Goal: Task Accomplishment & Management: Manage account settings

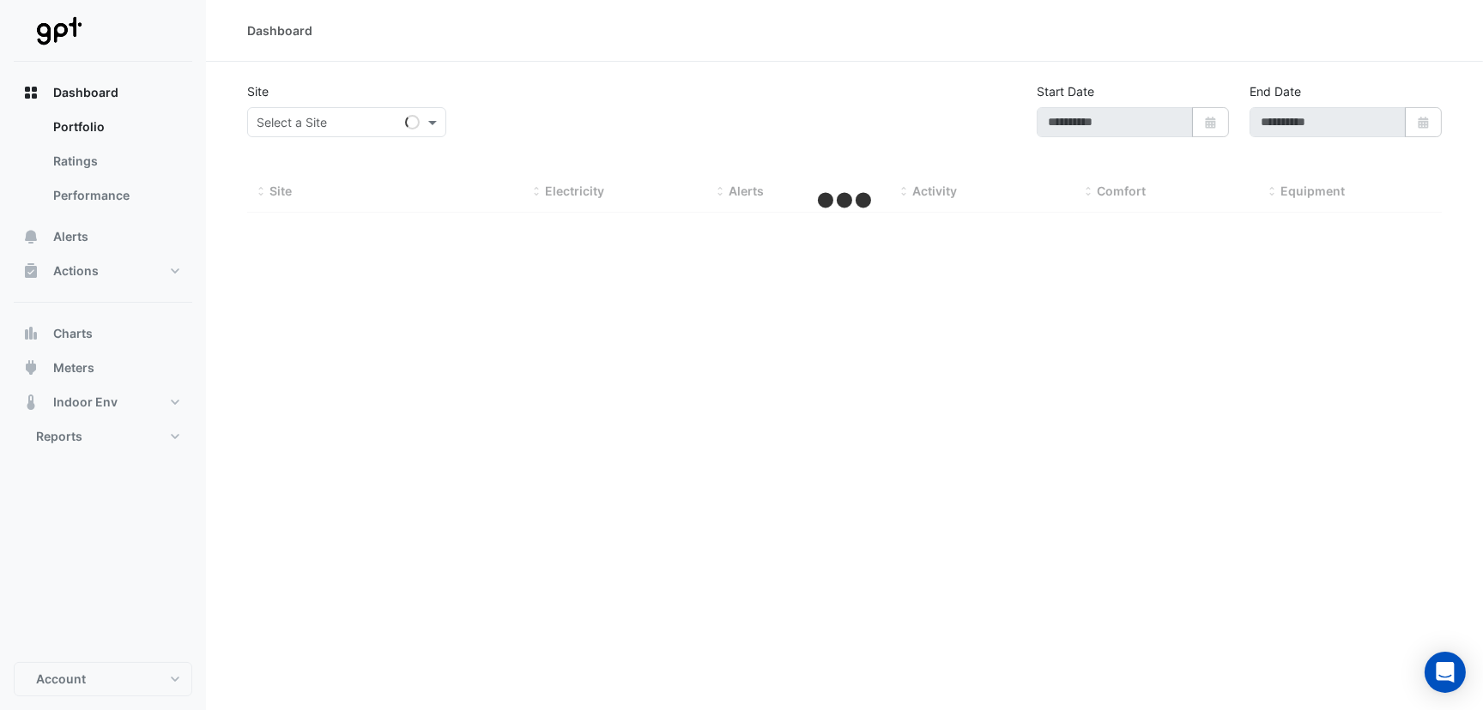
type input "**********"
select select "***"
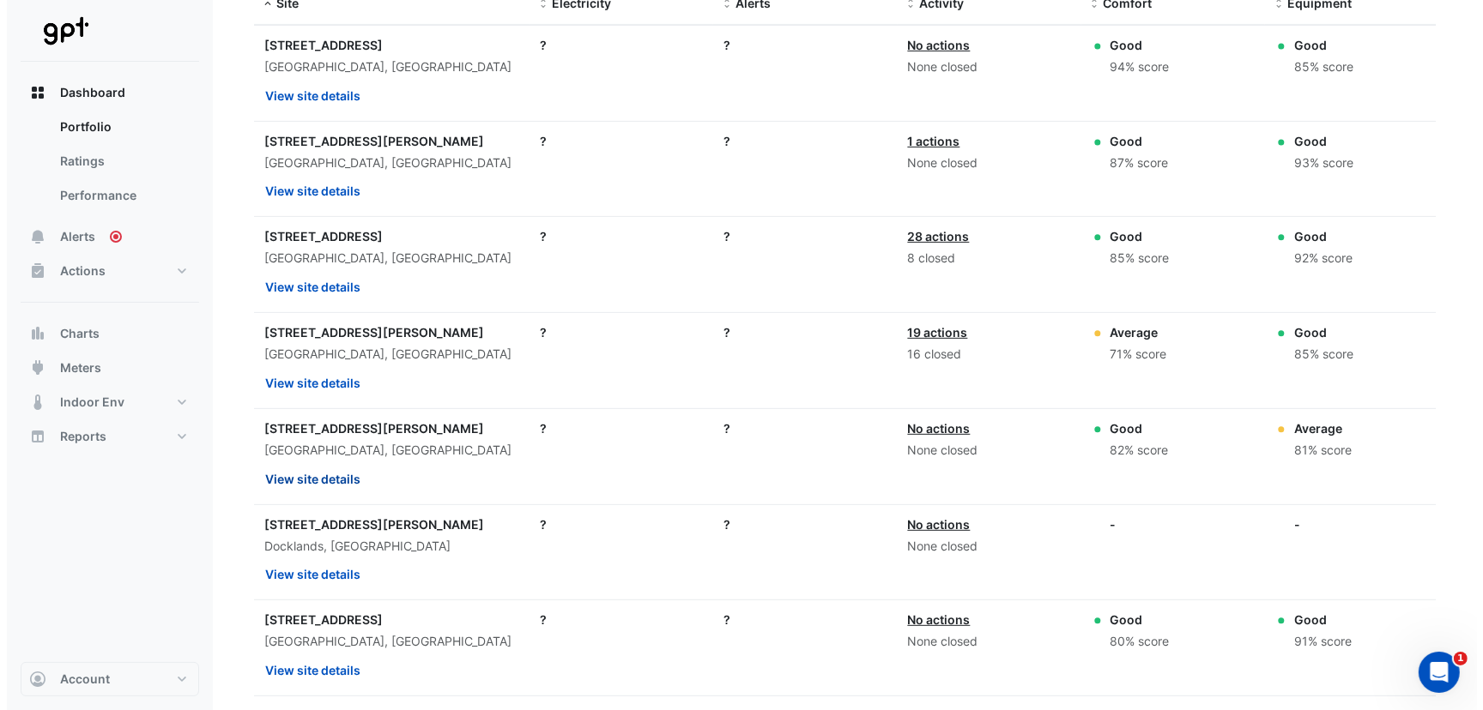
scroll to position [771, 0]
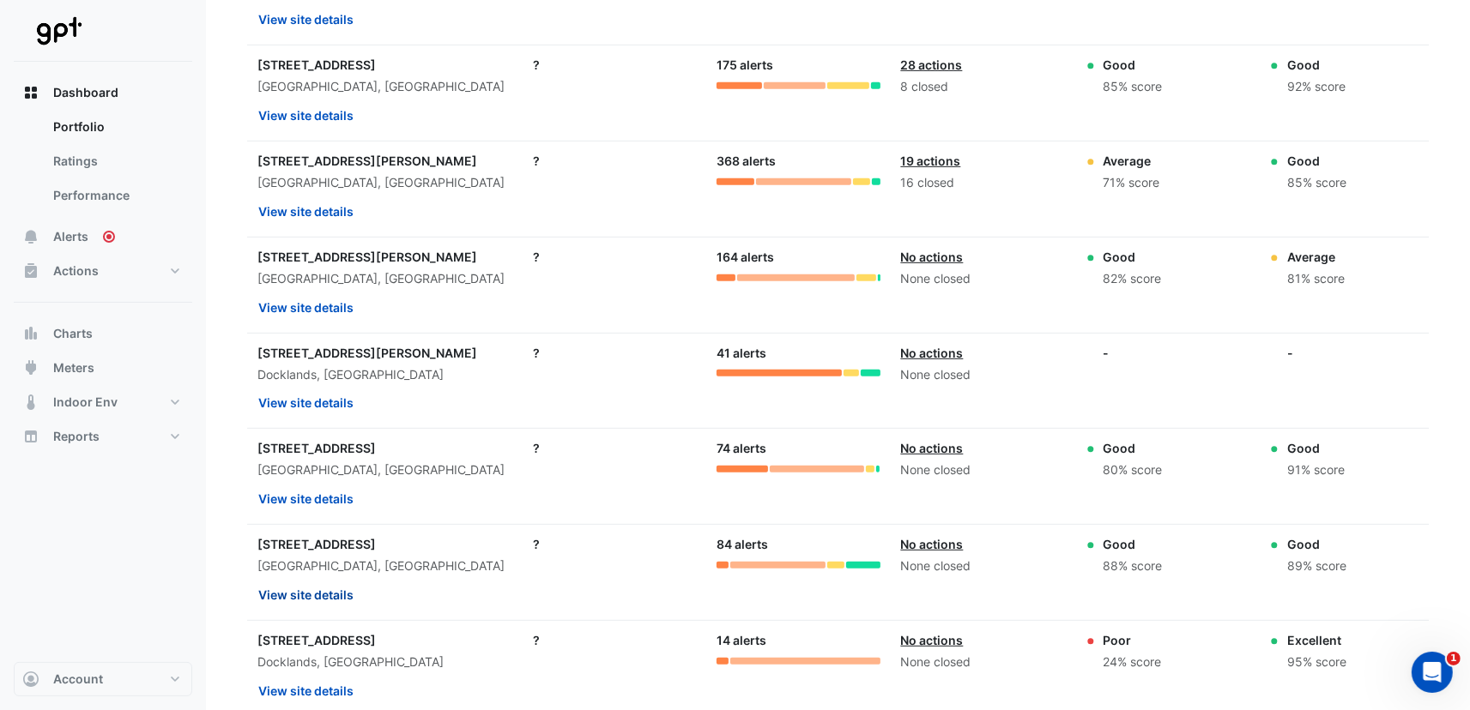
click at [285, 590] on button "View site details" at bounding box center [305, 595] width 97 height 30
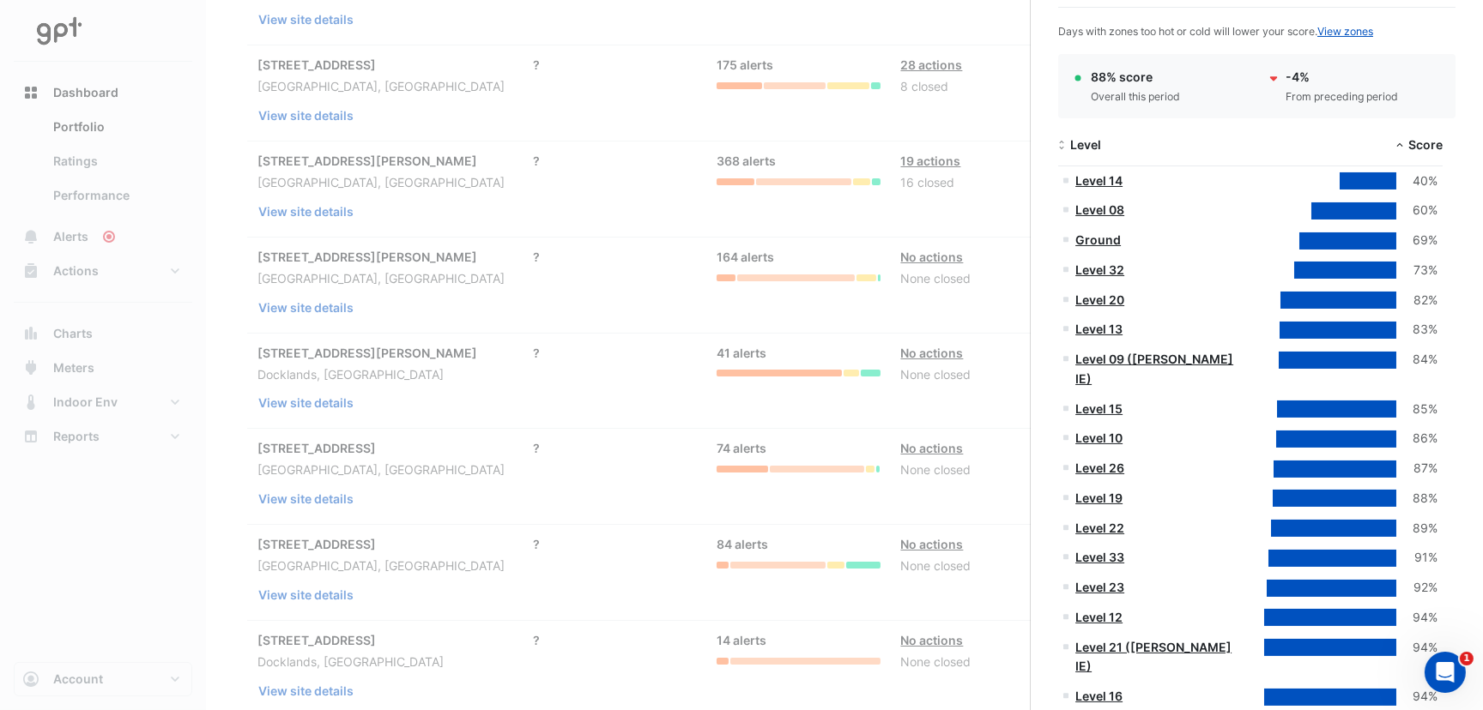
scroll to position [172, 0]
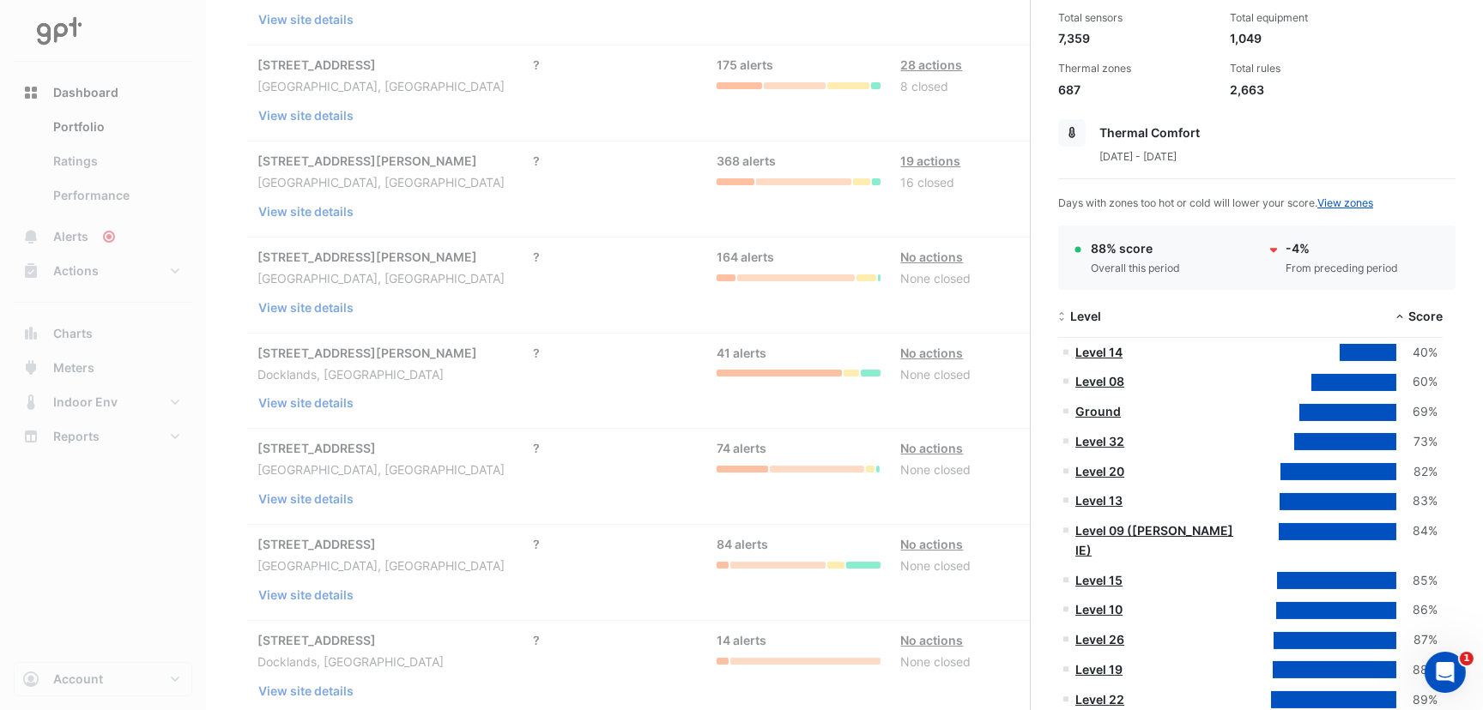
click at [1107, 349] on link "Level 14" at bounding box center [1098, 352] width 47 height 15
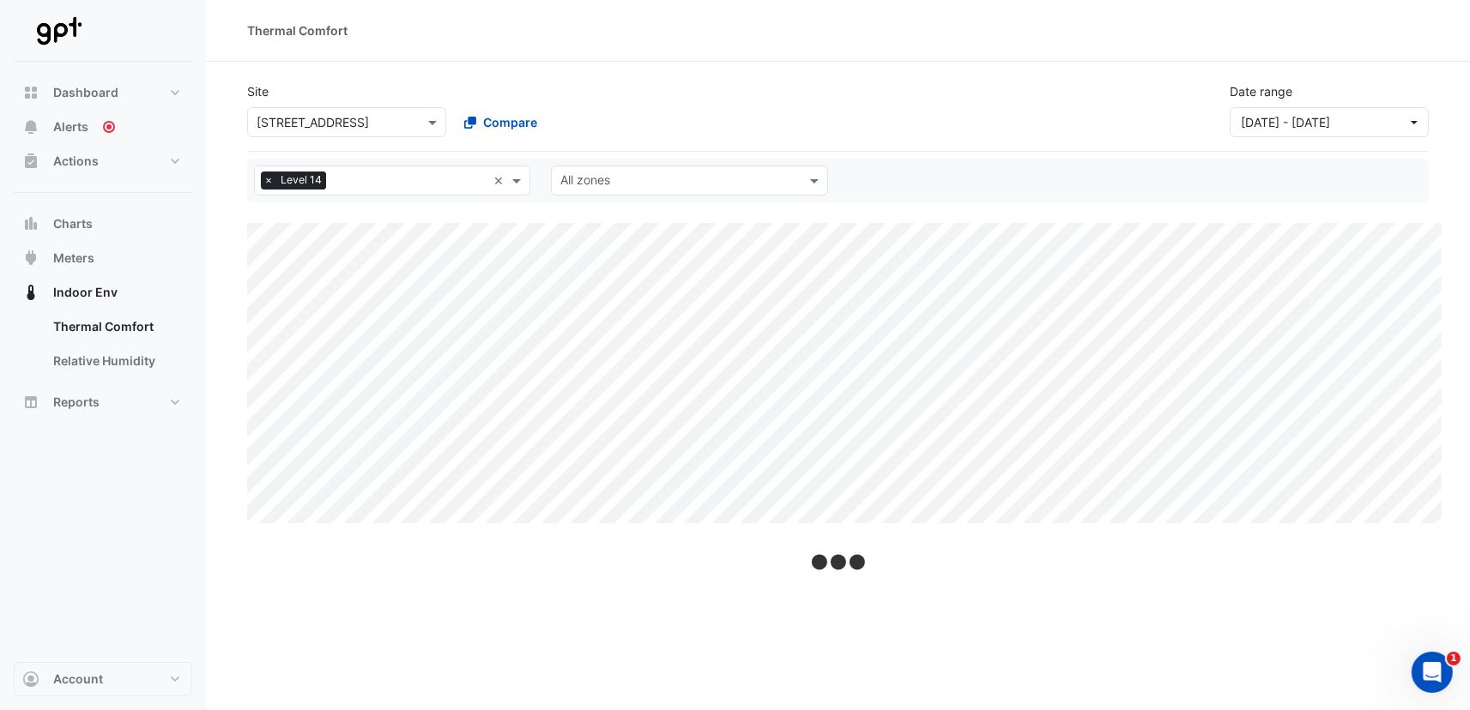
select select "***"
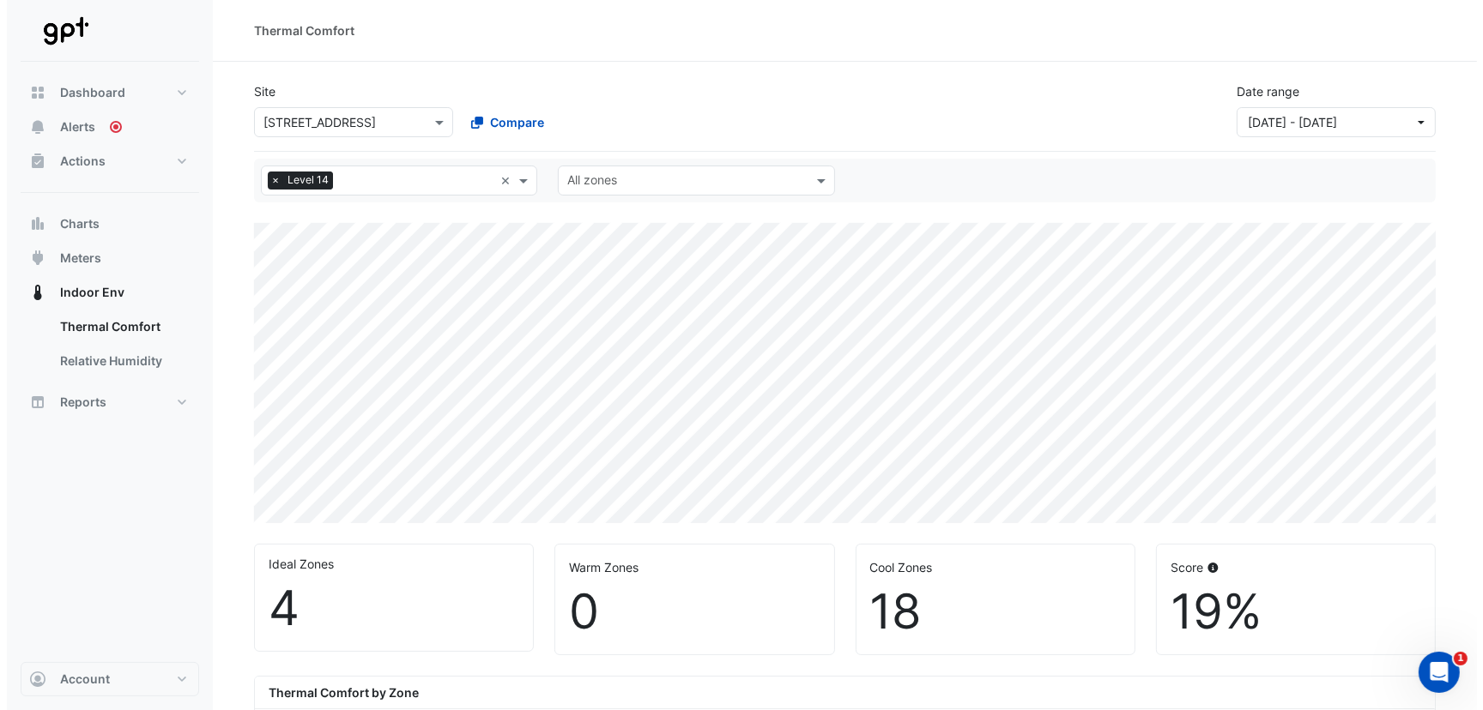
scroll to position [428, 0]
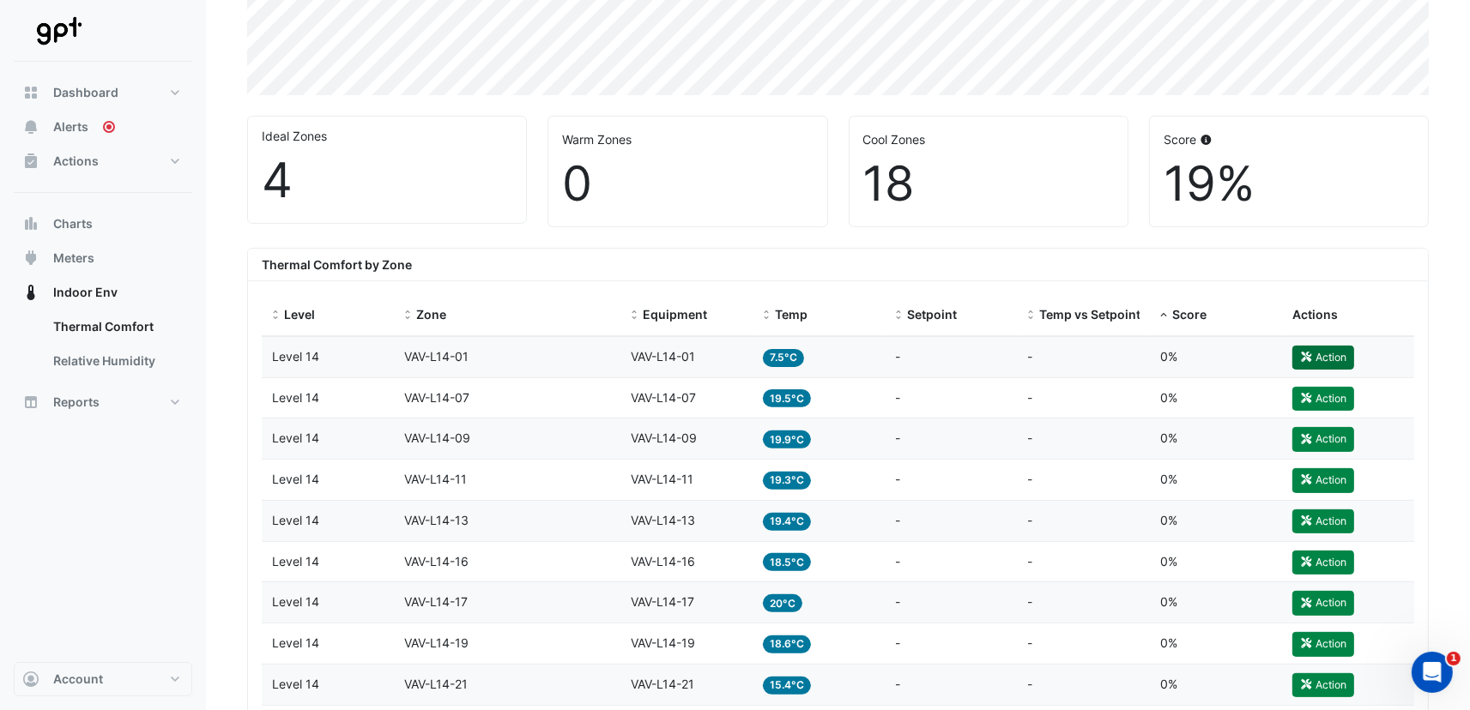
click at [1321, 354] on button "Action" at bounding box center [1323, 358] width 62 height 24
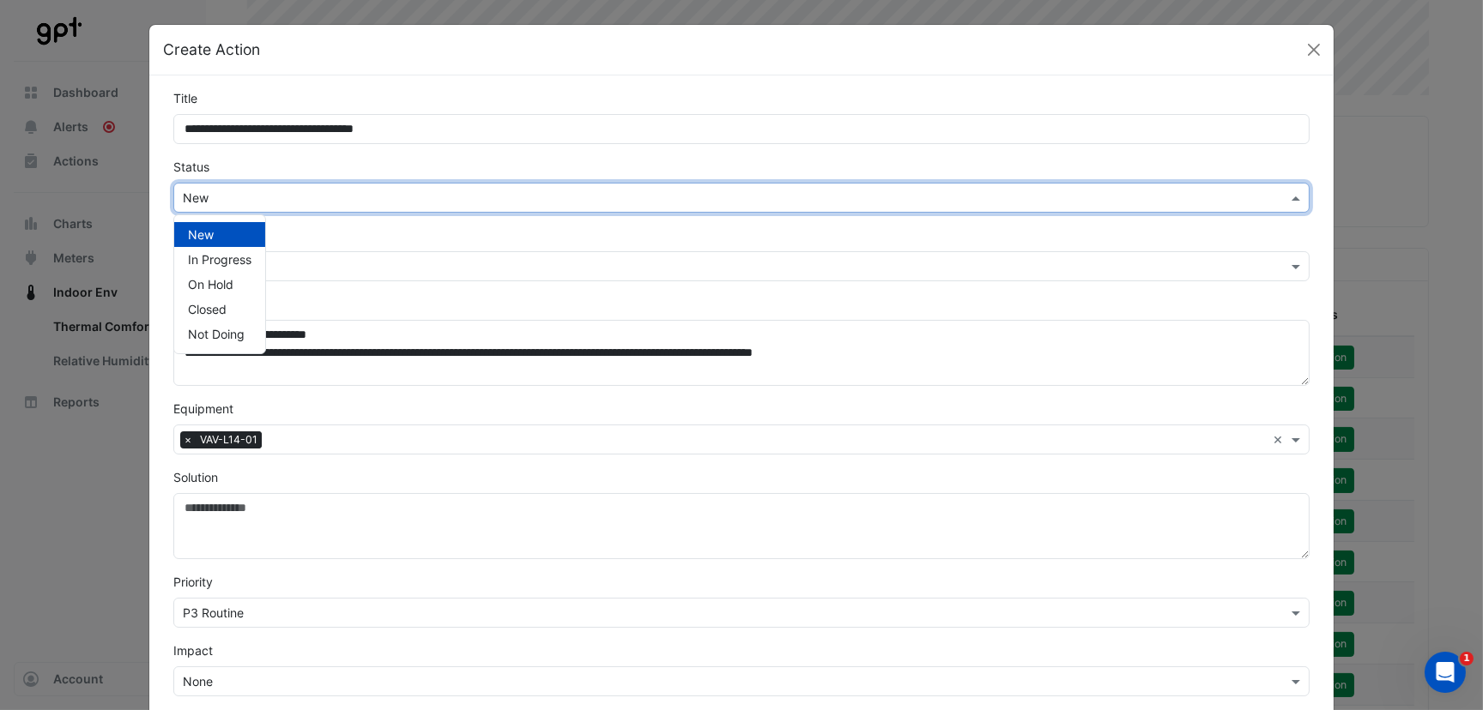
click at [275, 190] on input "text" at bounding box center [724, 199] width 1083 height 18
click at [220, 335] on span "Not Doing" at bounding box center [216, 334] width 57 height 15
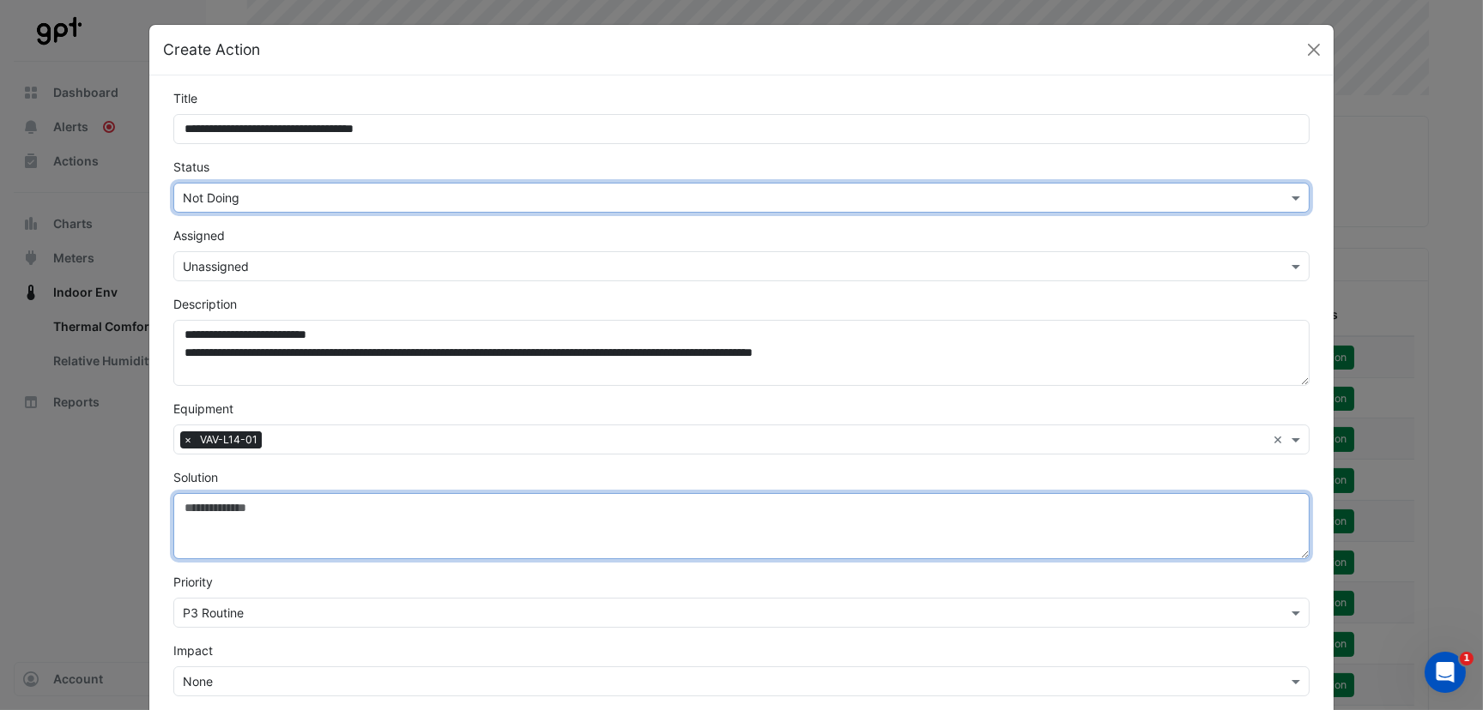
click at [255, 521] on textarea "Solution" at bounding box center [741, 526] width 1136 height 66
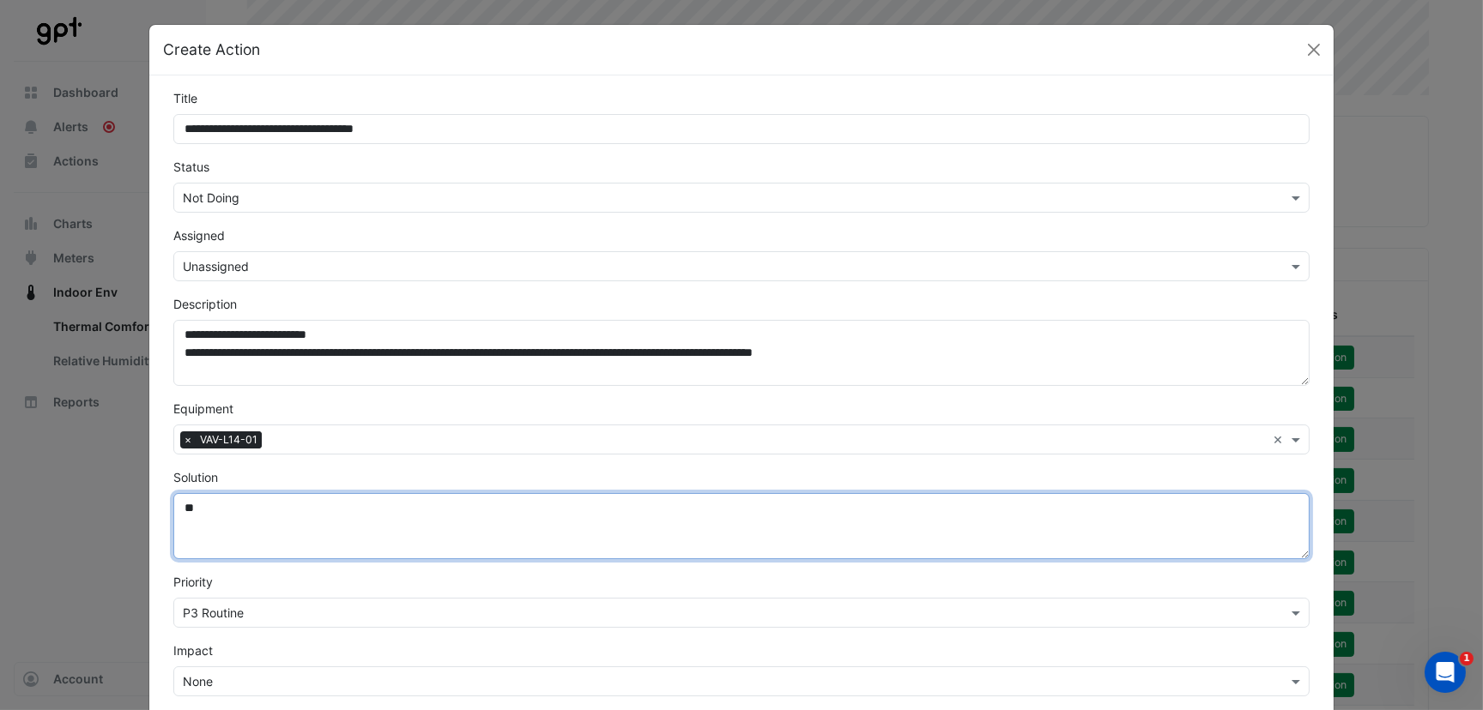
type textarea "*"
drag, startPoint x: 436, startPoint y: 503, endPoint x: 34, endPoint y: 503, distance: 401.5
click at [36, 502] on ngb-modal-window "**********" at bounding box center [741, 355] width 1483 height 710
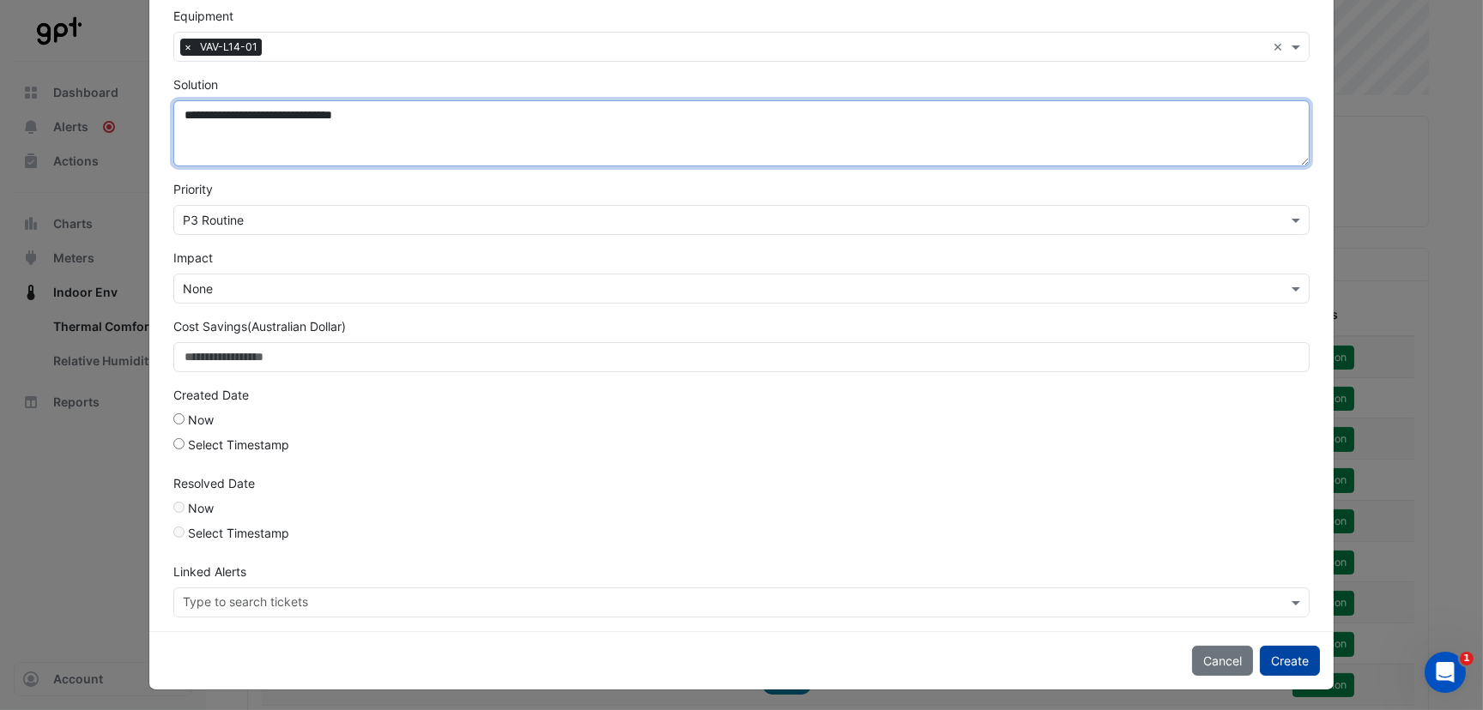
type textarea "**********"
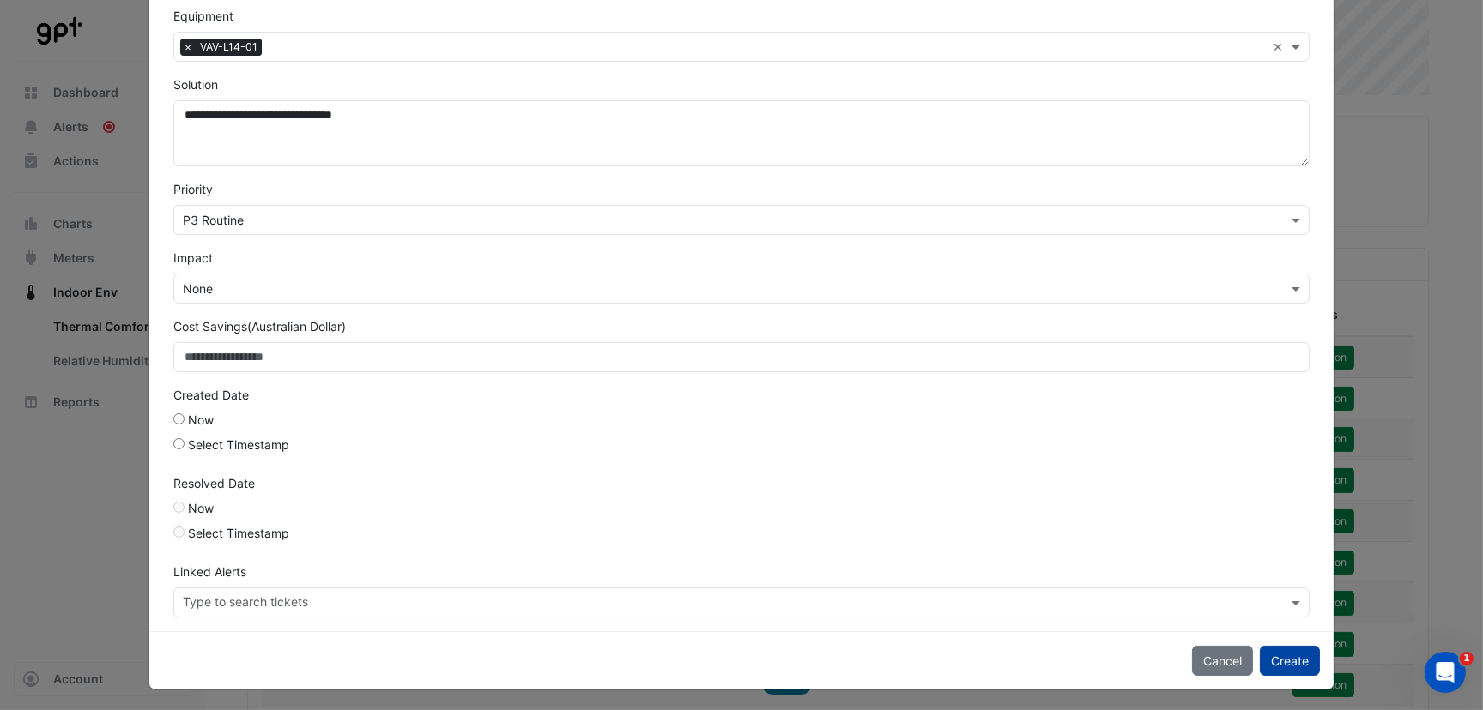
click at [1293, 654] on button "Create" at bounding box center [1289, 661] width 60 height 30
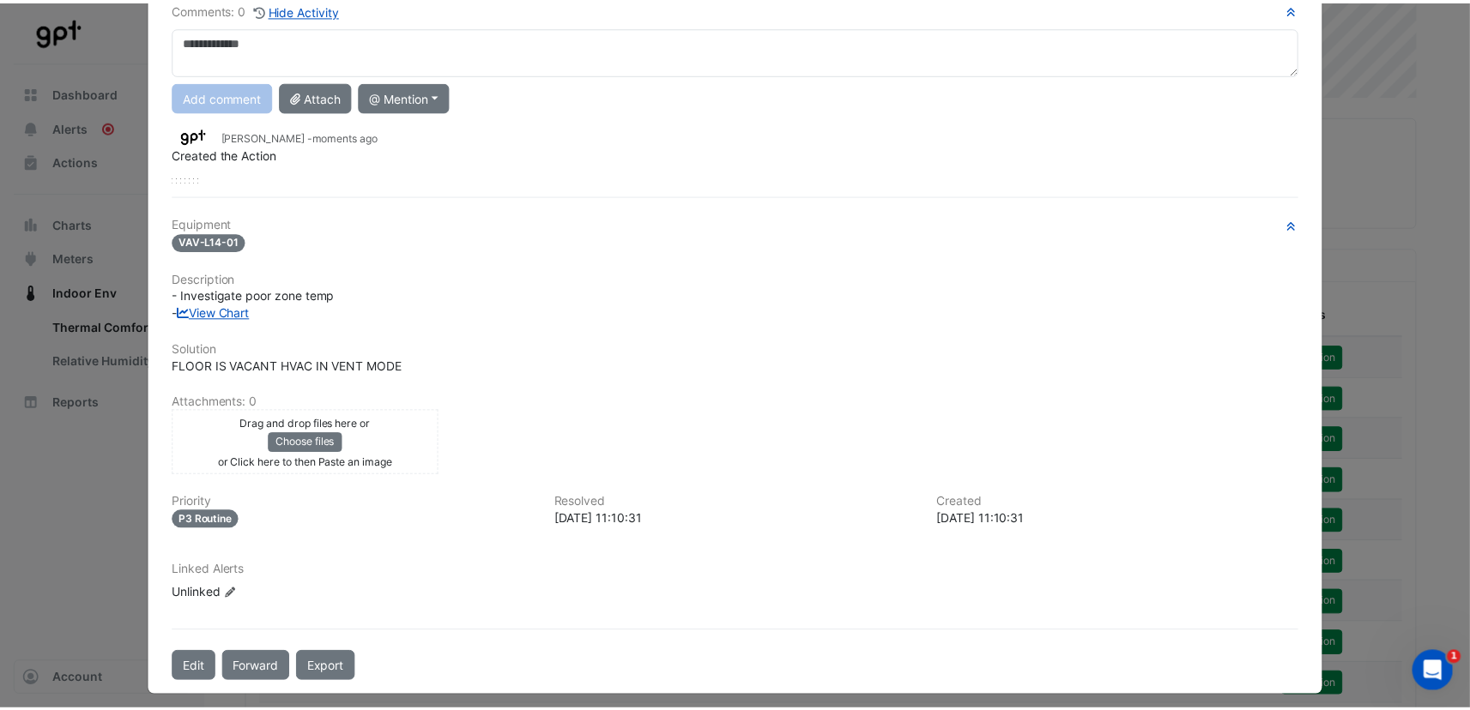
scroll to position [0, 0]
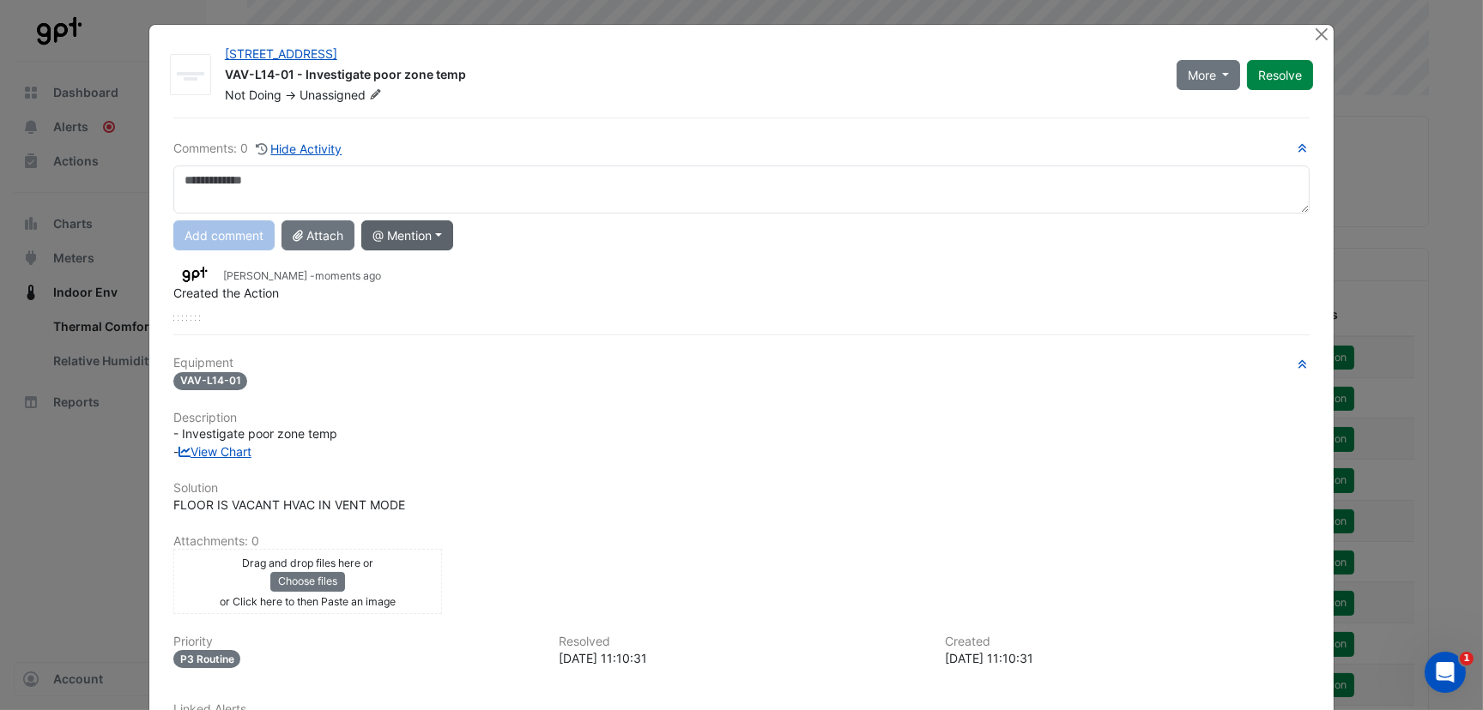
click at [428, 237] on button "@ Mention" at bounding box center [407, 235] width 92 height 30
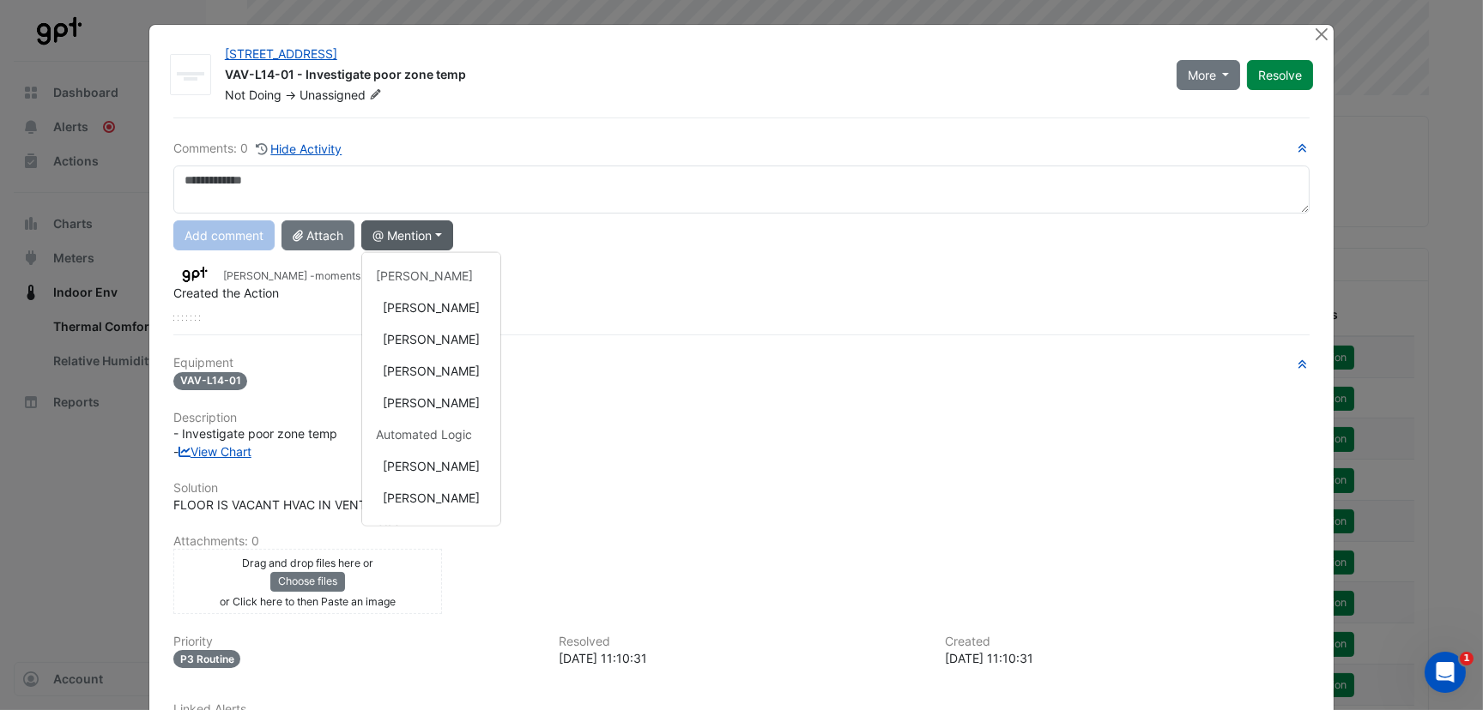
click at [1033, 396] on div "Equipment VAV-L14-01 Description - Investigate poor zone temp - View Chart Solu…" at bounding box center [741, 556] width 1136 height 400
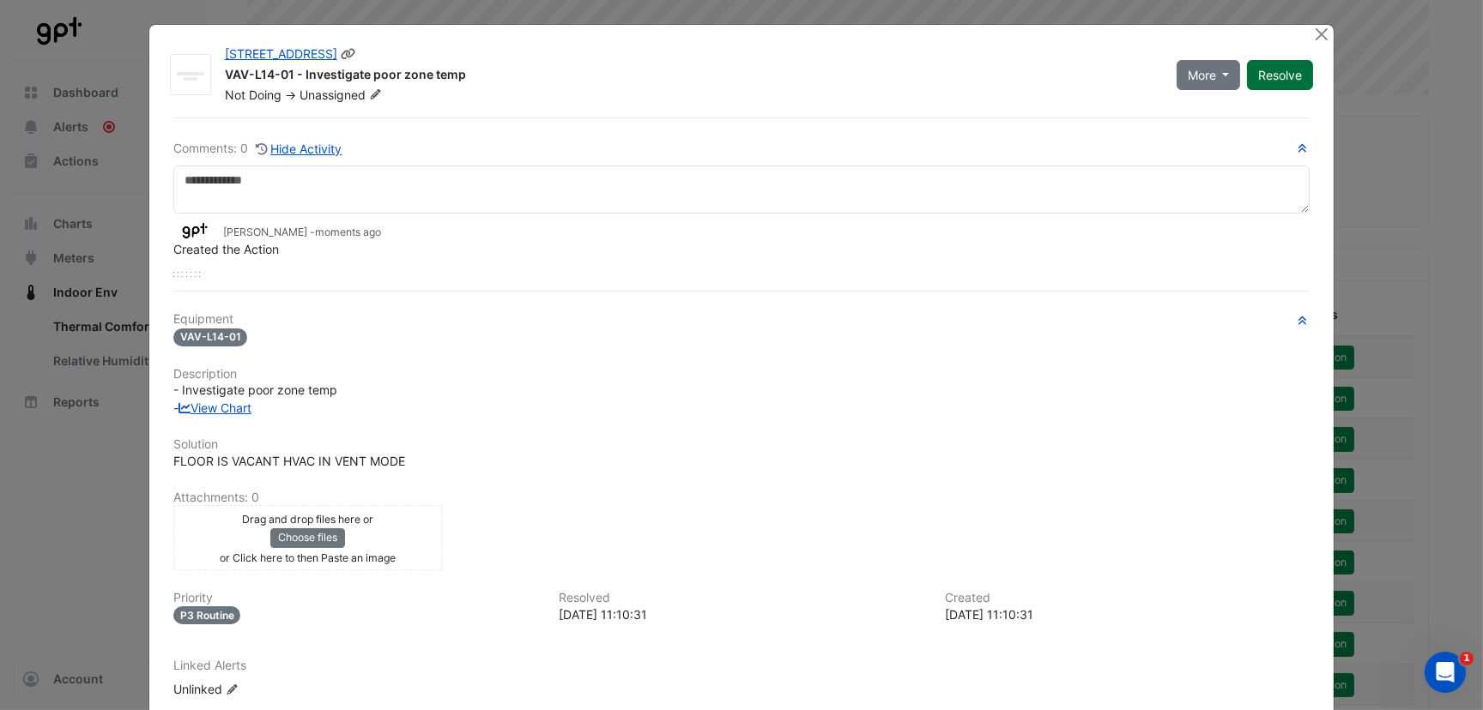
click at [1258, 77] on button "Resolve" at bounding box center [1280, 75] width 66 height 30
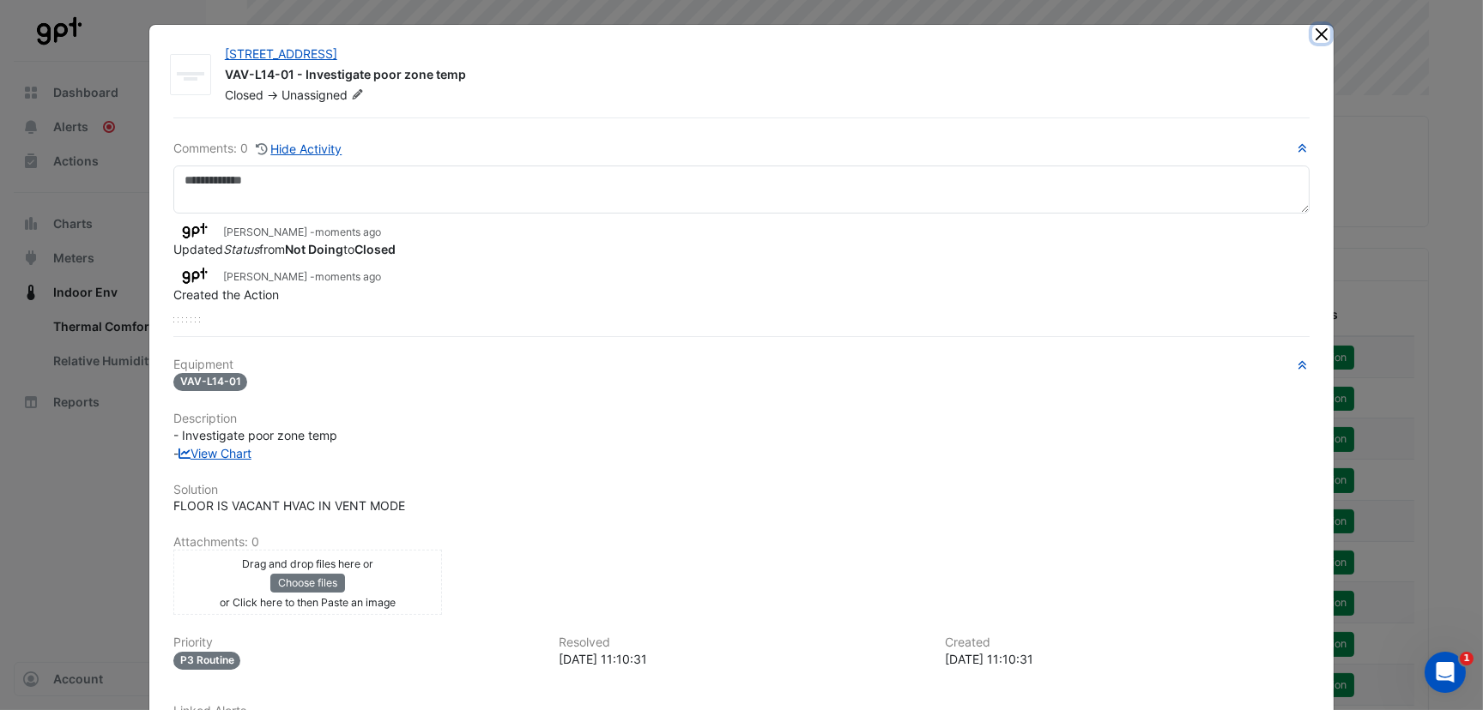
click at [1312, 31] on button "Close" at bounding box center [1321, 34] width 18 height 18
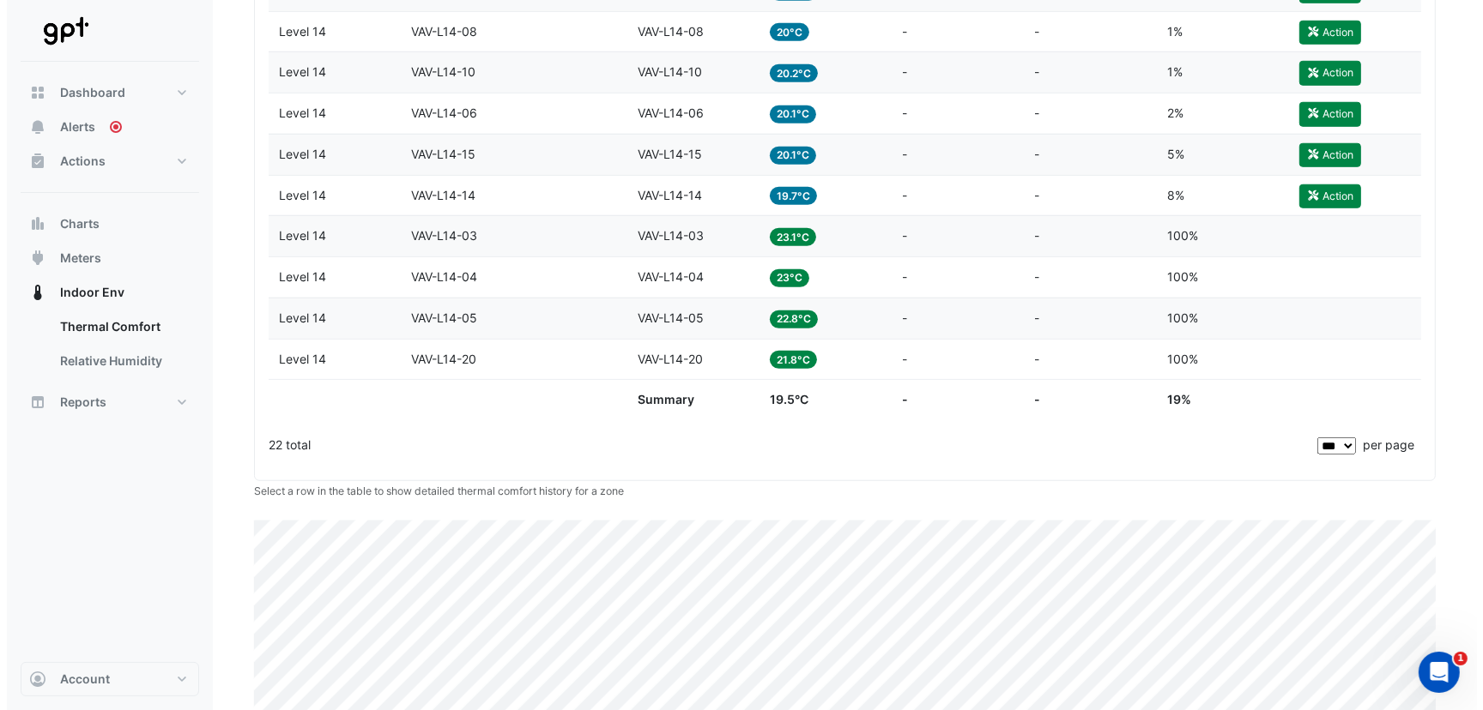
scroll to position [1114, 0]
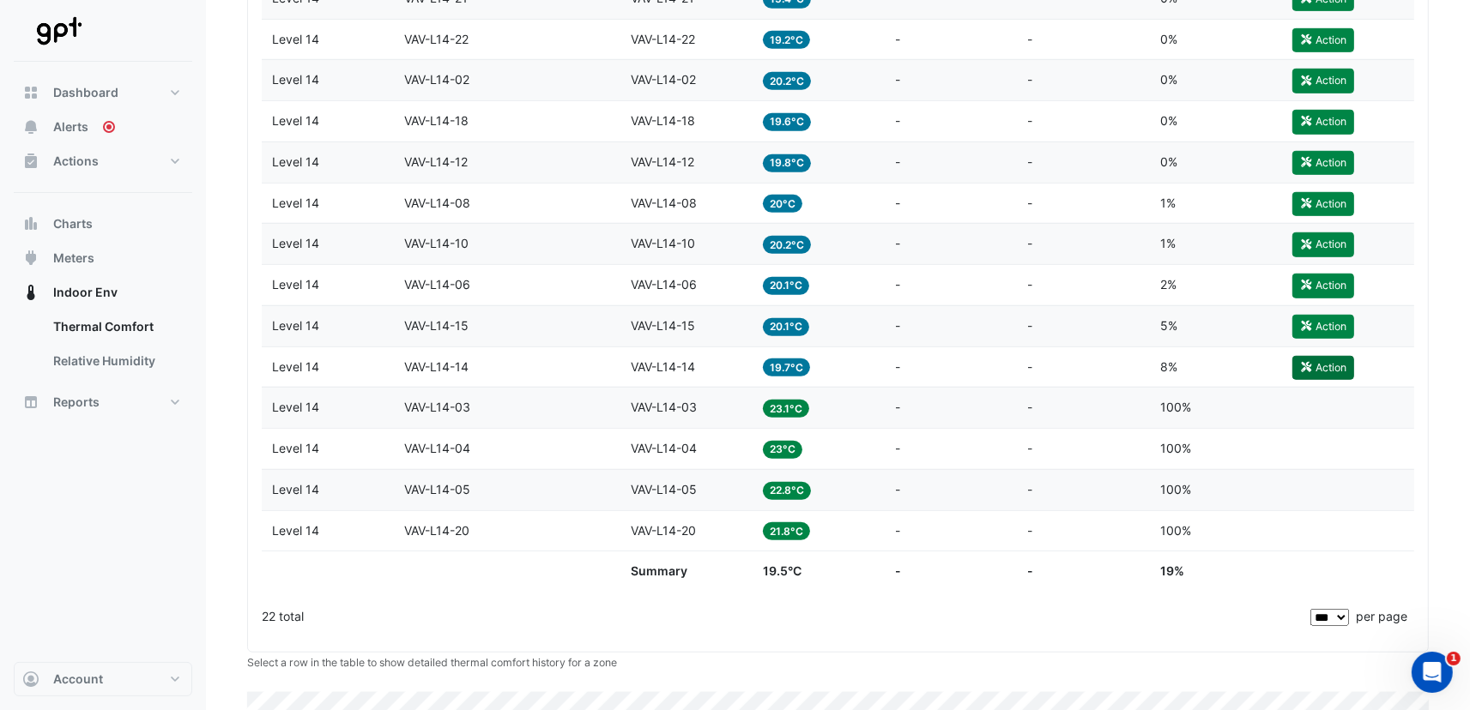
click at [1318, 362] on button "Action" at bounding box center [1323, 368] width 62 height 24
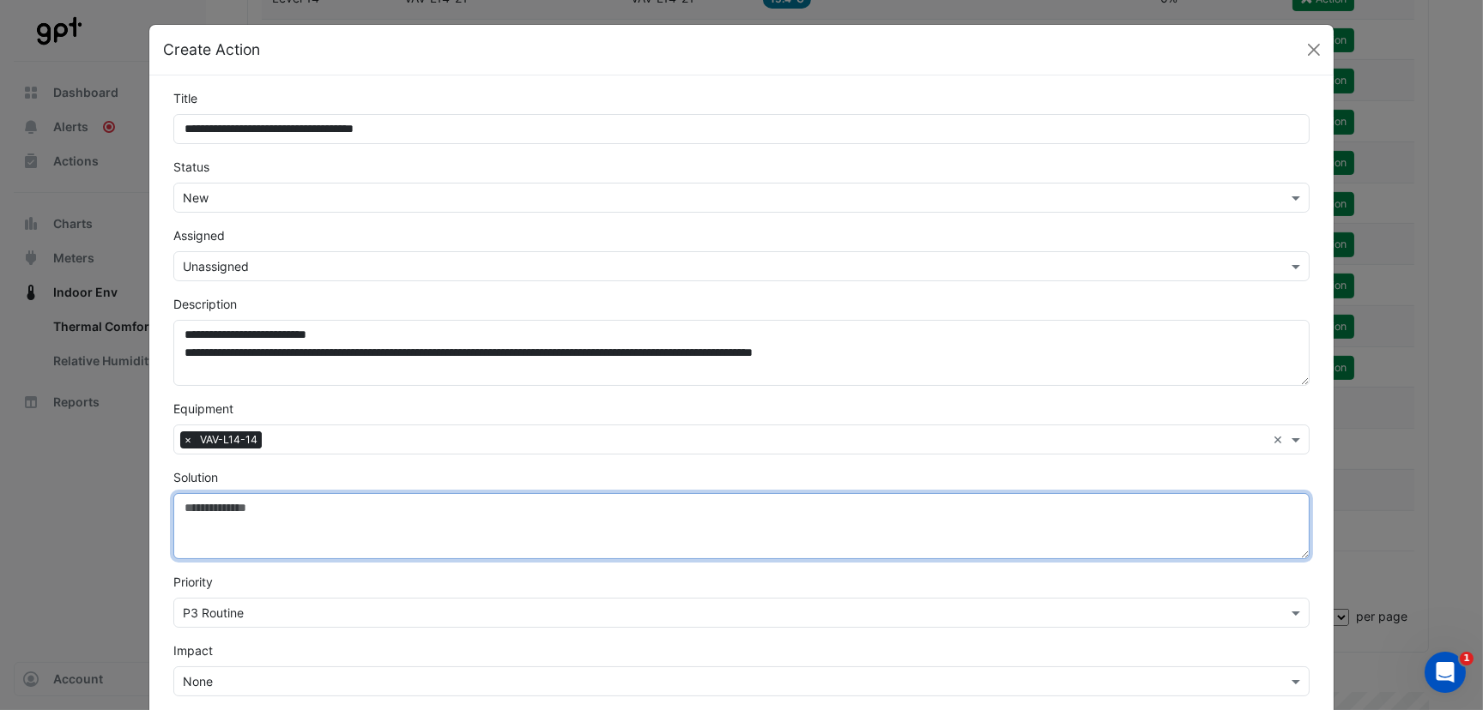
click at [270, 514] on textarea "Solution" at bounding box center [741, 526] width 1136 height 66
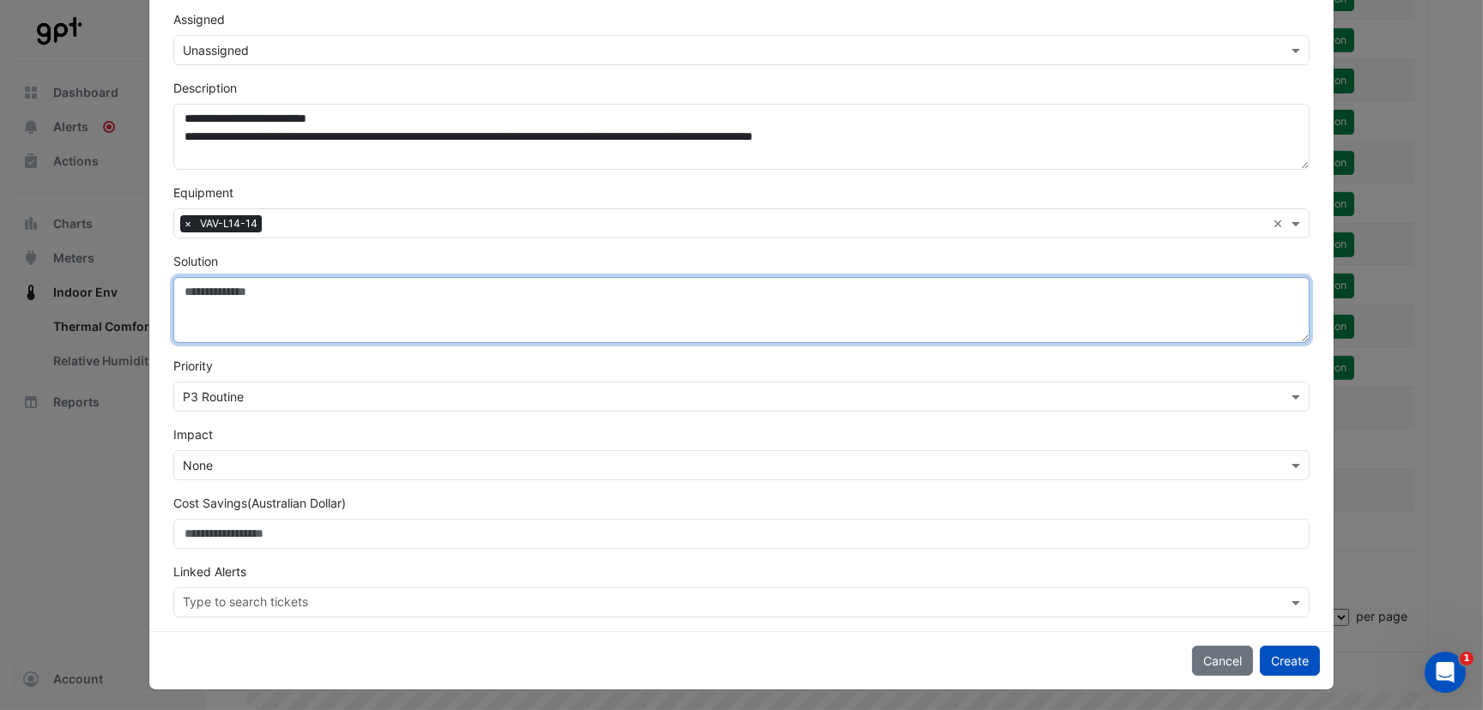
click at [228, 287] on textarea "Solution" at bounding box center [741, 310] width 1136 height 66
click at [228, 305] on textarea "Solution" at bounding box center [741, 310] width 1136 height 66
paste textarea "**********"
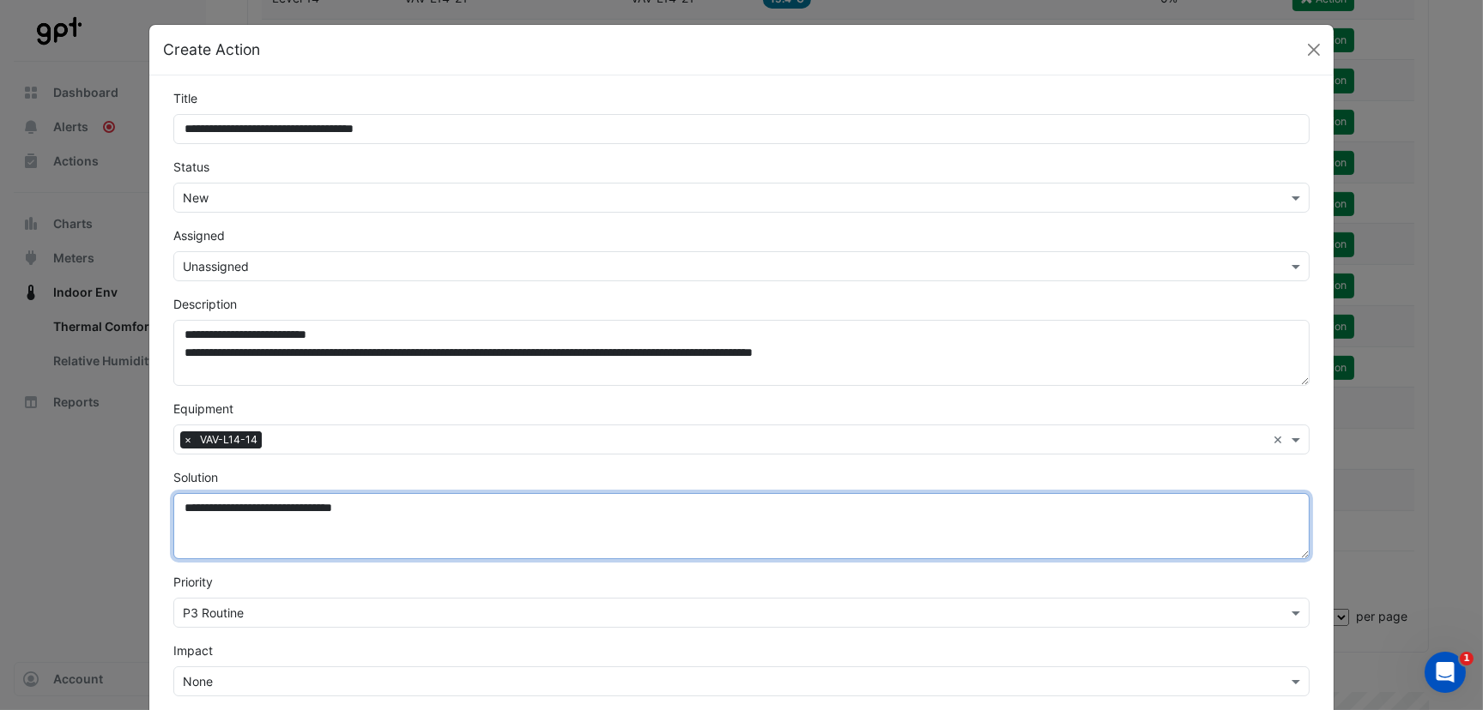
type textarea "**********"
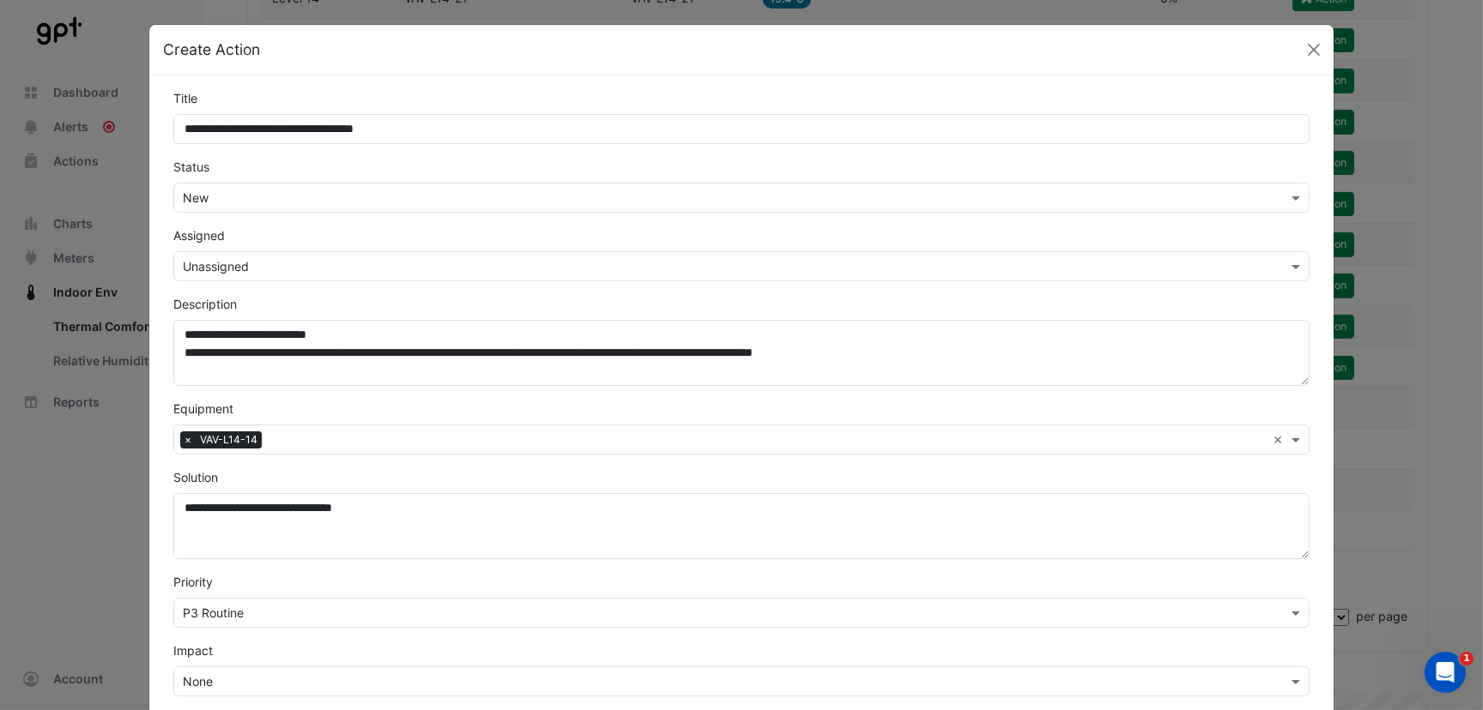
click at [225, 268] on input "text" at bounding box center [724, 267] width 1083 height 18
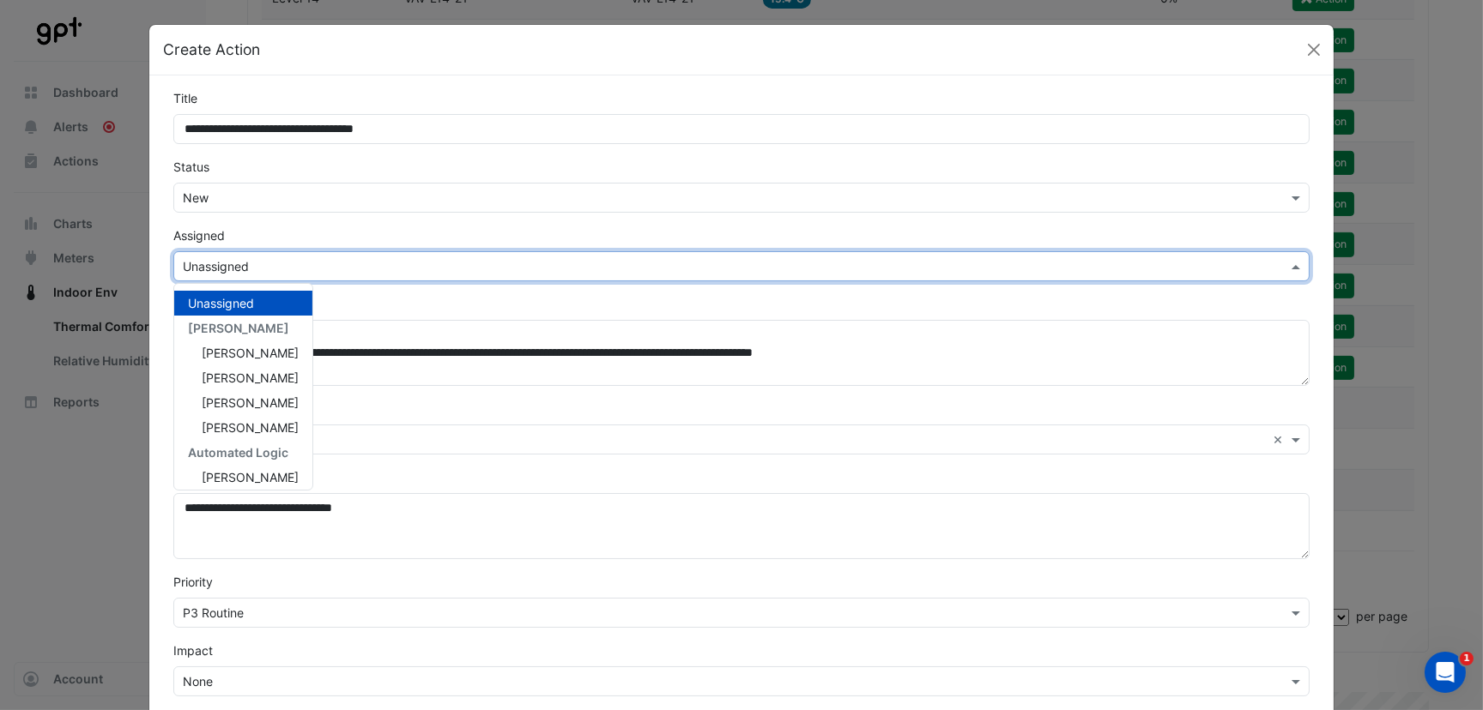
click at [240, 180] on div "Status Select Status × New" at bounding box center [741, 185] width 1157 height 55
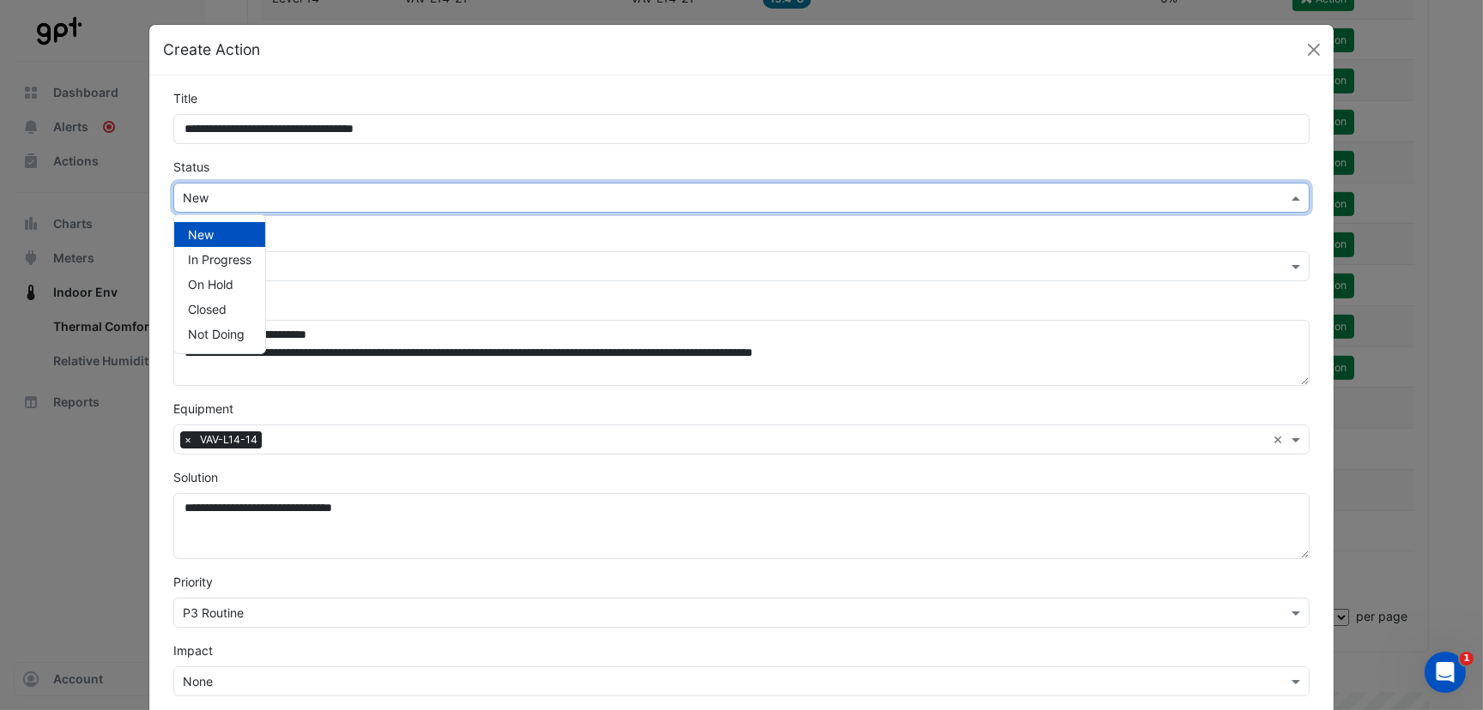
click at [240, 198] on input "text" at bounding box center [724, 199] width 1083 height 18
click at [216, 328] on span "Not Doing" at bounding box center [216, 334] width 57 height 15
click at [255, 200] on input "text" at bounding box center [724, 199] width 1083 height 18
click at [216, 328] on span "Not Doing" at bounding box center [216, 334] width 57 height 15
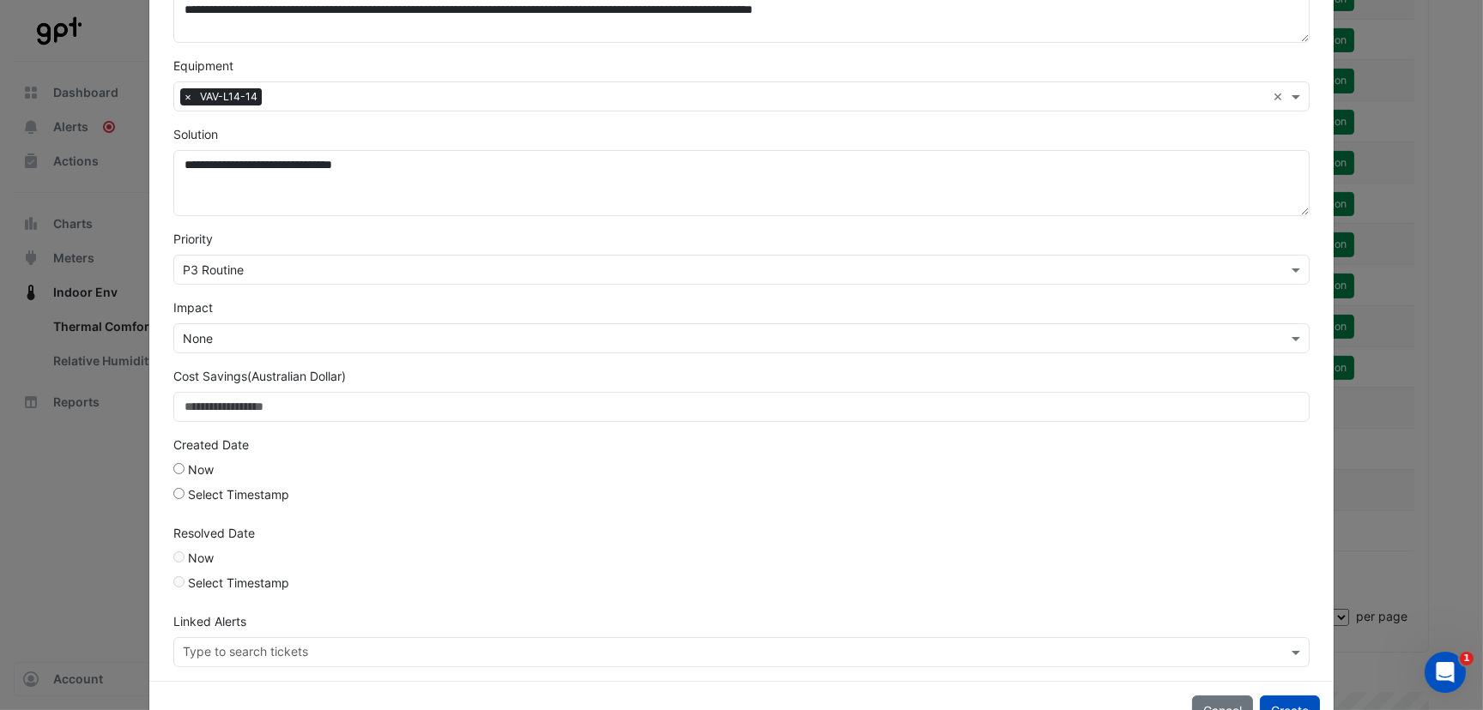
scroll to position [393, 0]
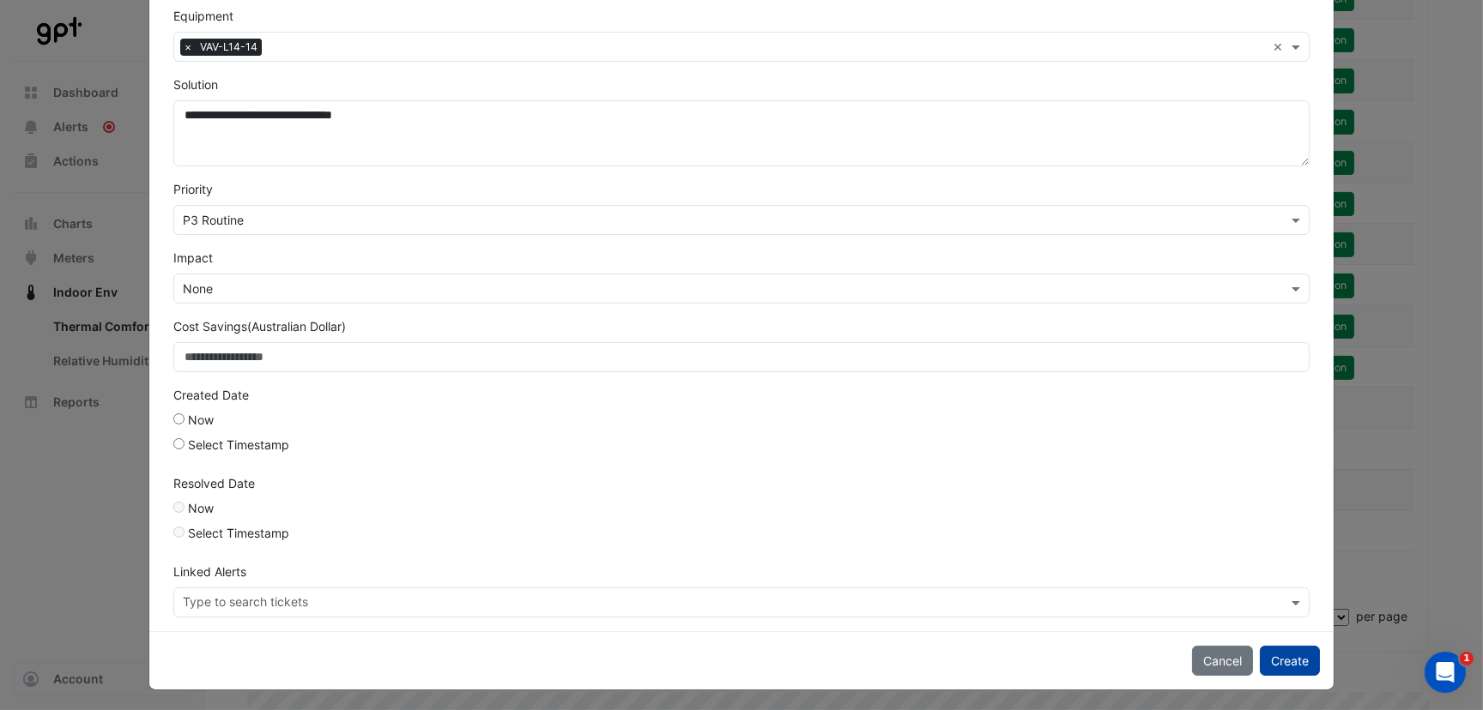
click at [1283, 651] on button "Create" at bounding box center [1289, 661] width 60 height 30
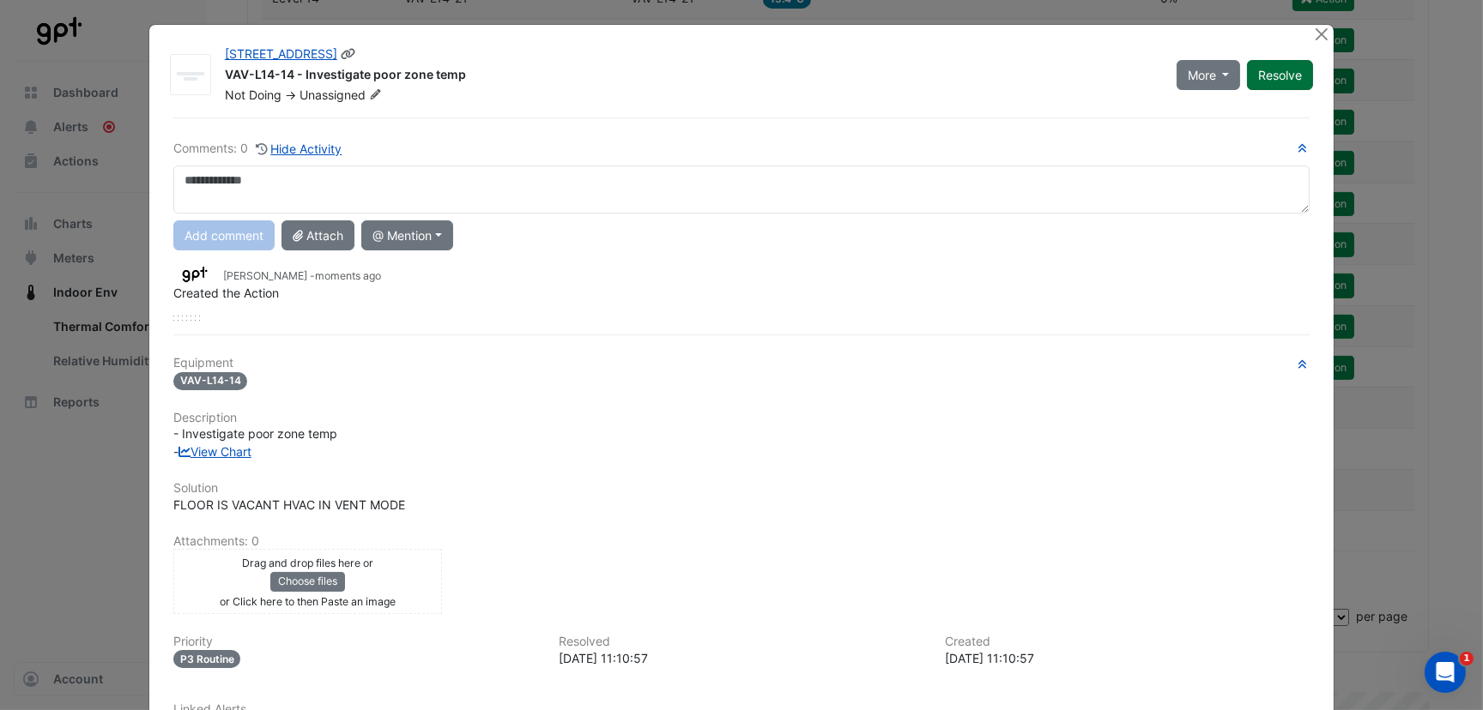
click at [1270, 71] on button "Resolve" at bounding box center [1280, 75] width 66 height 30
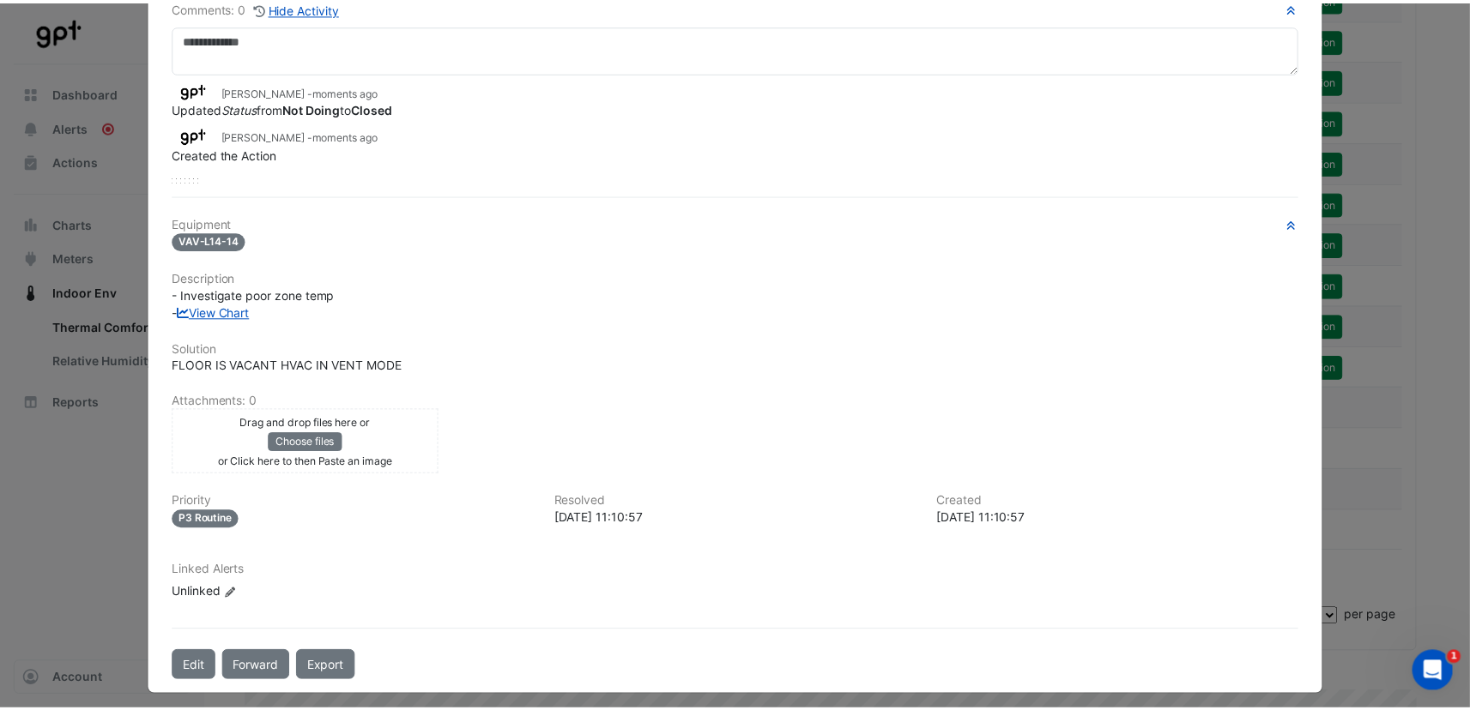
scroll to position [0, 0]
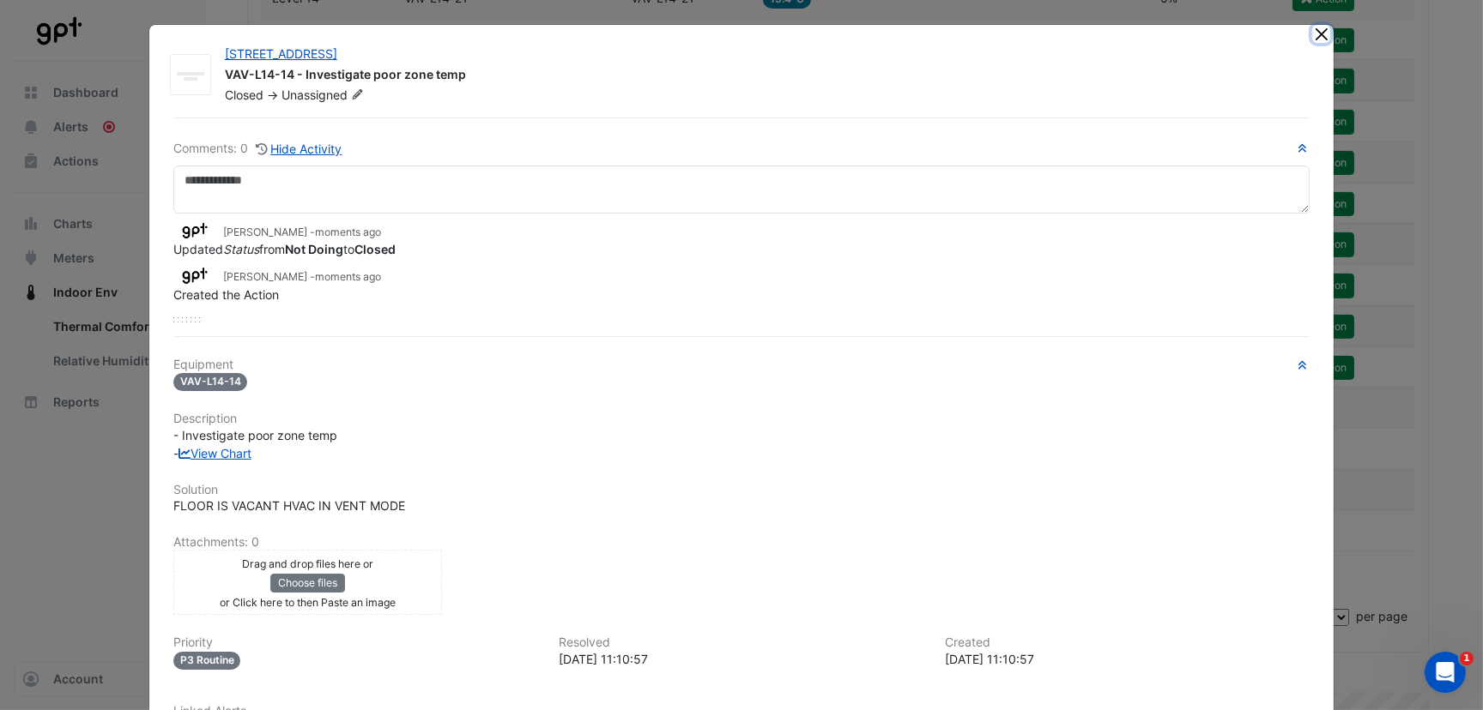
click at [1312, 36] on button "Close" at bounding box center [1321, 34] width 18 height 18
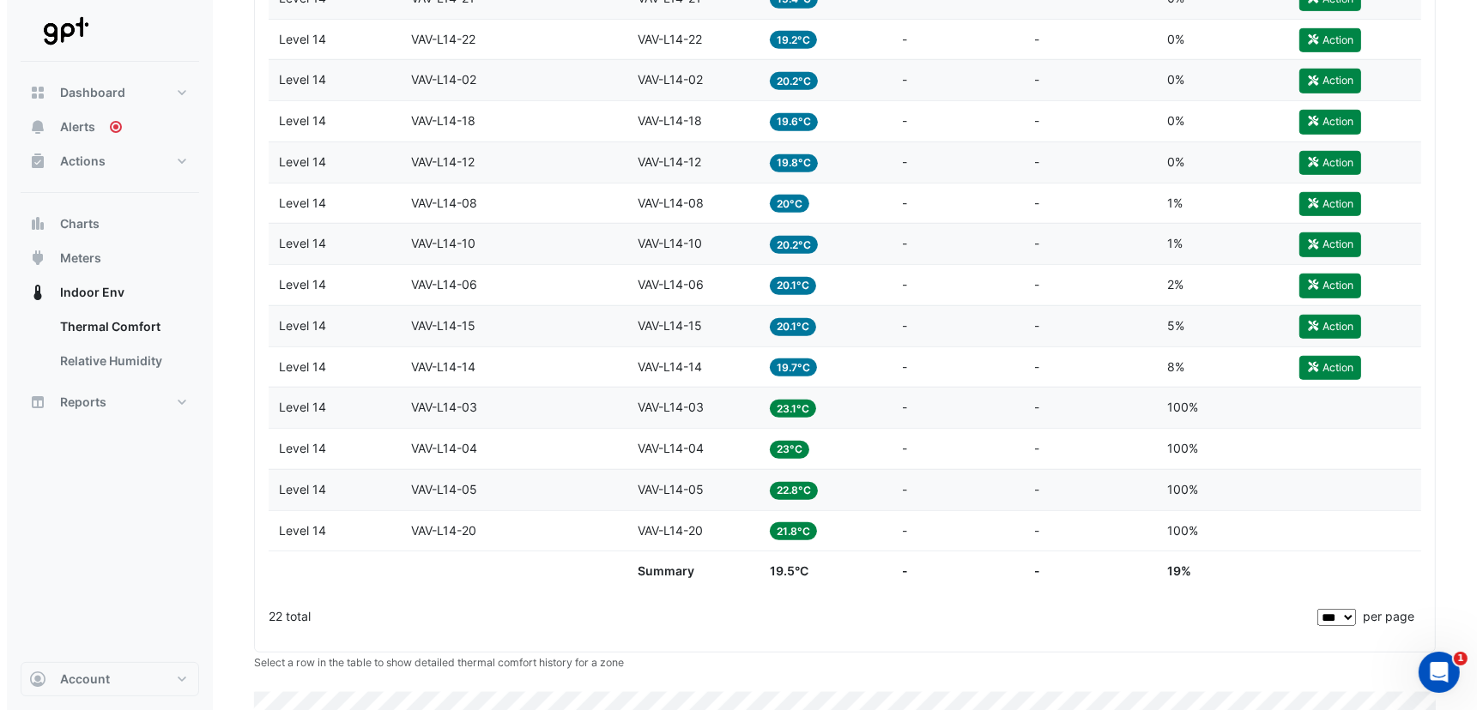
scroll to position [686, 0]
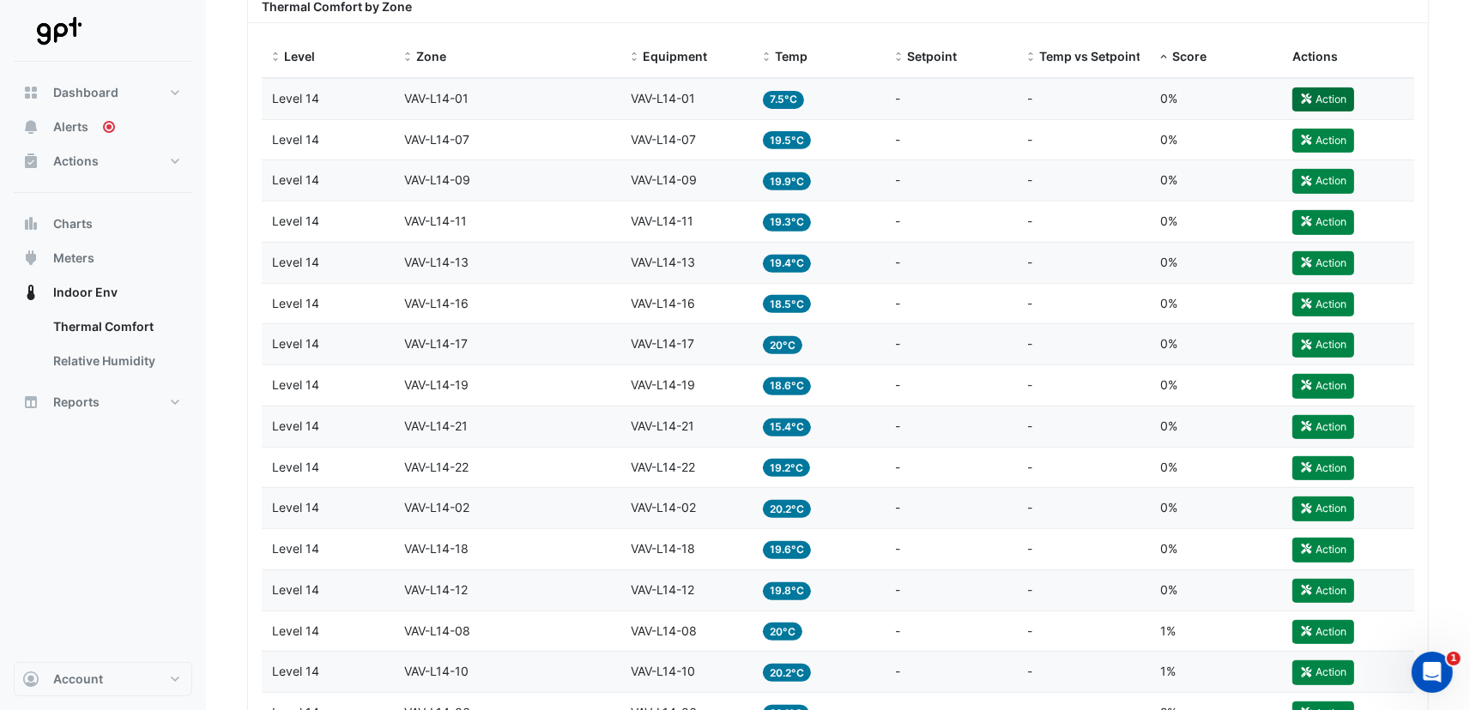
click at [1314, 100] on button "Action" at bounding box center [1323, 100] width 62 height 24
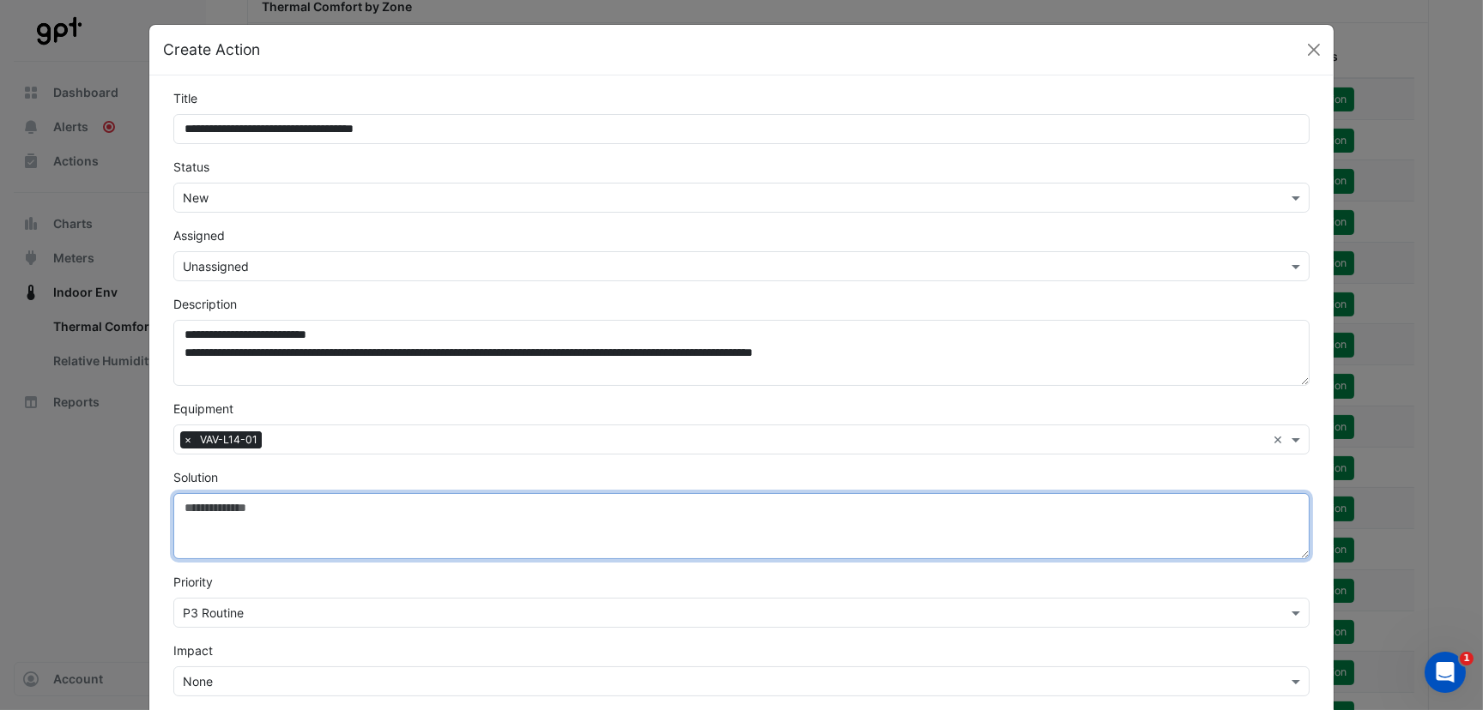
click at [307, 514] on textarea "Solution" at bounding box center [741, 526] width 1136 height 66
paste textarea "**********"
type textarea "**********"
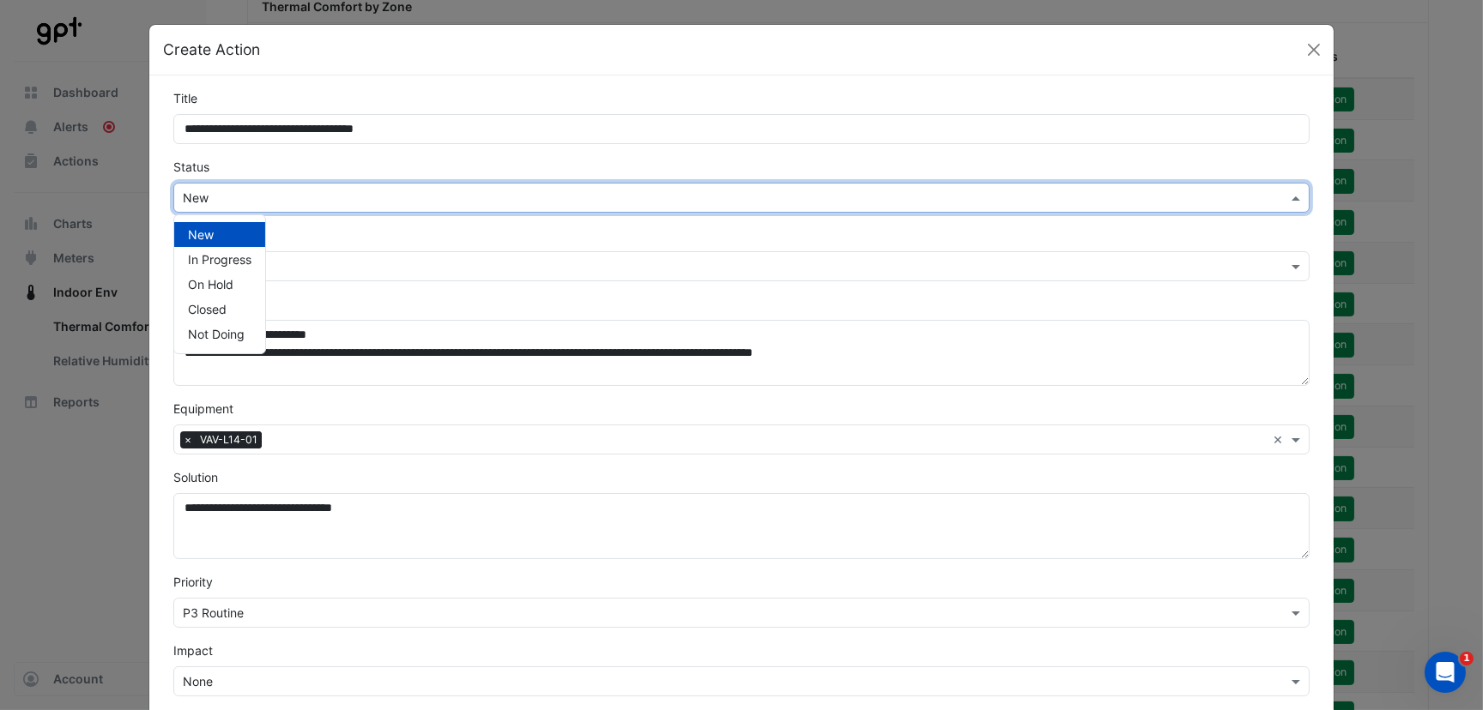
click at [240, 196] on input "text" at bounding box center [724, 199] width 1083 height 18
click at [231, 327] on span "Not Doing" at bounding box center [216, 334] width 57 height 15
click at [249, 260] on input "text" at bounding box center [724, 267] width 1083 height 18
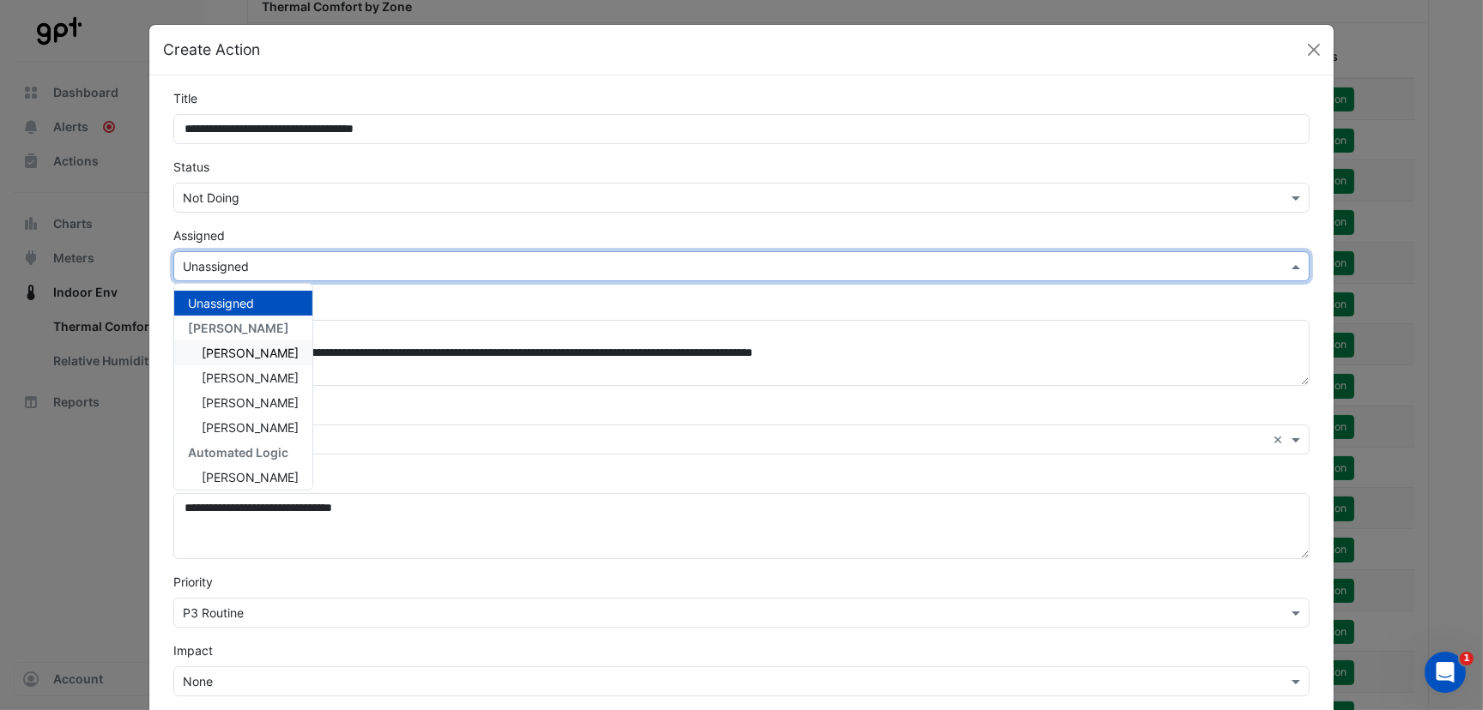
click at [703, 226] on div "Assigned Select Assignee × Unassigned Unassigned AG Coombs Jamie Park Jared Lam…" at bounding box center [741, 253] width 1157 height 55
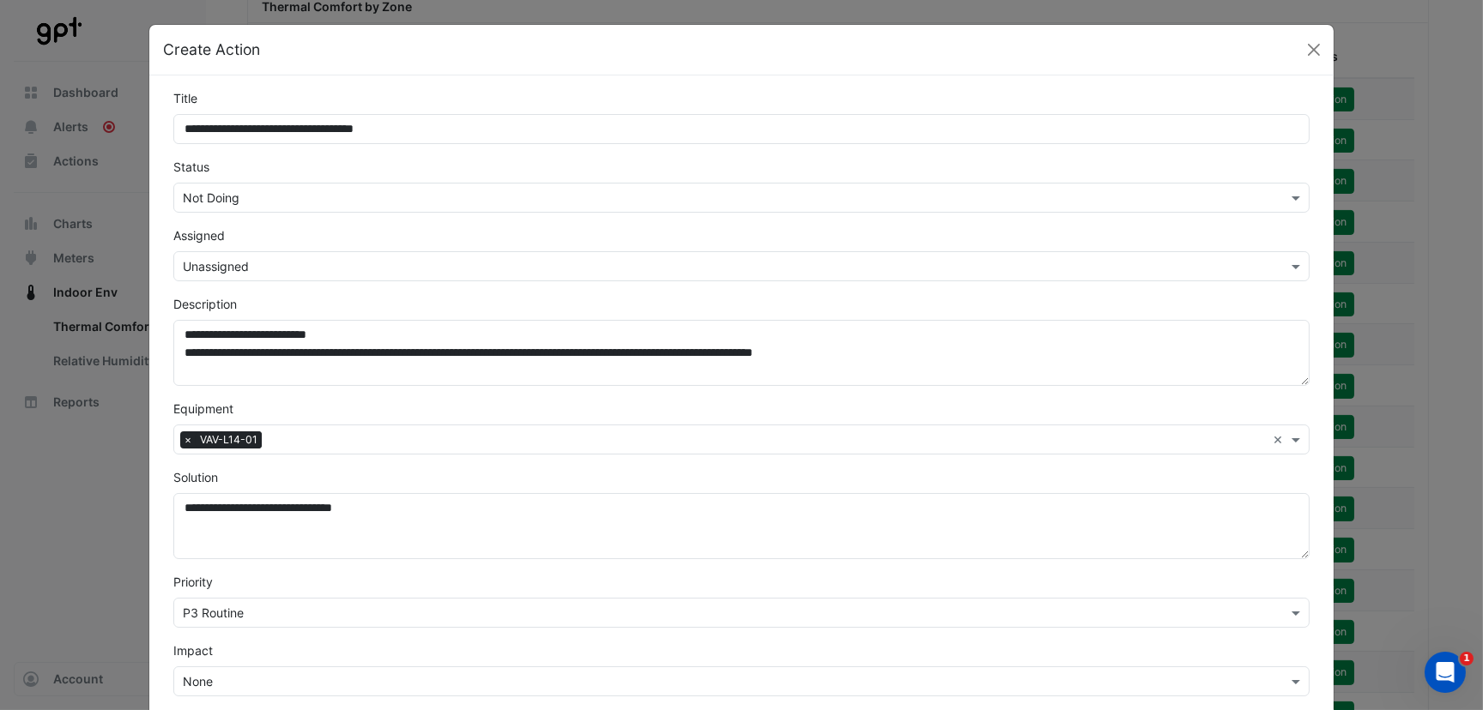
scroll to position [393, 0]
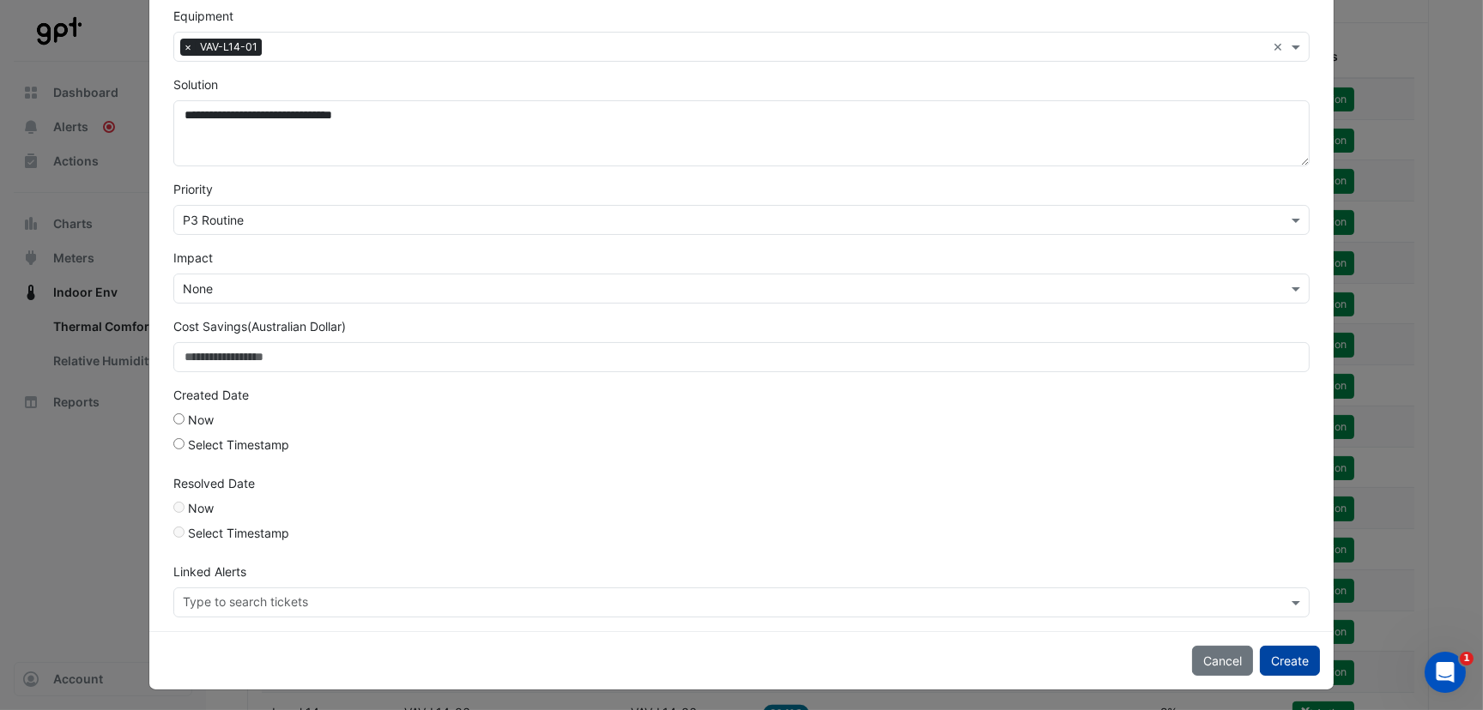
click at [1289, 658] on button "Create" at bounding box center [1289, 661] width 60 height 30
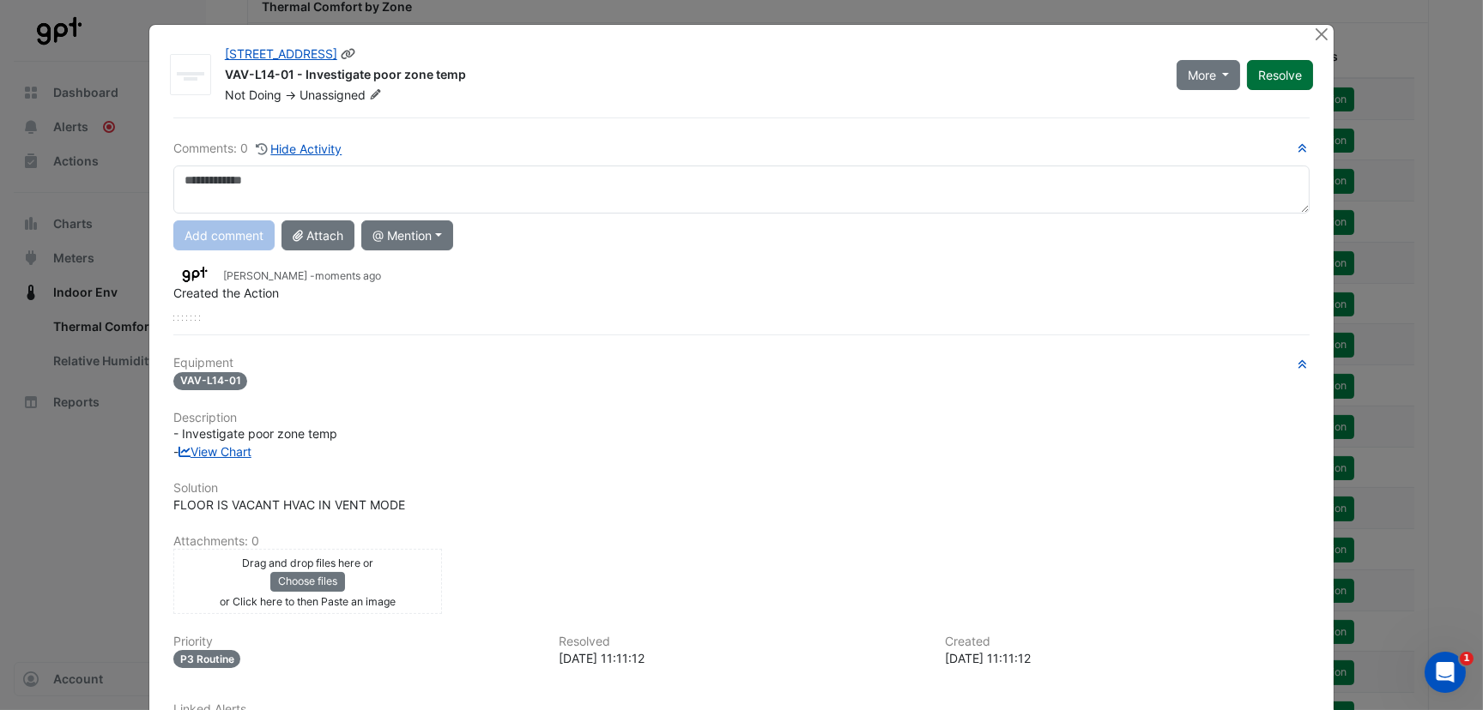
click at [1273, 76] on button "Resolve" at bounding box center [1280, 75] width 66 height 30
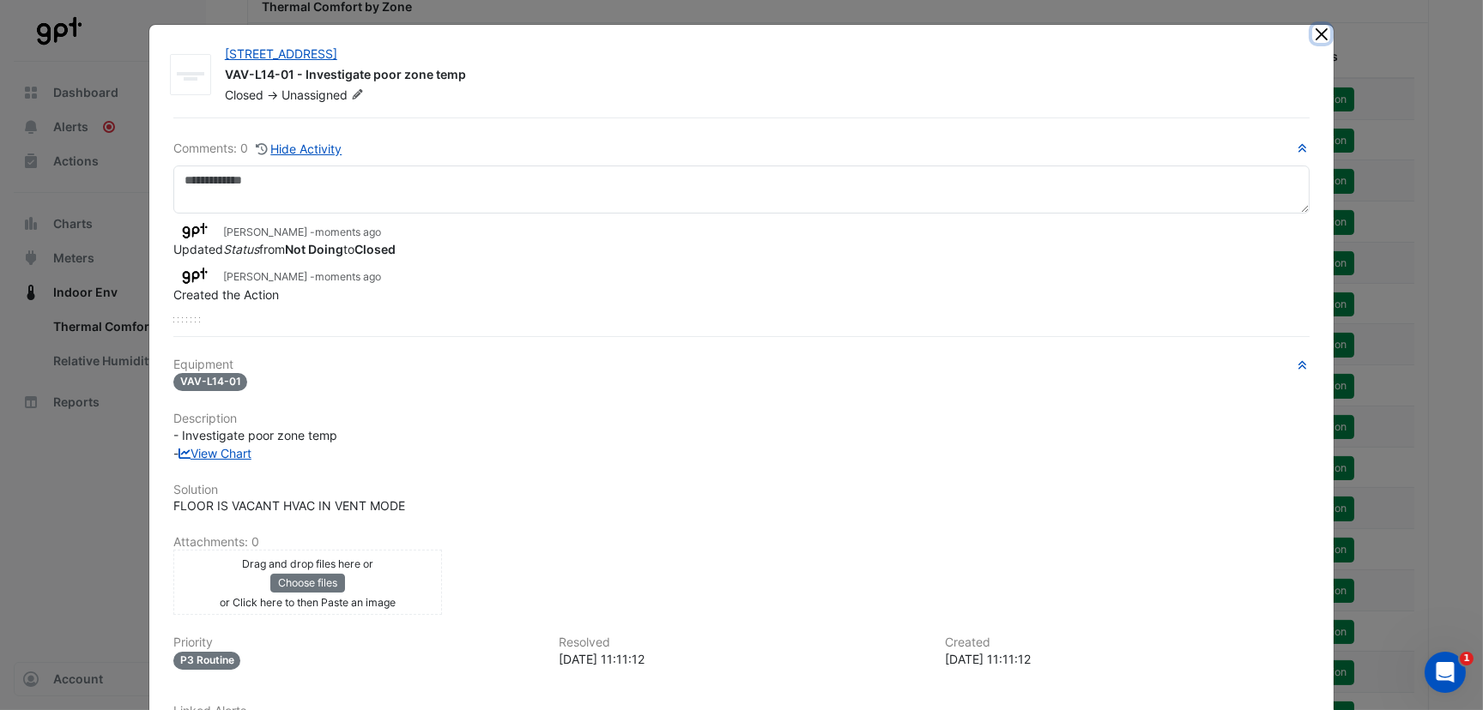
click at [1314, 29] on button "Close" at bounding box center [1321, 34] width 18 height 18
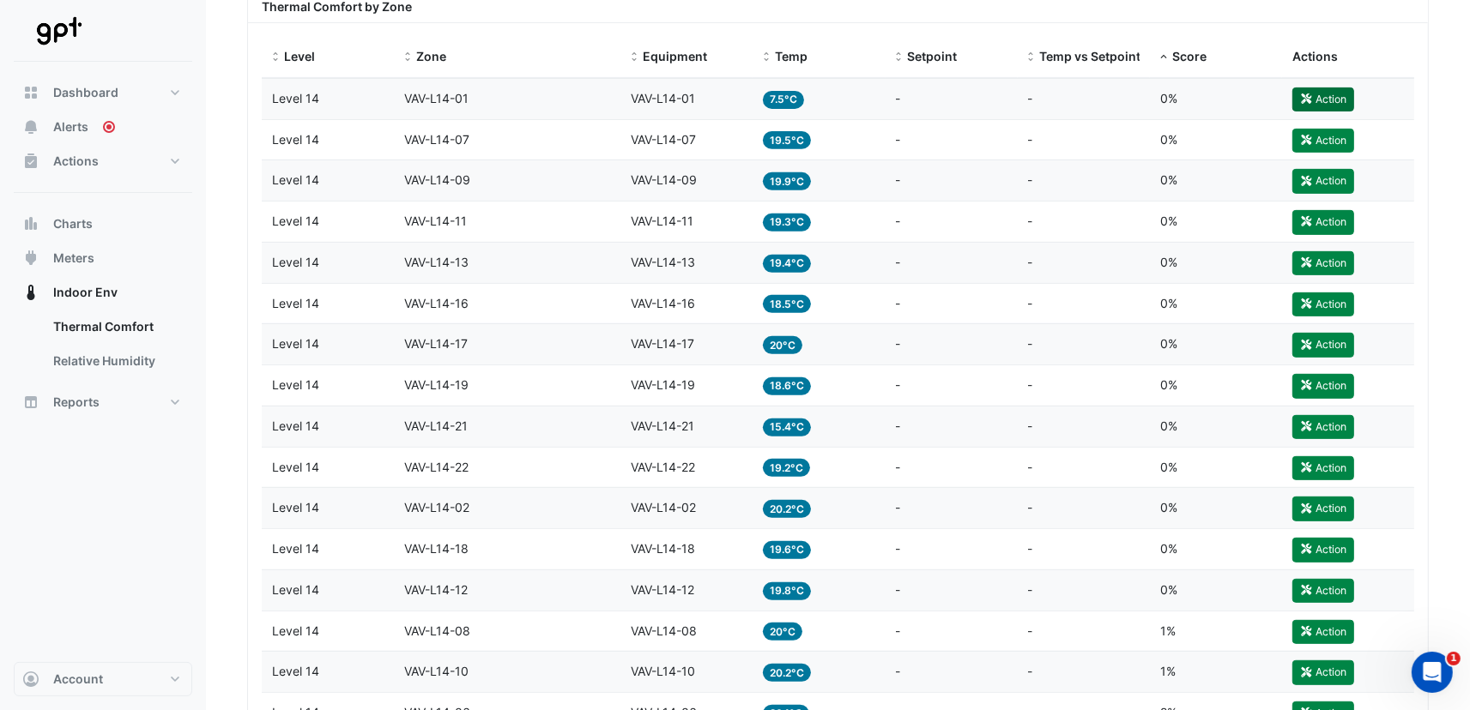
click at [1319, 98] on button "Action" at bounding box center [1323, 100] width 62 height 24
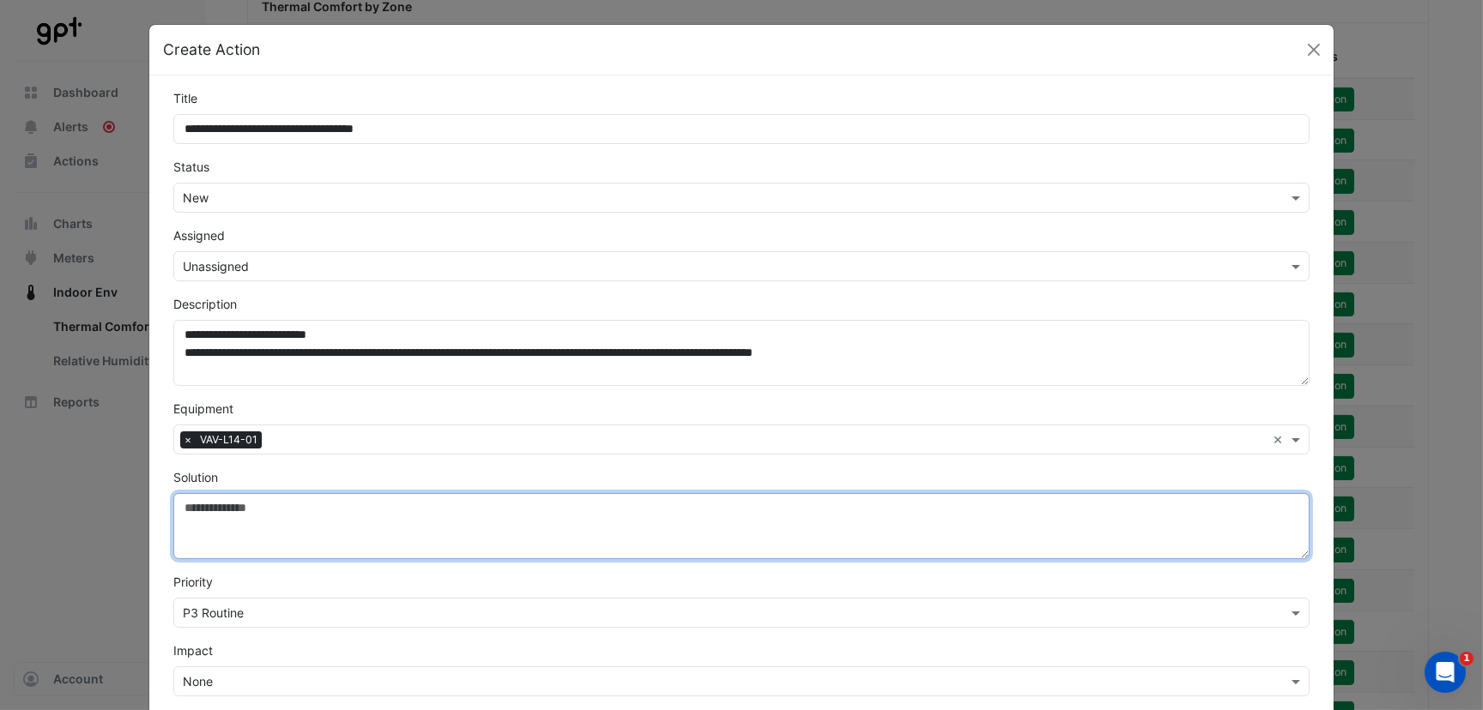
click at [249, 528] on textarea "Solution" at bounding box center [741, 526] width 1136 height 66
paste textarea "**********"
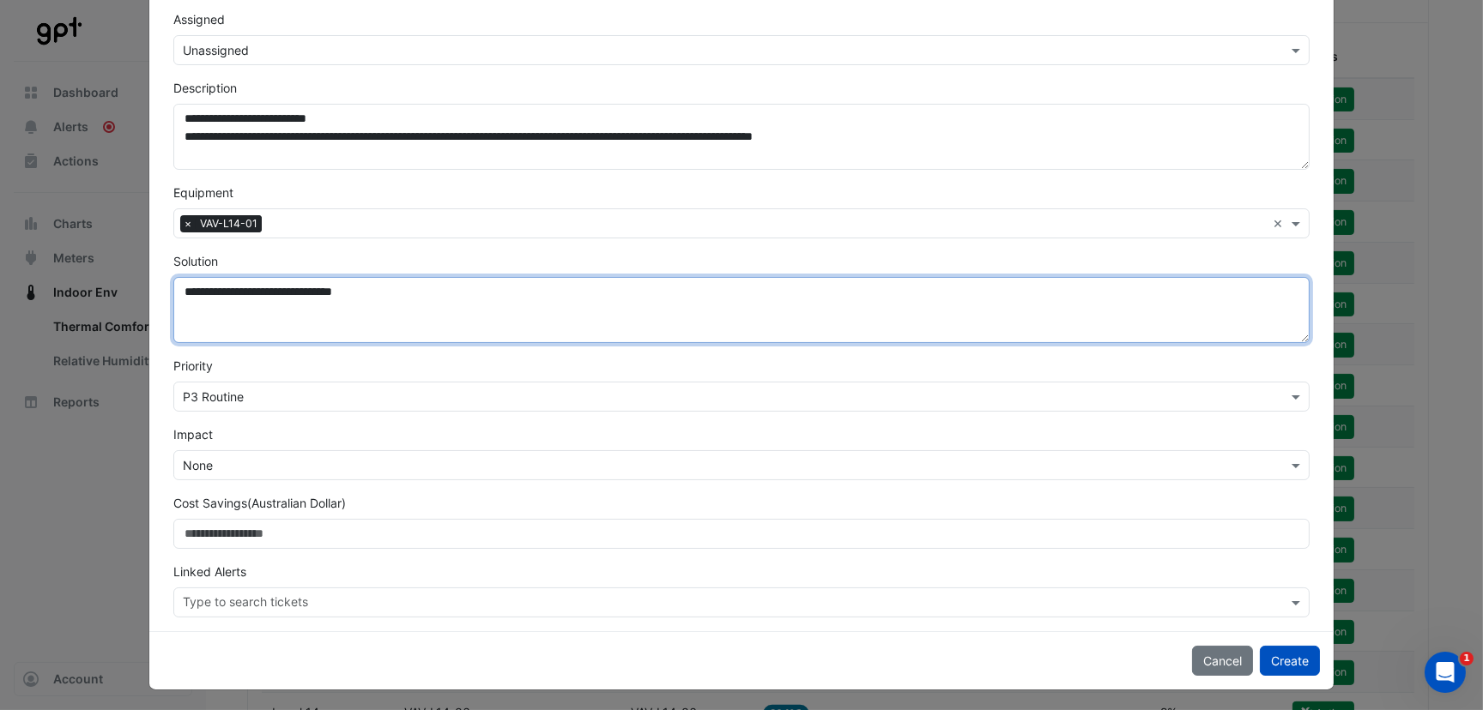
scroll to position [45, 0]
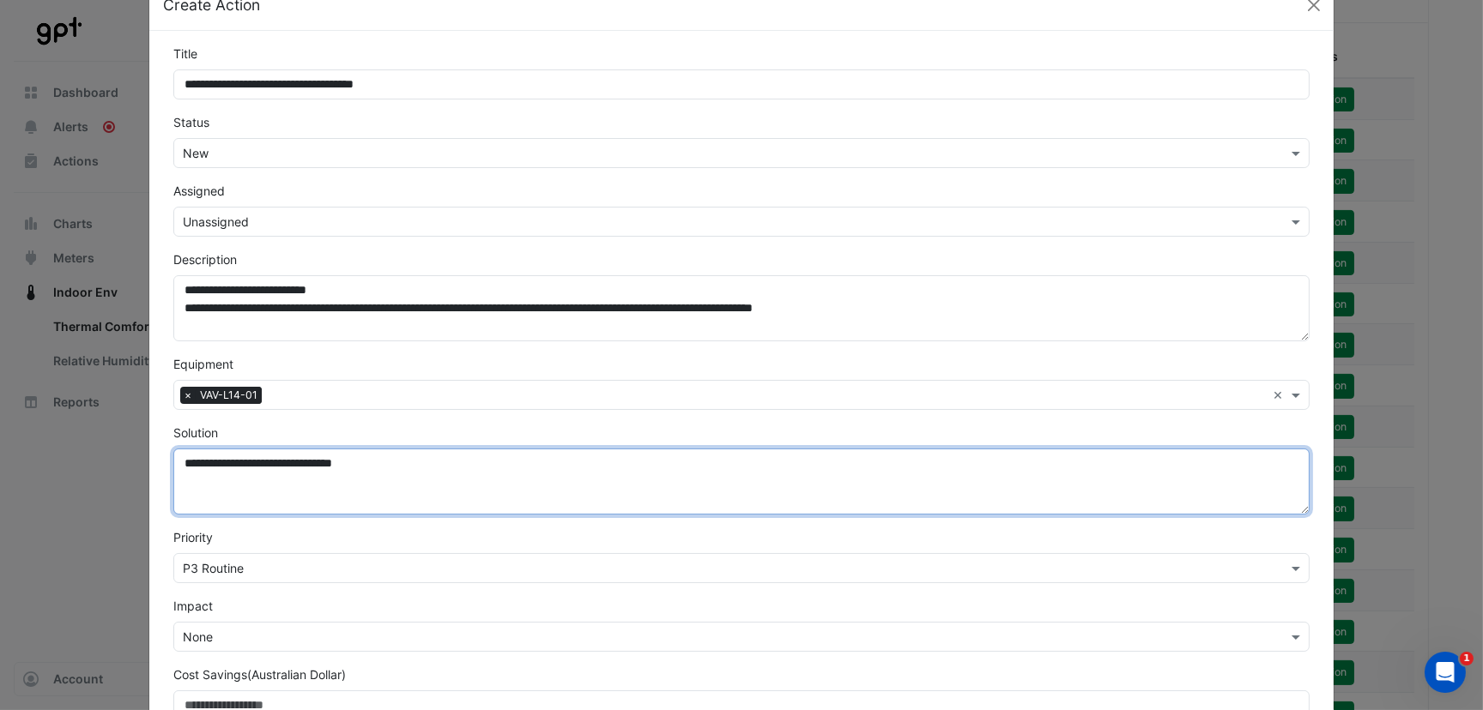
type textarea "**********"
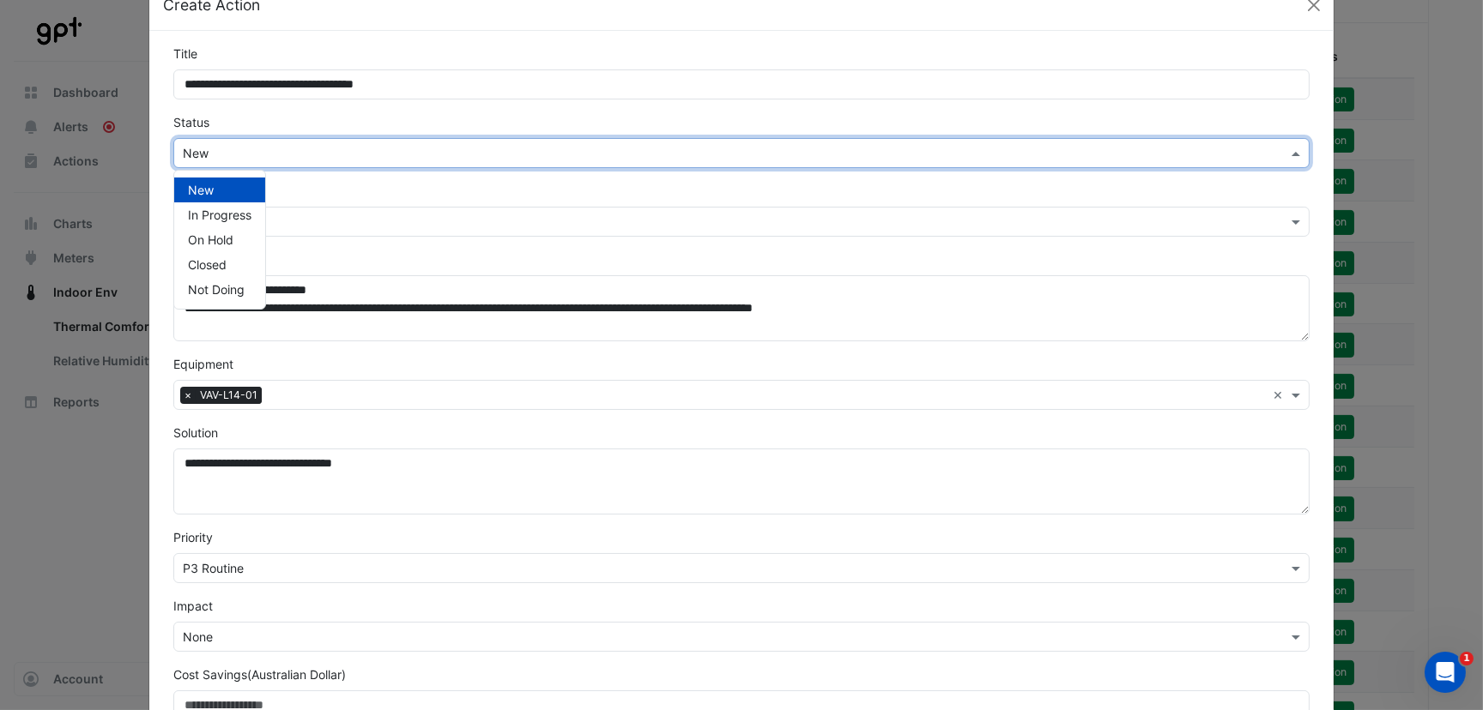
click at [211, 148] on input "text" at bounding box center [724, 154] width 1083 height 18
click at [205, 292] on span "Not Doing" at bounding box center [216, 289] width 57 height 15
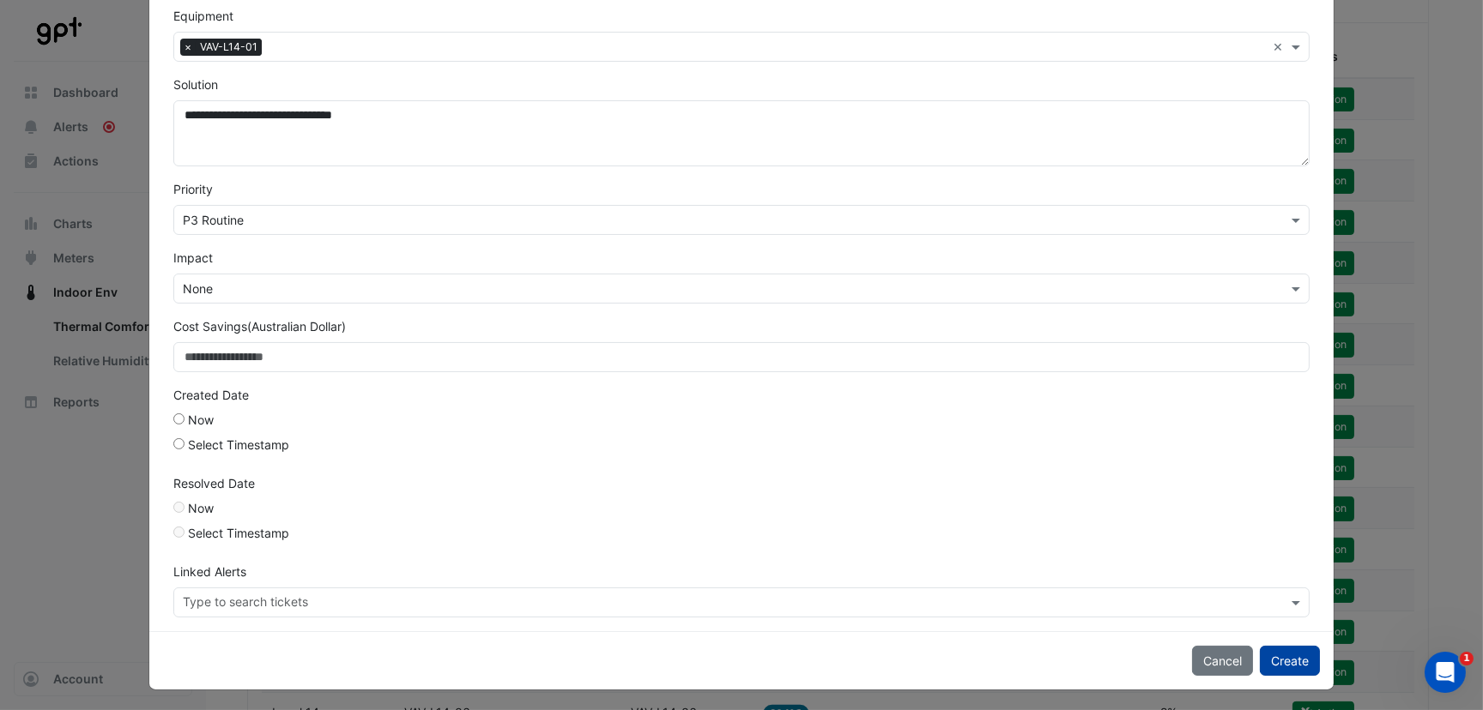
click at [1281, 656] on button "Create" at bounding box center [1289, 661] width 60 height 30
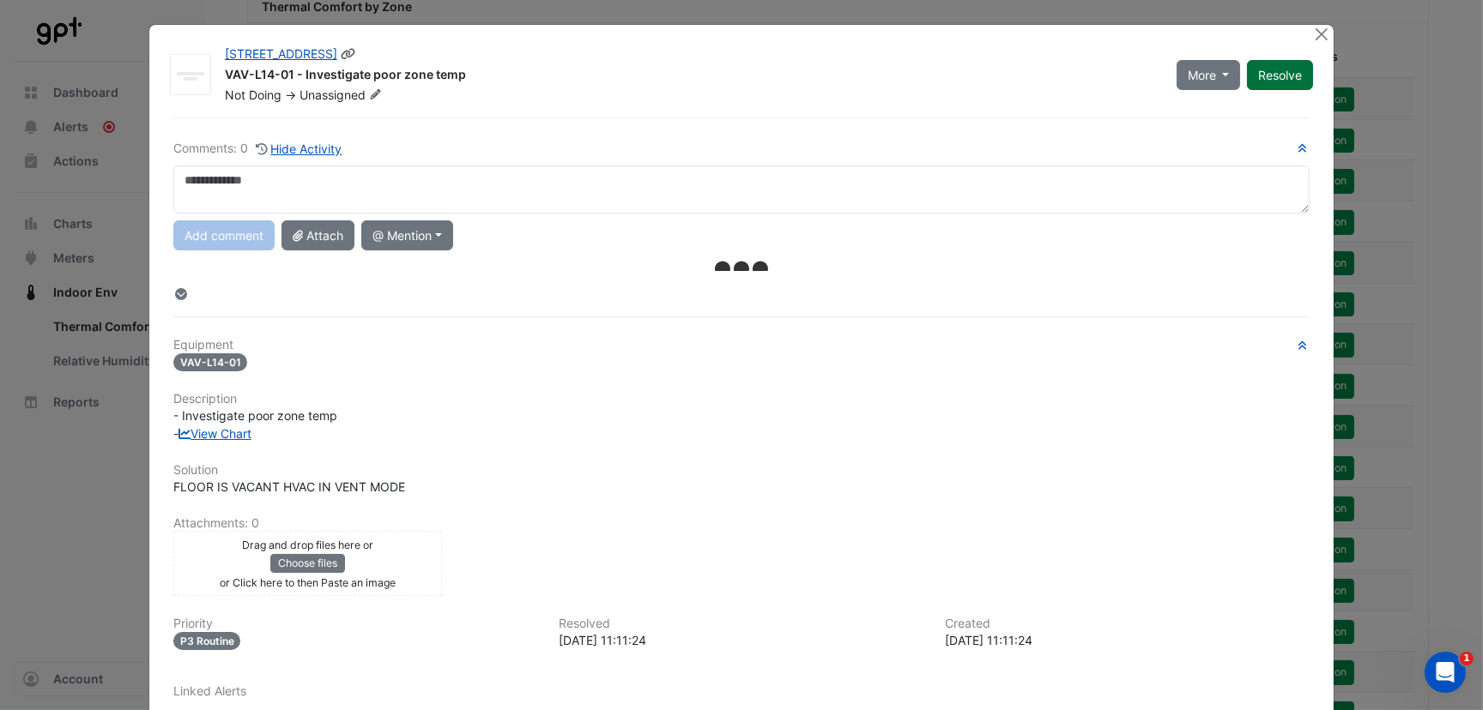
click at [1282, 69] on button "Resolve" at bounding box center [1280, 75] width 66 height 30
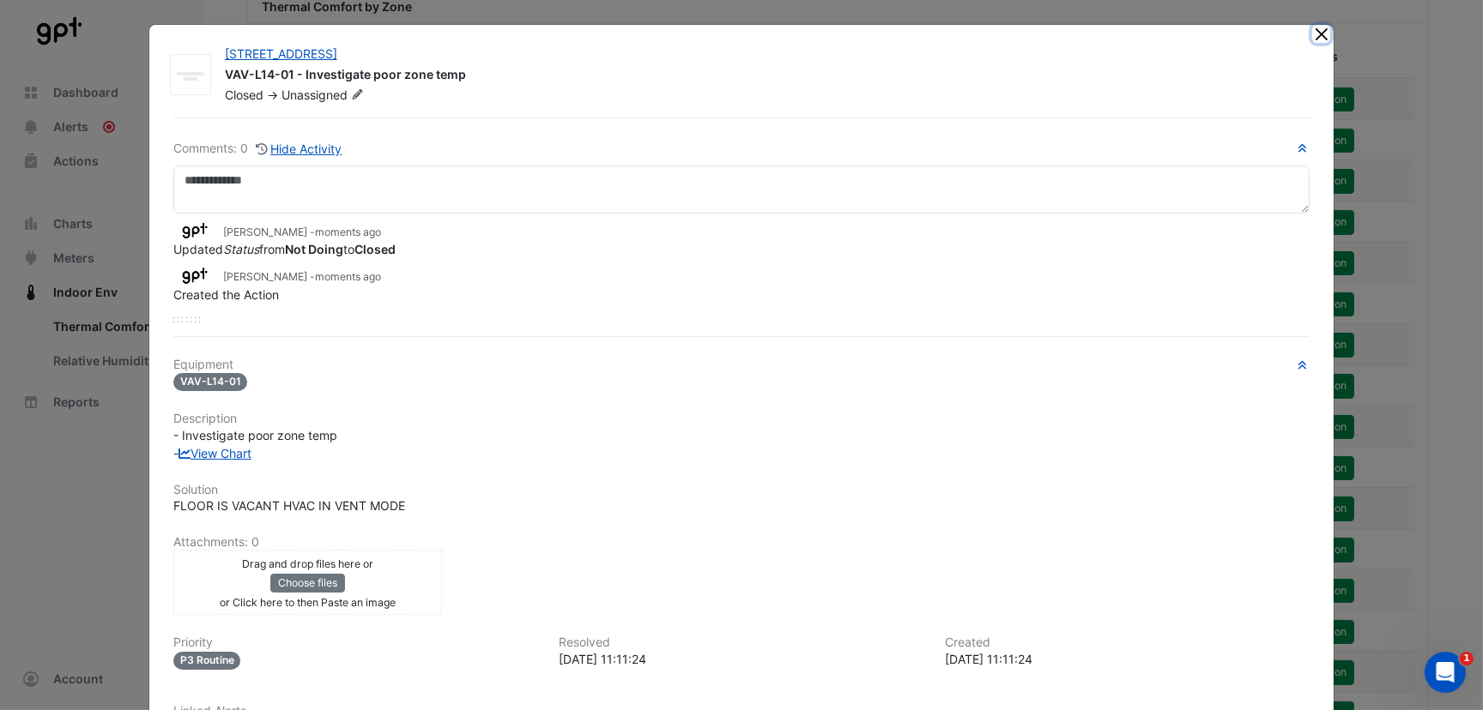
click at [1316, 35] on button "Close" at bounding box center [1321, 34] width 18 height 18
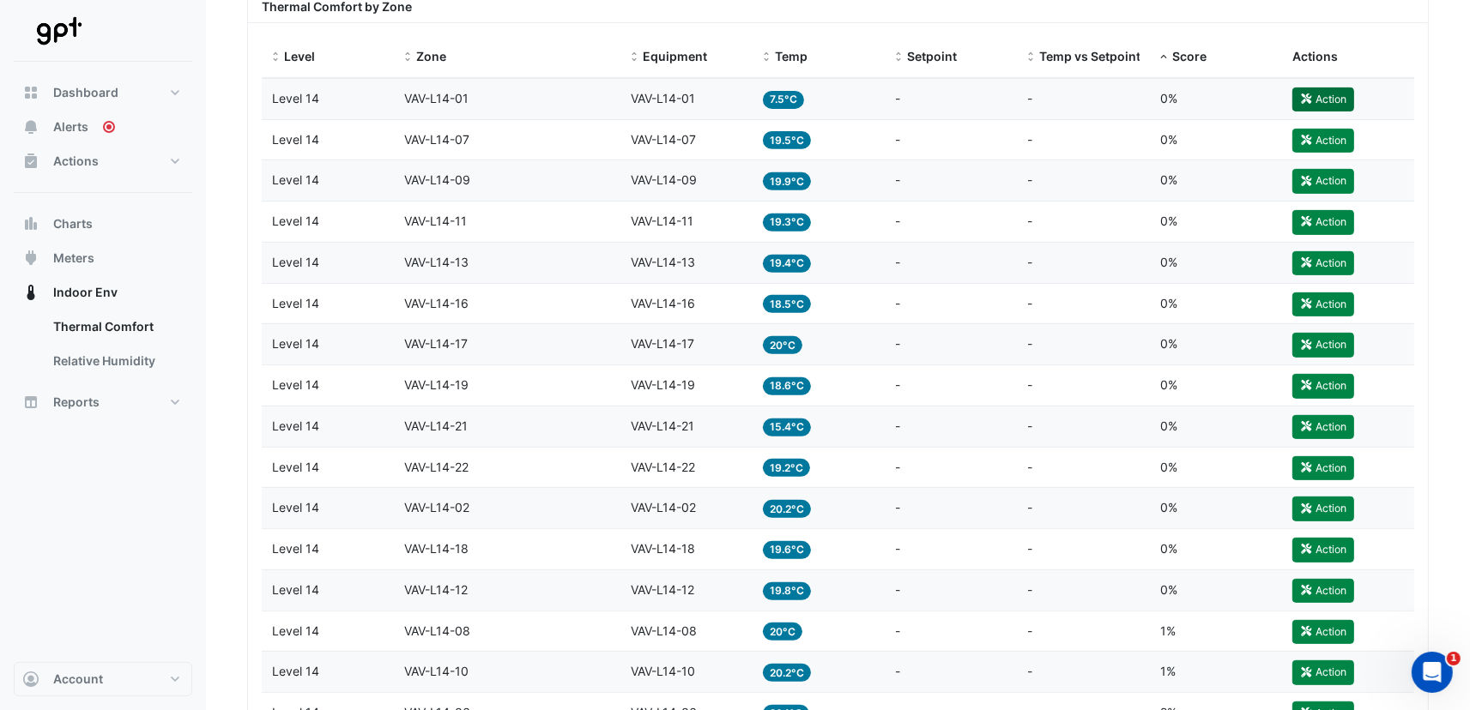
click at [1309, 93] on fa-icon "button" at bounding box center [1306, 99] width 13 height 13
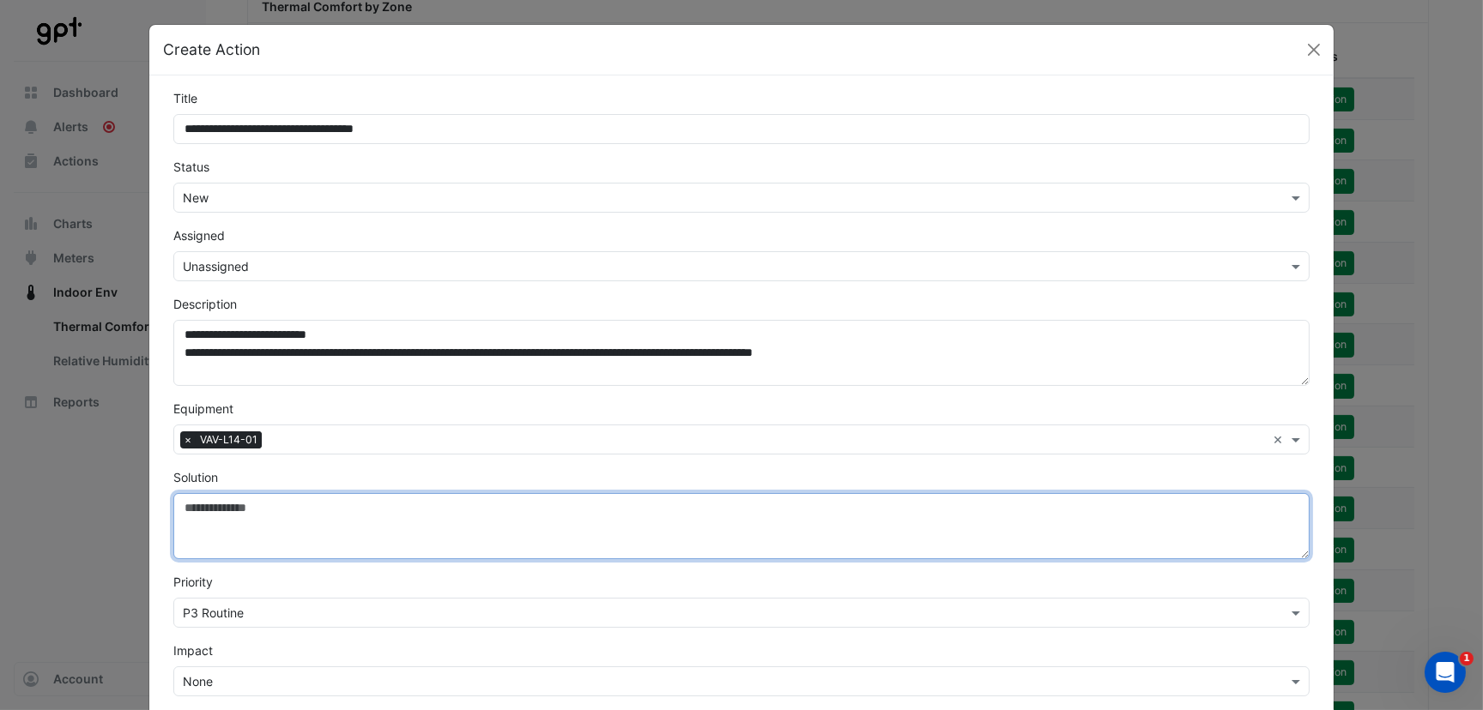
click at [256, 513] on textarea "Solution" at bounding box center [741, 526] width 1136 height 66
paste textarea "**********"
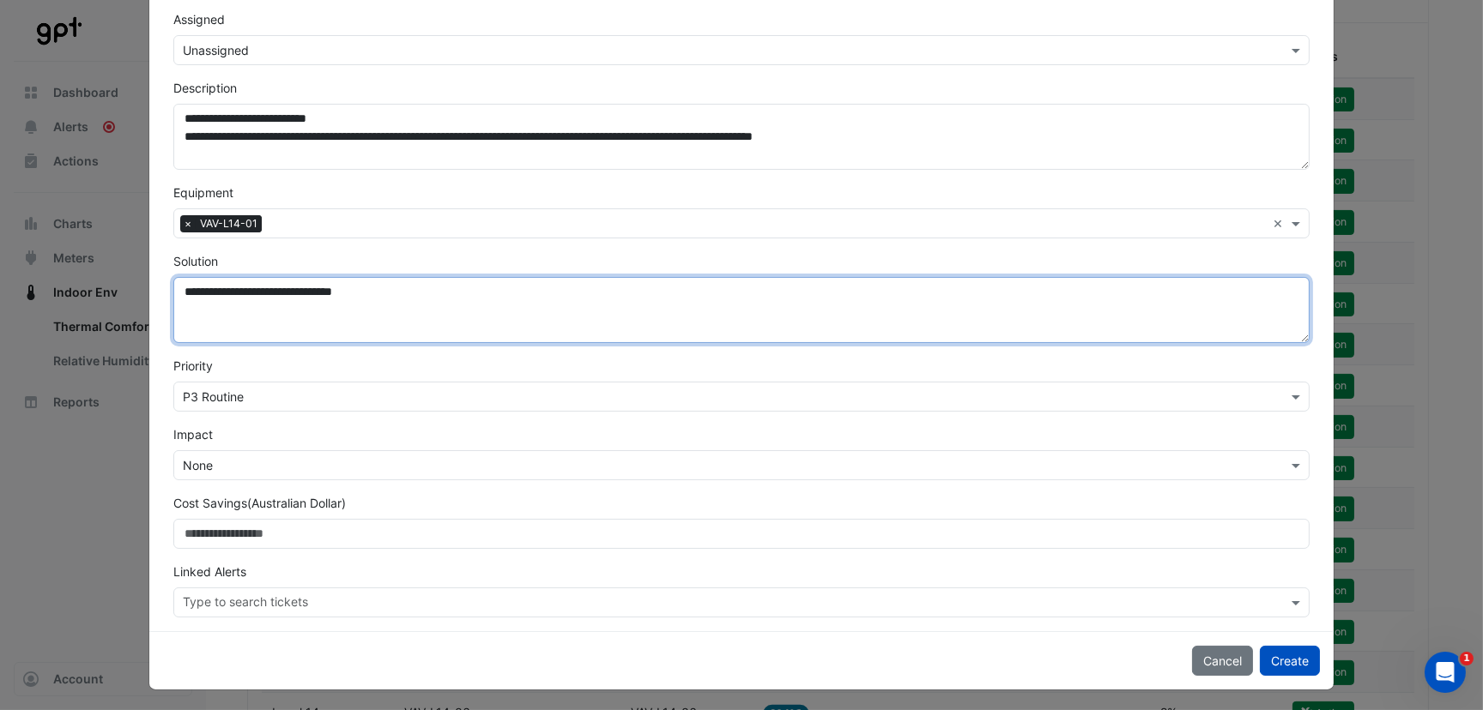
scroll to position [0, 0]
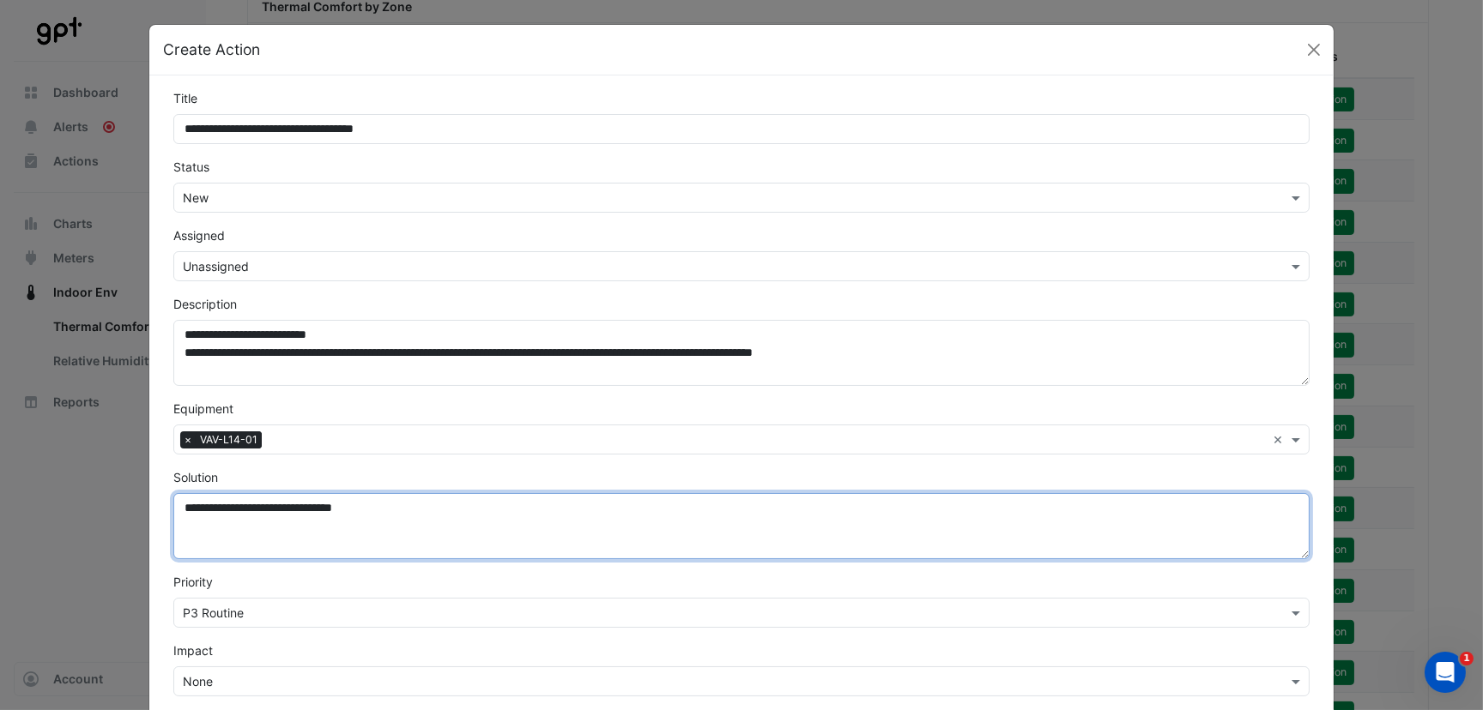
type textarea "**********"
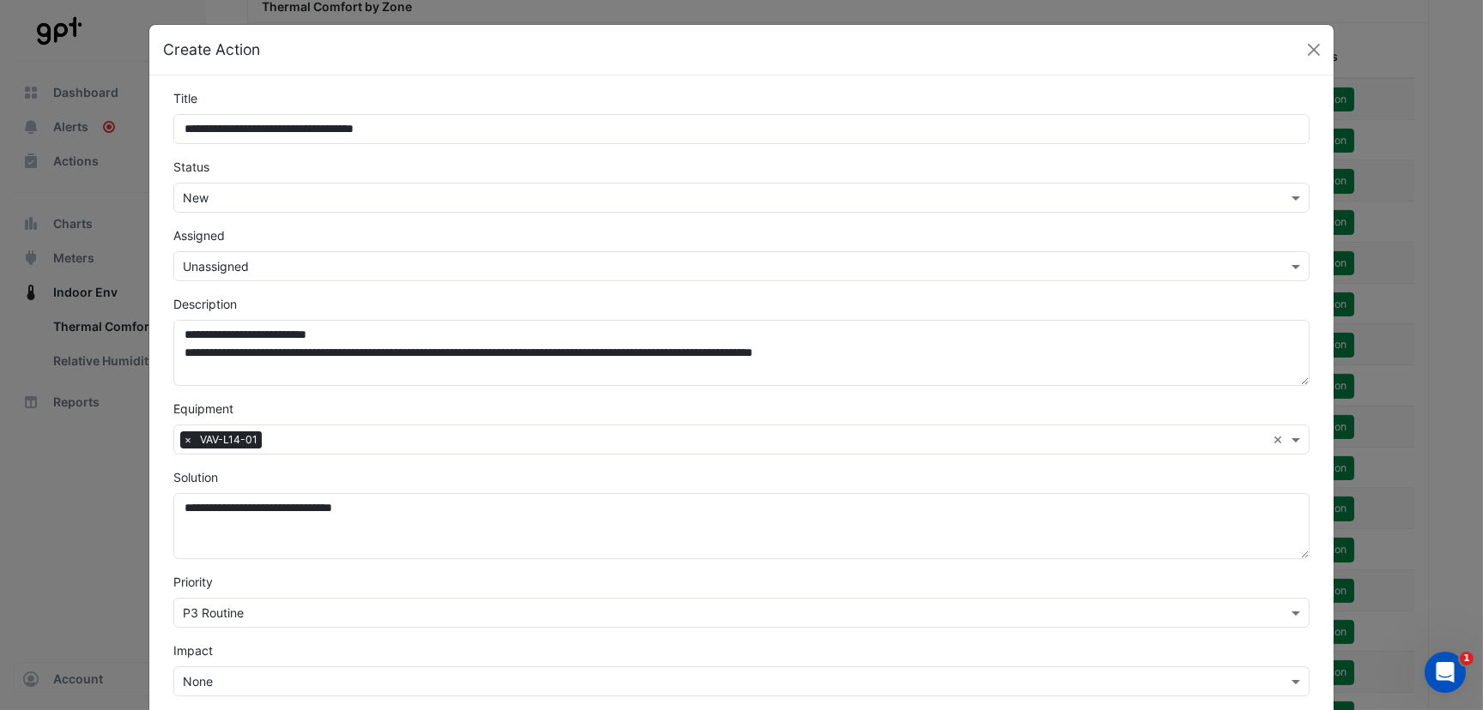
drag, startPoint x: 251, startPoint y: 190, endPoint x: 237, endPoint y: 207, distance: 21.3
click at [251, 190] on input "text" at bounding box center [724, 199] width 1083 height 18
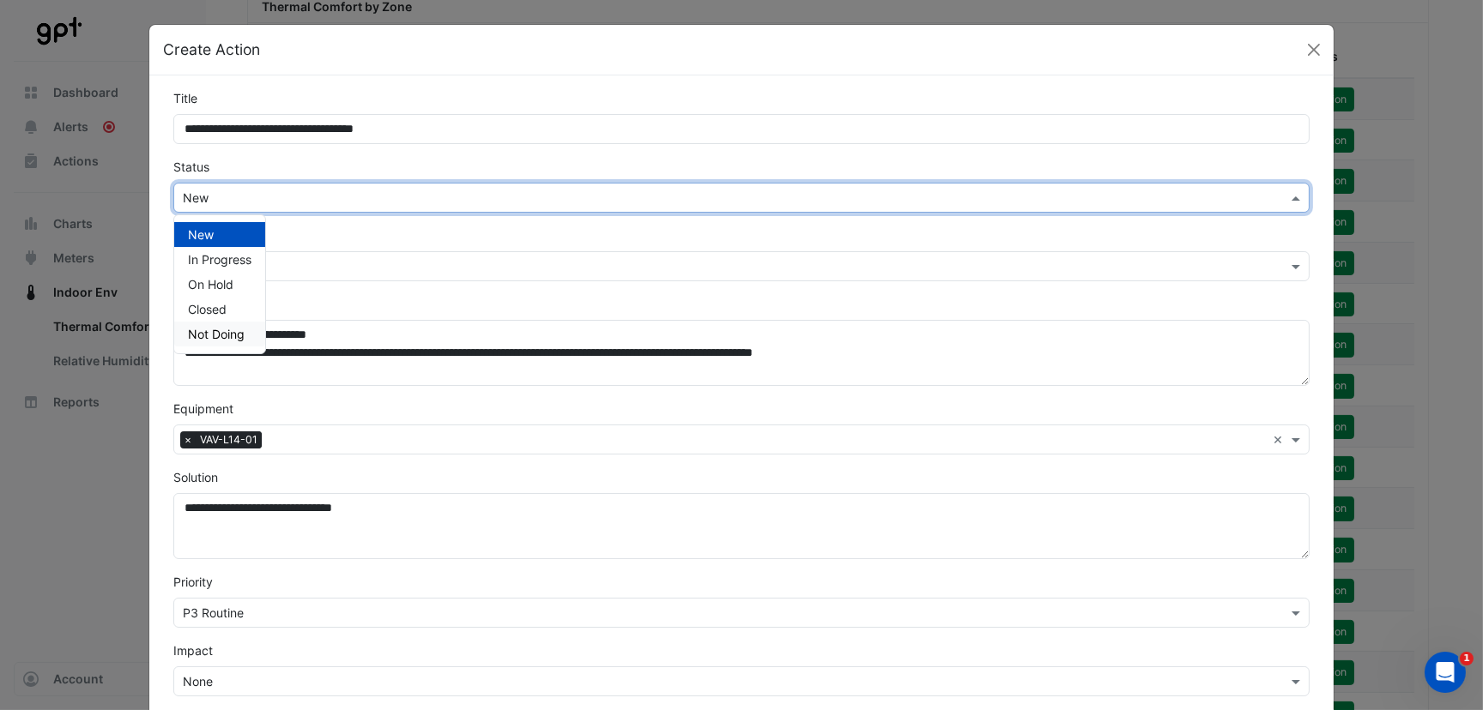
click at [206, 332] on span "Not Doing" at bounding box center [216, 334] width 57 height 15
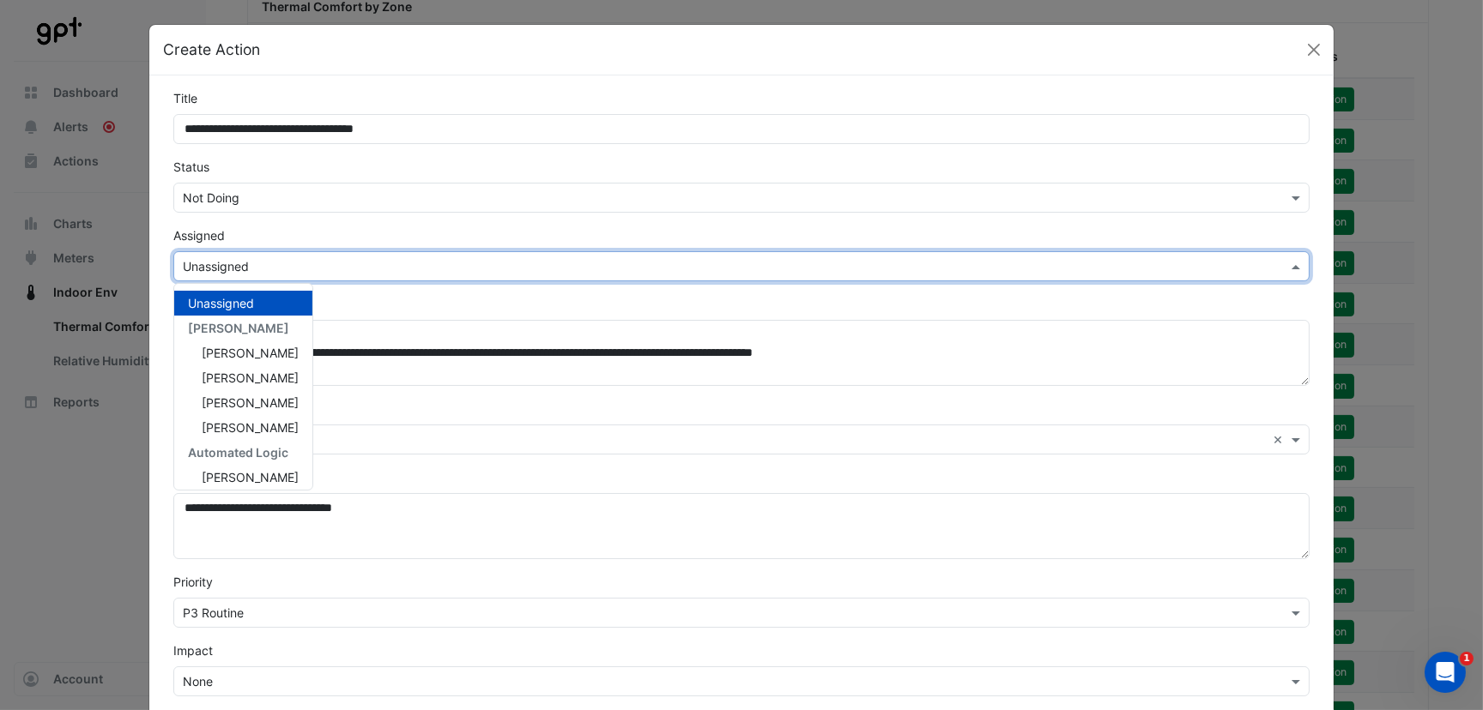
click at [250, 260] on input "text" at bounding box center [724, 267] width 1083 height 18
drag, startPoint x: 1009, startPoint y: 160, endPoint x: 1109, endPoint y: 125, distance: 106.1
click at [1009, 160] on div "Status Select Status × Not Doing" at bounding box center [741, 185] width 1157 height 55
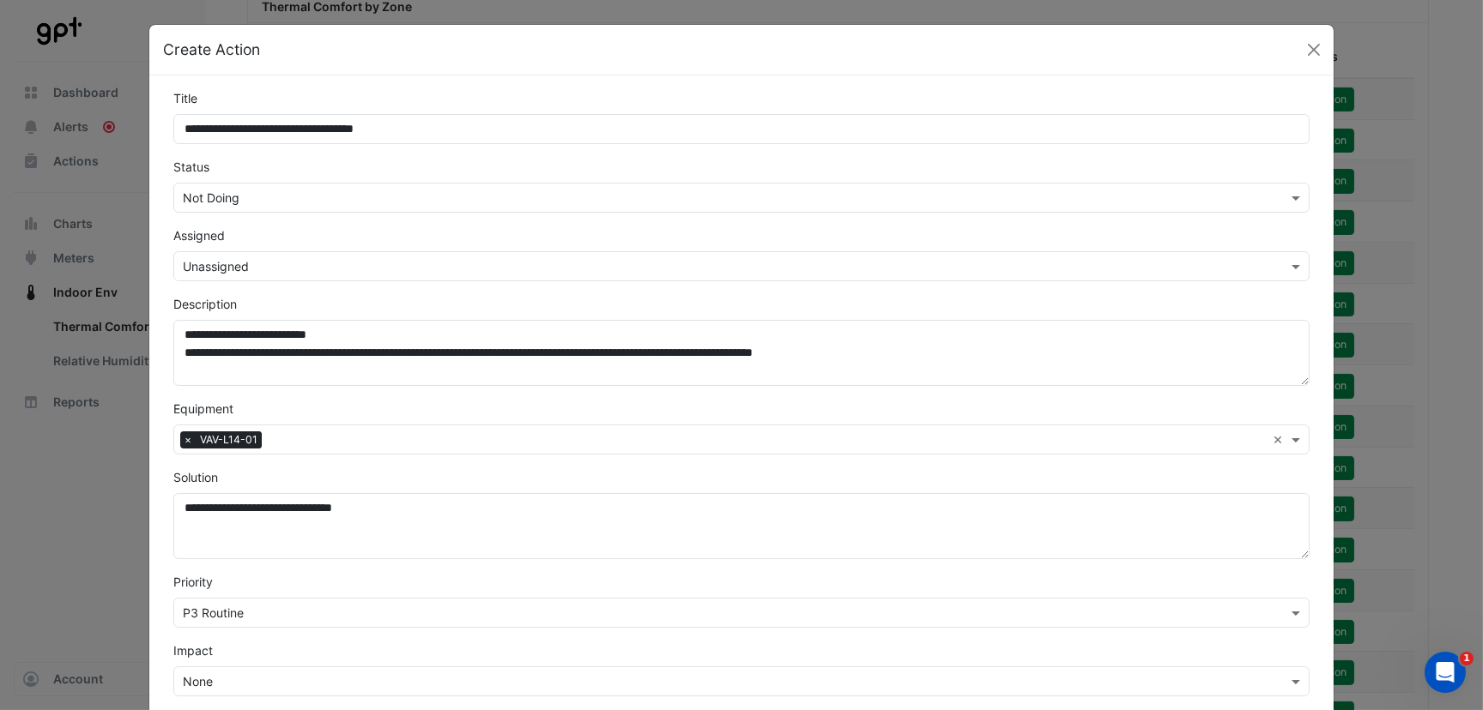
scroll to position [393, 0]
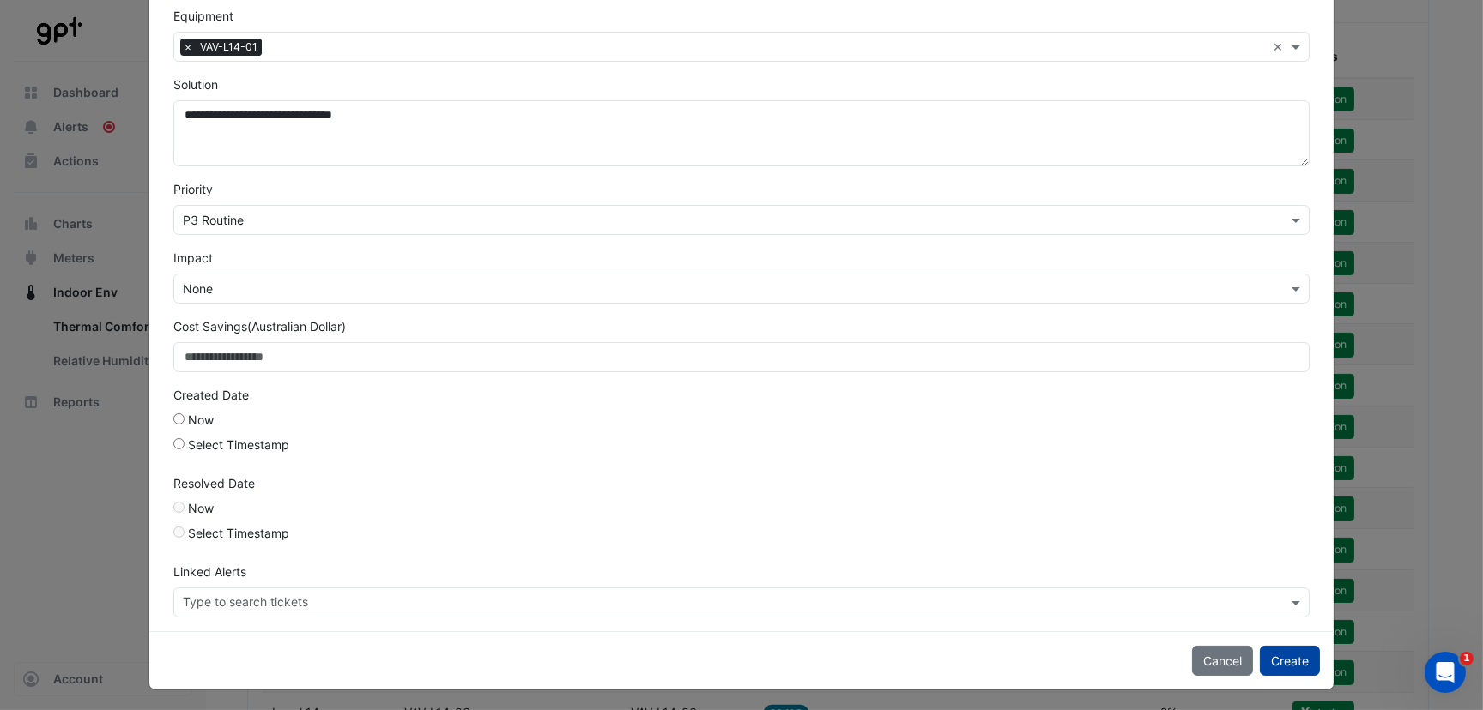
click at [1293, 646] on button "Create" at bounding box center [1289, 661] width 60 height 30
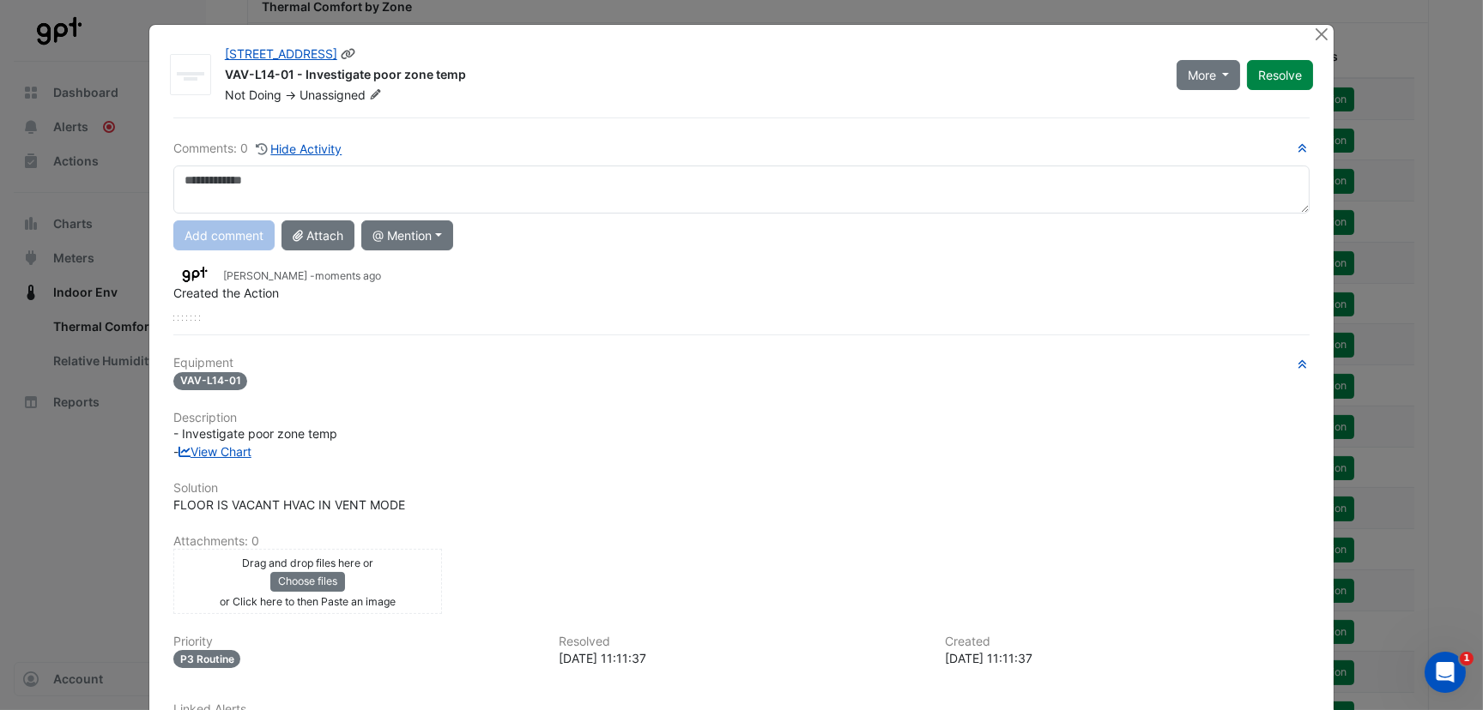
click at [1274, 71] on button "Resolve" at bounding box center [1280, 75] width 66 height 30
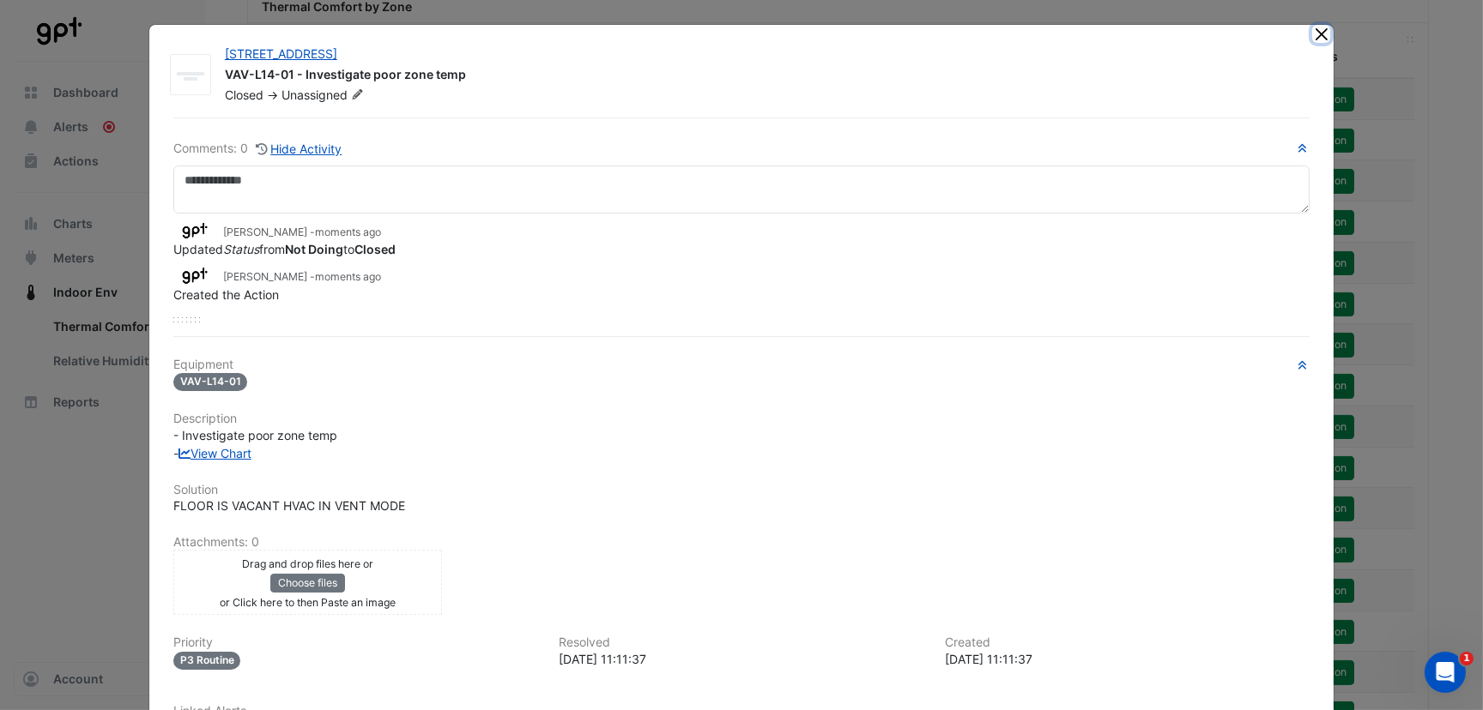
click at [1312, 35] on button "Close" at bounding box center [1321, 34] width 18 height 18
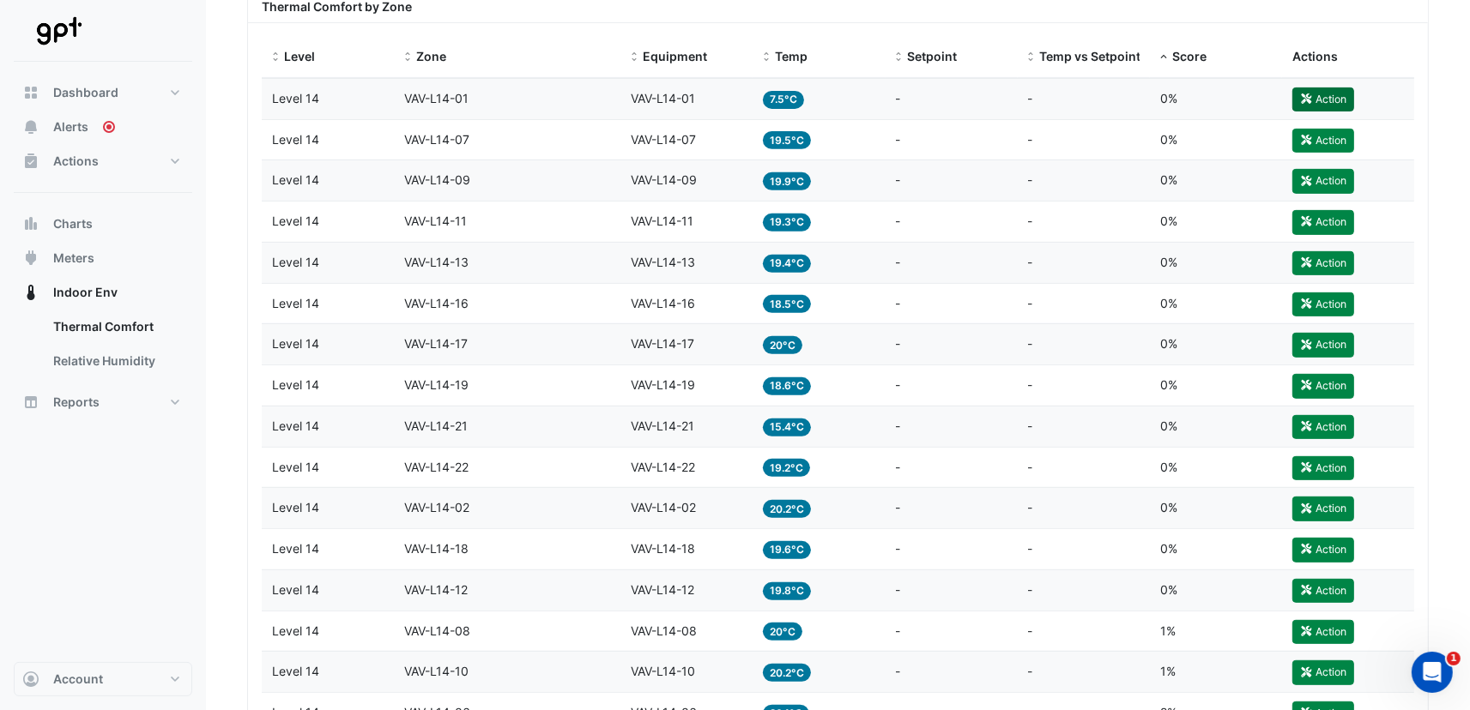
click at [1326, 101] on button "Action" at bounding box center [1323, 100] width 62 height 24
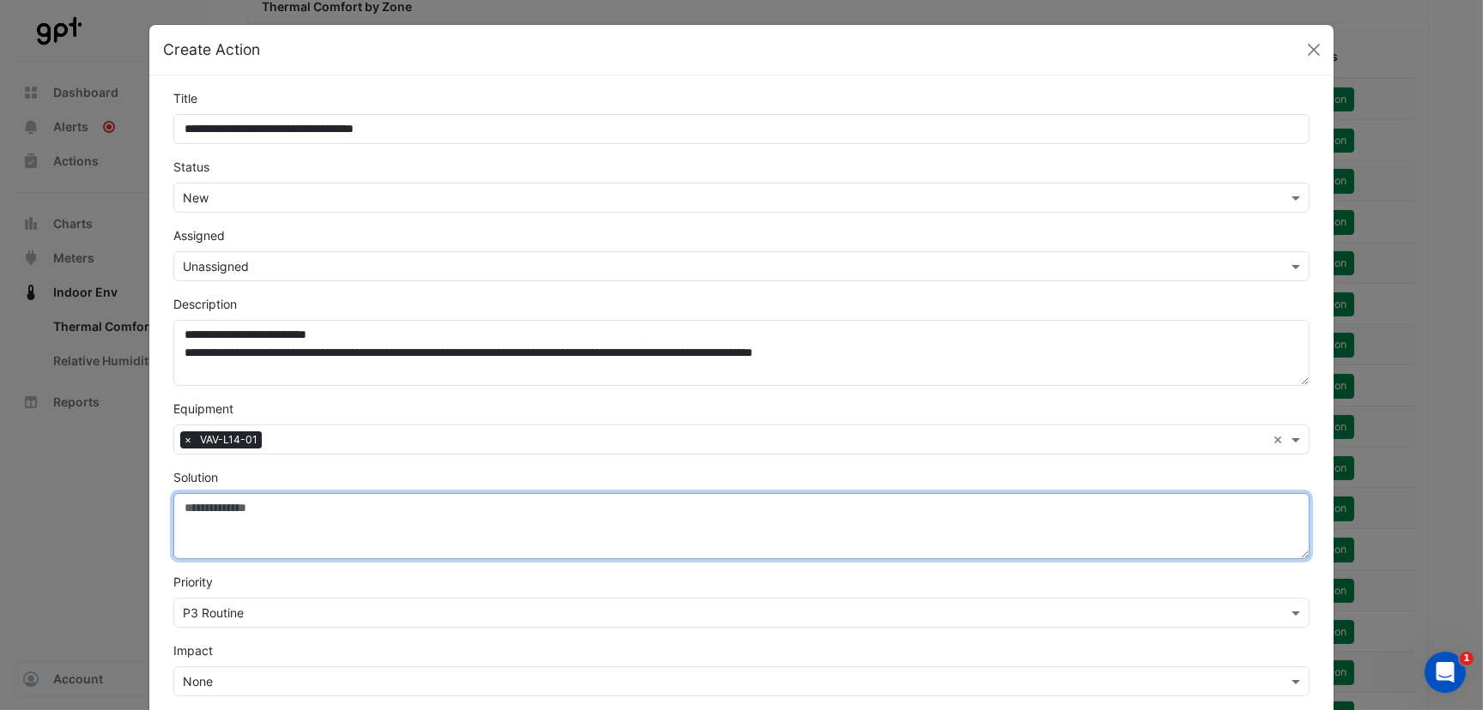
click at [251, 522] on textarea "Solution" at bounding box center [741, 526] width 1136 height 66
paste textarea "**********"
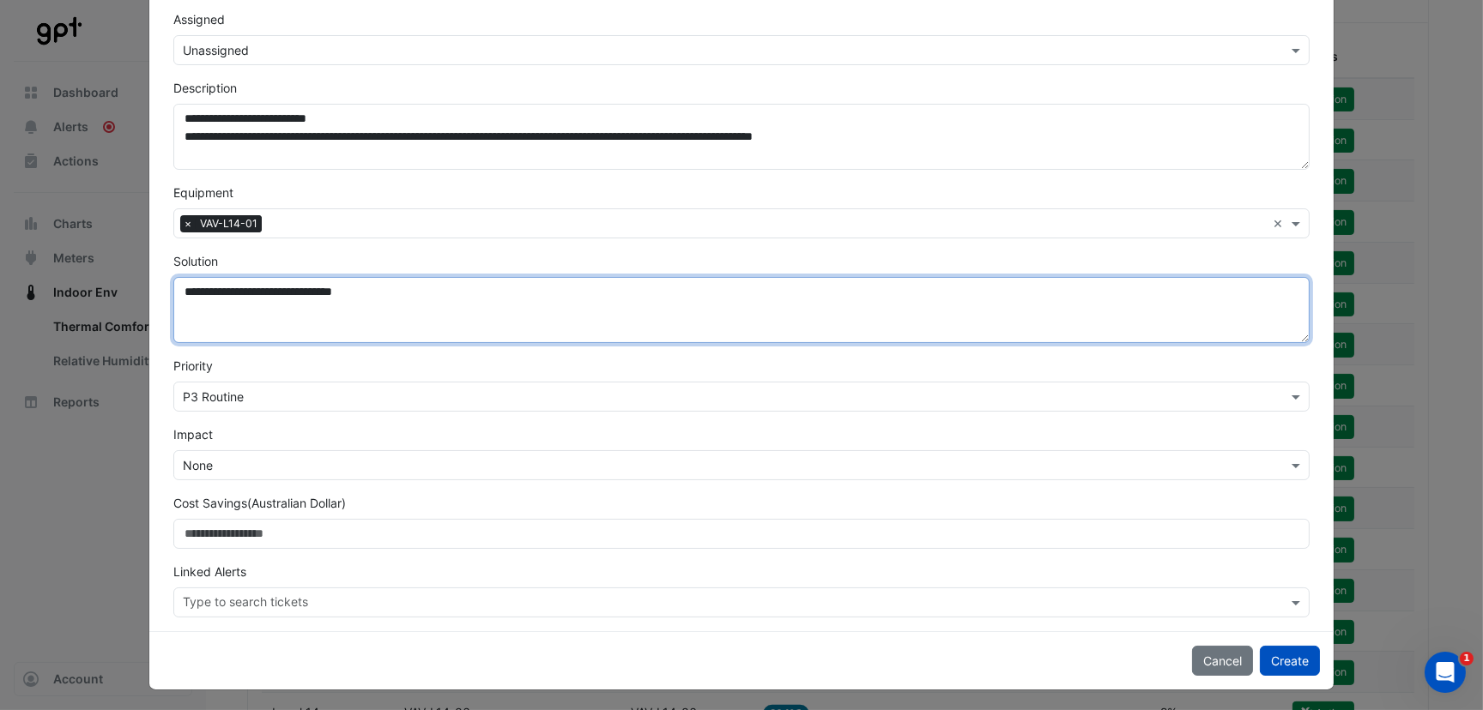
scroll to position [45, 0]
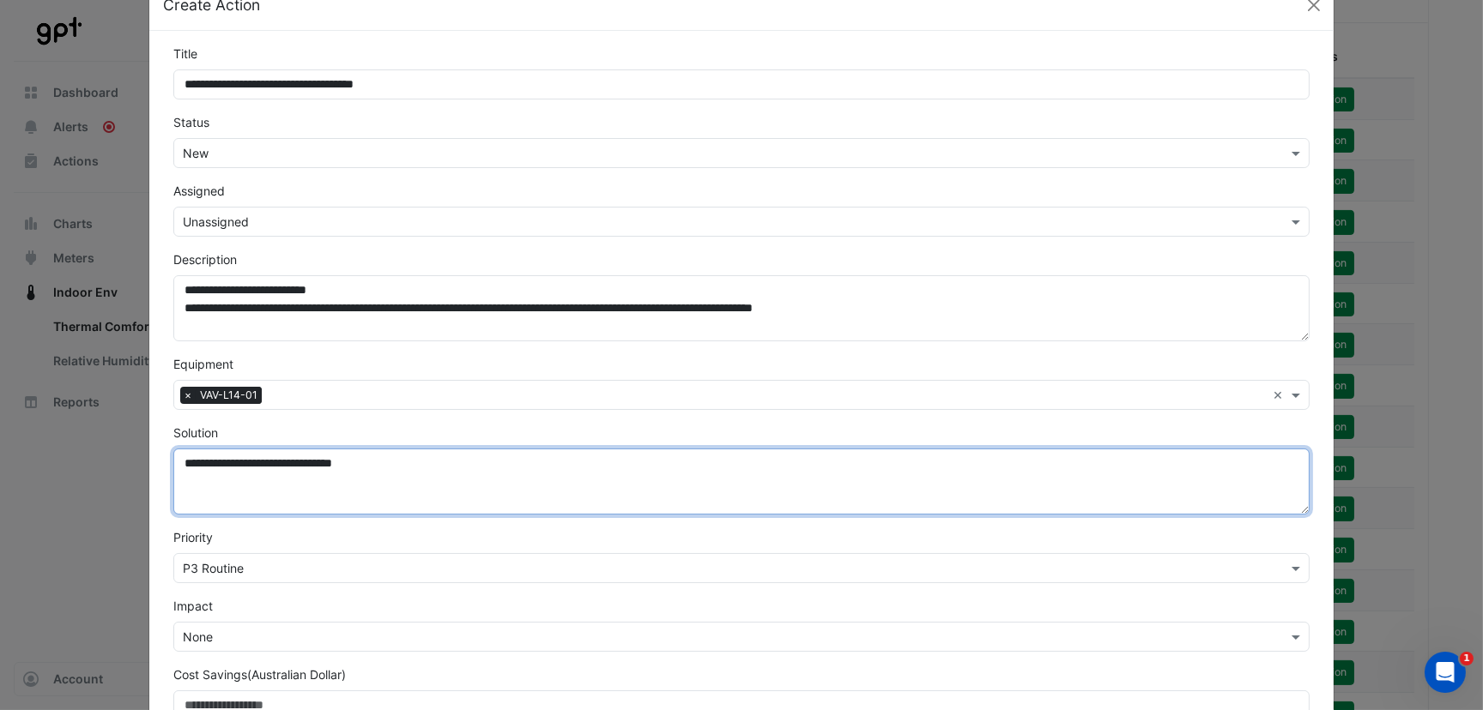
type textarea "**********"
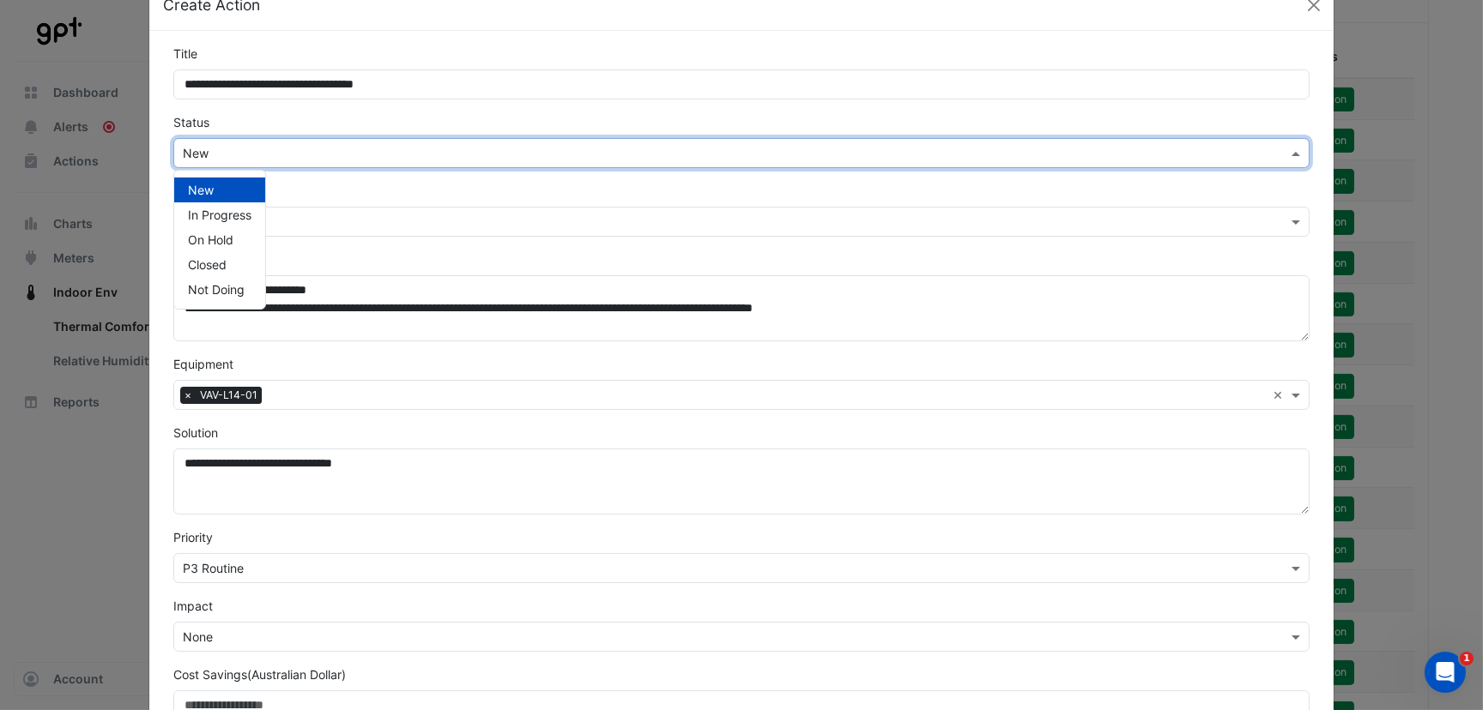
click at [208, 146] on input "text" at bounding box center [724, 154] width 1083 height 18
click at [217, 292] on span "Not Doing" at bounding box center [216, 289] width 57 height 15
click at [245, 215] on input "text" at bounding box center [724, 223] width 1083 height 18
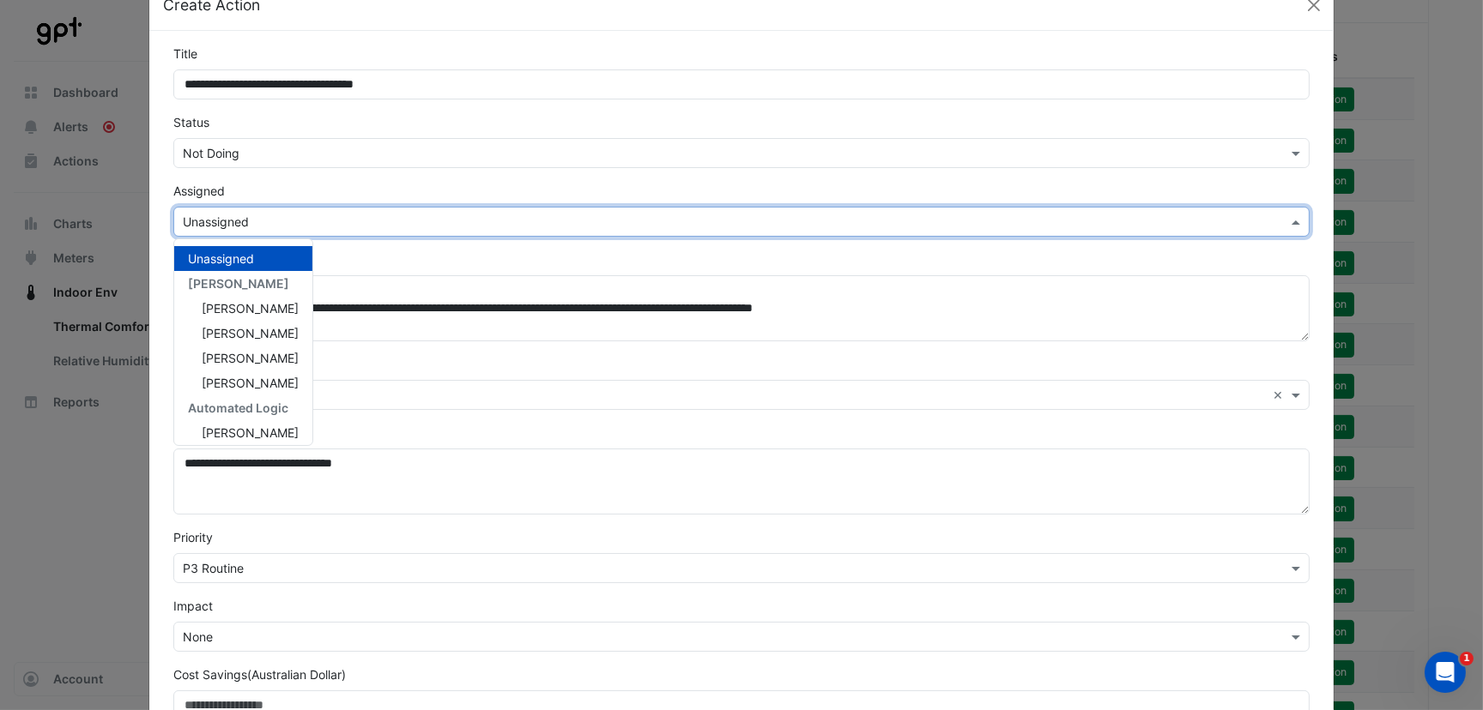
click at [347, 172] on form "**********" at bounding box center [741, 505] width 1136 height 921
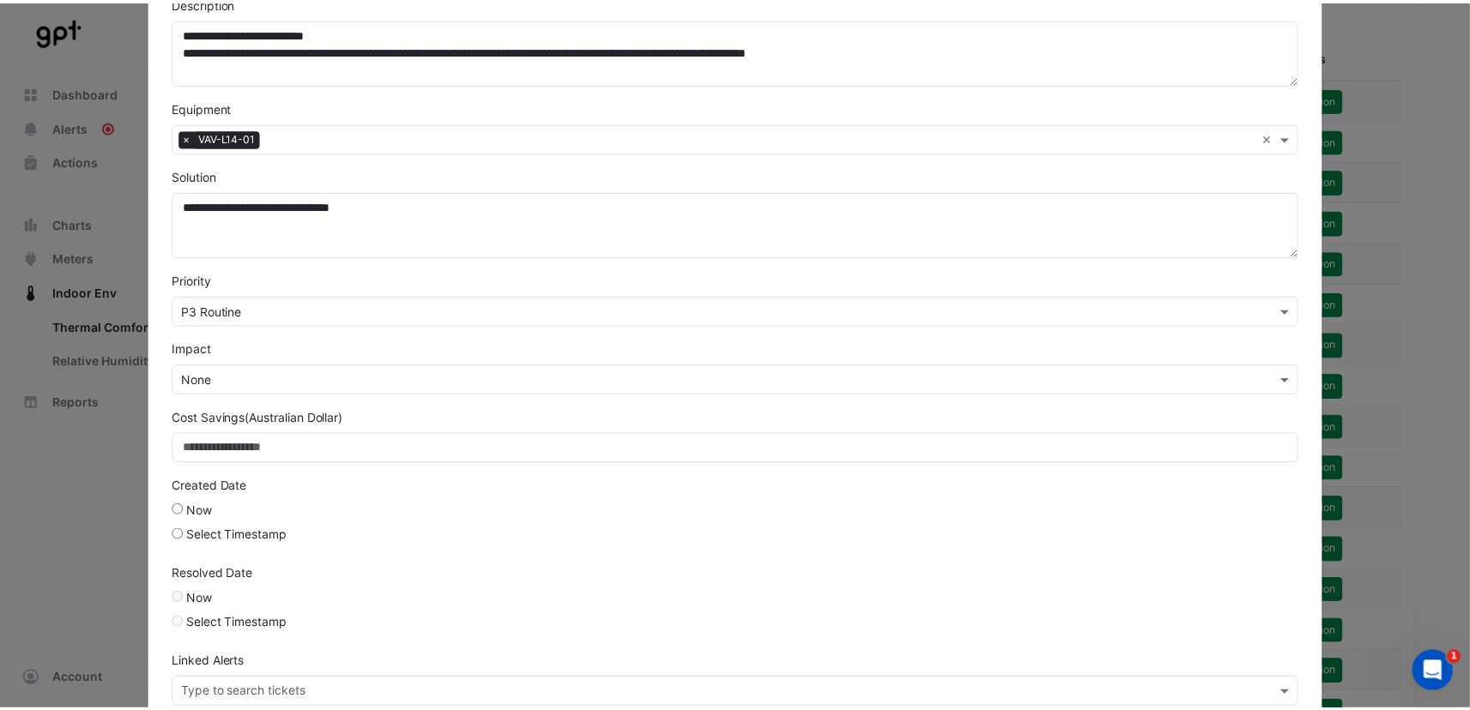
scroll to position [393, 0]
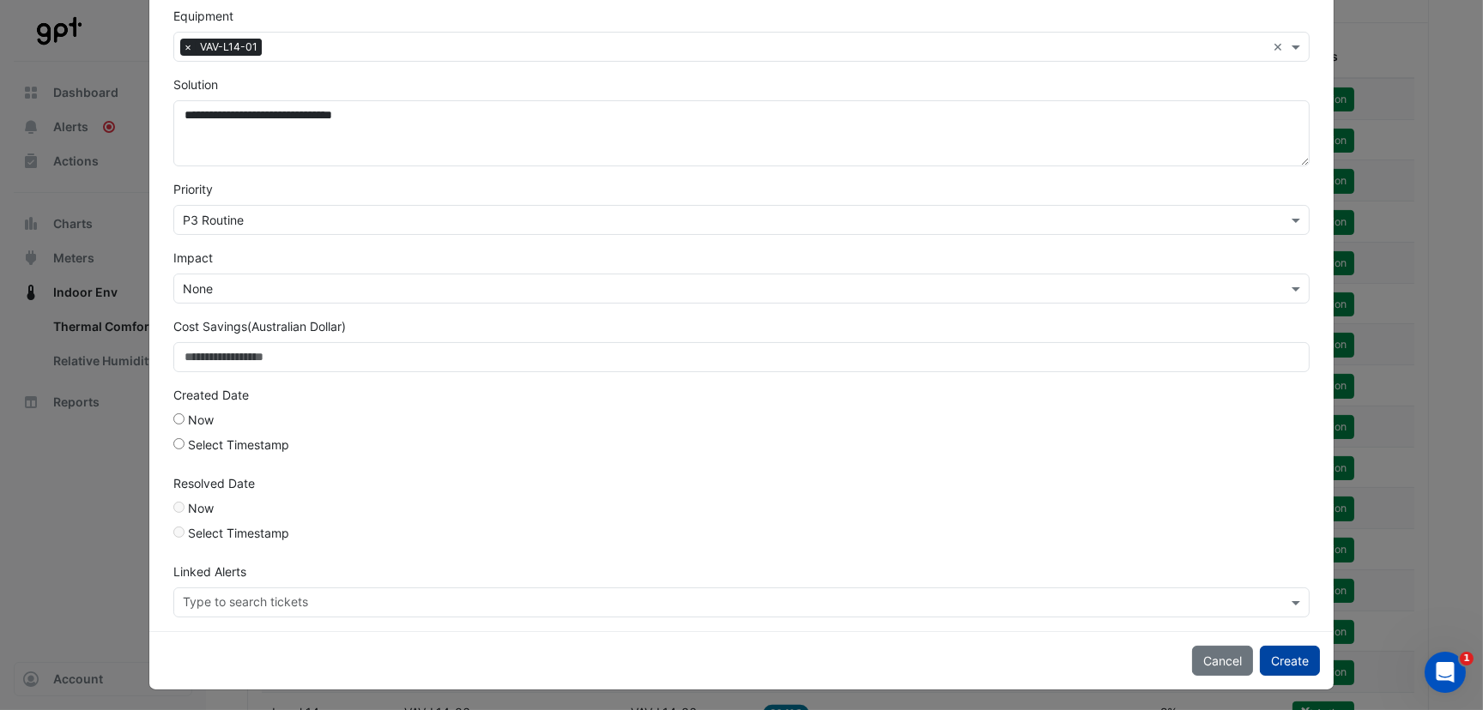
click at [1287, 657] on button "Create" at bounding box center [1289, 661] width 60 height 30
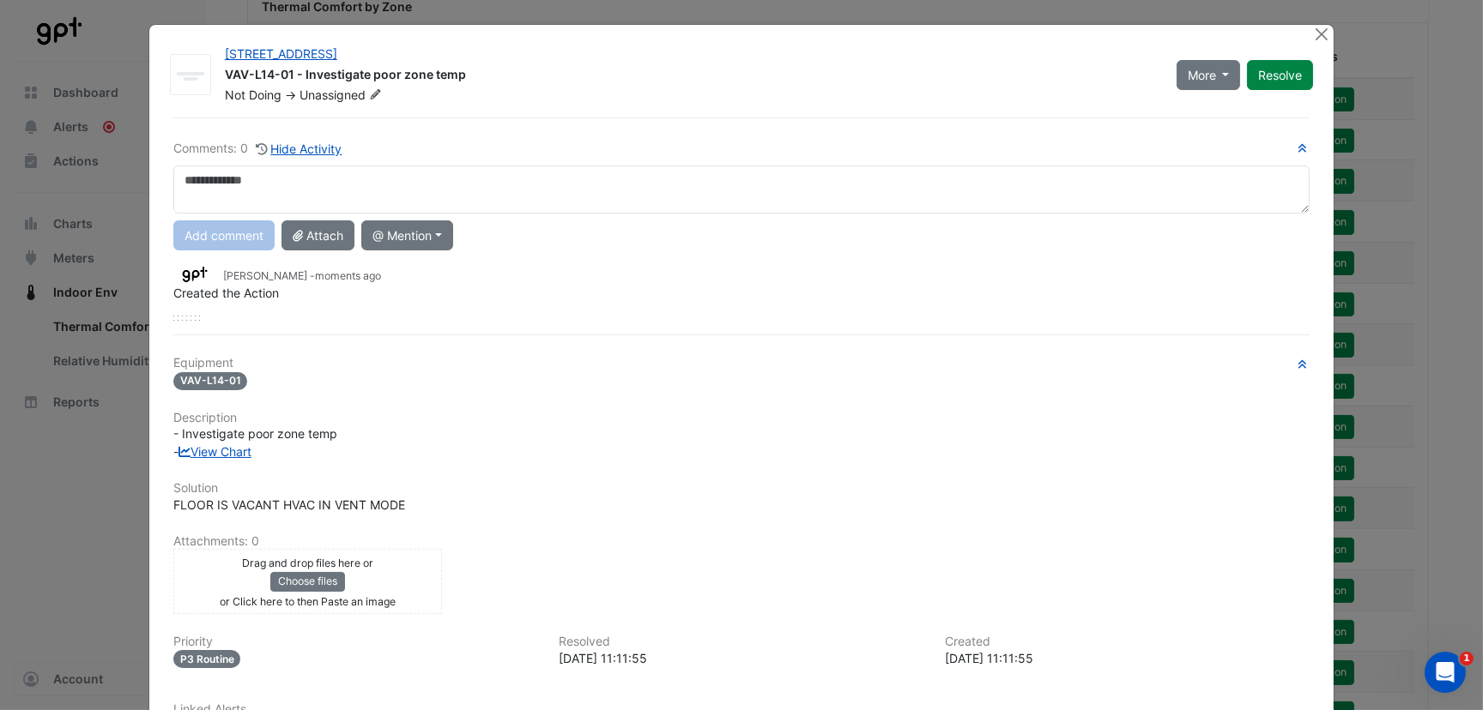
drag, startPoint x: 1304, startPoint y: 35, endPoint x: 969, endPoint y: 655, distance: 704.8
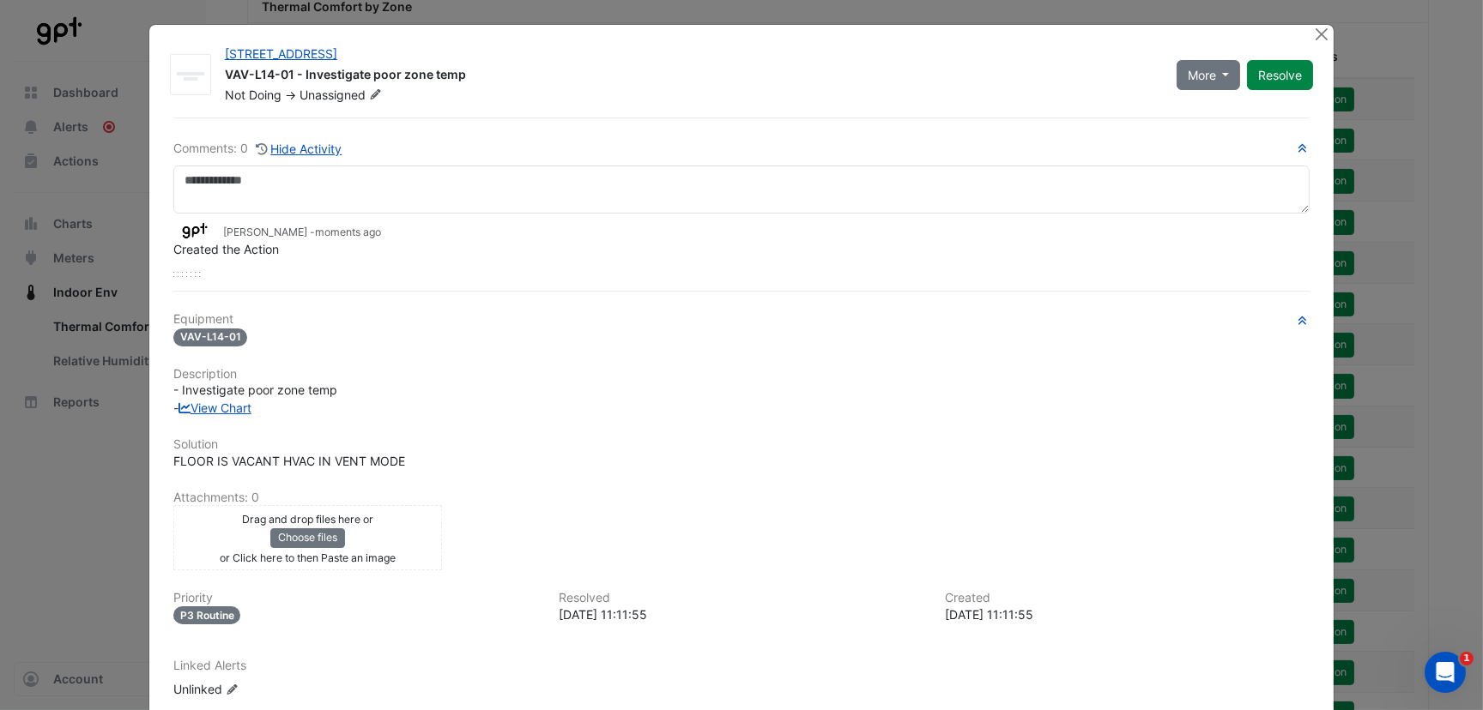
drag, startPoint x: 969, startPoint y: 655, endPoint x: 1289, endPoint y: 79, distance: 659.0
click at [1289, 79] on button "Resolve" at bounding box center [1280, 75] width 66 height 30
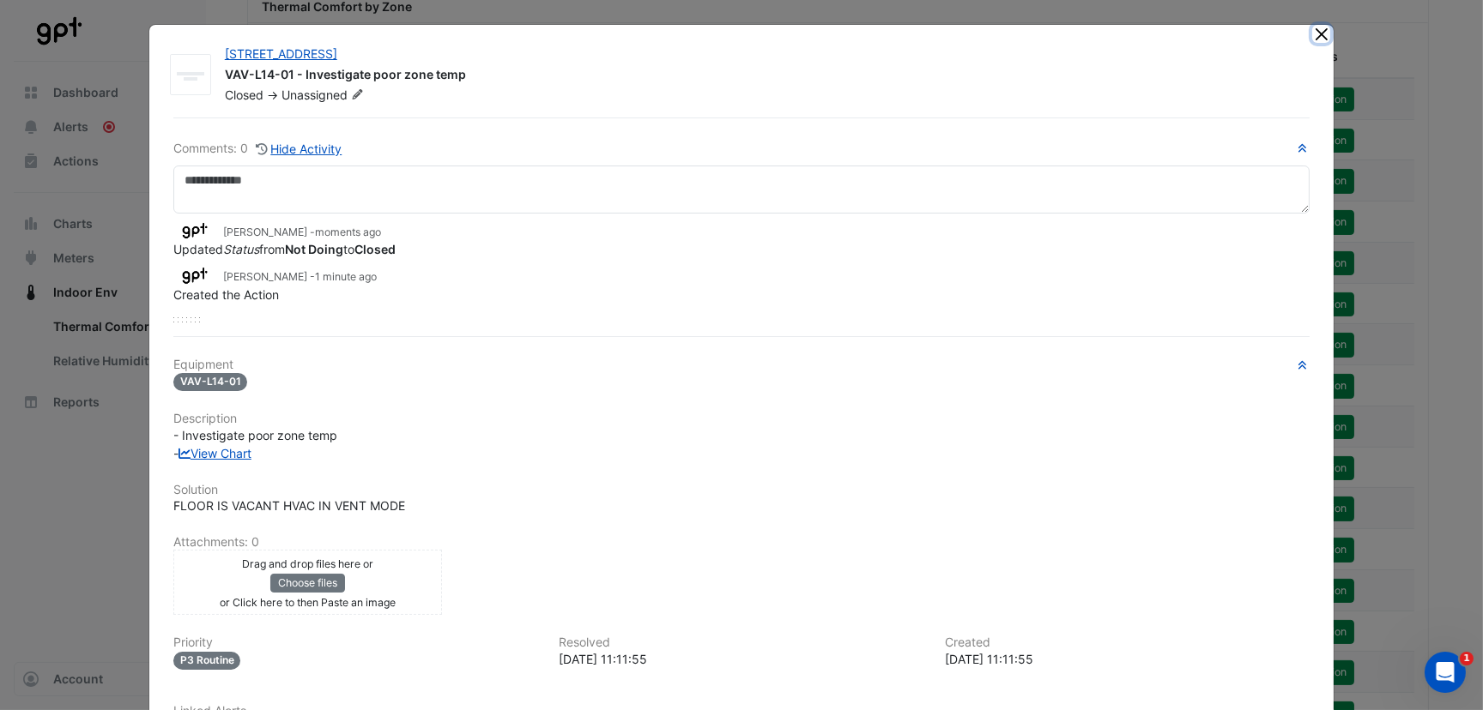
click at [1317, 29] on button "Close" at bounding box center [1321, 34] width 18 height 18
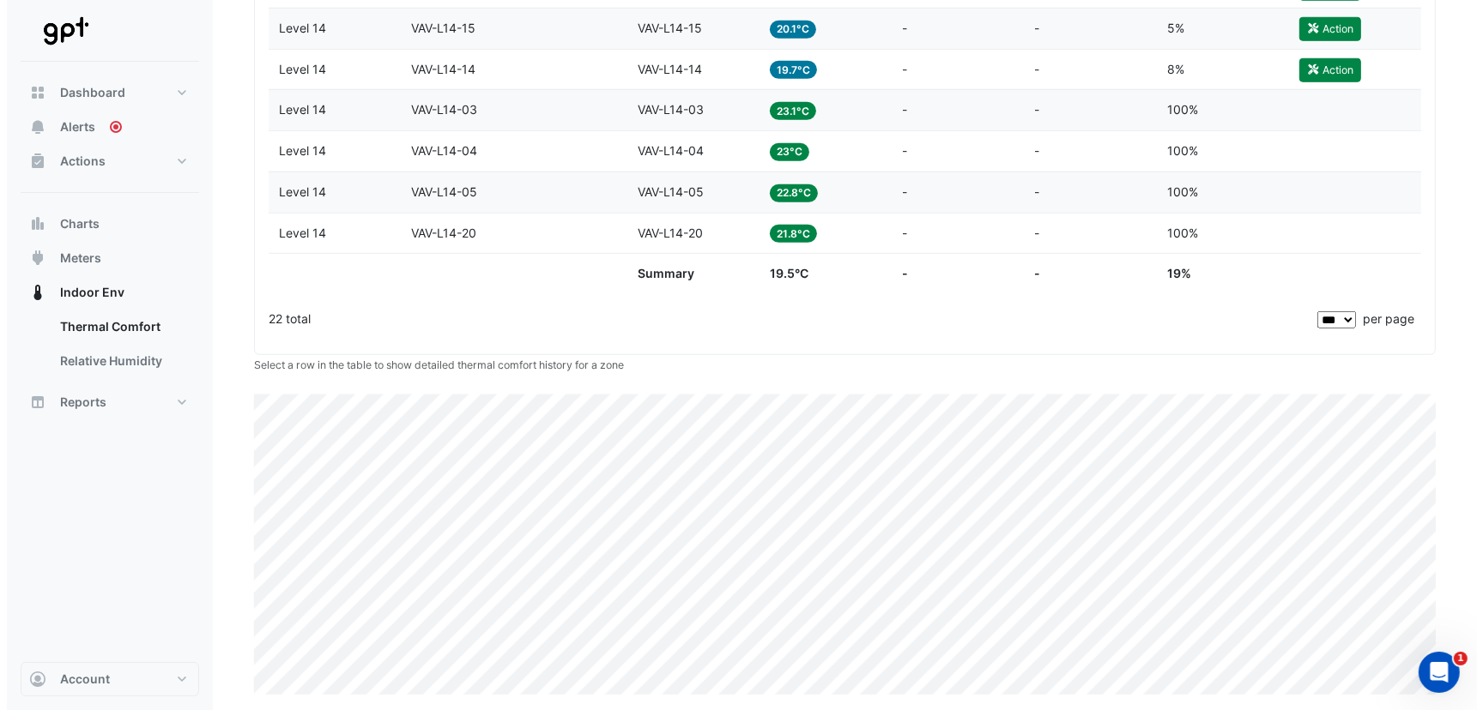
scroll to position [1069, 0]
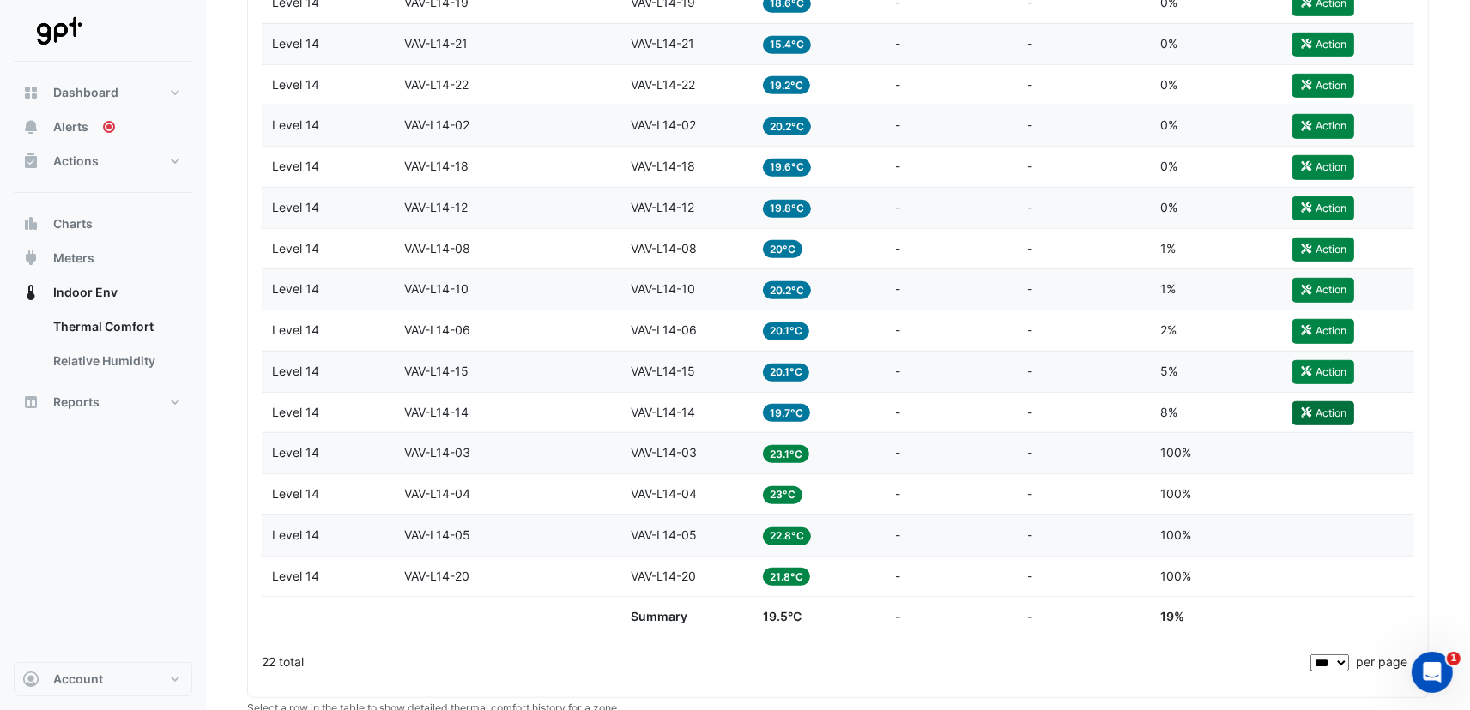
click at [1313, 402] on button "Action" at bounding box center [1323, 414] width 62 height 24
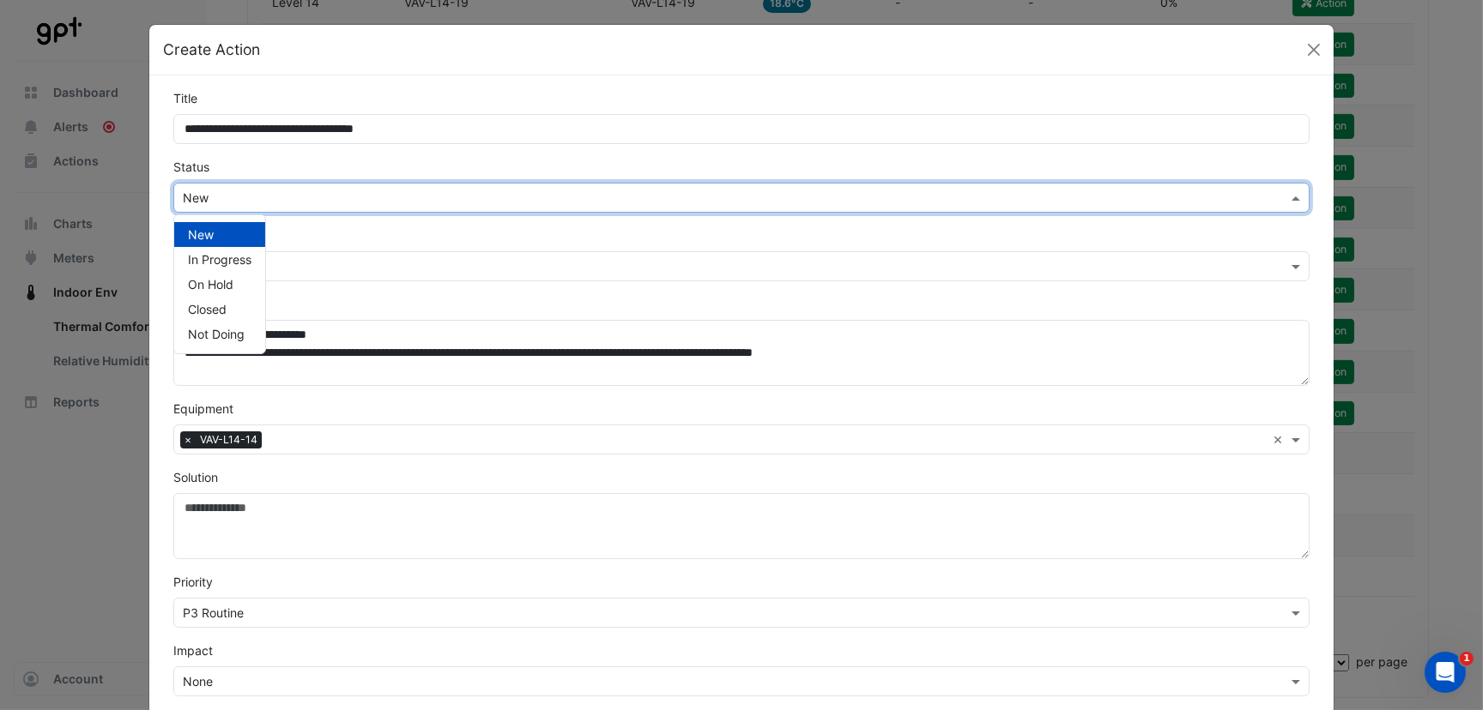
click at [256, 203] on input "text" at bounding box center [724, 199] width 1083 height 18
click at [220, 336] on span "Not Doing" at bounding box center [216, 334] width 57 height 15
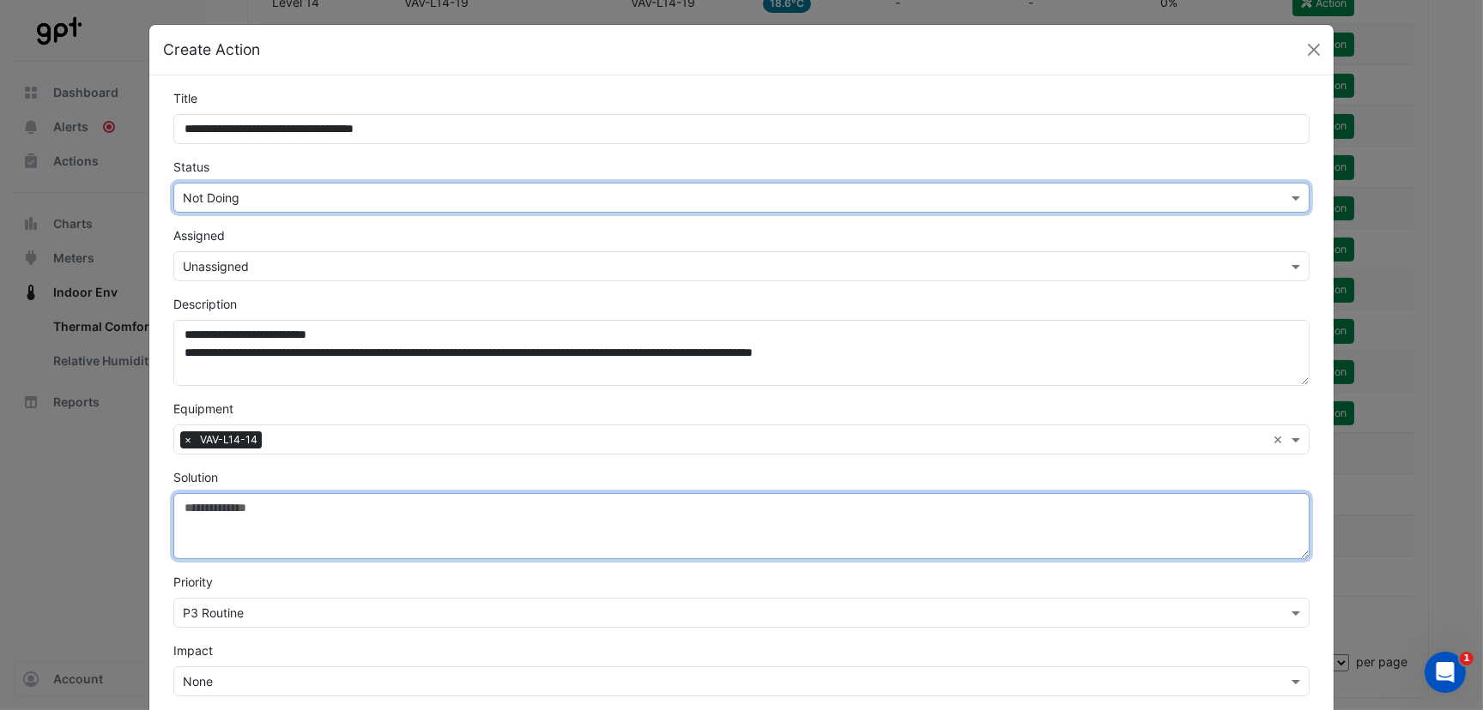
click at [239, 525] on textarea "Solution" at bounding box center [741, 526] width 1136 height 66
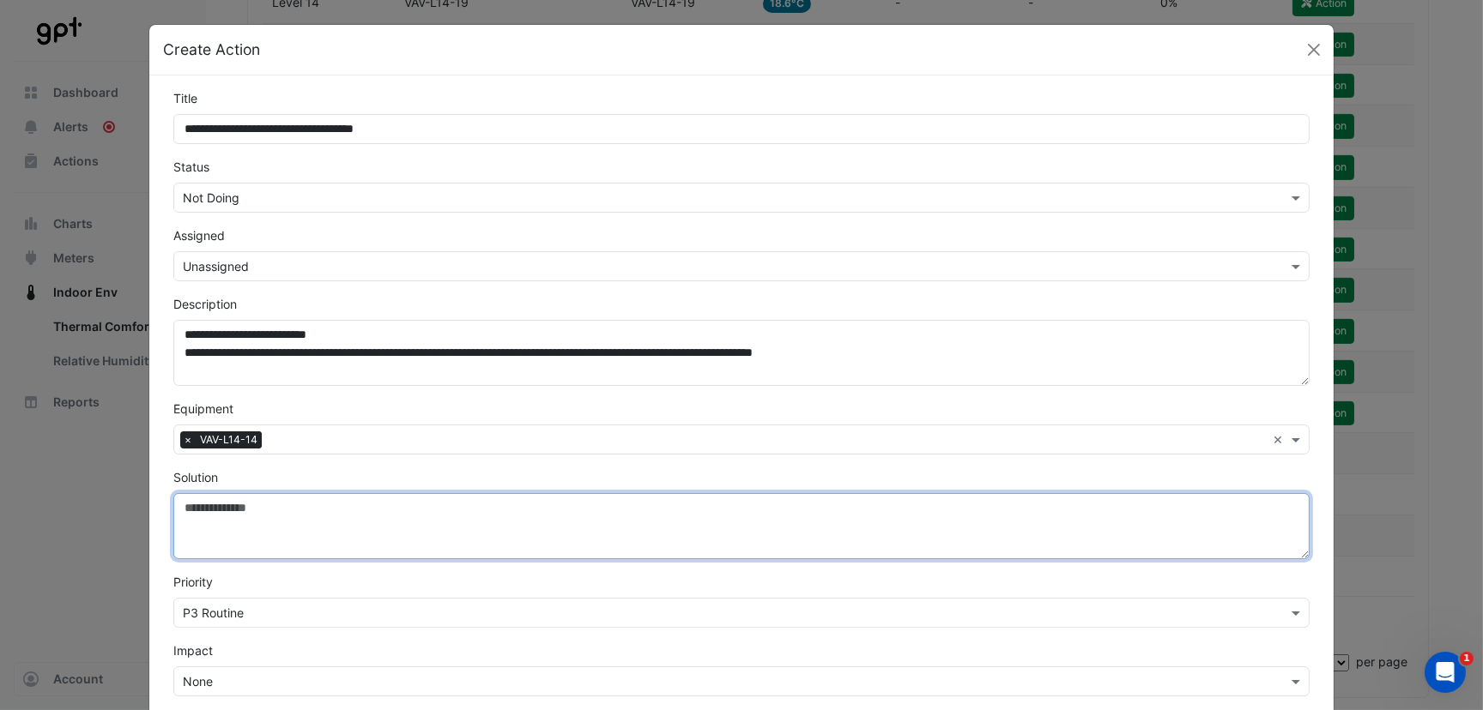
paste textarea "**********"
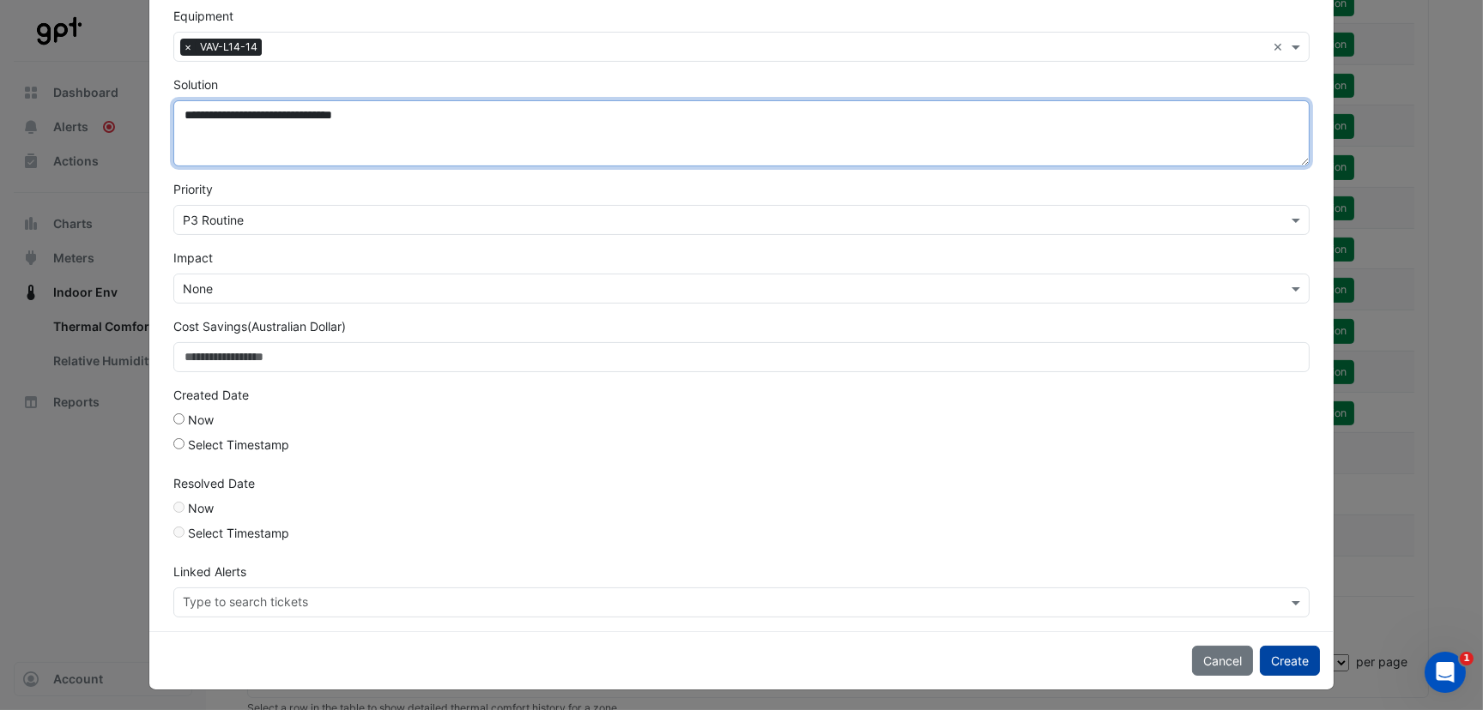
type textarea "**********"
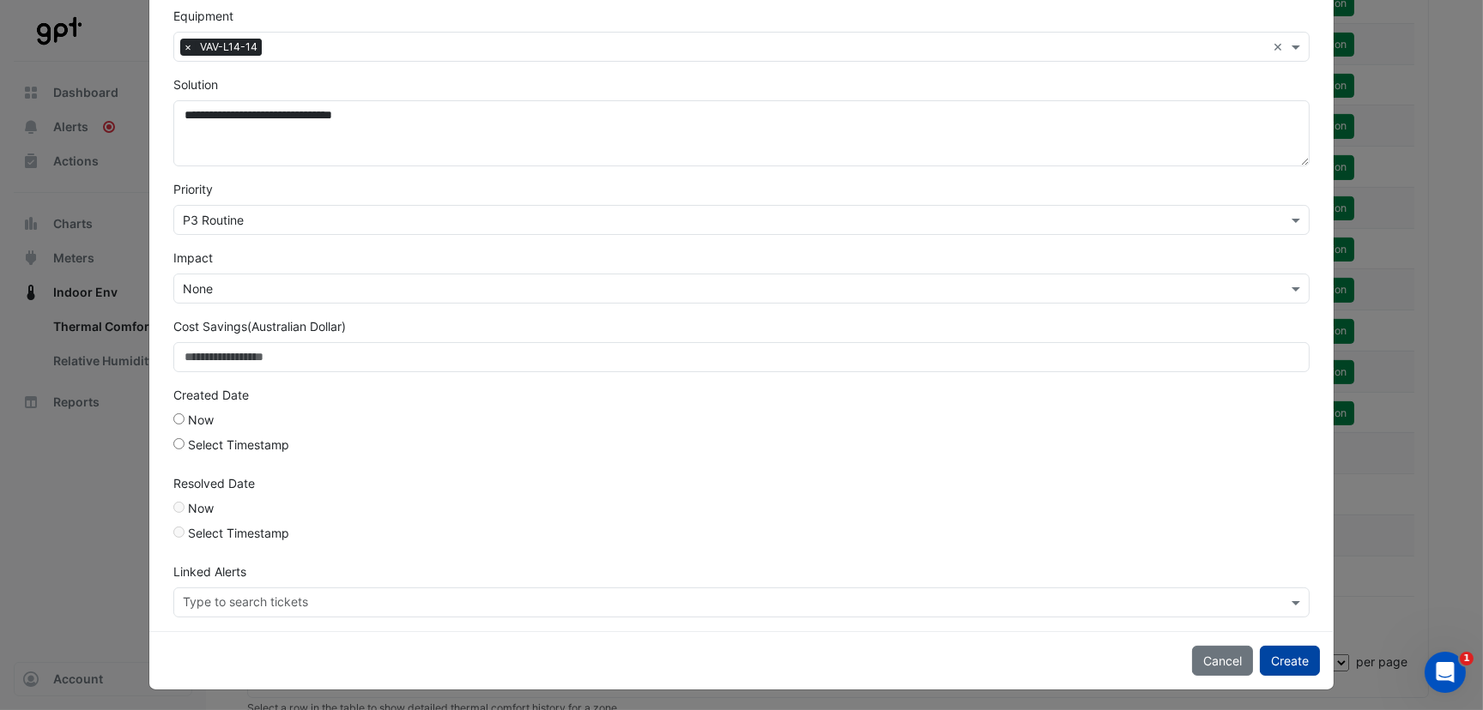
click at [1279, 655] on button "Create" at bounding box center [1289, 661] width 60 height 30
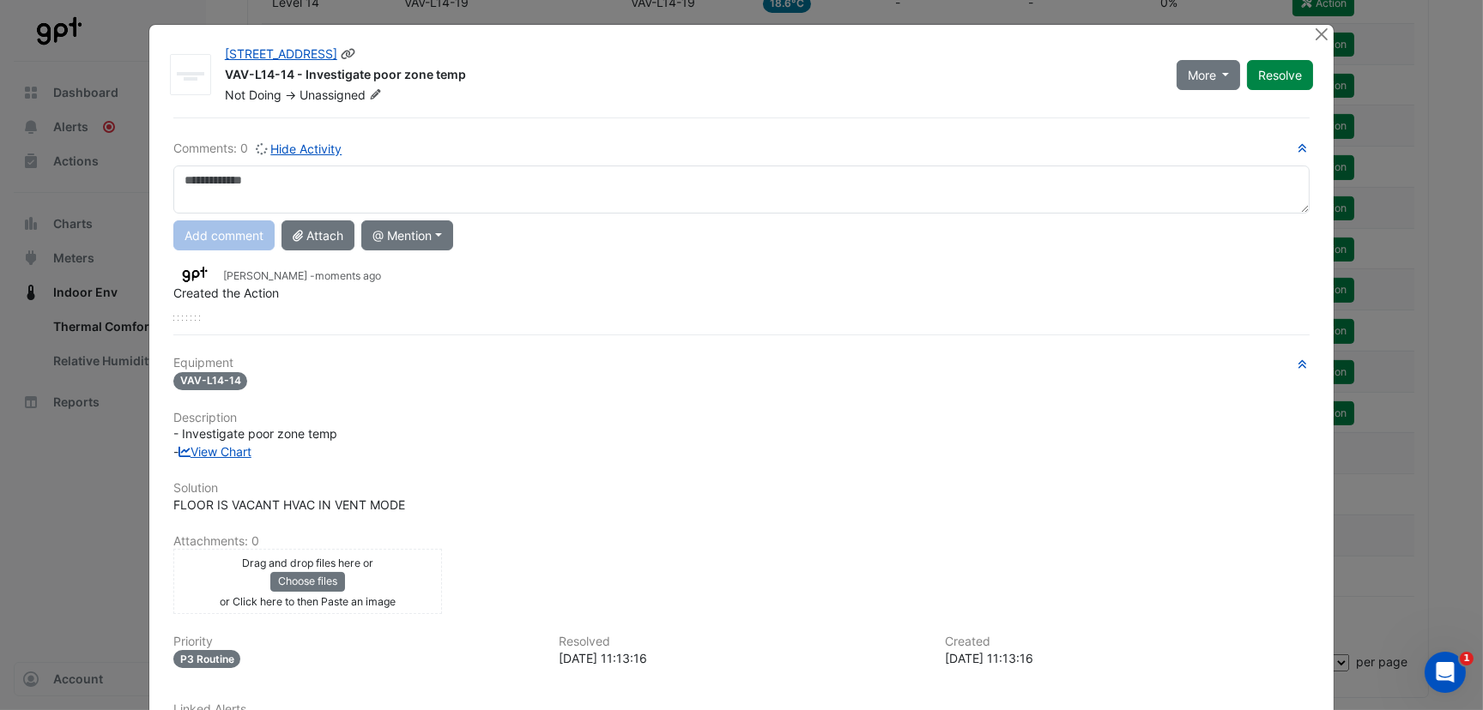
click at [1283, 68] on button "Resolve" at bounding box center [1280, 75] width 66 height 30
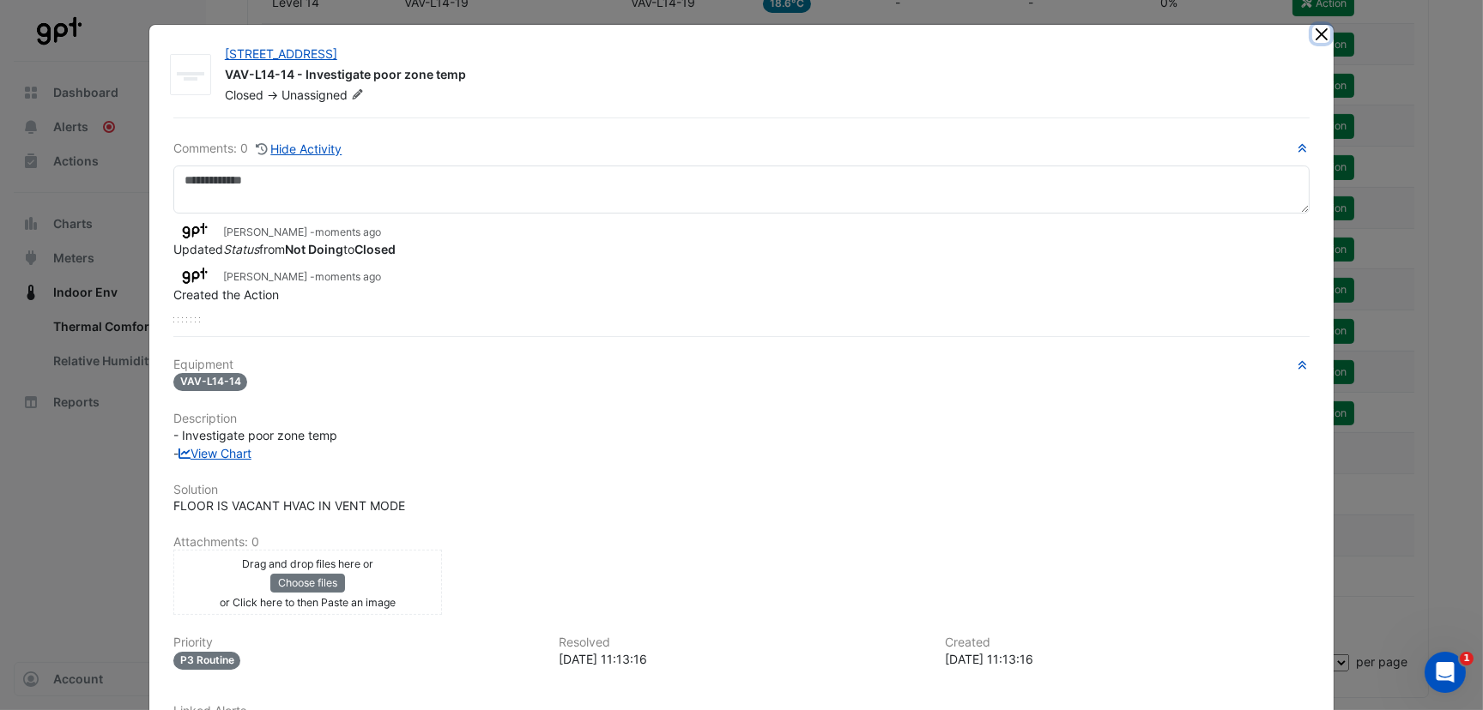
click at [1312, 29] on button "Close" at bounding box center [1321, 34] width 18 height 18
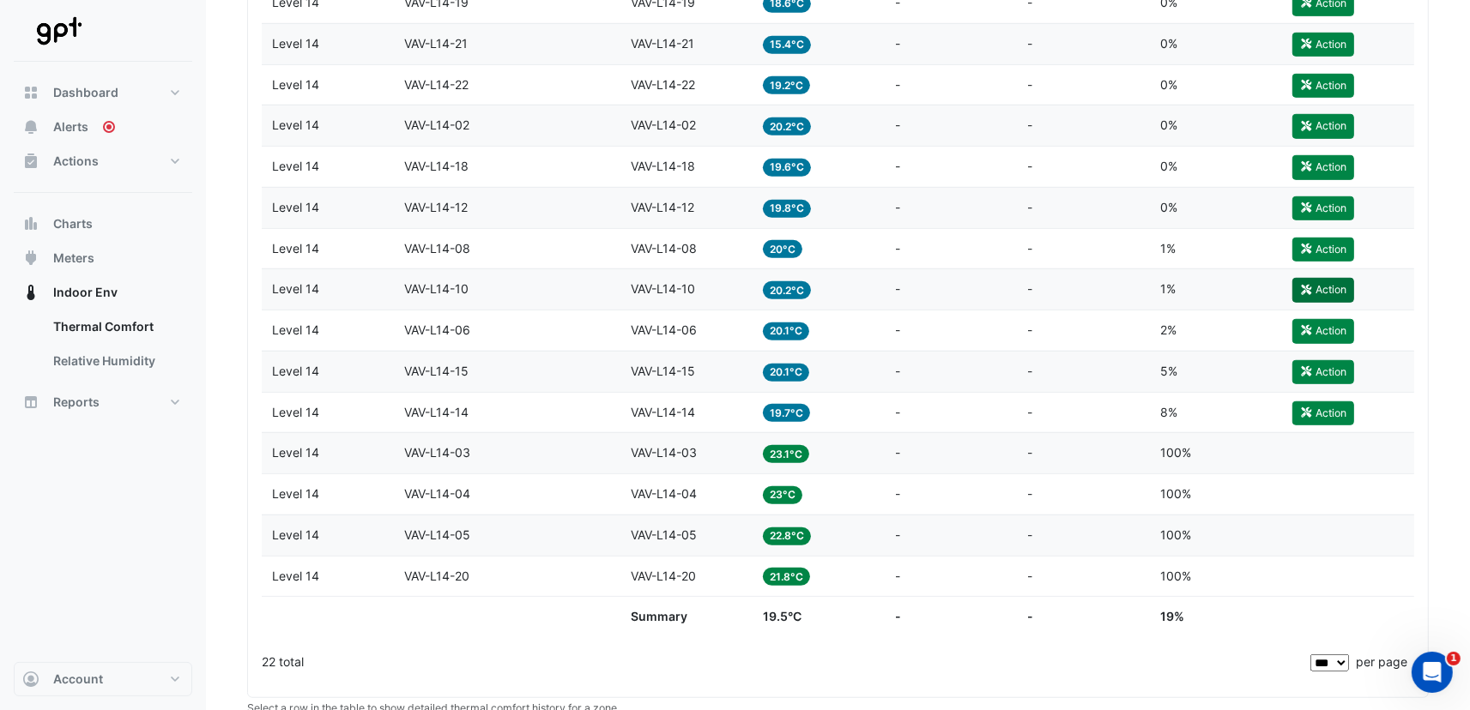
click at [1301, 285] on icon "button" at bounding box center [1306, 290] width 10 height 10
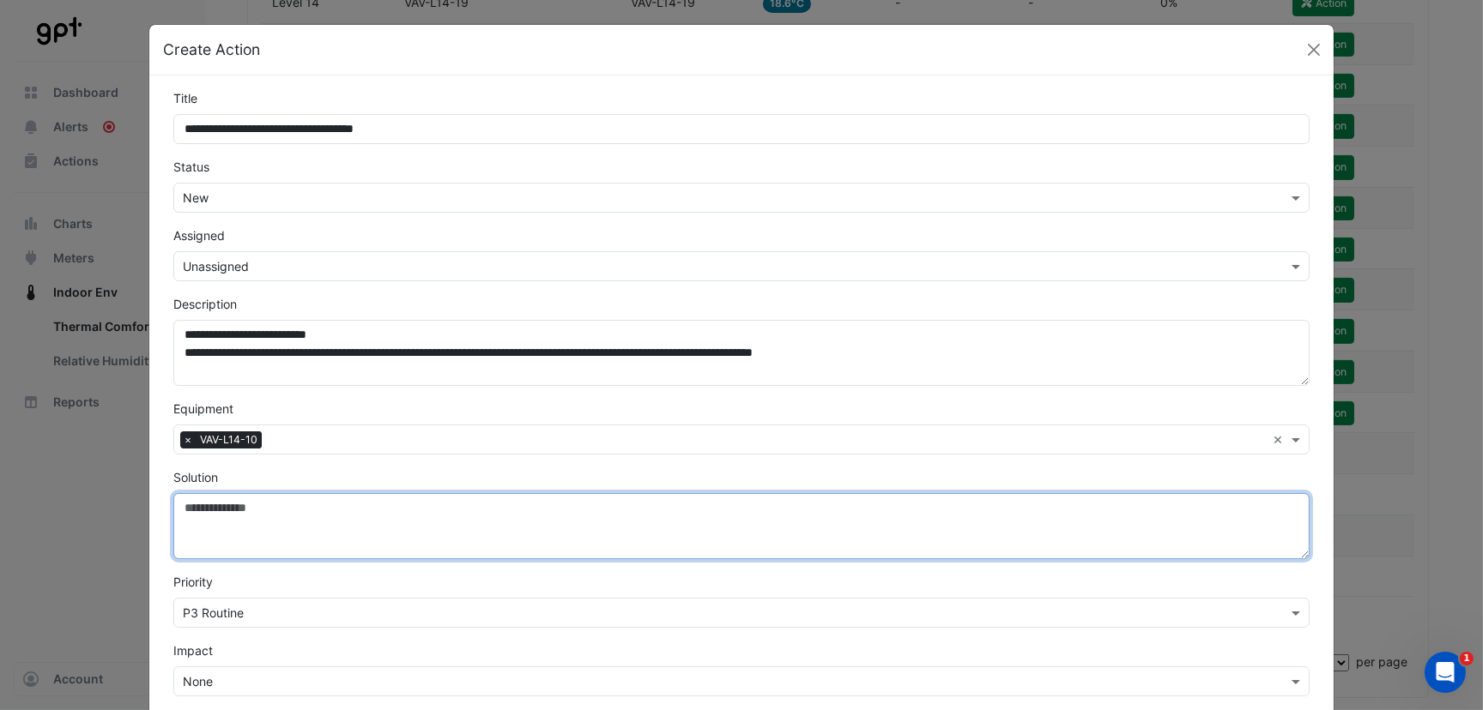
click at [216, 521] on textarea "Solution" at bounding box center [741, 526] width 1136 height 66
paste textarea "**********"
type textarea "**********"
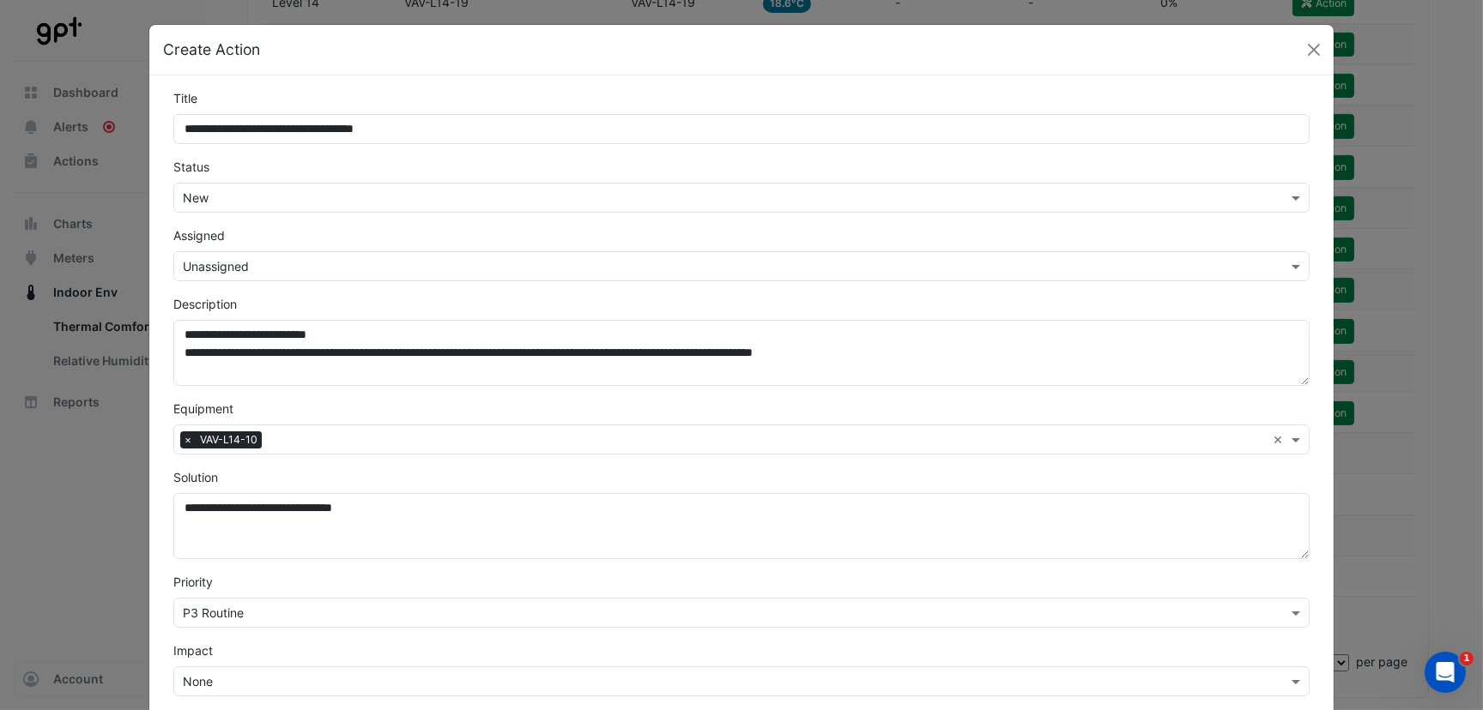
click at [227, 192] on input "text" at bounding box center [724, 199] width 1083 height 18
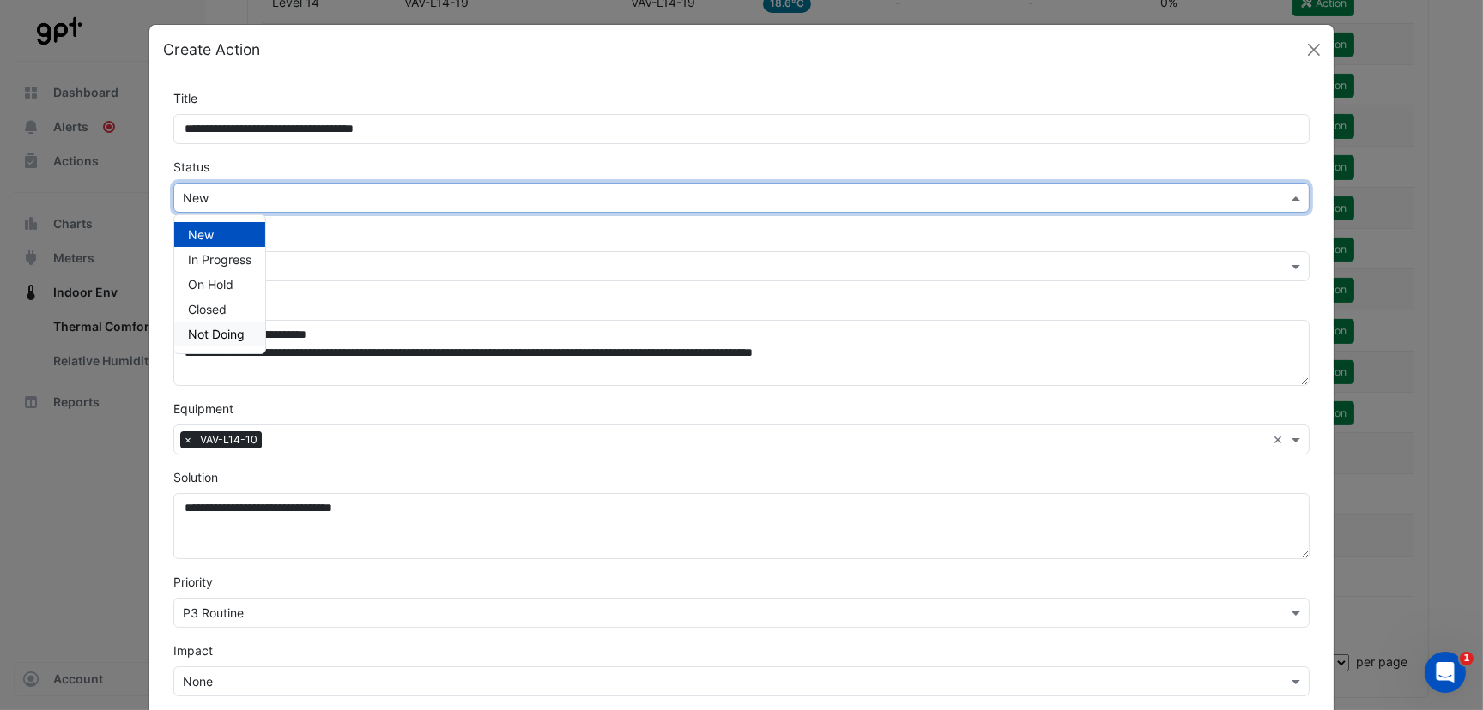
click at [214, 331] on span "Not Doing" at bounding box center [216, 334] width 57 height 15
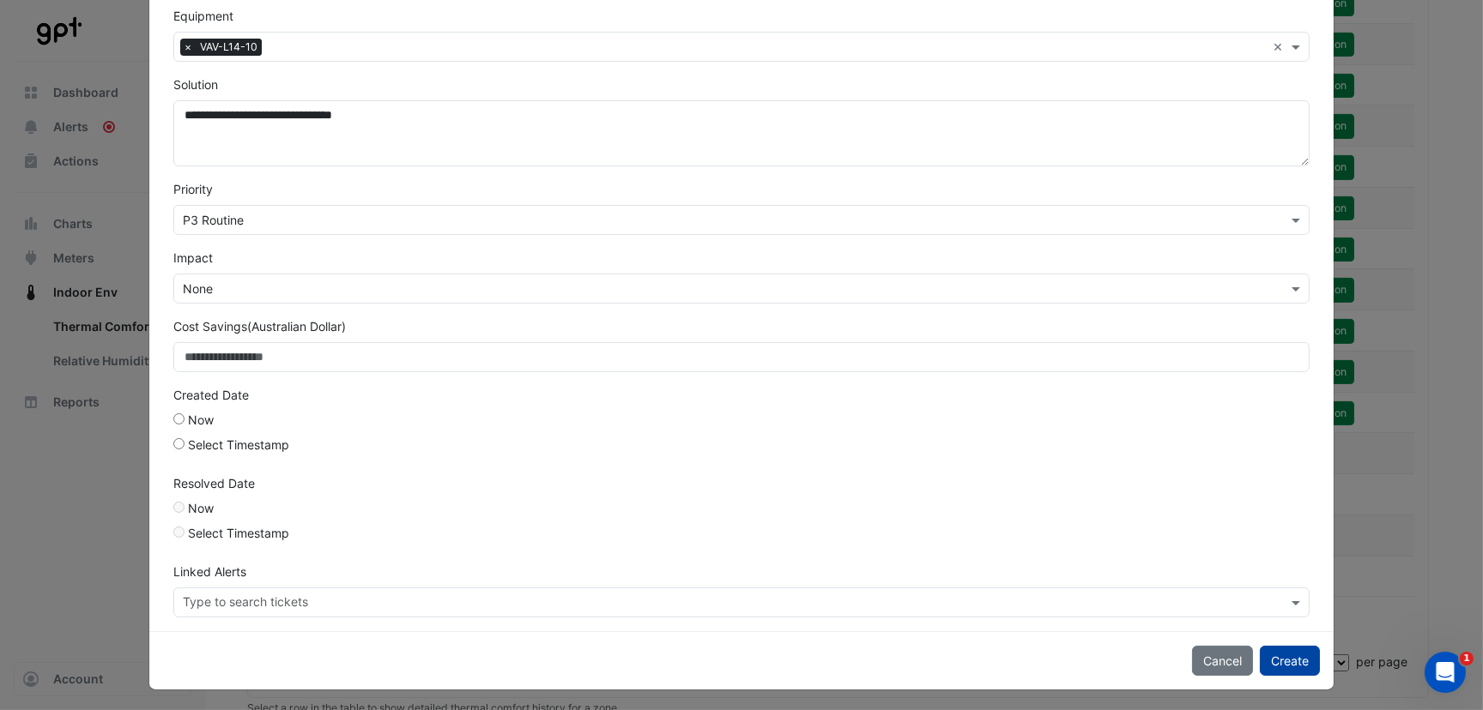
click at [1283, 660] on button "Create" at bounding box center [1289, 661] width 60 height 30
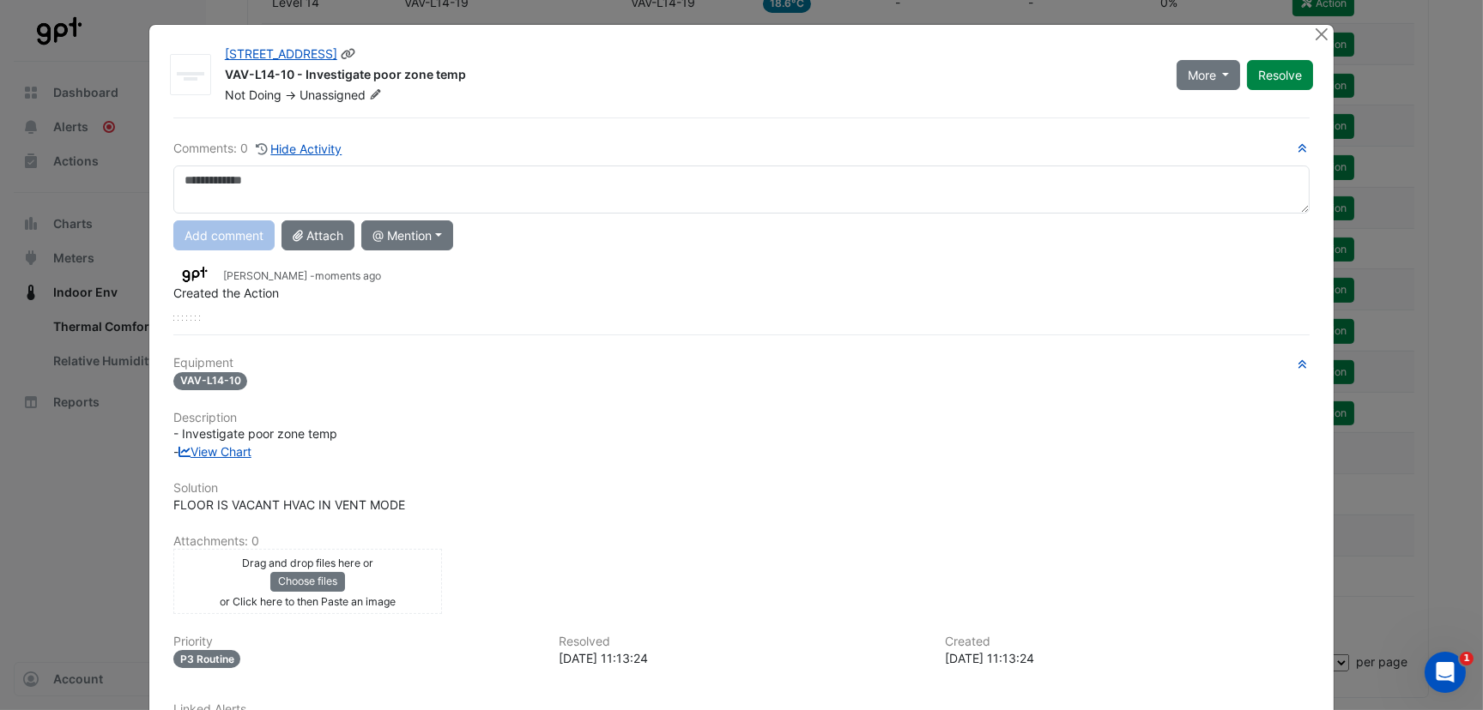
drag, startPoint x: 1291, startPoint y: 63, endPoint x: 1306, endPoint y: 51, distance: 18.4
click at [1291, 63] on button "Resolve" at bounding box center [1280, 75] width 66 height 30
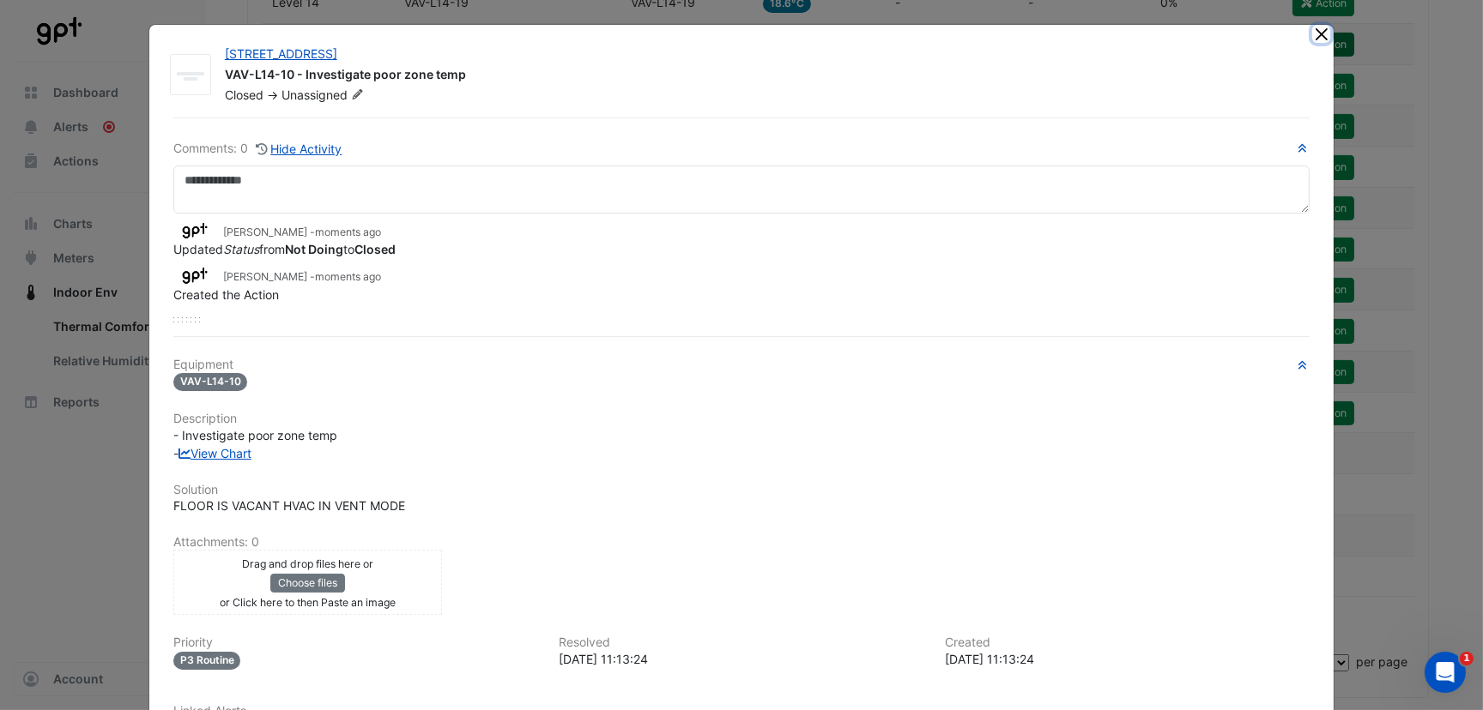
click at [1318, 35] on button "Close" at bounding box center [1321, 34] width 18 height 18
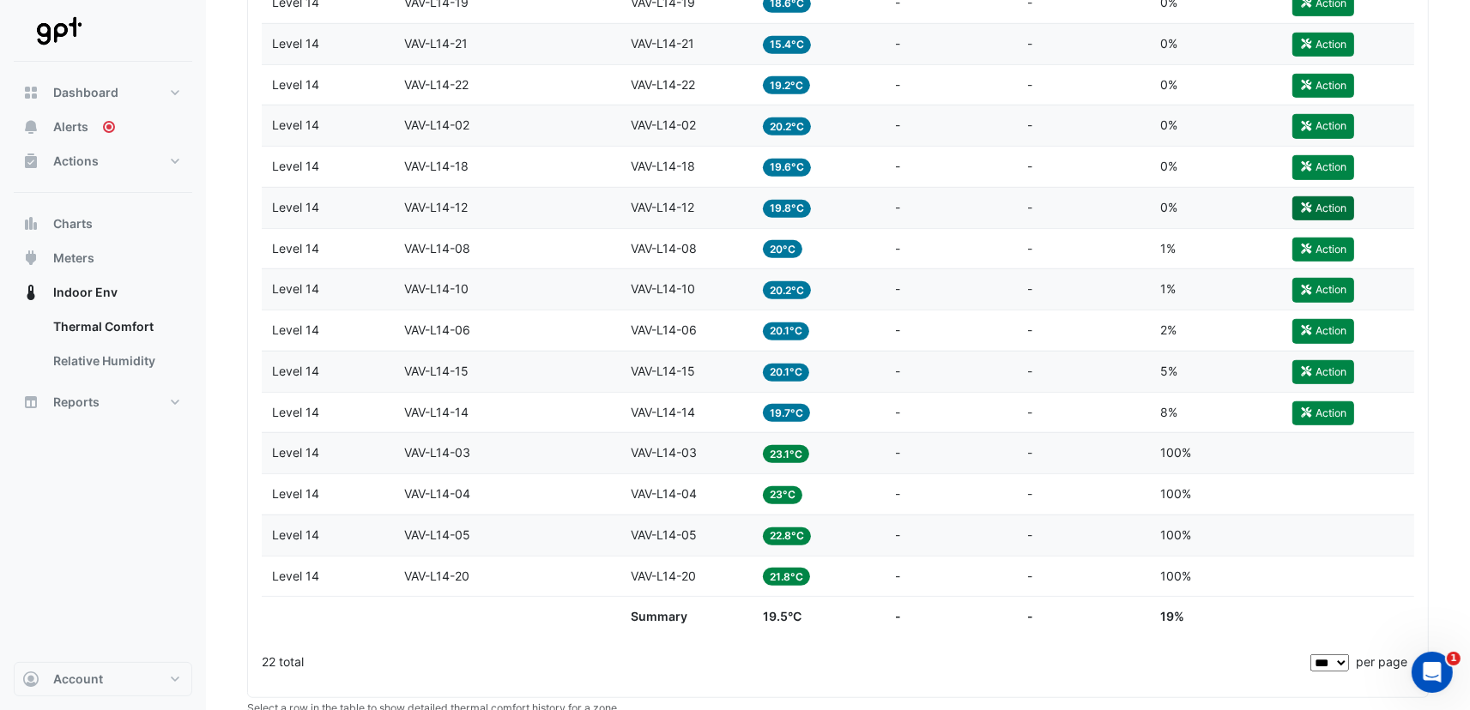
click at [1315, 212] on button "Action" at bounding box center [1323, 208] width 62 height 24
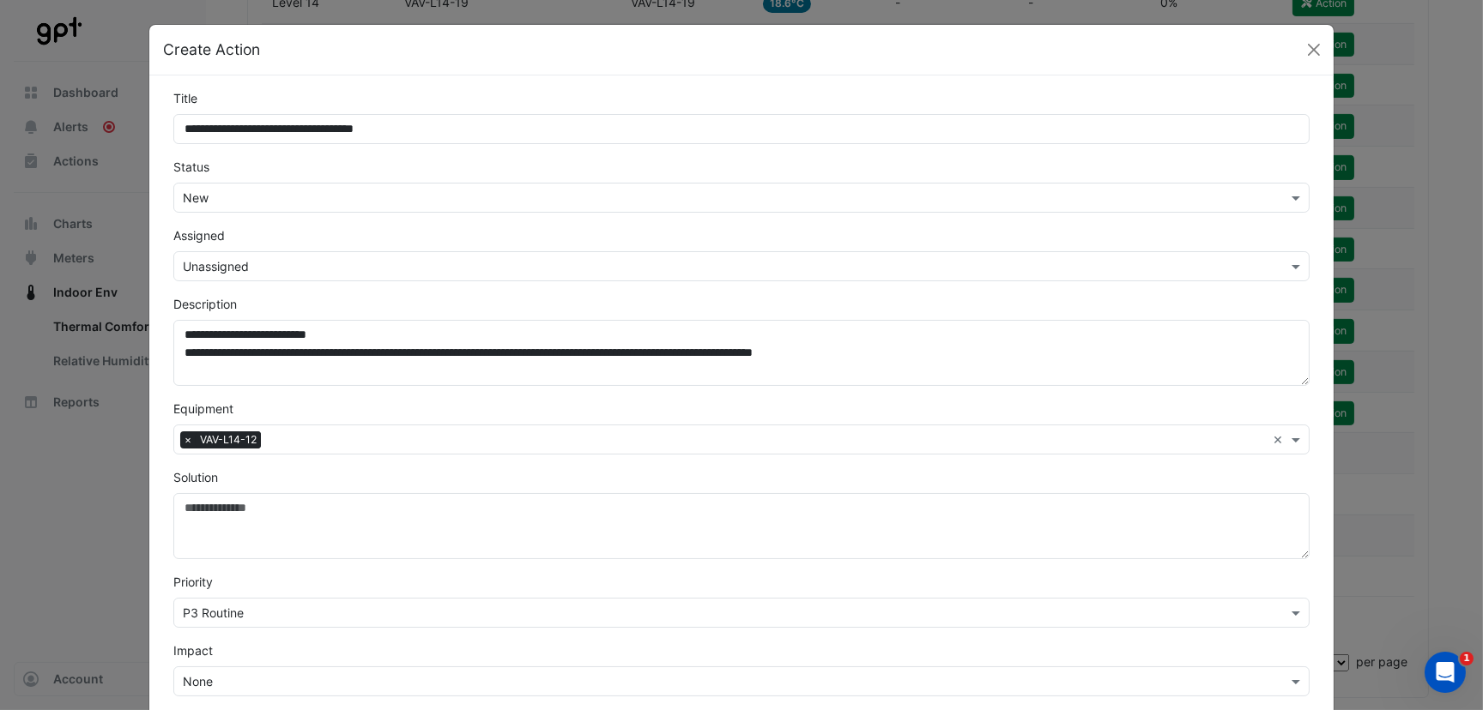
scroll to position [216, 0]
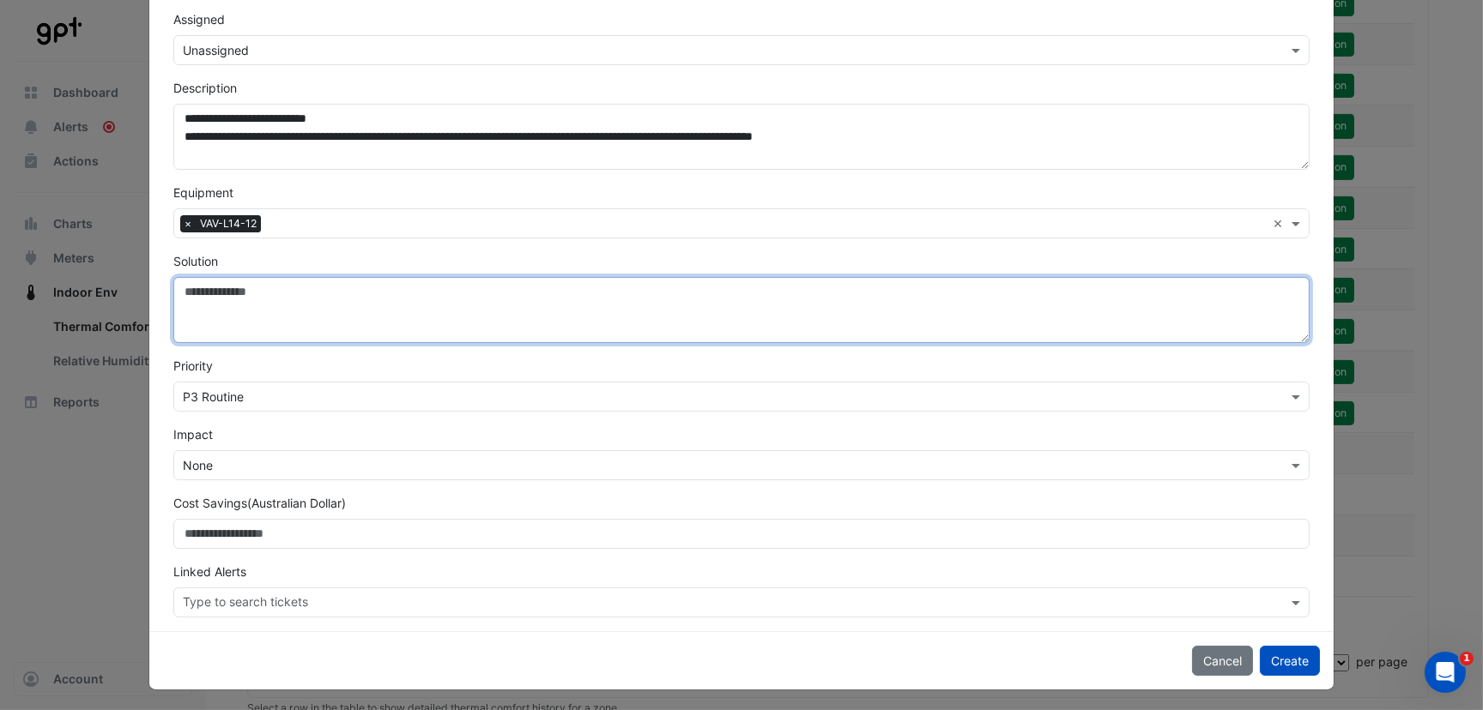
click at [209, 295] on textarea "Solution" at bounding box center [741, 310] width 1136 height 66
paste textarea "**********"
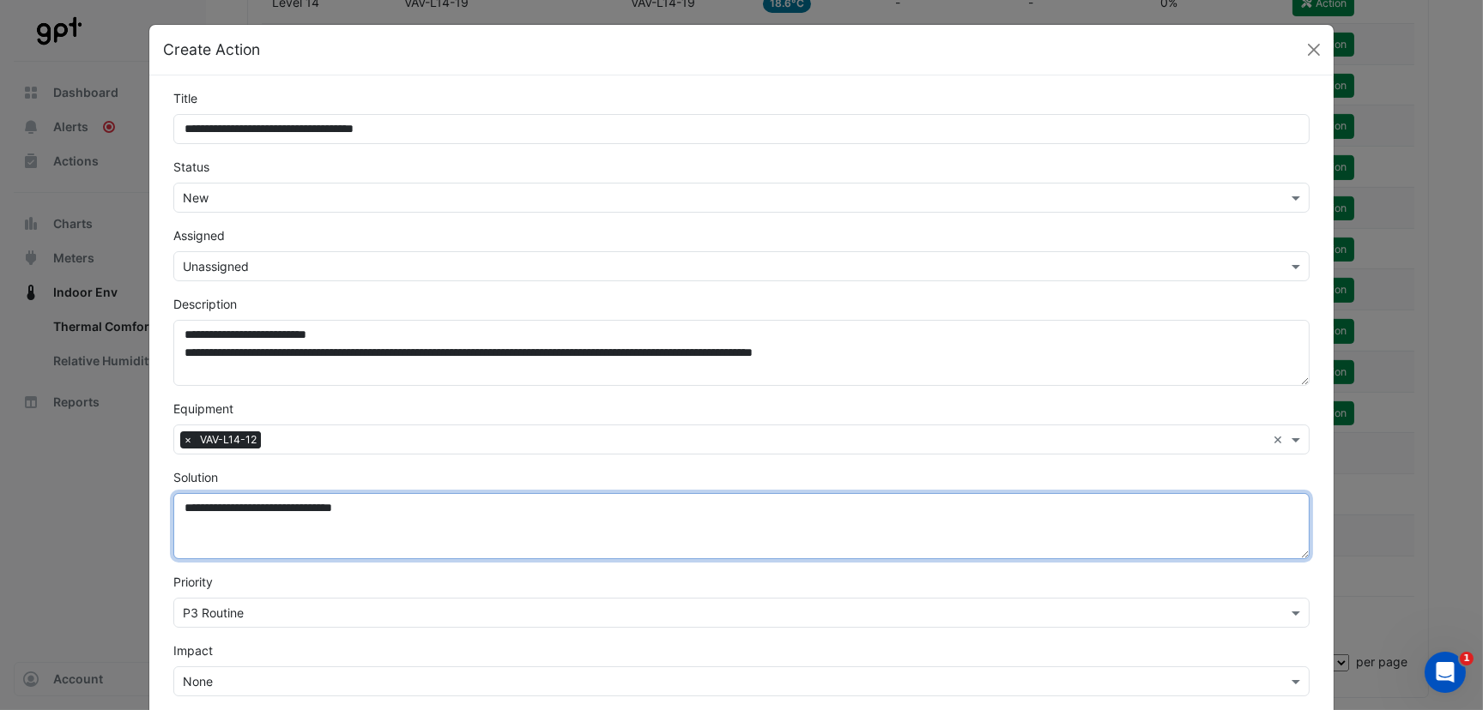
type textarea "**********"
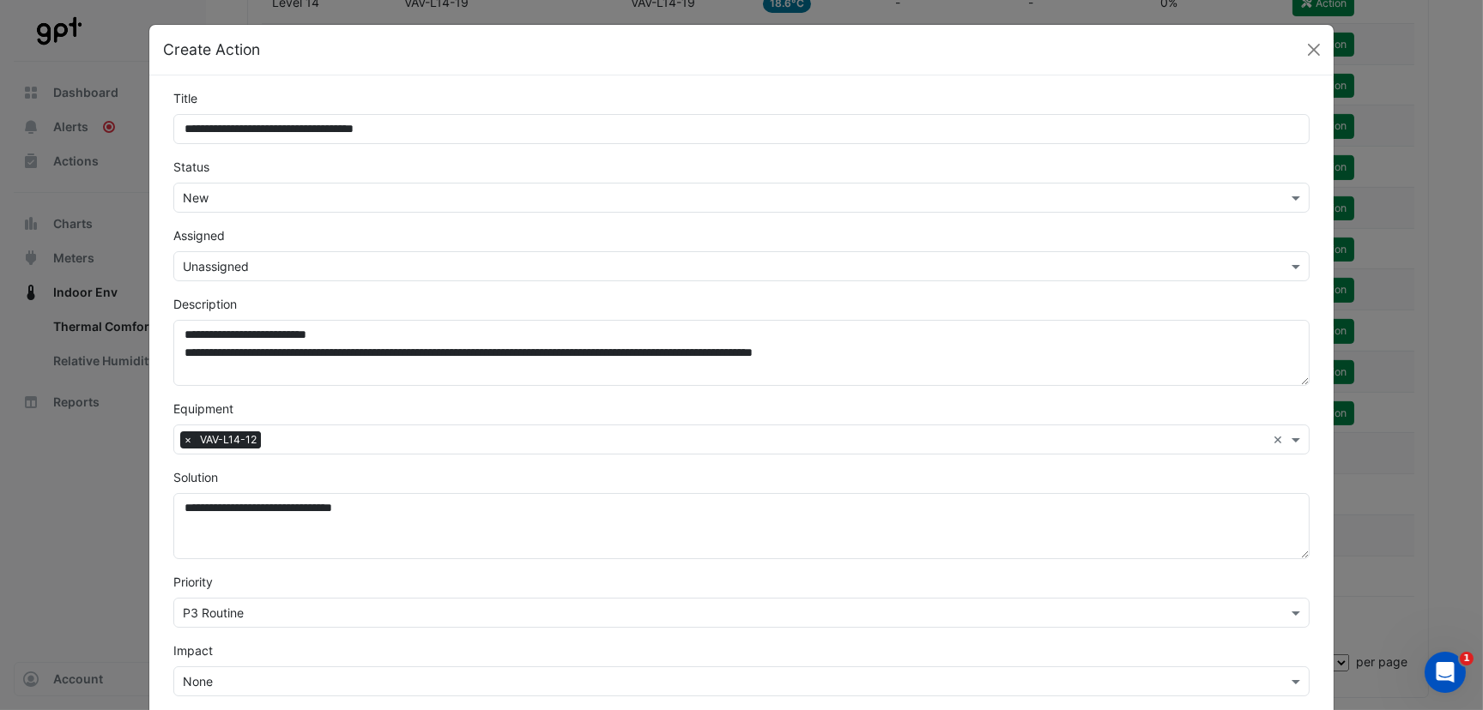
click at [222, 196] on input "text" at bounding box center [724, 199] width 1083 height 18
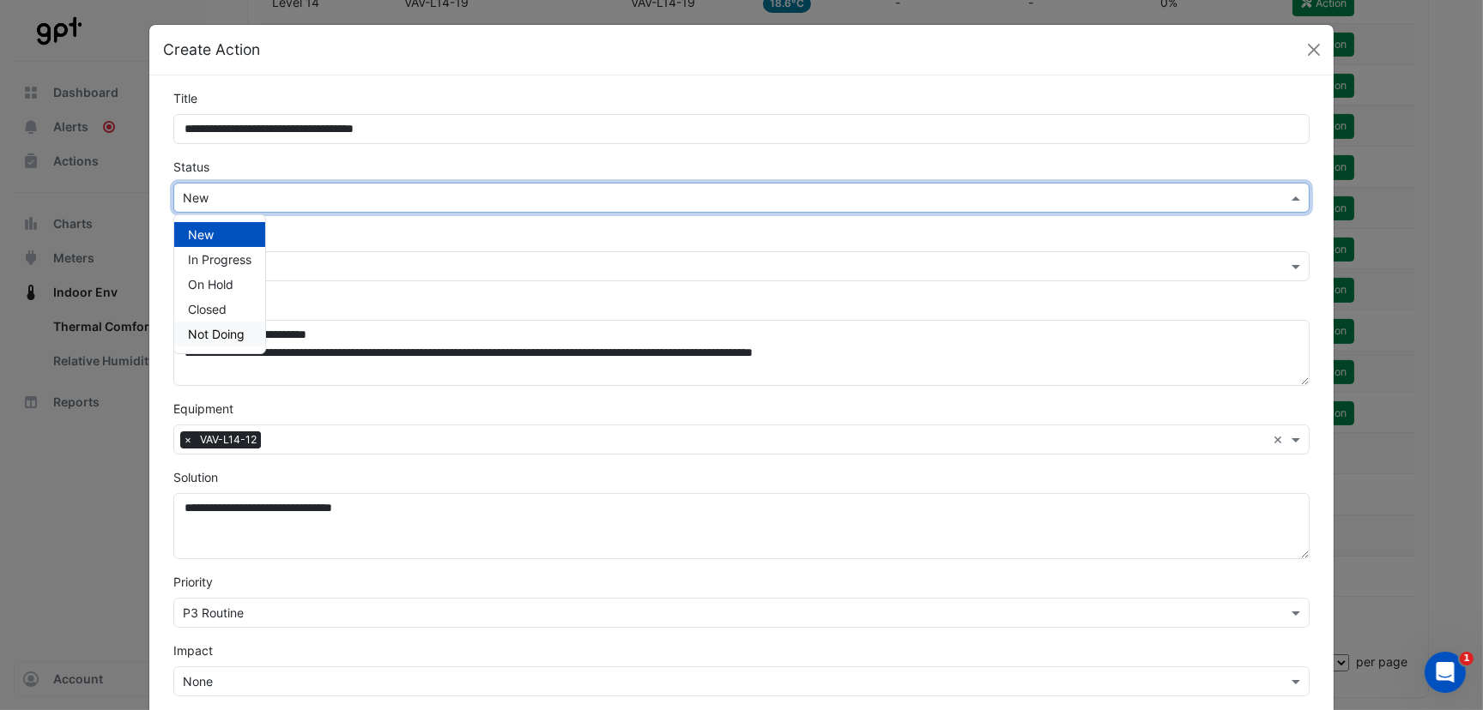
click at [212, 327] on span "Not Doing" at bounding box center [216, 334] width 57 height 15
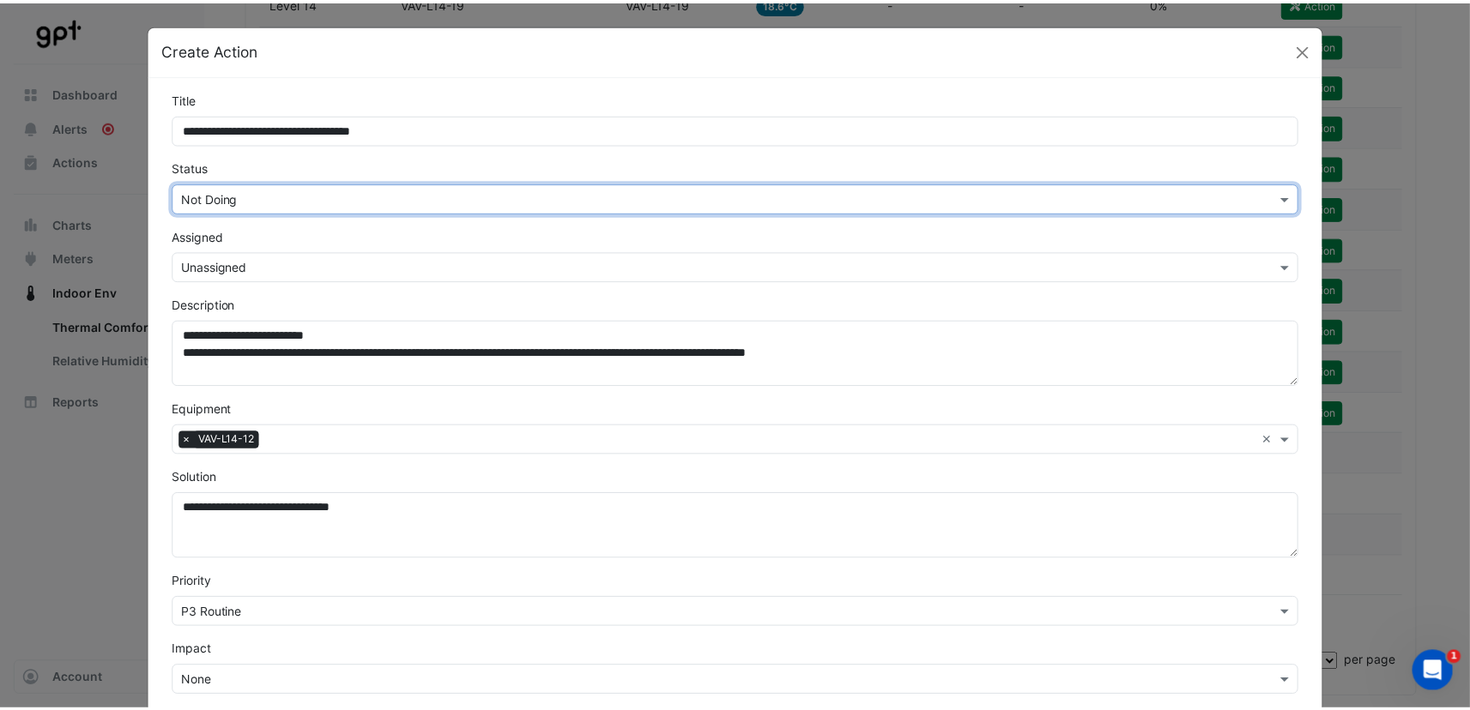
scroll to position [393, 0]
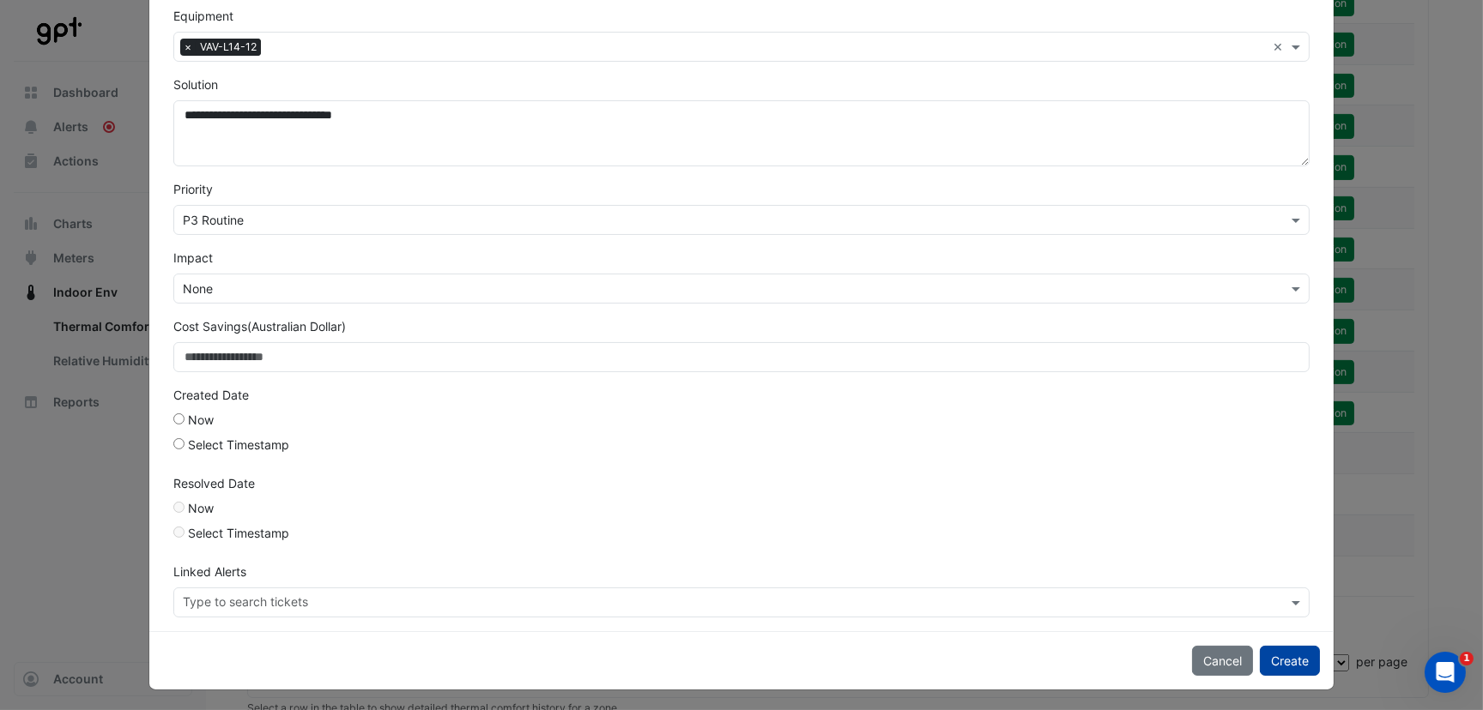
click at [1294, 657] on button "Create" at bounding box center [1289, 661] width 60 height 30
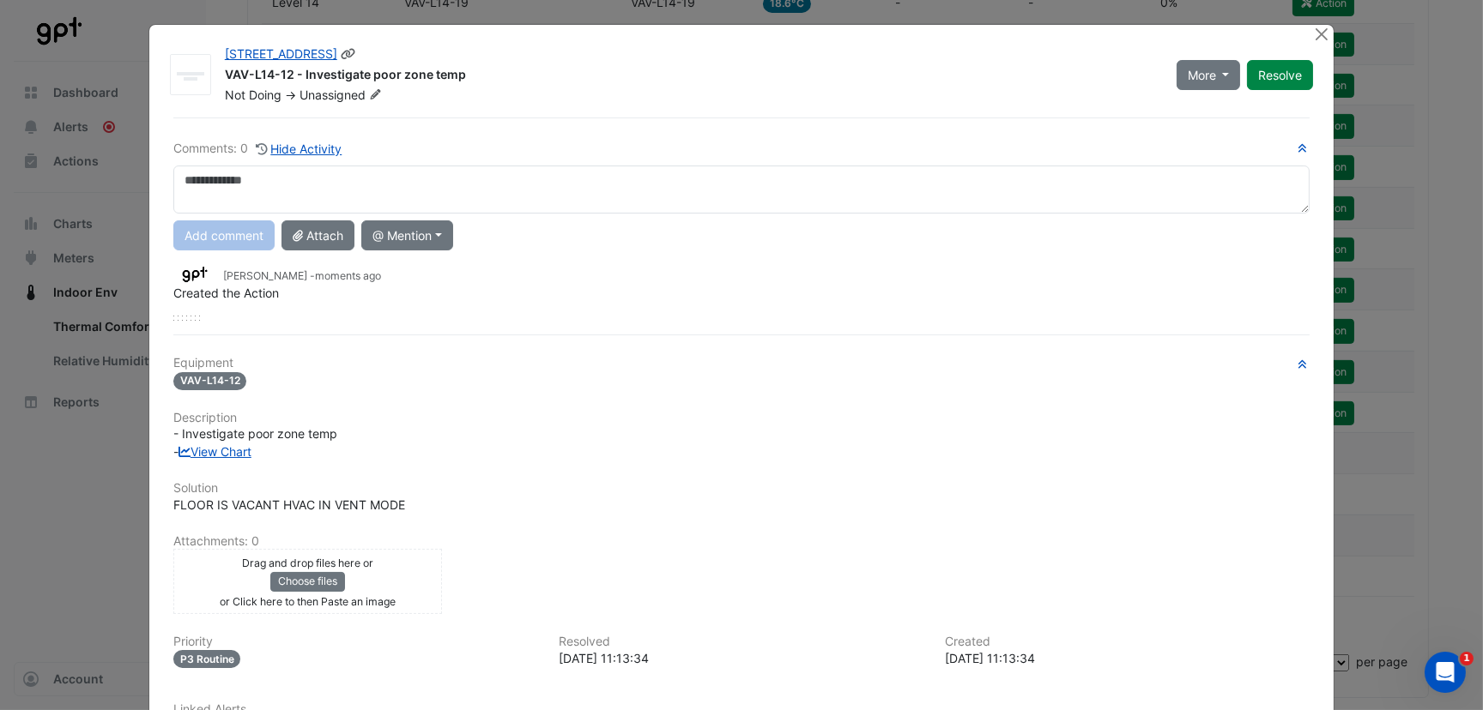
click at [1262, 76] on button "Resolve" at bounding box center [1280, 75] width 66 height 30
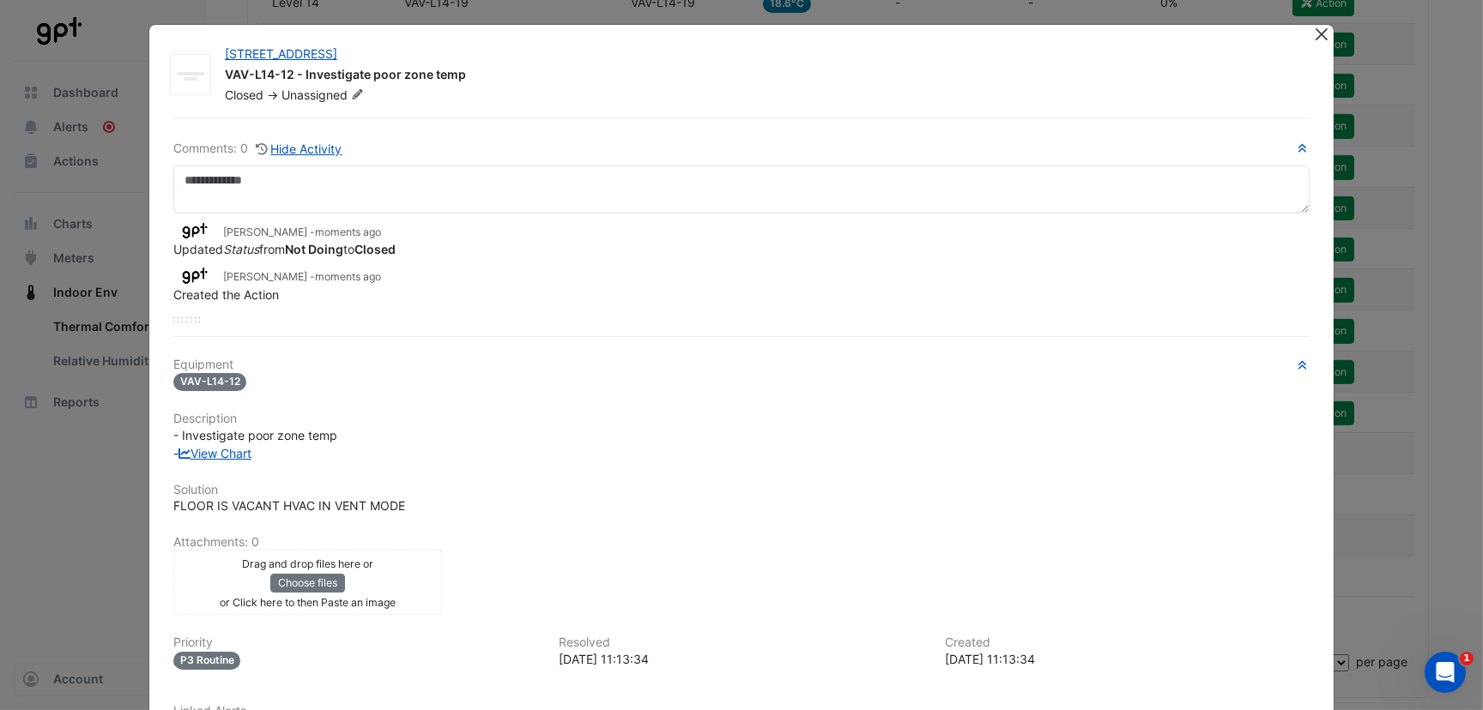
click at [1314, 39] on div at bounding box center [1322, 35] width 21 height 20
click at [1312, 36] on button "Close" at bounding box center [1321, 34] width 18 height 18
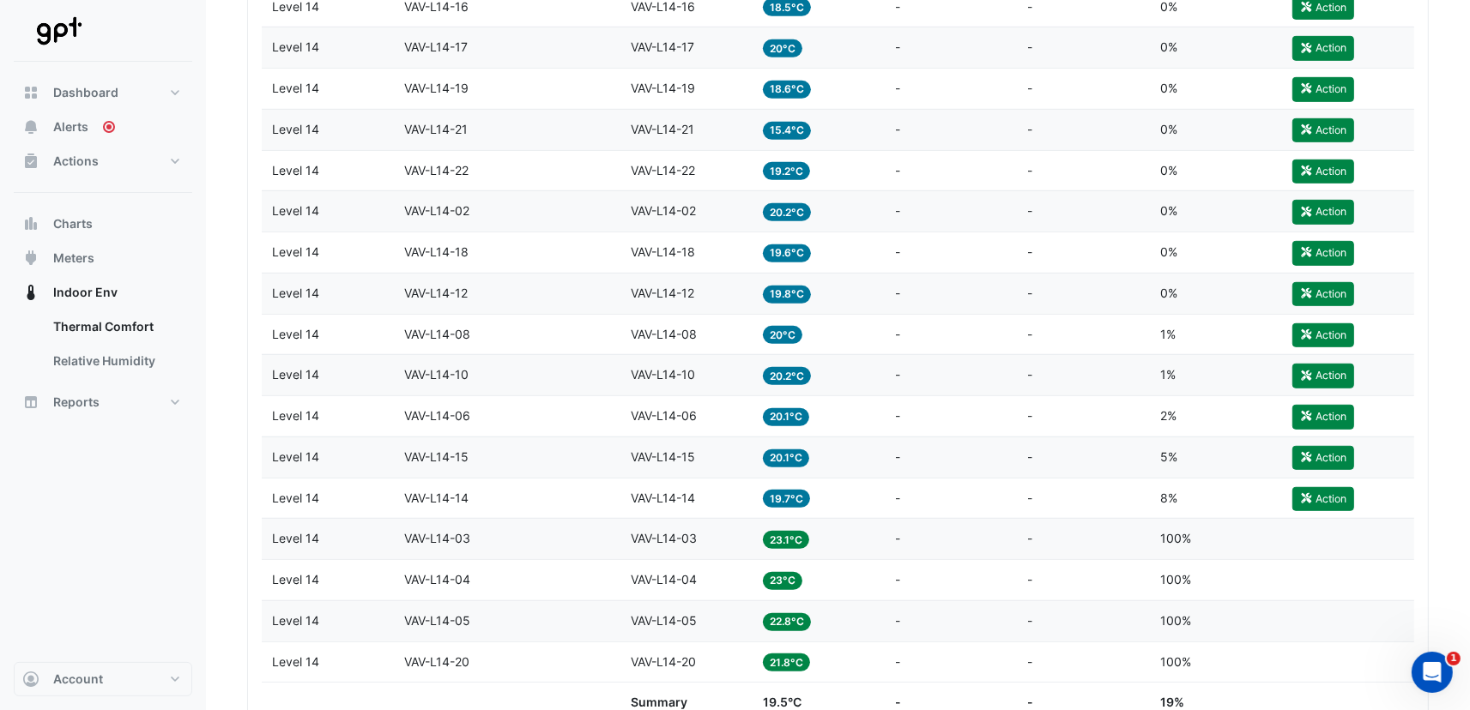
scroll to position [1326, 0]
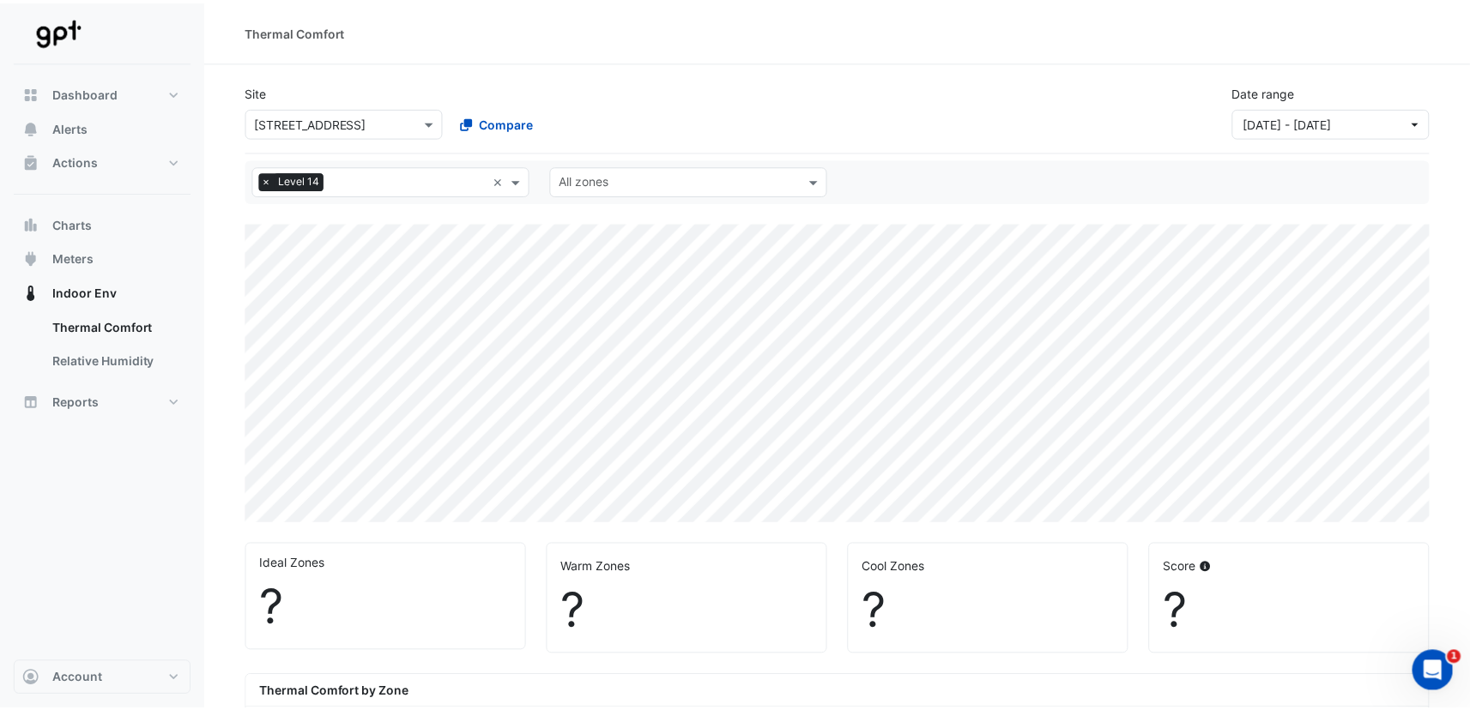
scroll to position [343, 0]
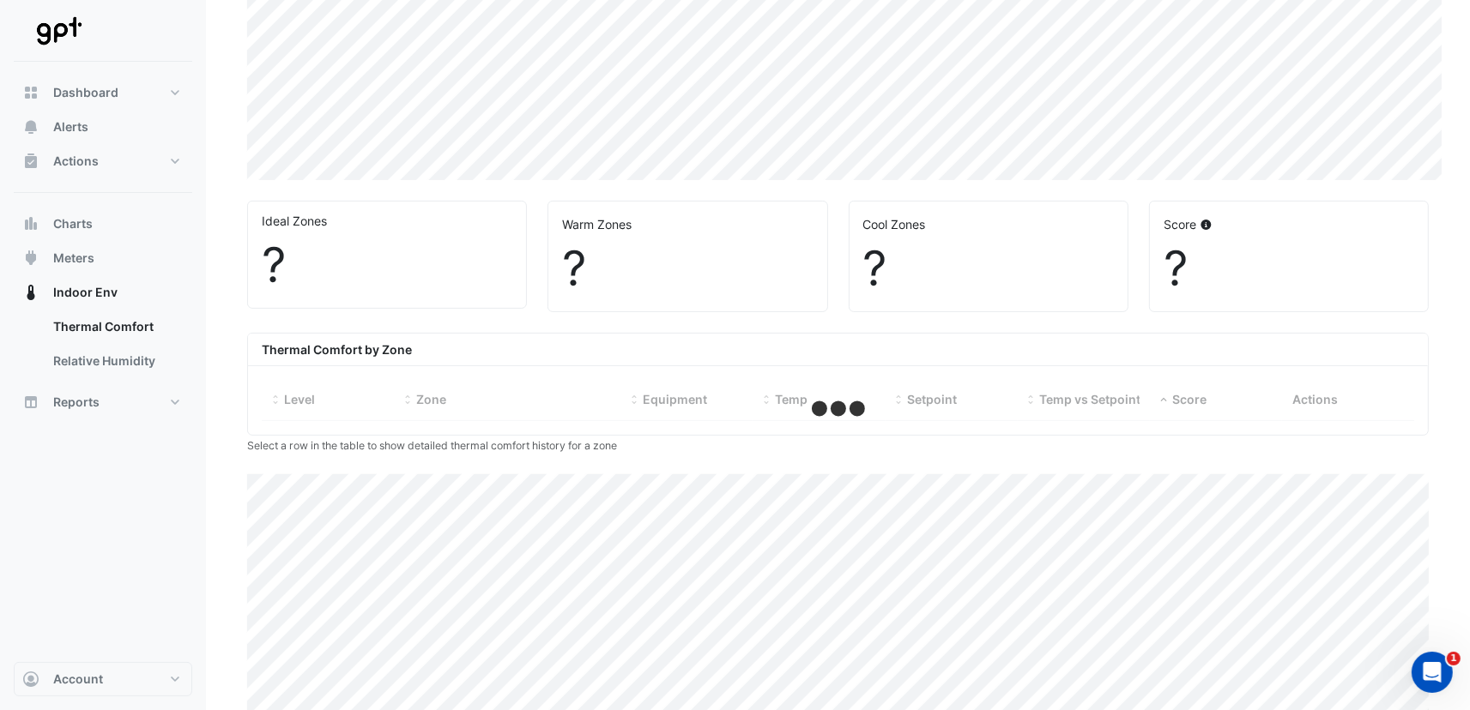
select select "***"
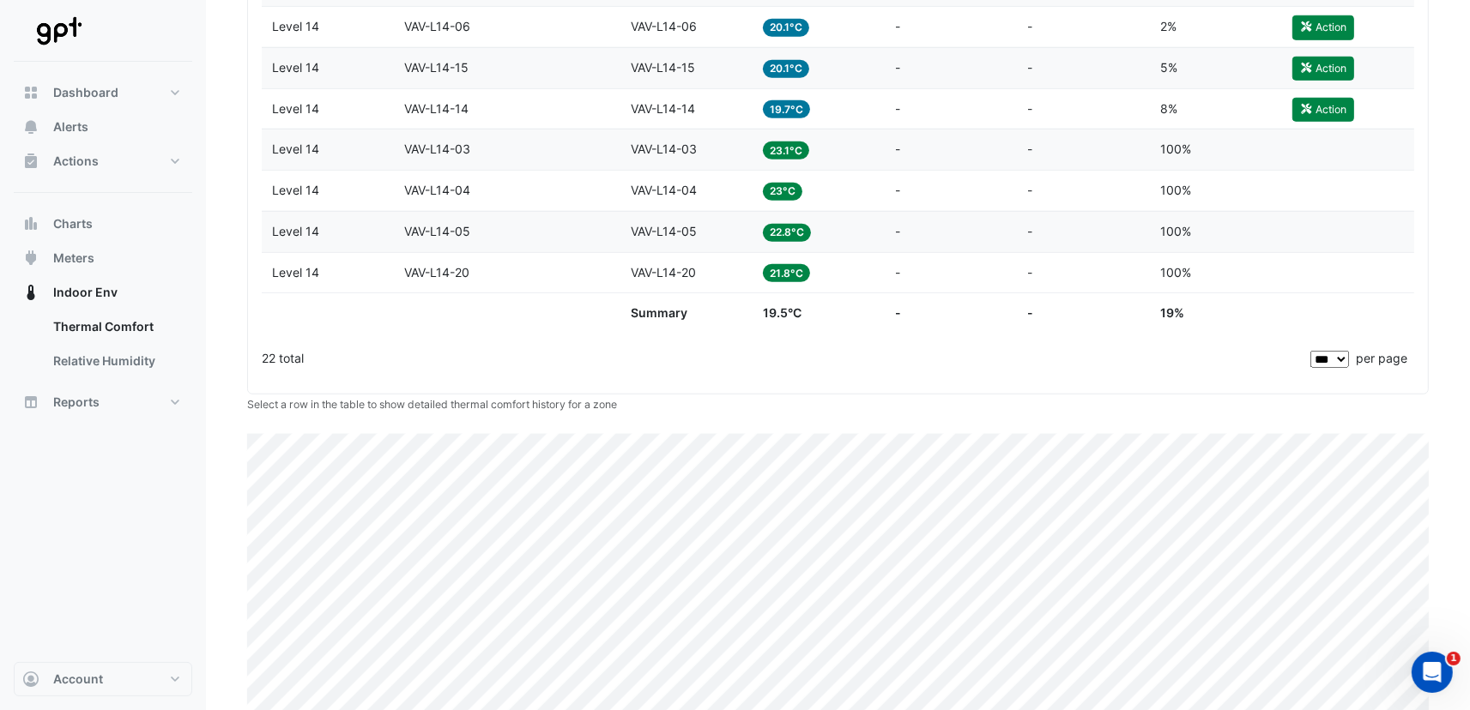
scroll to position [1201, 0]
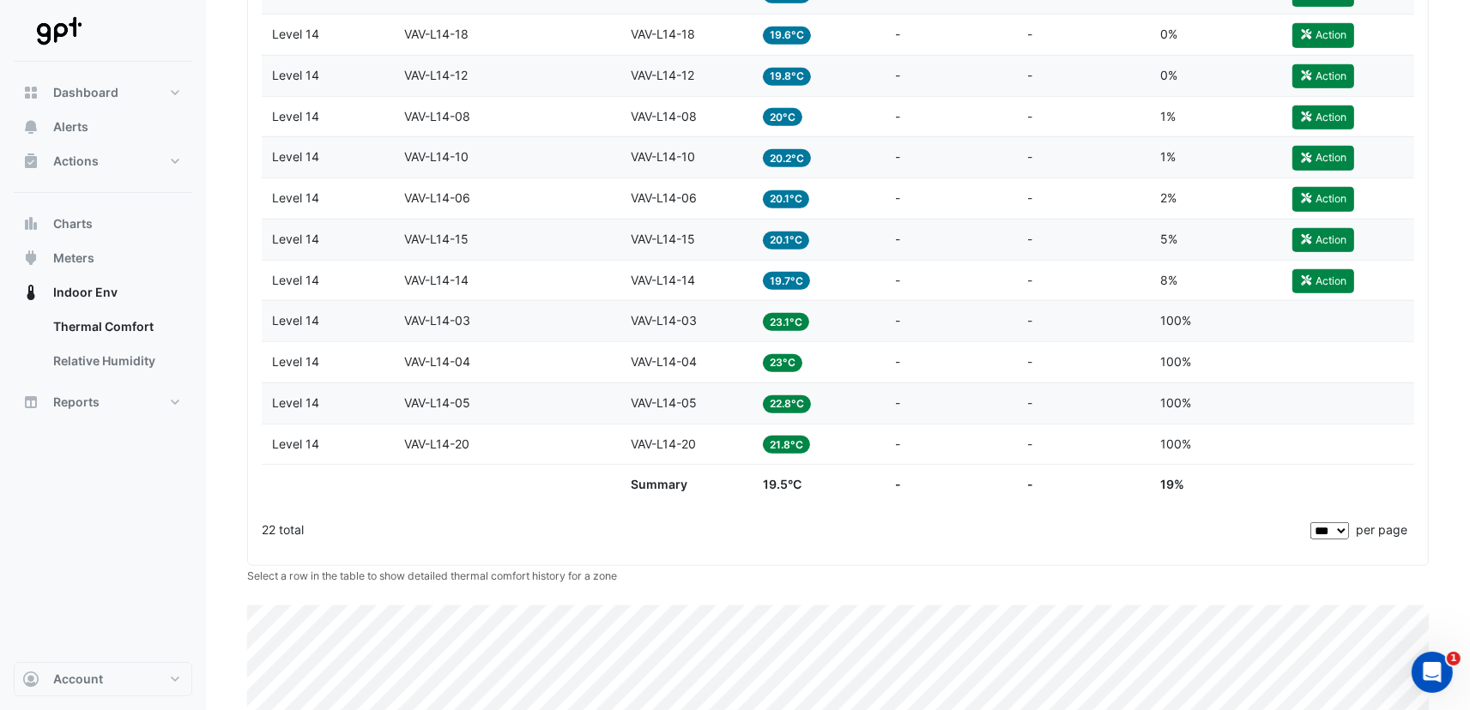
click at [1339, 525] on select "** ** ** ***" at bounding box center [1329, 530] width 39 height 17
click at [1311, 522] on select "** ** ** ***" at bounding box center [1329, 530] width 39 height 17
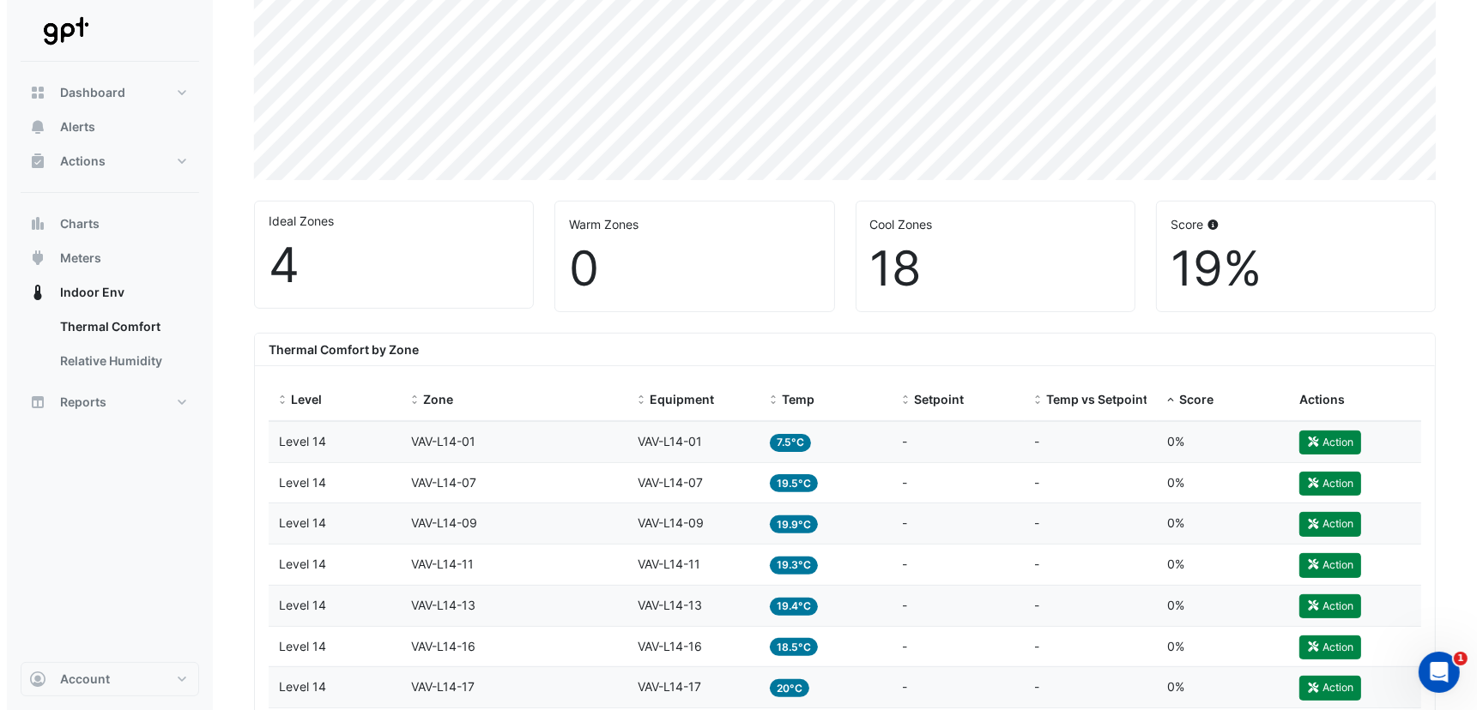
scroll to position [428, 0]
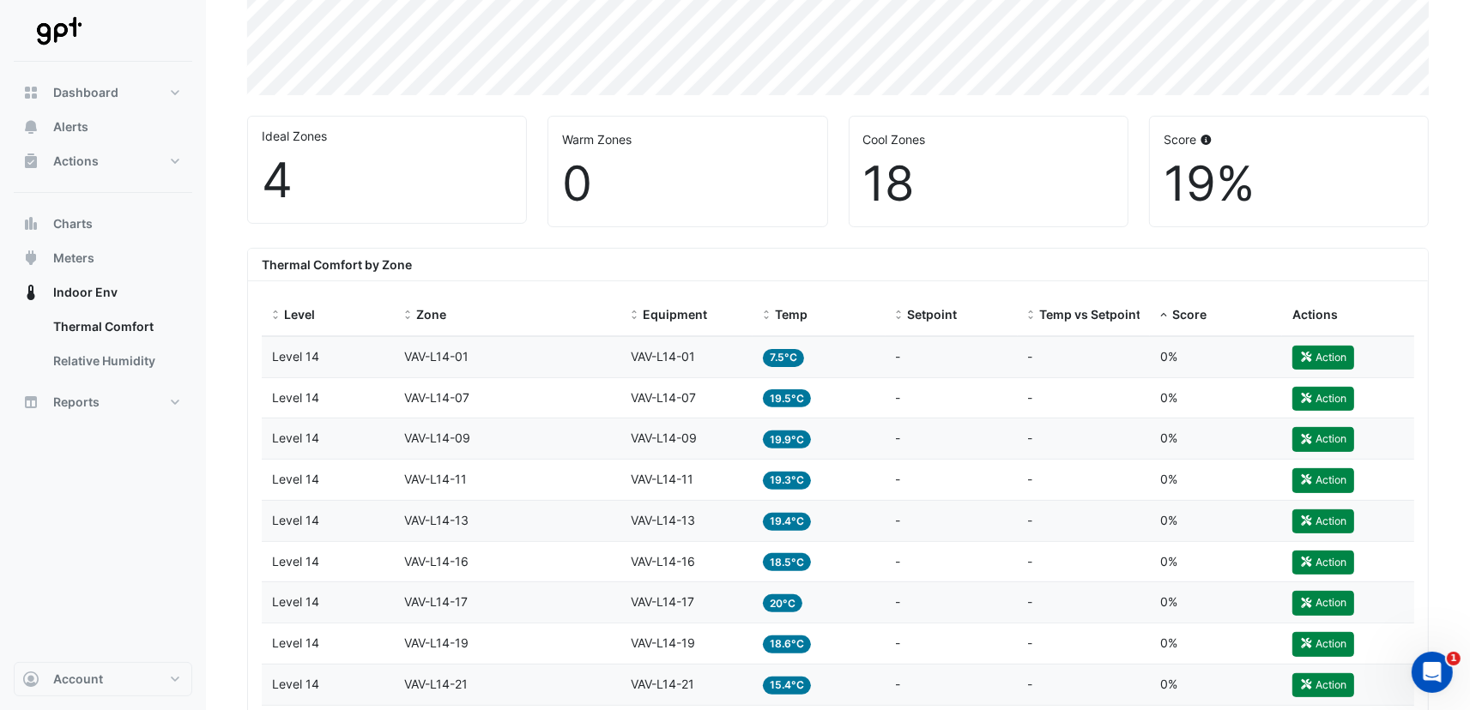
click at [287, 349] on span "Level 14" at bounding box center [295, 356] width 47 height 15
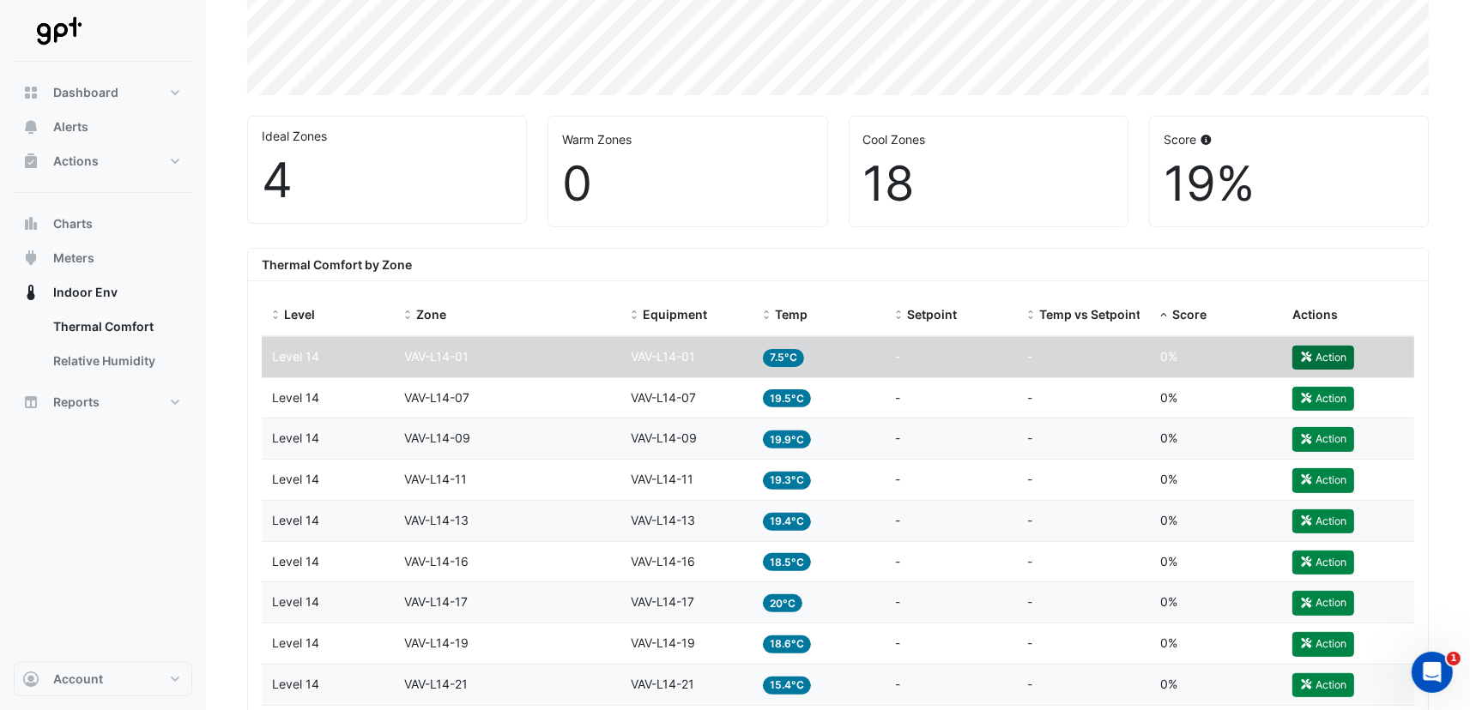
click at [1326, 354] on button "Action" at bounding box center [1323, 358] width 62 height 24
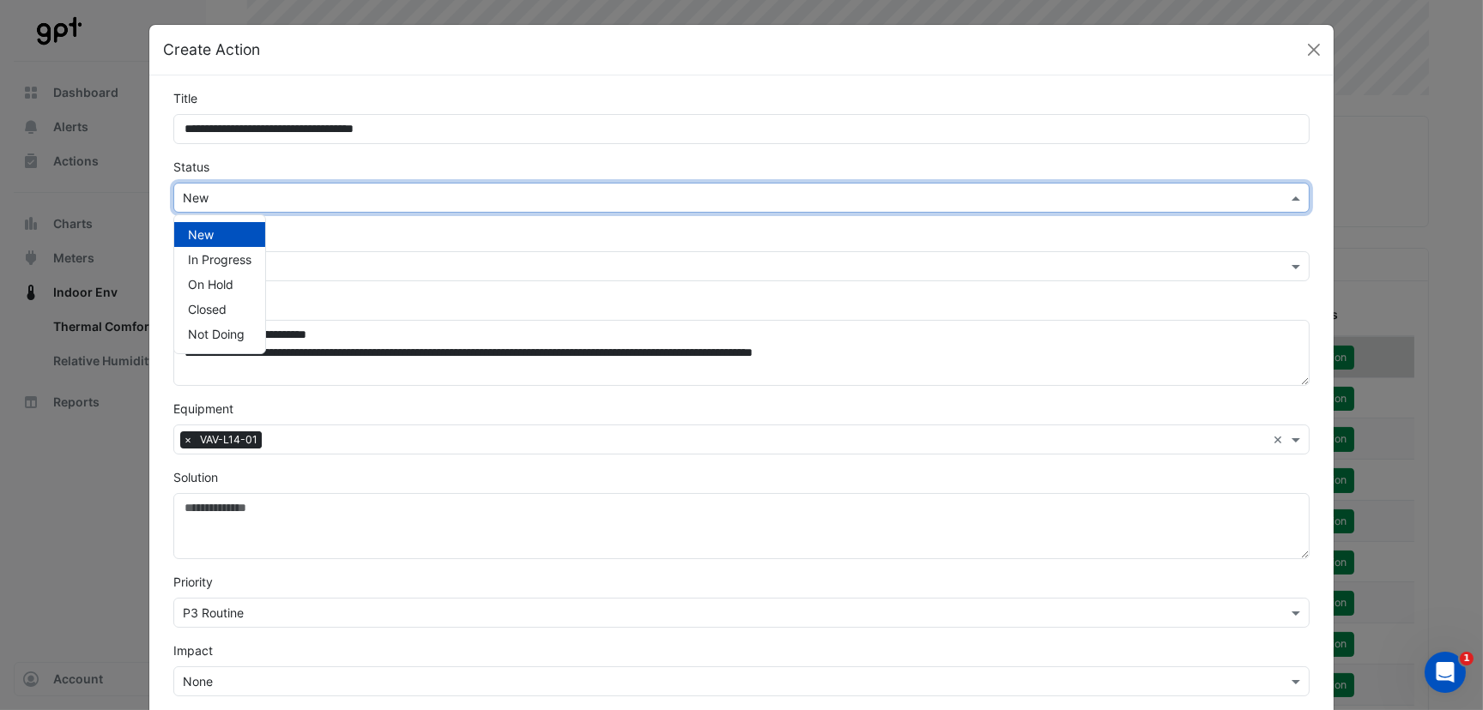
click at [260, 197] on input "text" at bounding box center [724, 199] width 1083 height 18
click at [214, 311] on span "Closed" at bounding box center [207, 309] width 39 height 15
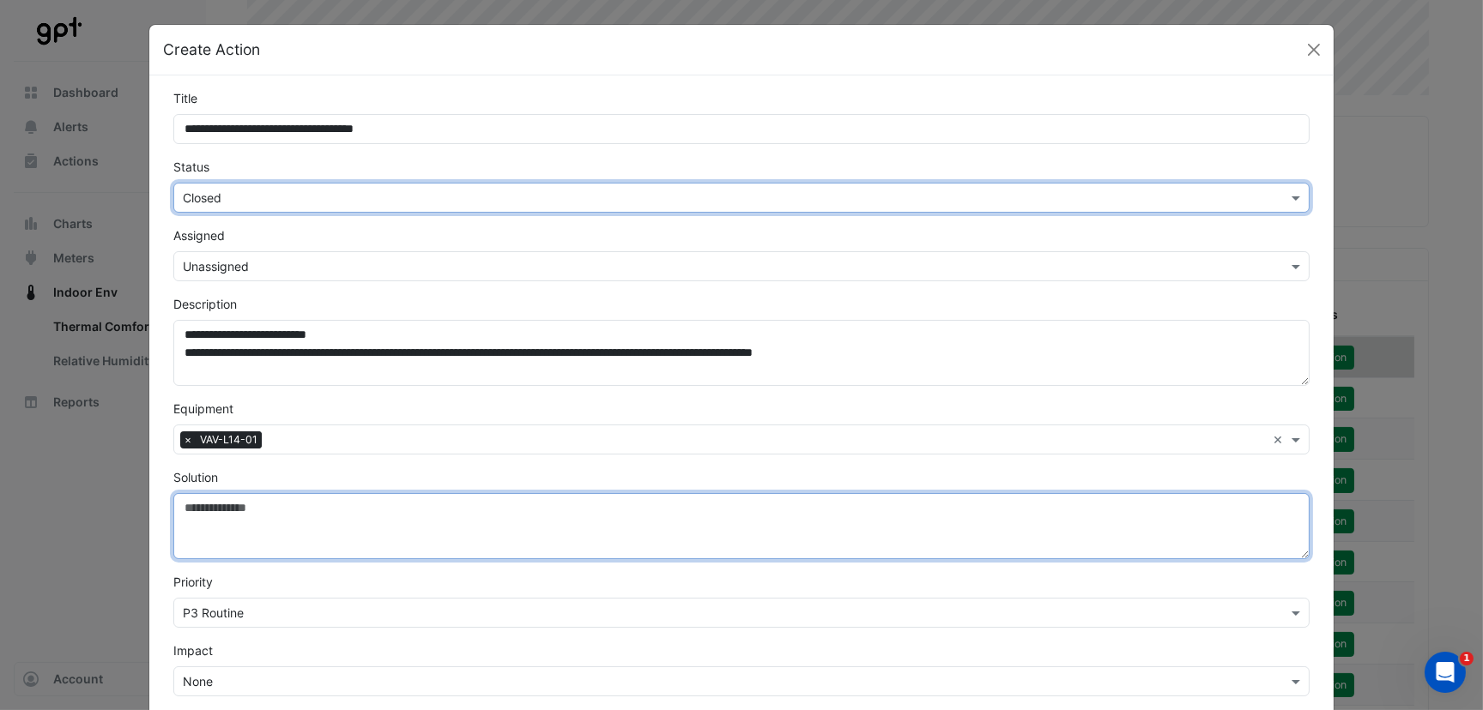
click at [238, 522] on textarea "Solution" at bounding box center [741, 526] width 1136 height 66
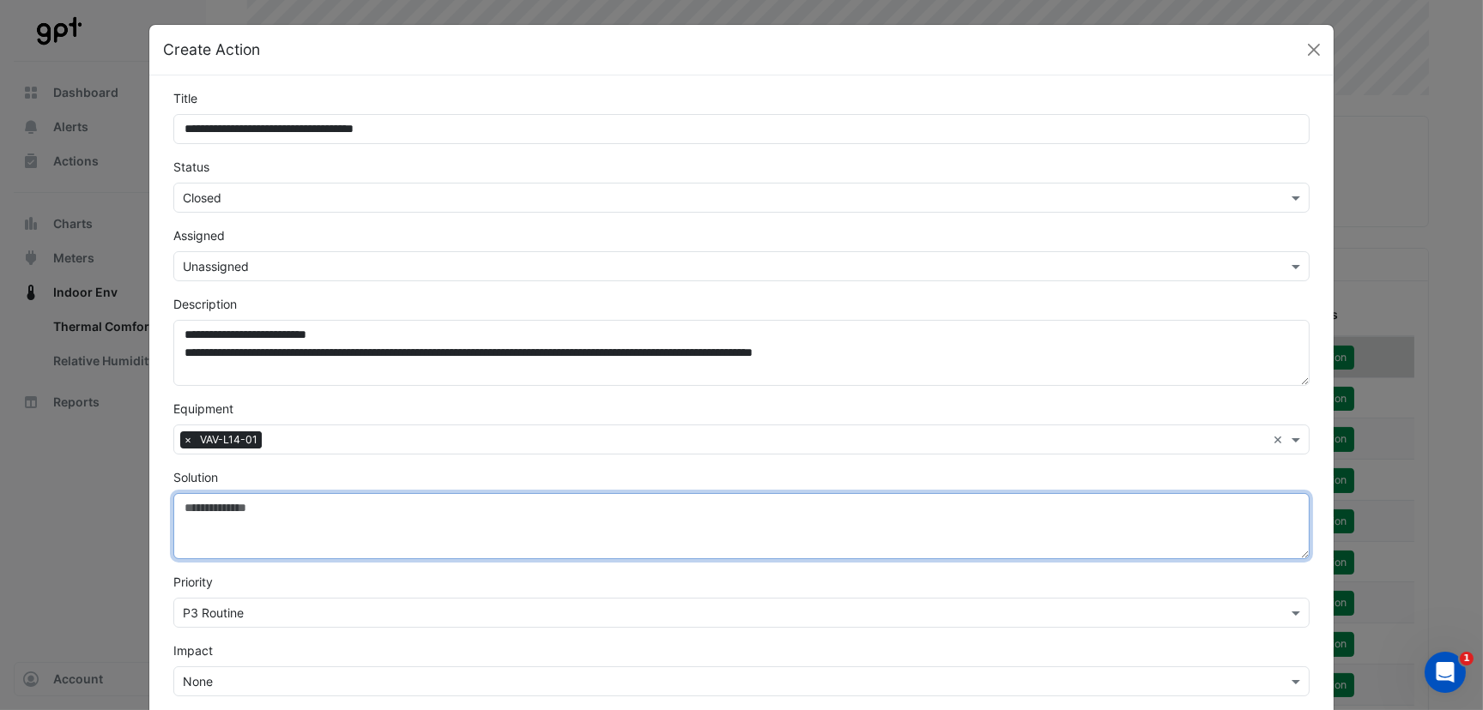
paste textarea "**********"
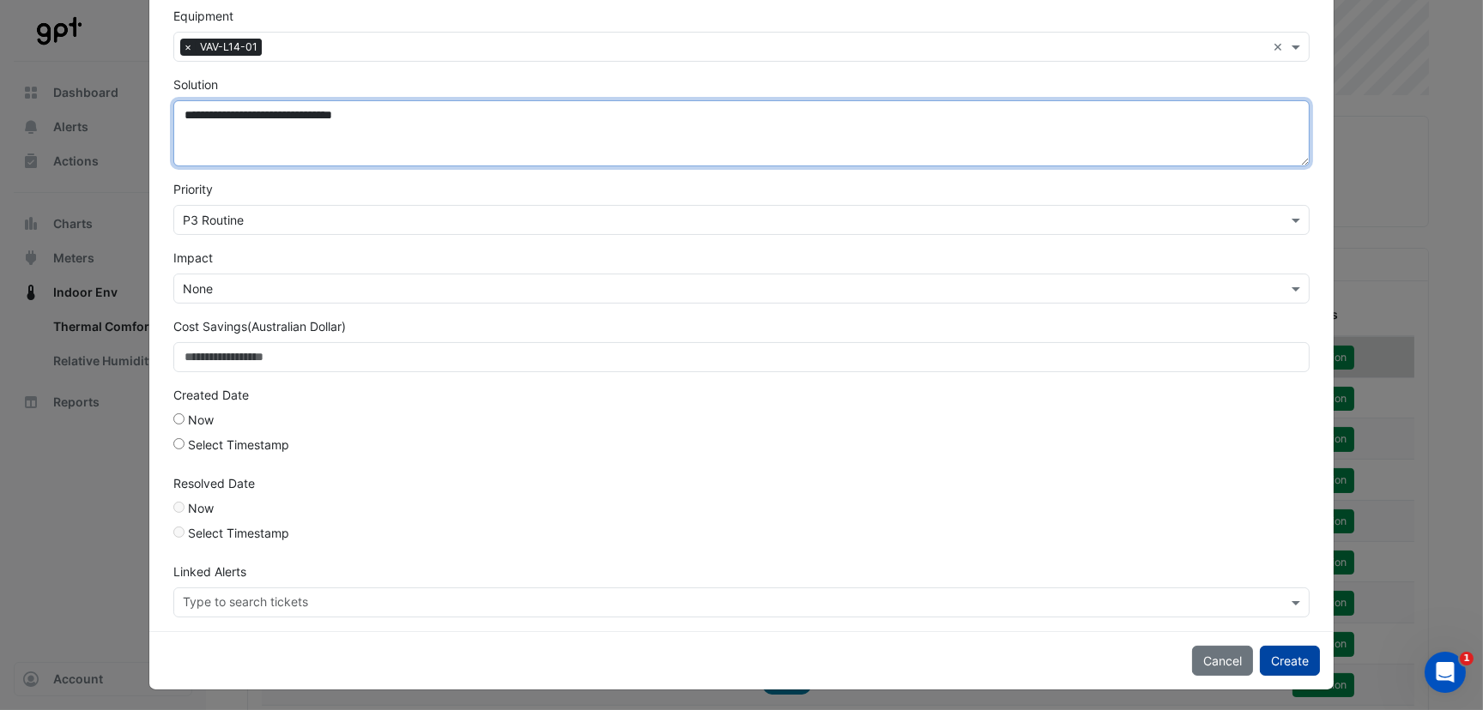
type textarea "**********"
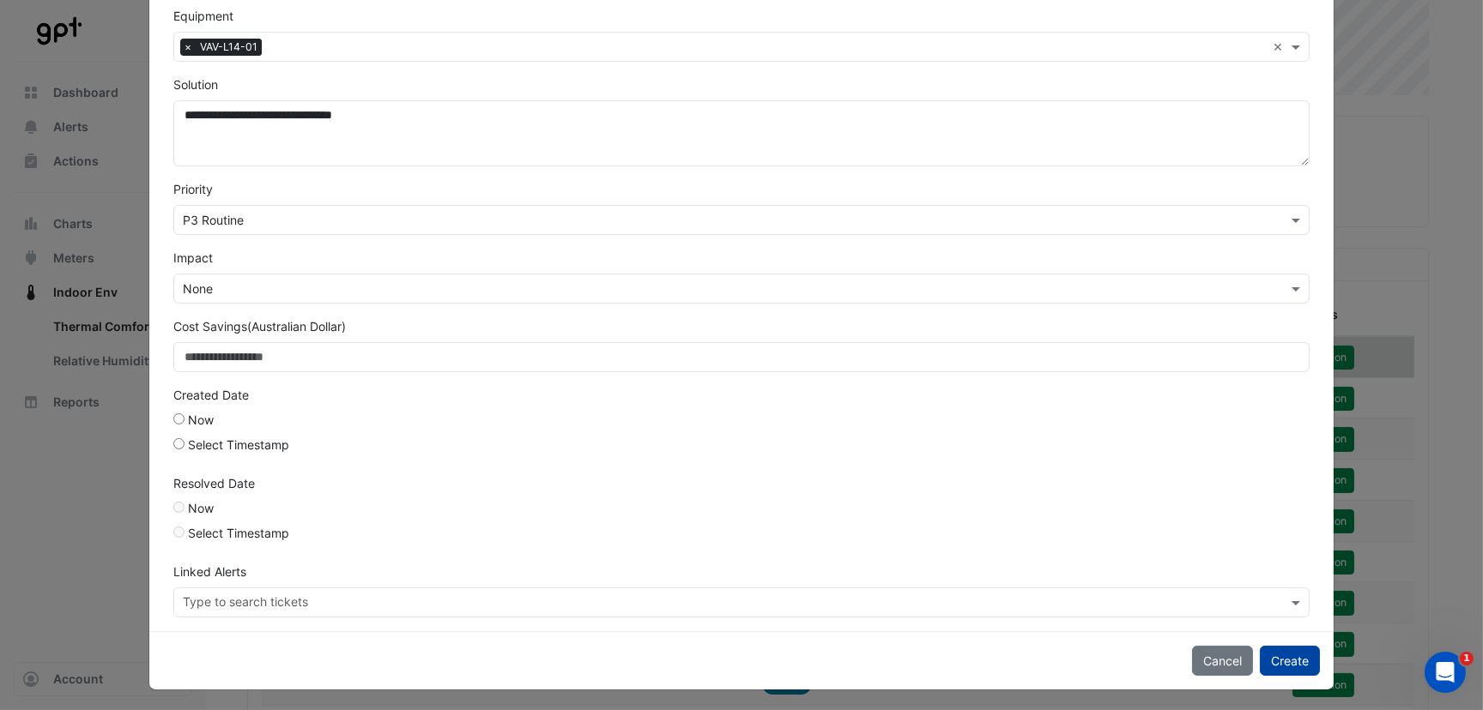
click at [1274, 652] on button "Create" at bounding box center [1289, 661] width 60 height 30
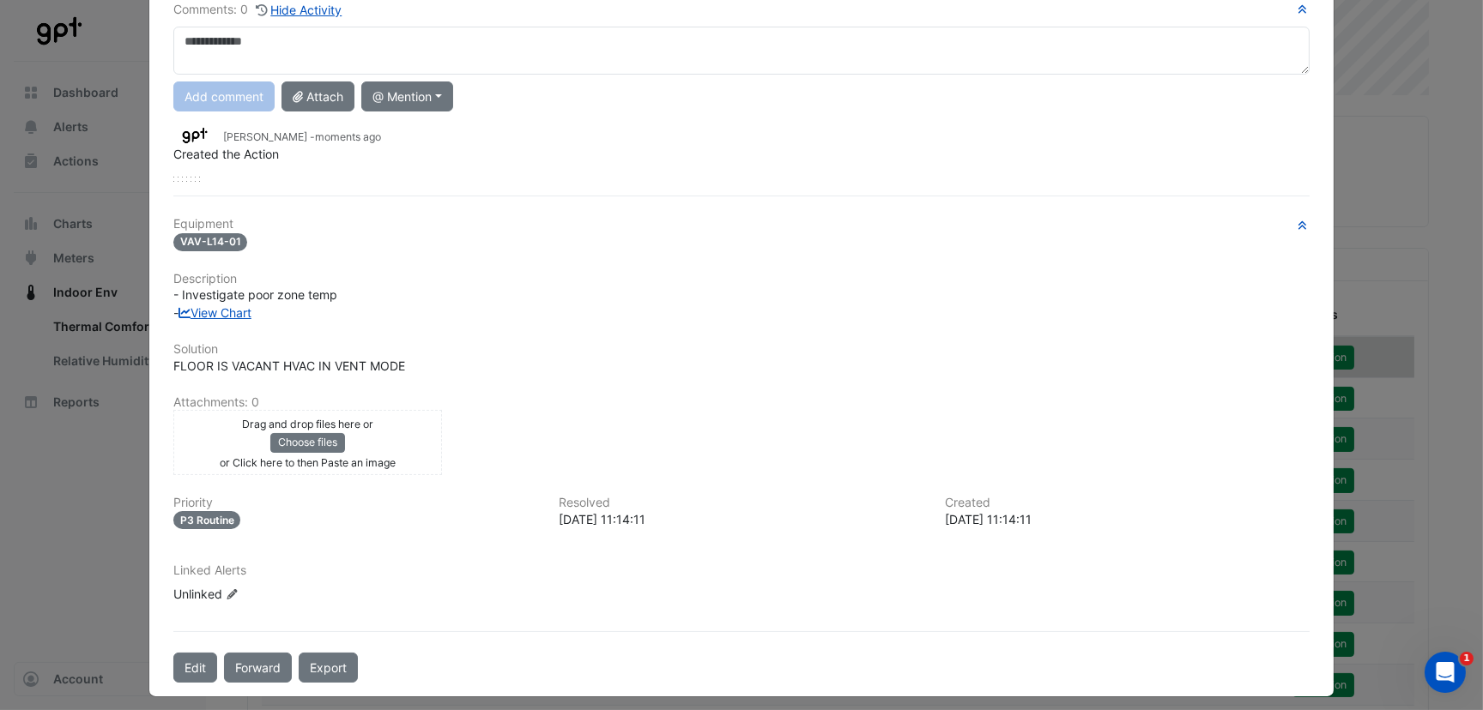
scroll to position [0, 0]
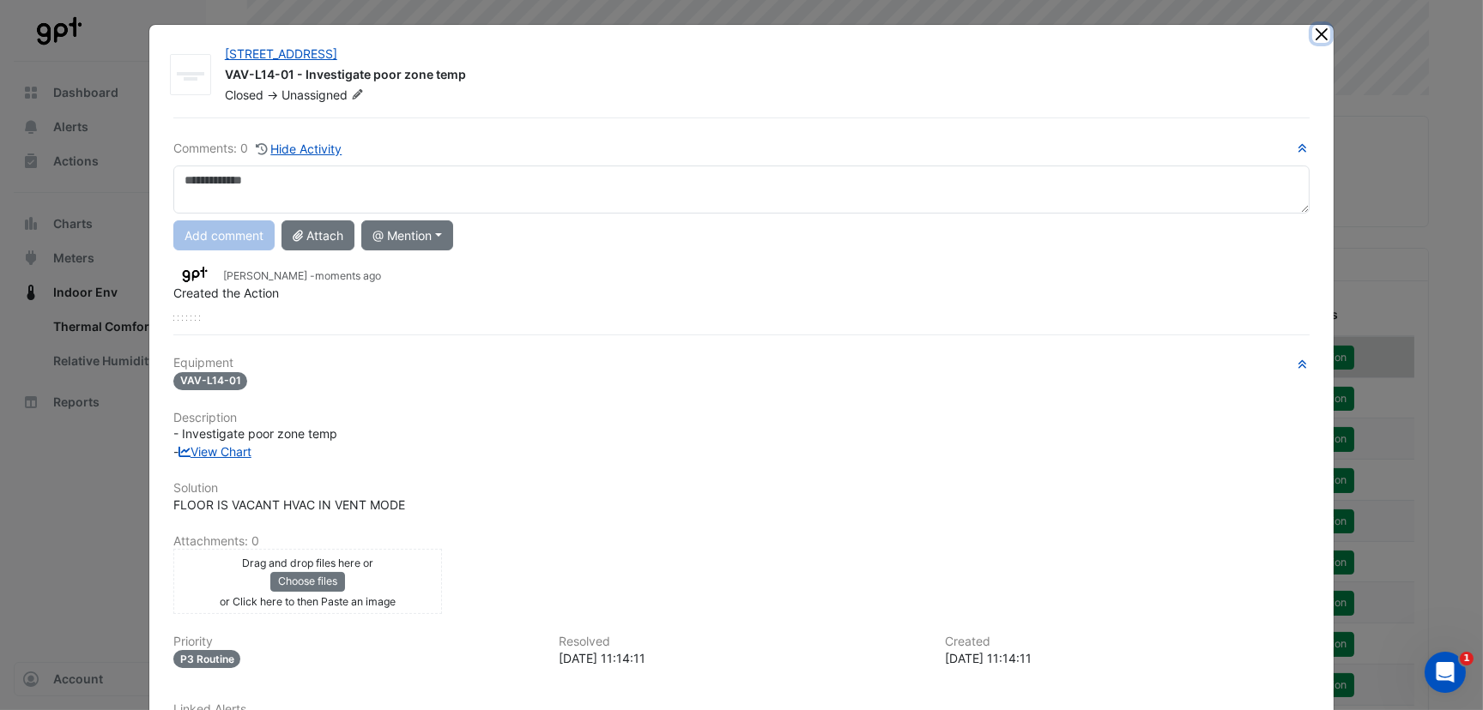
click at [1312, 29] on button "Close" at bounding box center [1321, 34] width 18 height 18
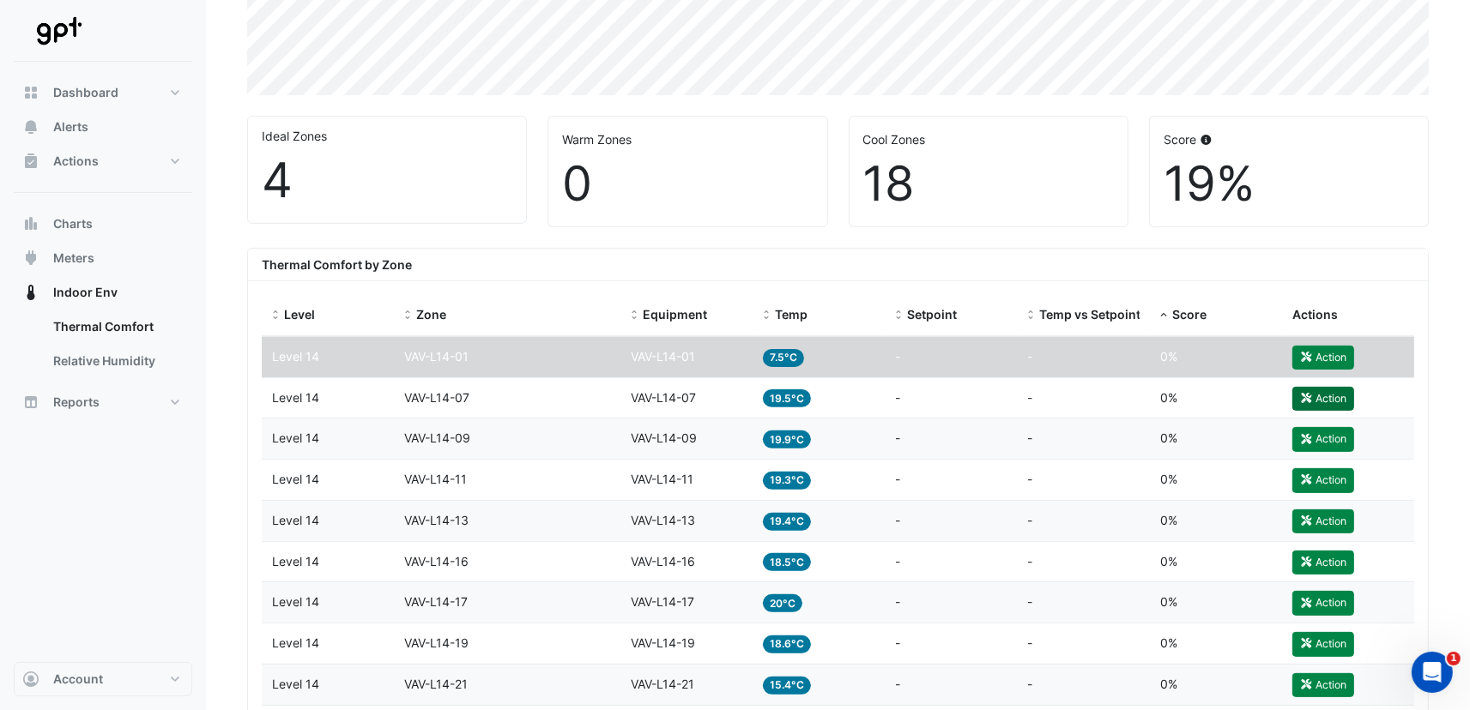
click at [1320, 395] on button "Action" at bounding box center [1323, 399] width 62 height 24
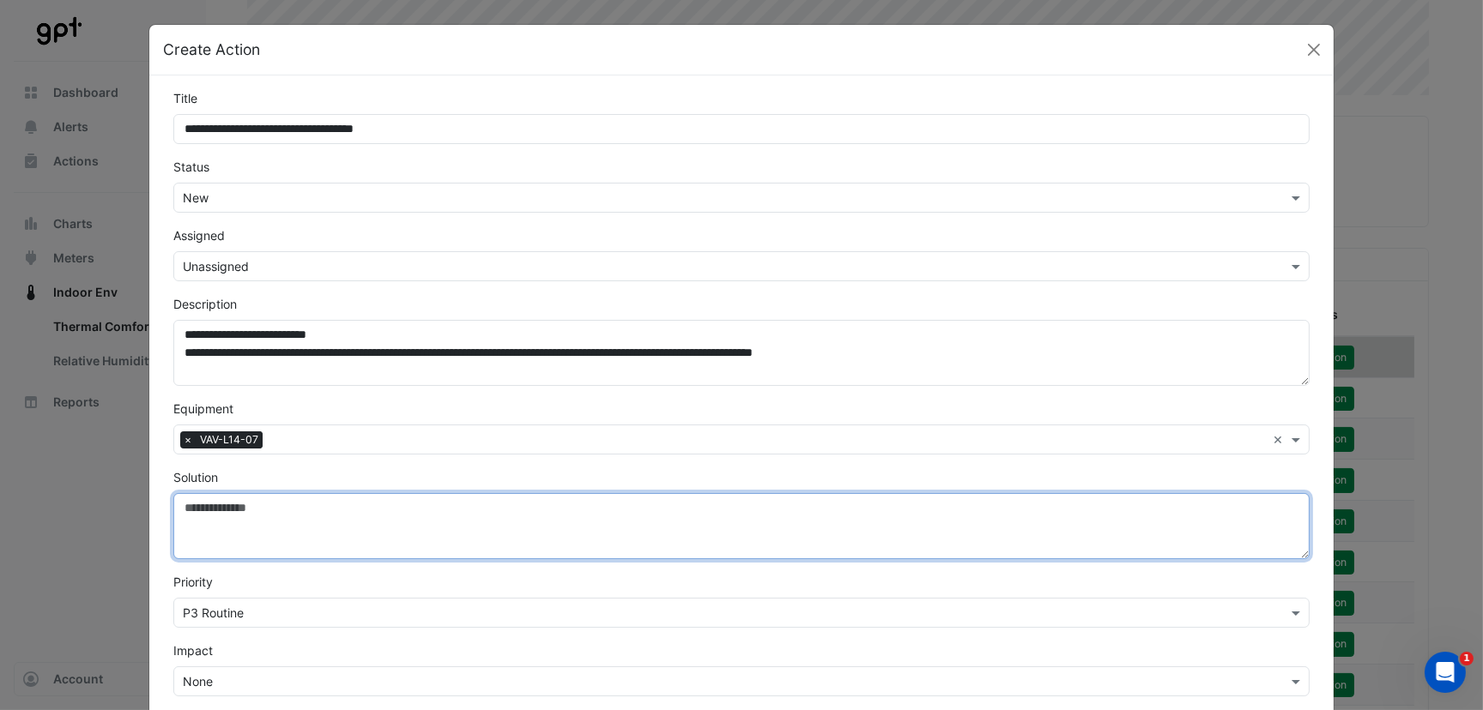
click at [230, 528] on textarea "Solution" at bounding box center [741, 526] width 1136 height 66
paste textarea "**********"
type textarea "**********"
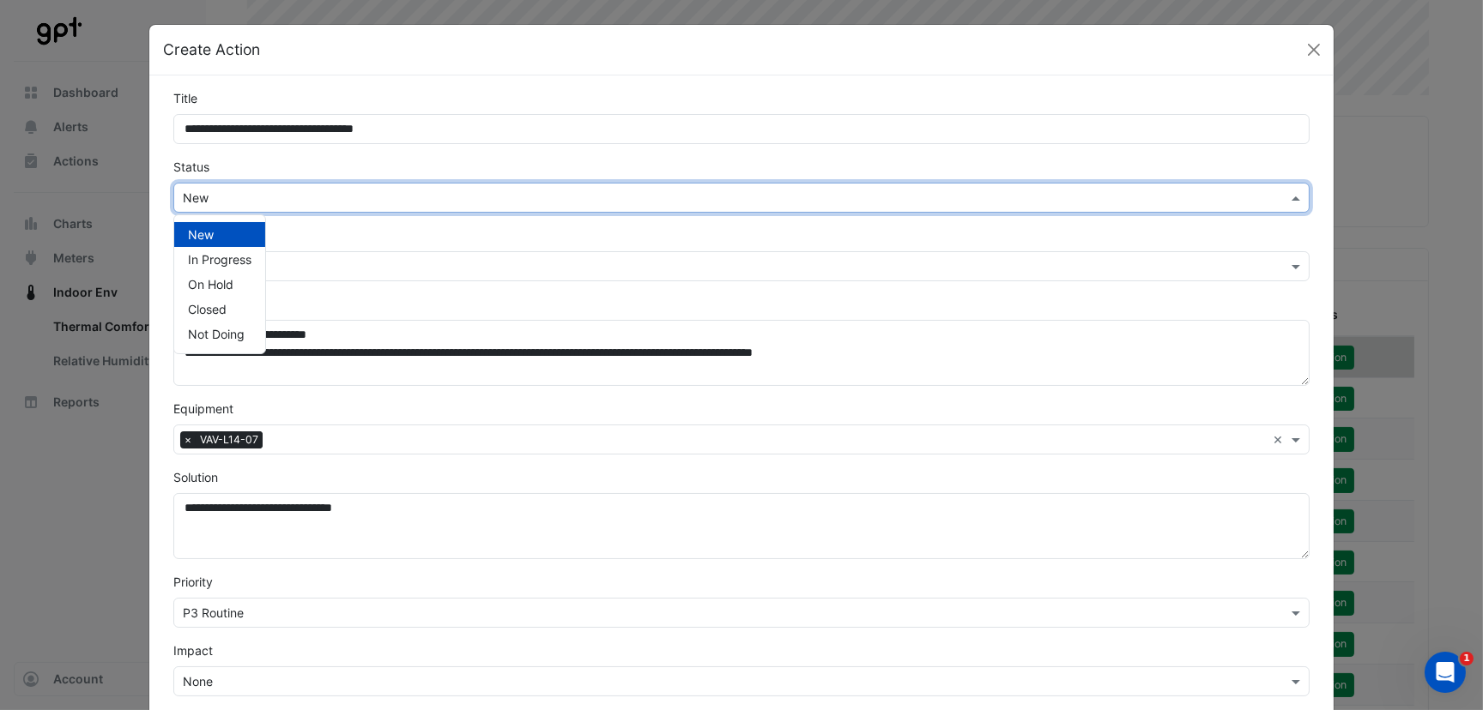
click at [269, 194] on input "text" at bounding box center [724, 199] width 1083 height 18
click at [223, 306] on div "Closed" at bounding box center [219, 309] width 91 height 25
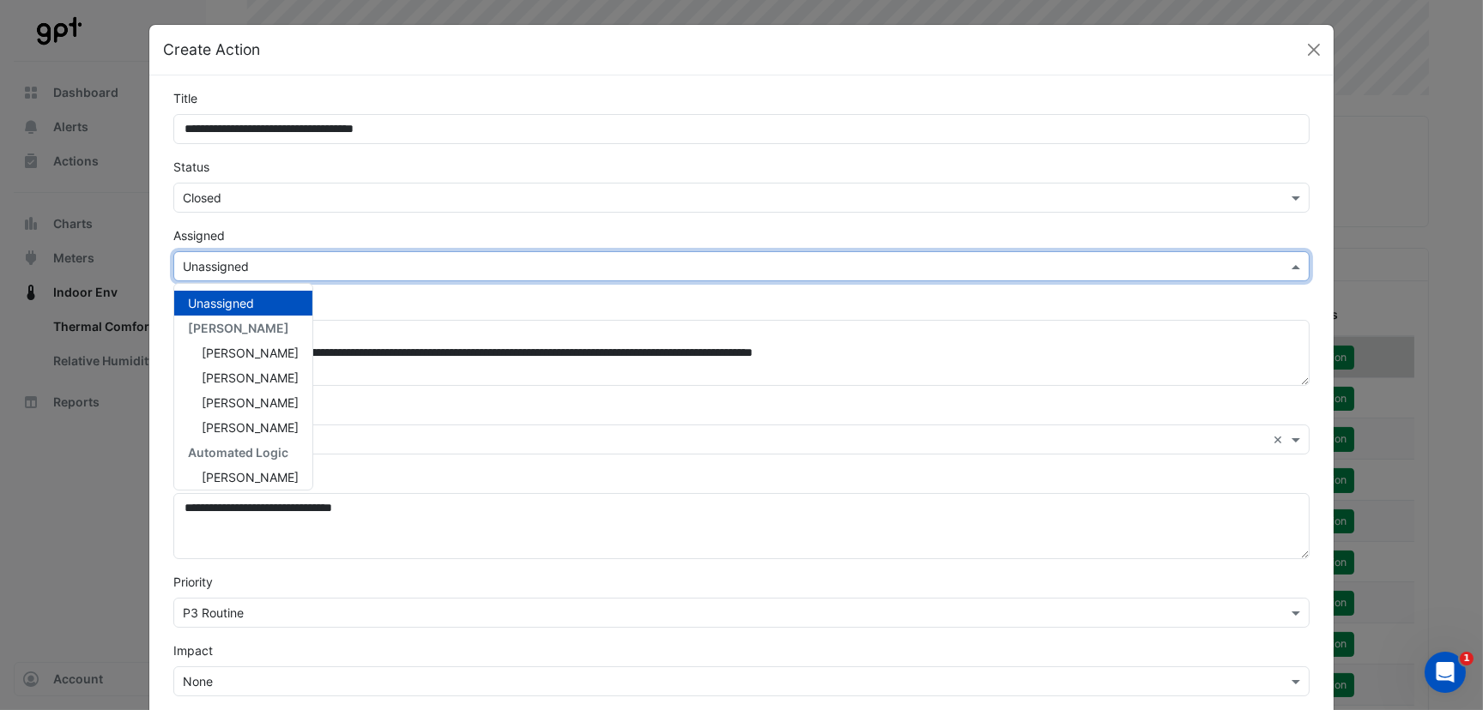
click at [433, 258] on input "text" at bounding box center [724, 267] width 1083 height 18
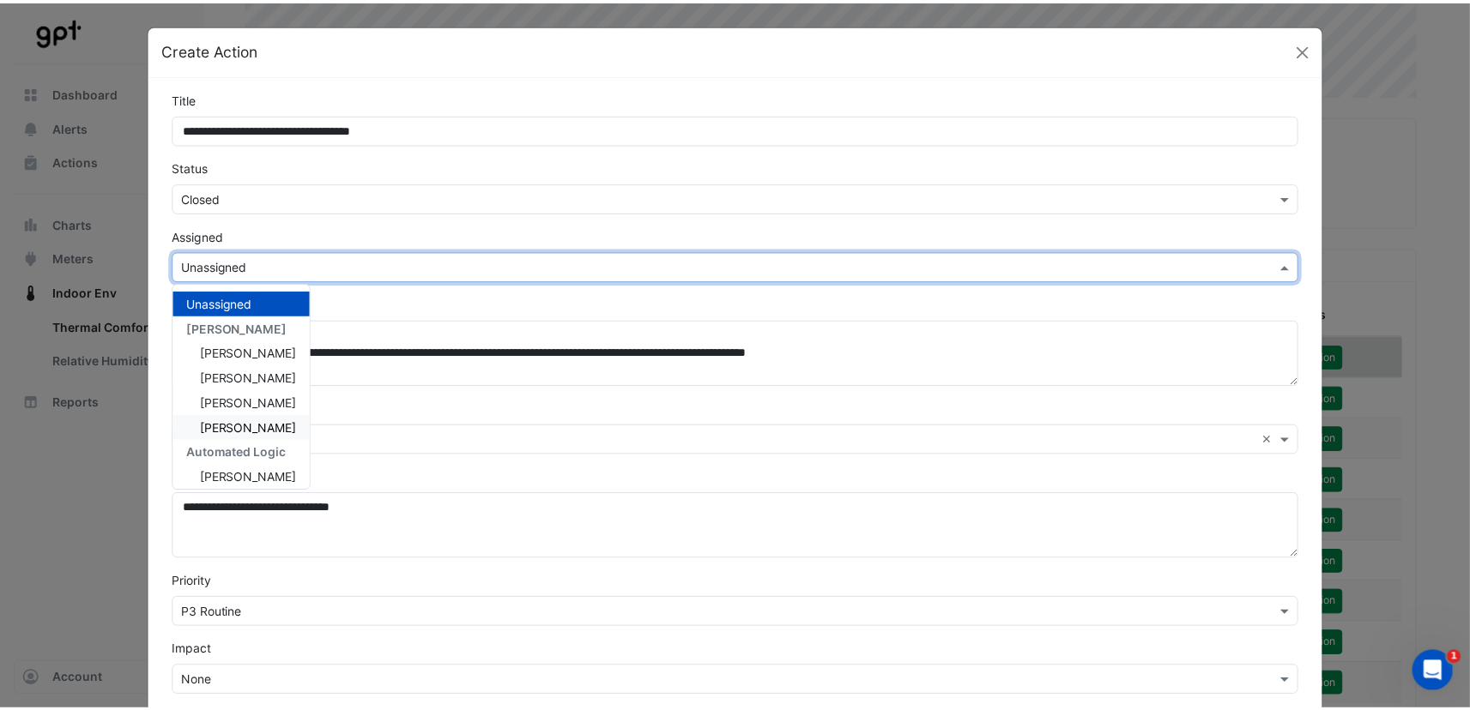
scroll to position [393, 0]
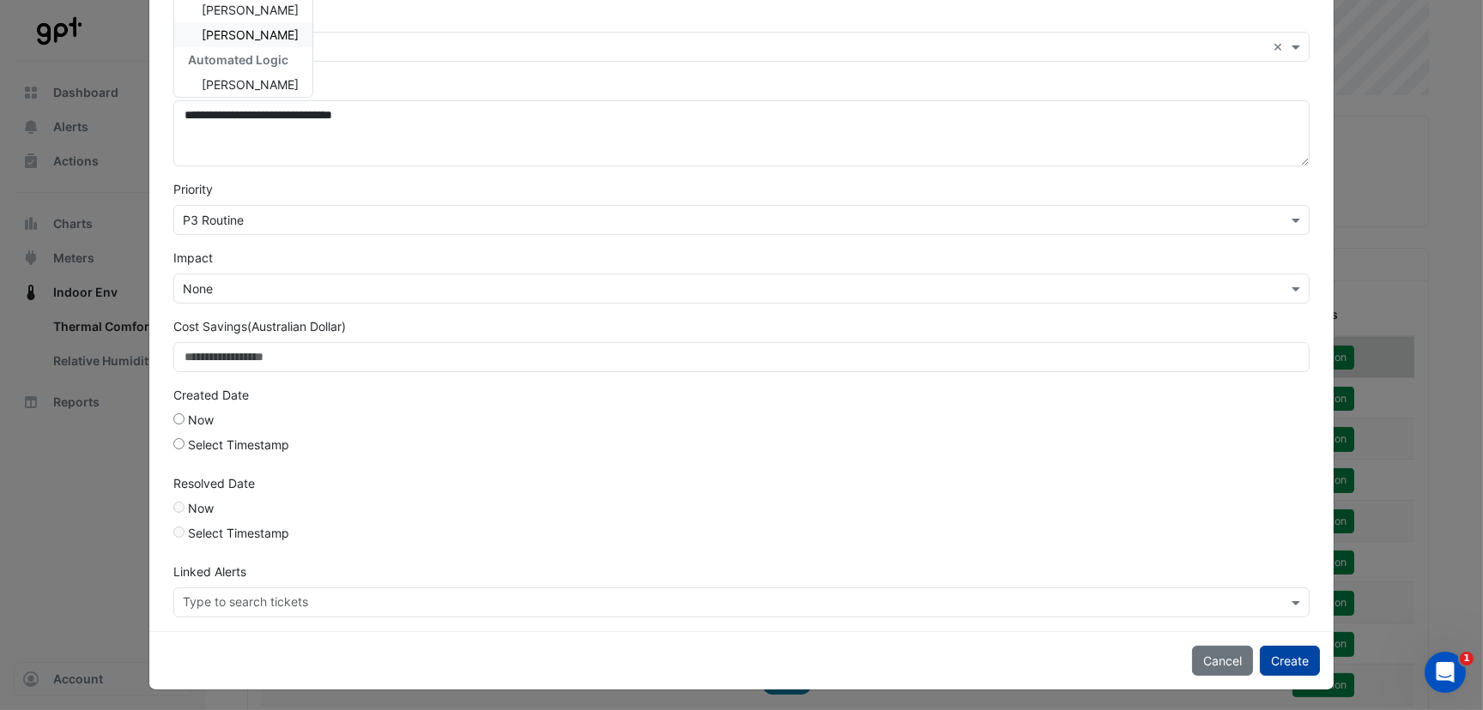
click at [1283, 660] on button "Create" at bounding box center [1289, 661] width 60 height 30
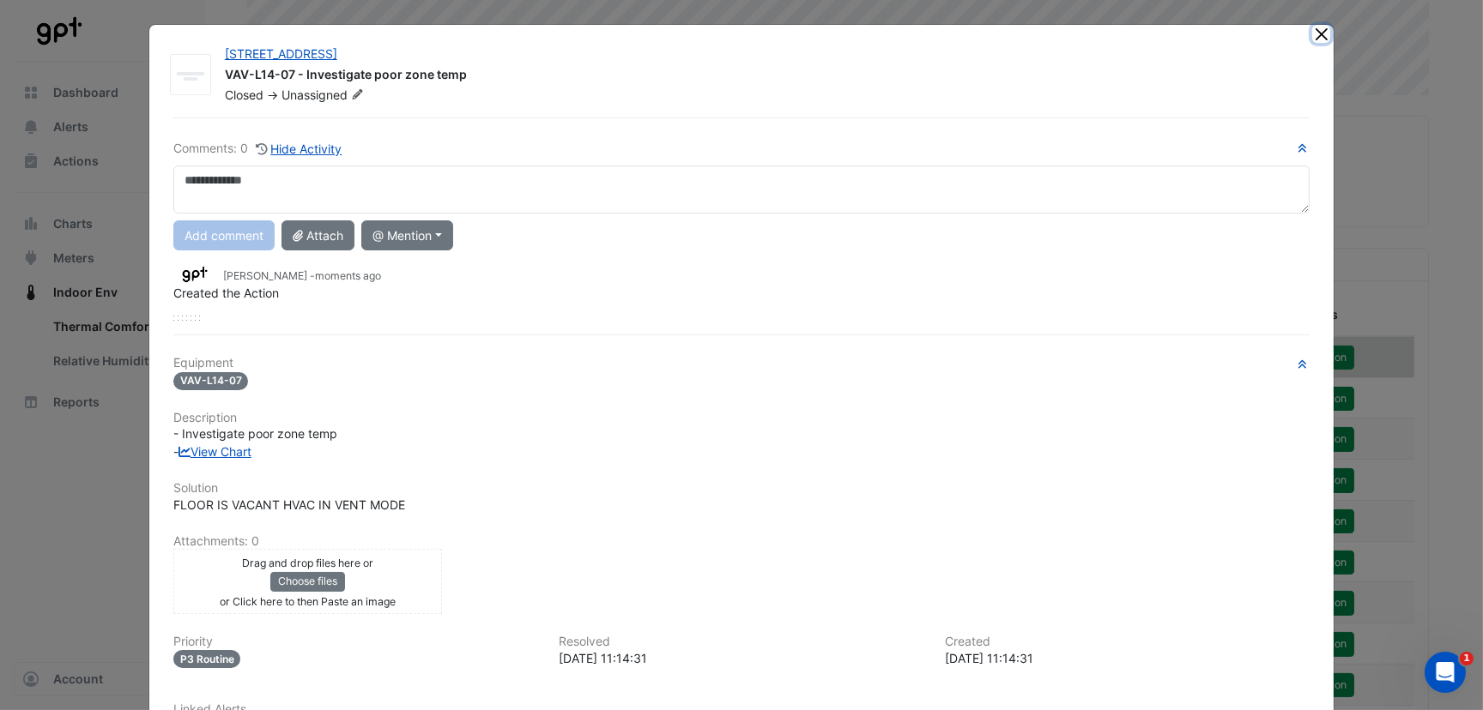
click at [1312, 33] on button "Close" at bounding box center [1321, 34] width 18 height 18
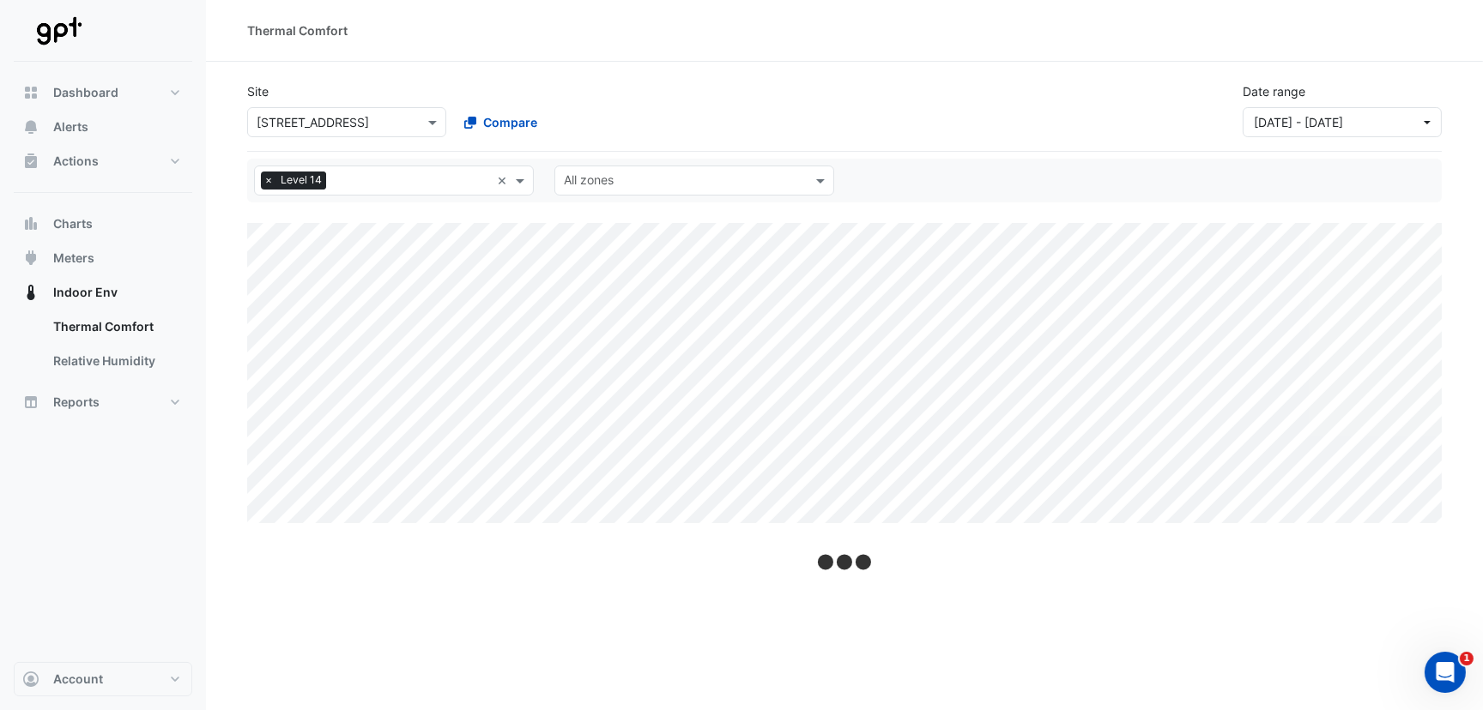
select select "***"
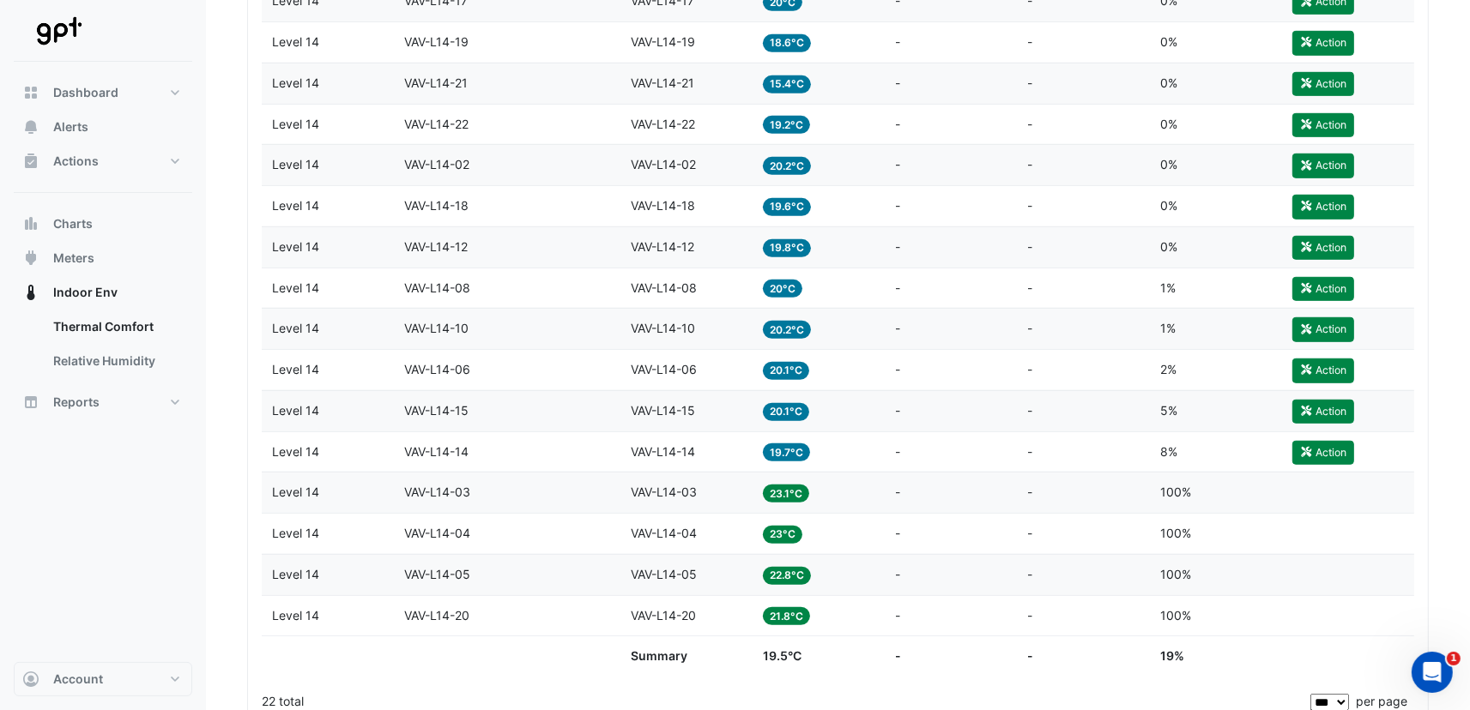
scroll to position [686, 0]
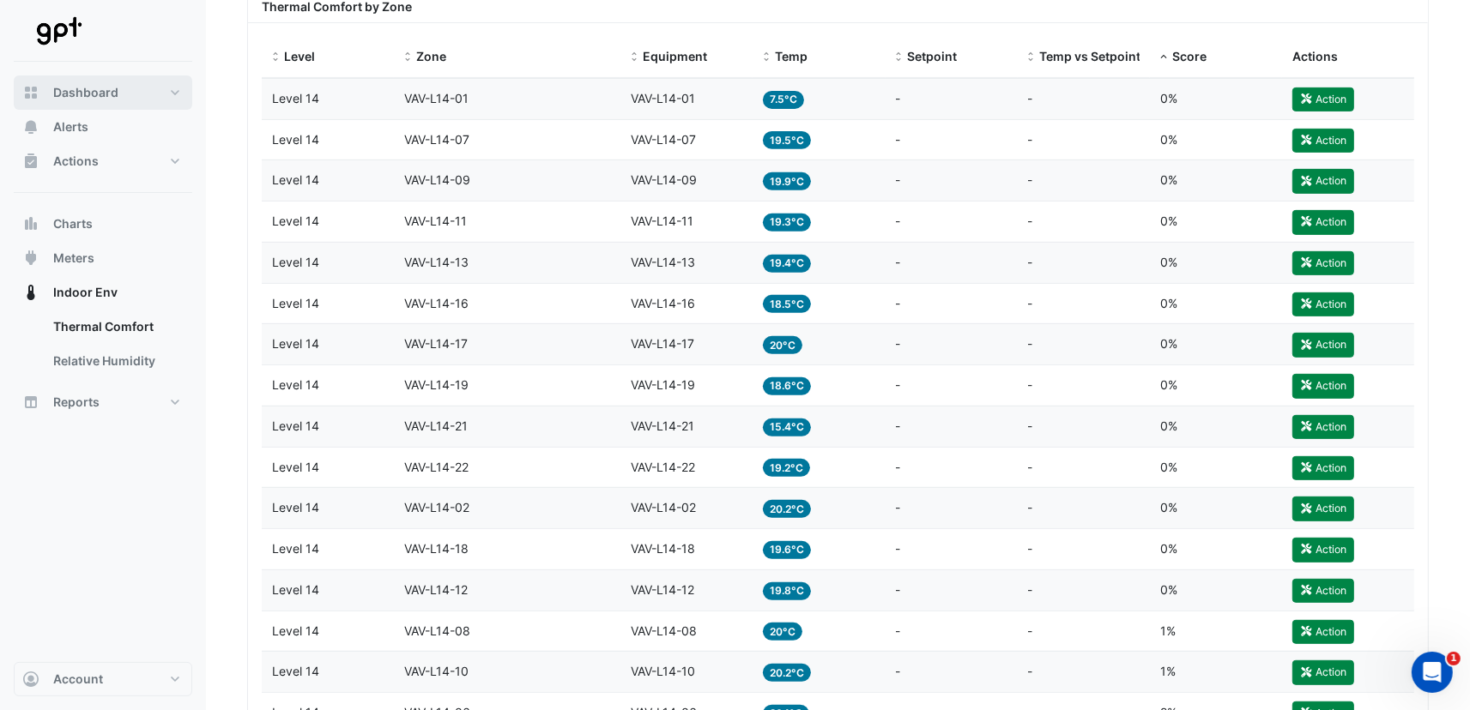
click at [62, 100] on span "Dashboard" at bounding box center [85, 92] width 65 height 17
select select "***"
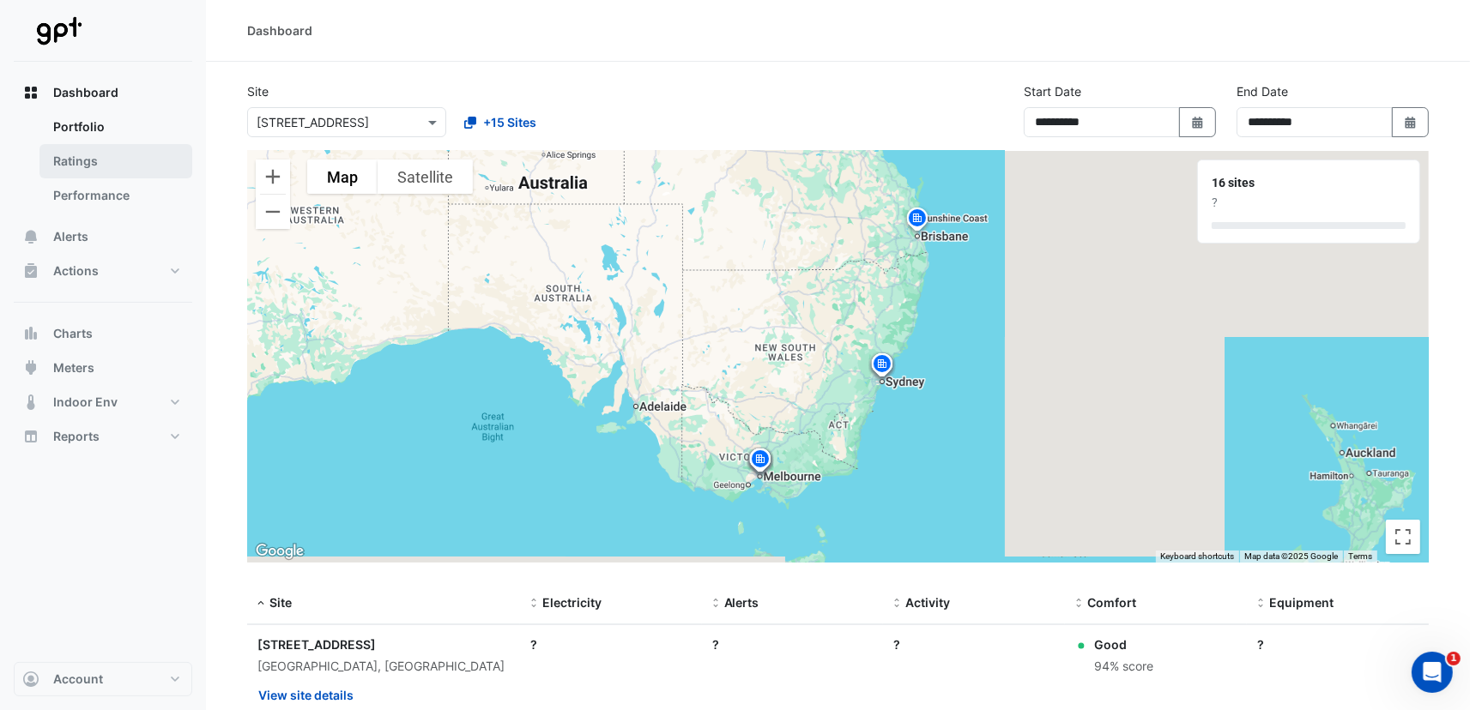
click at [82, 160] on link "Ratings" at bounding box center [115, 161] width 153 height 34
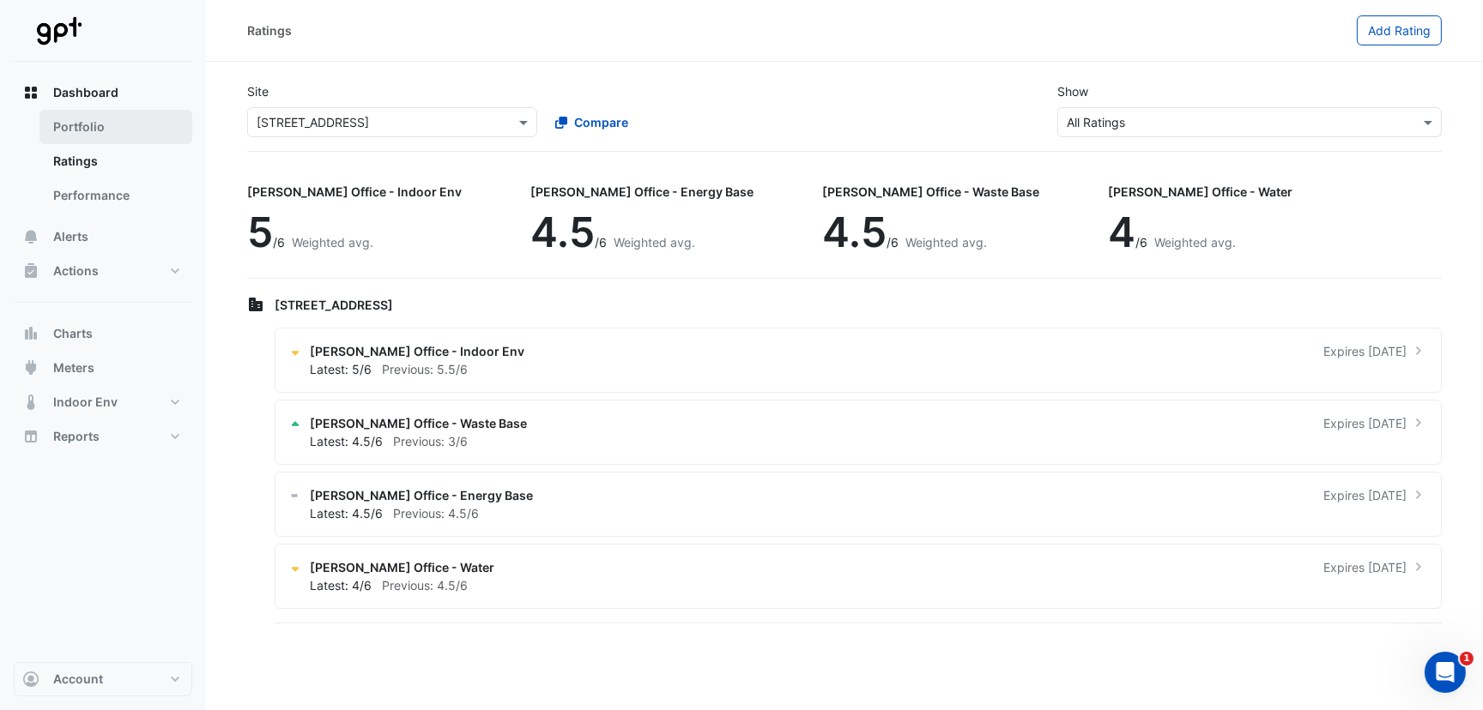
click at [75, 127] on link "Portfolio" at bounding box center [115, 127] width 153 height 34
select select "***"
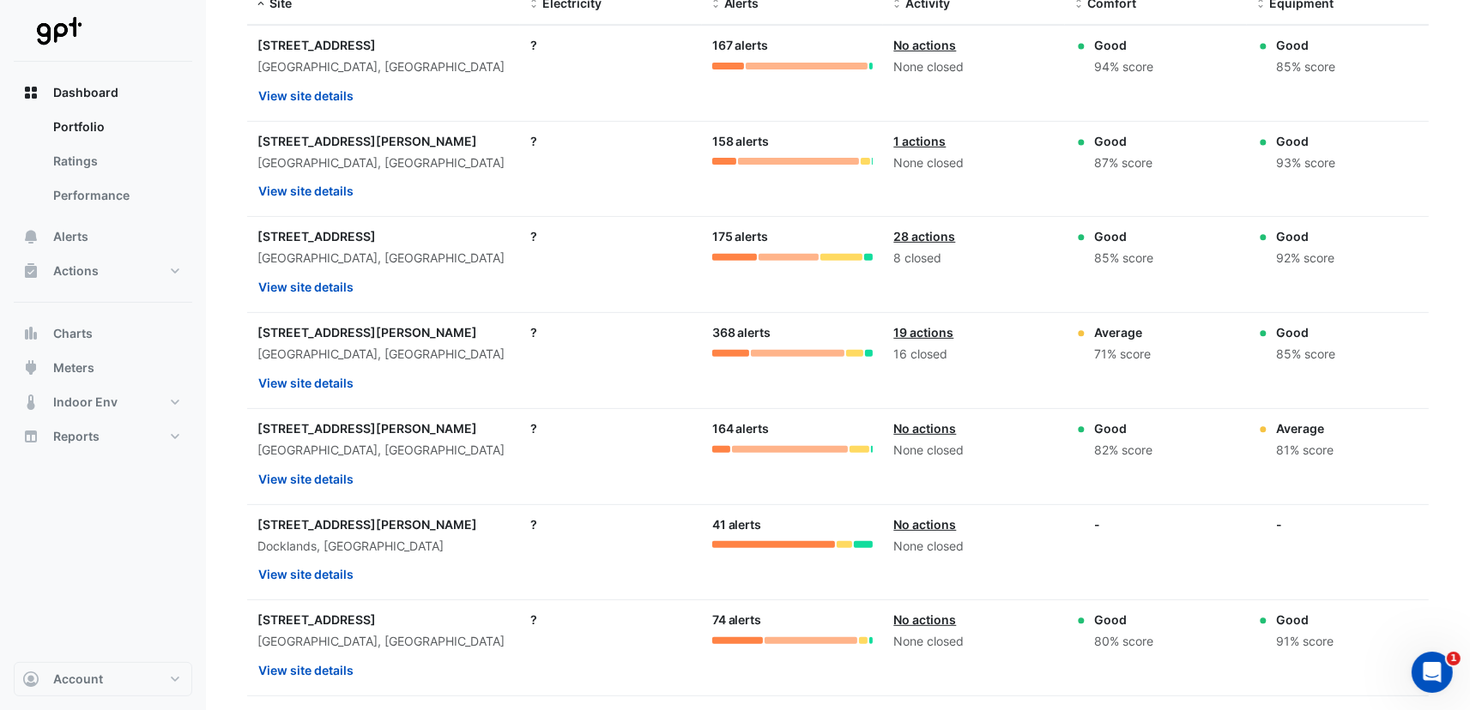
scroll to position [686, 0]
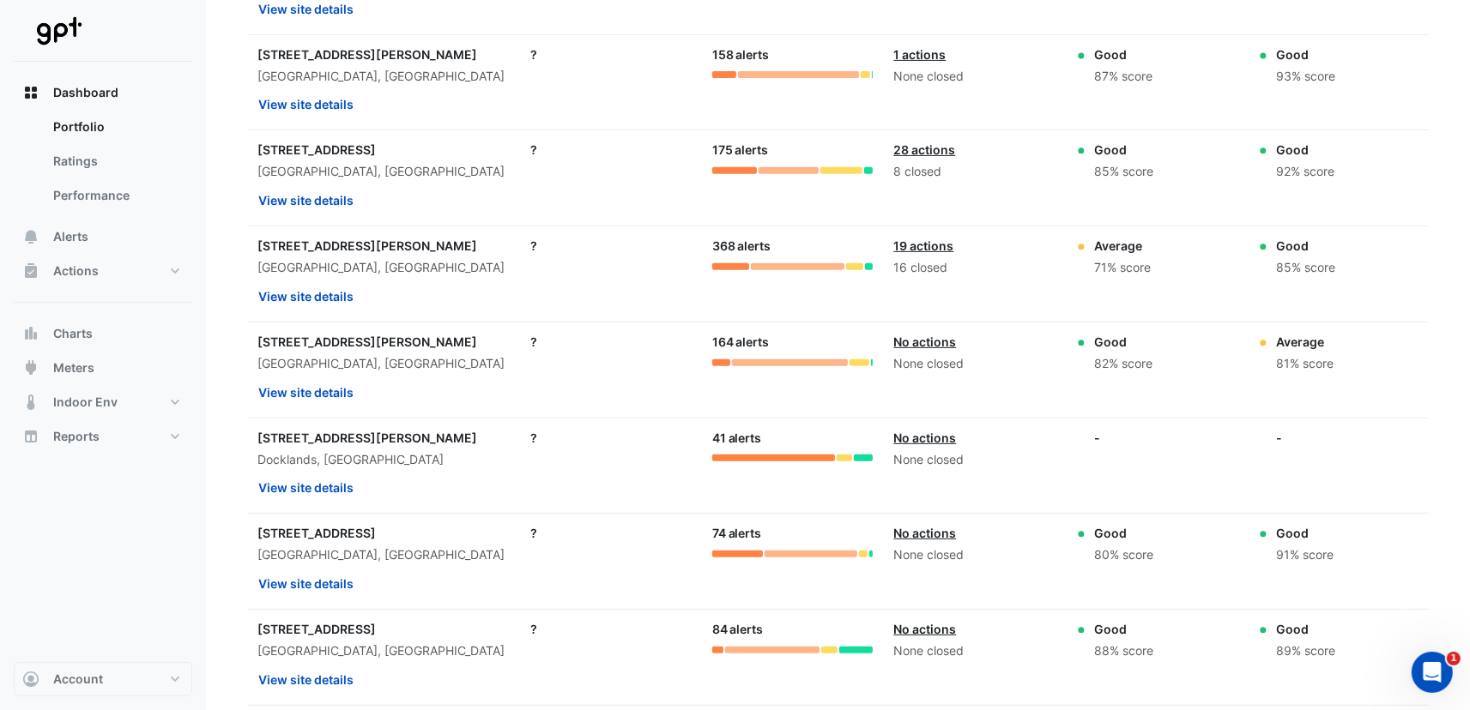
click at [917, 622] on link "No actions" at bounding box center [924, 629] width 63 height 15
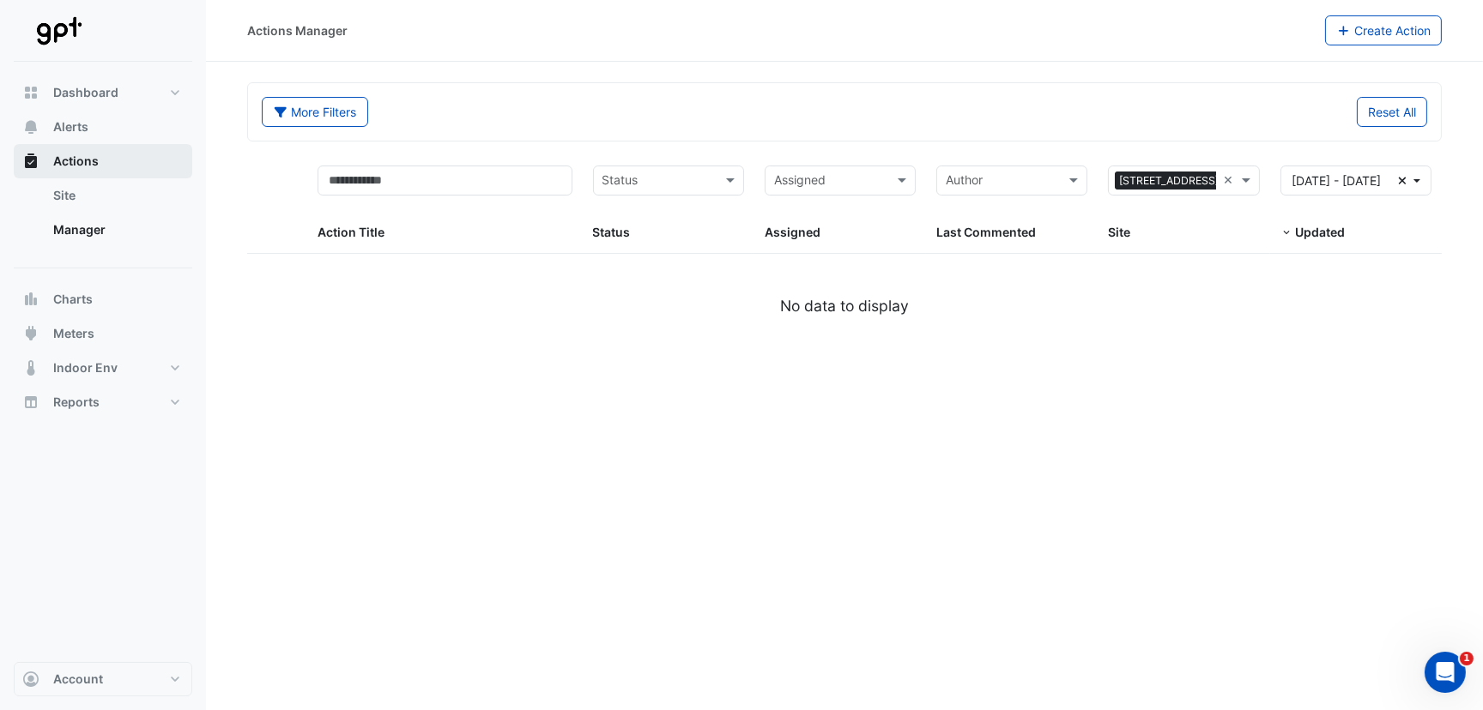
click at [94, 166] on span "Actions" at bounding box center [75, 161] width 45 height 17
click at [77, 216] on link "Manager" at bounding box center [115, 230] width 153 height 34
click at [67, 300] on span "Charts" at bounding box center [72, 299] width 39 height 17
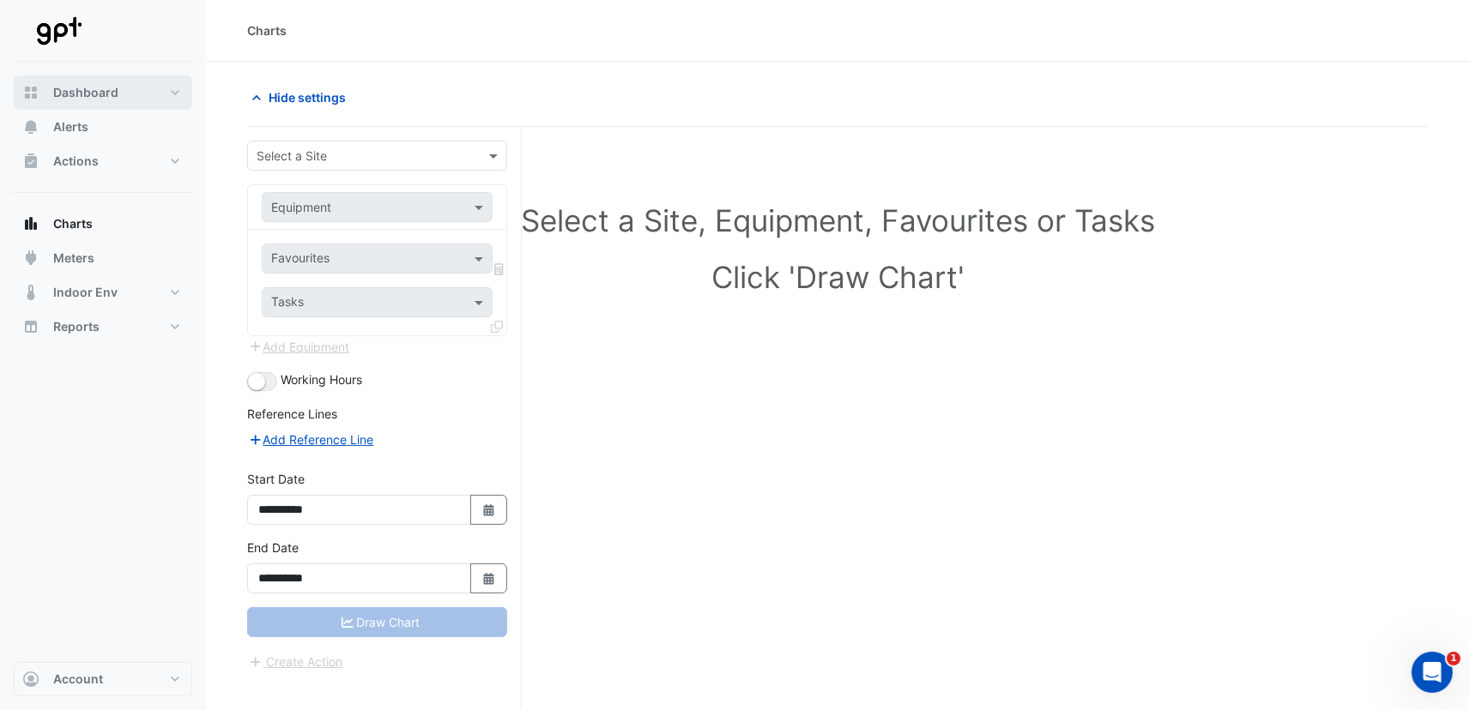
click at [72, 98] on span "Dashboard" at bounding box center [85, 92] width 65 height 17
select select "***"
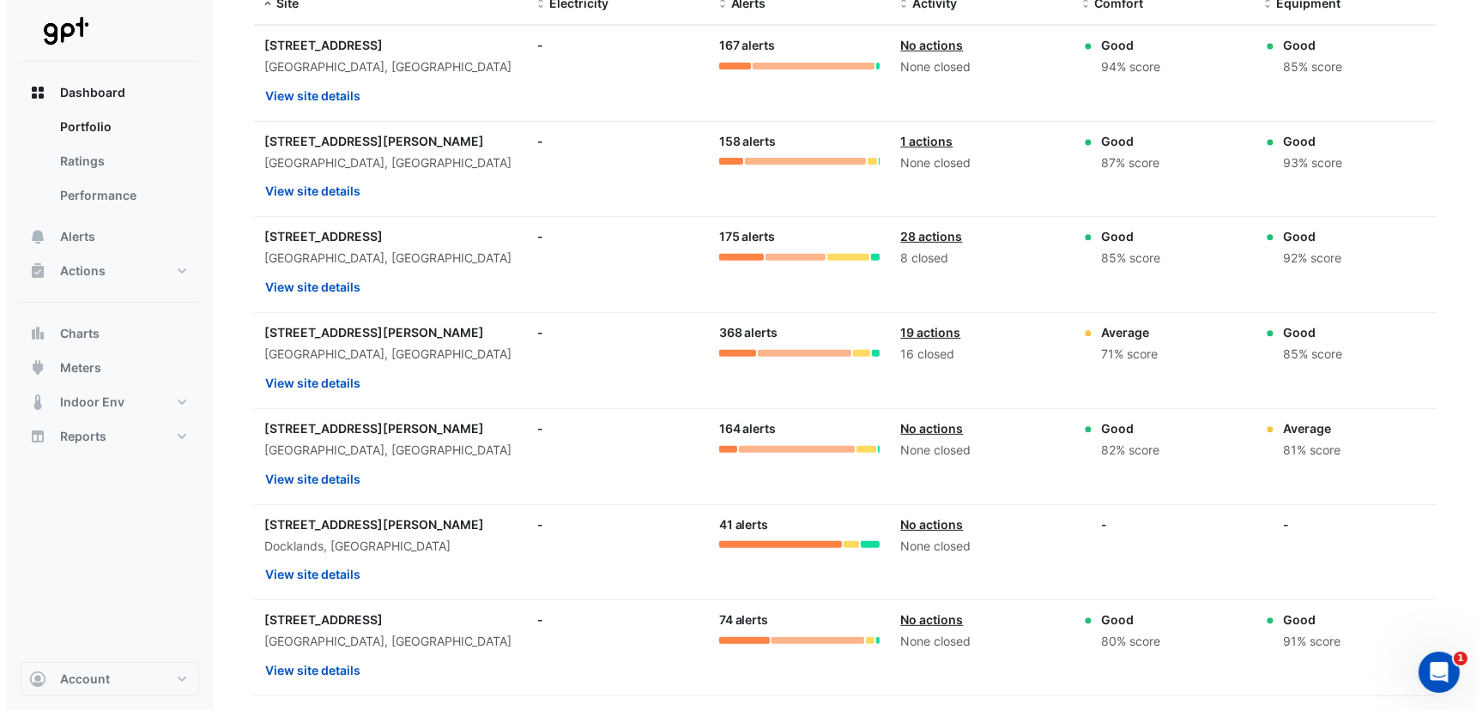
scroll to position [771, 0]
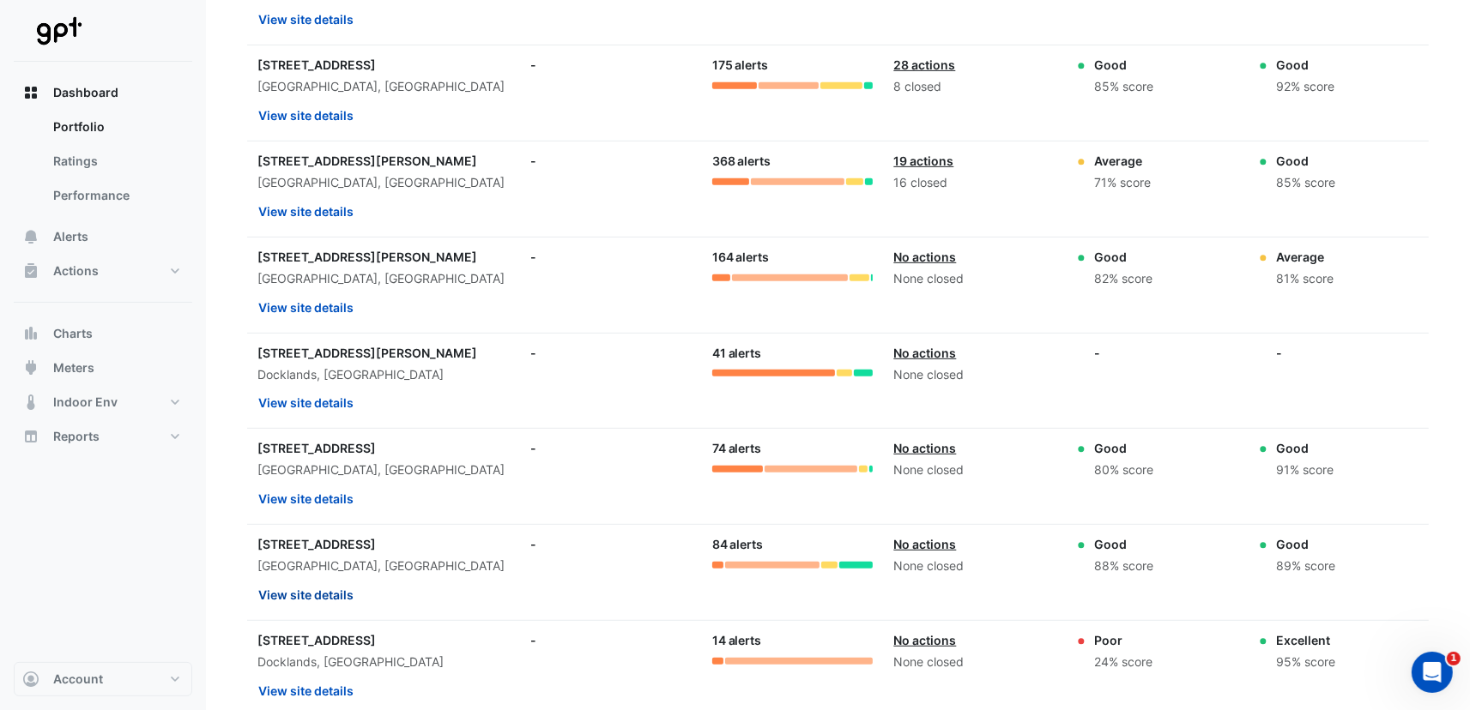
click at [317, 583] on button "View site details" at bounding box center [305, 595] width 97 height 30
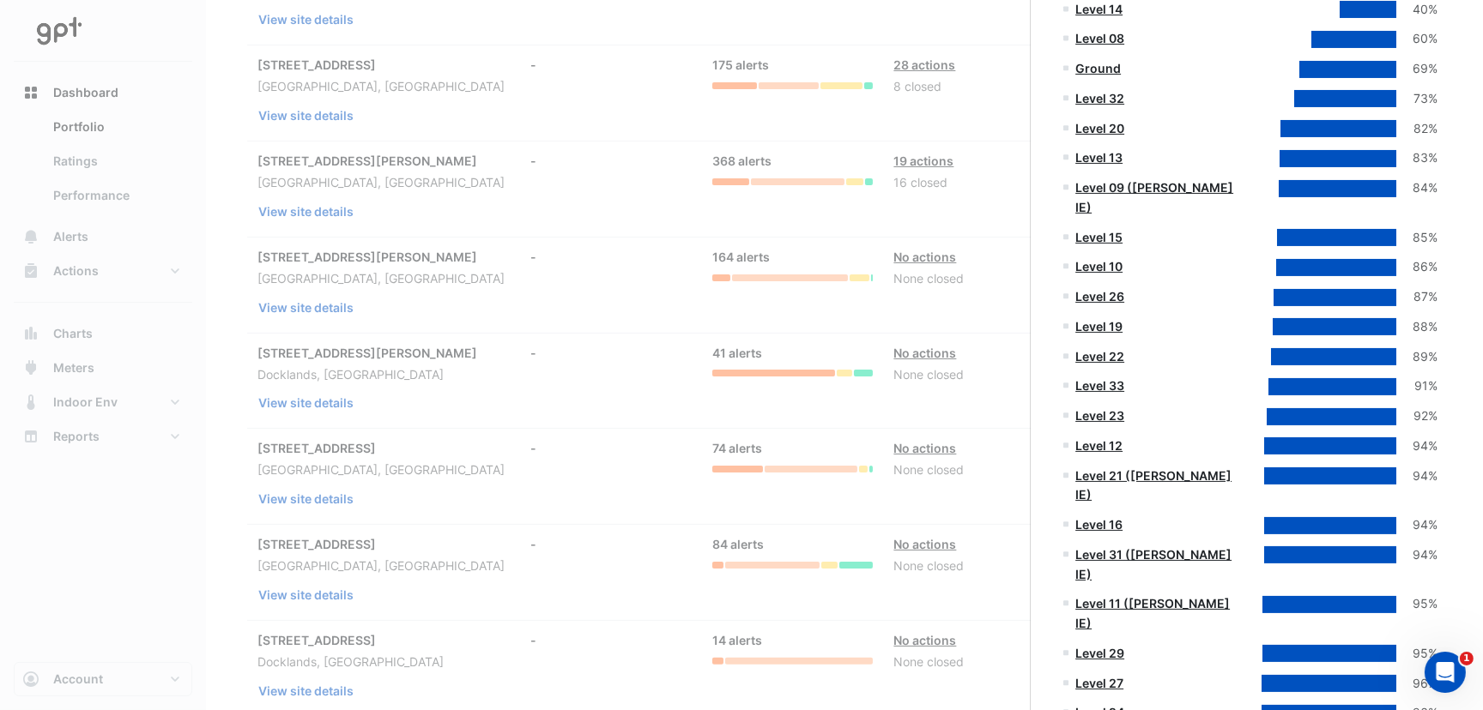
scroll to position [686, 0]
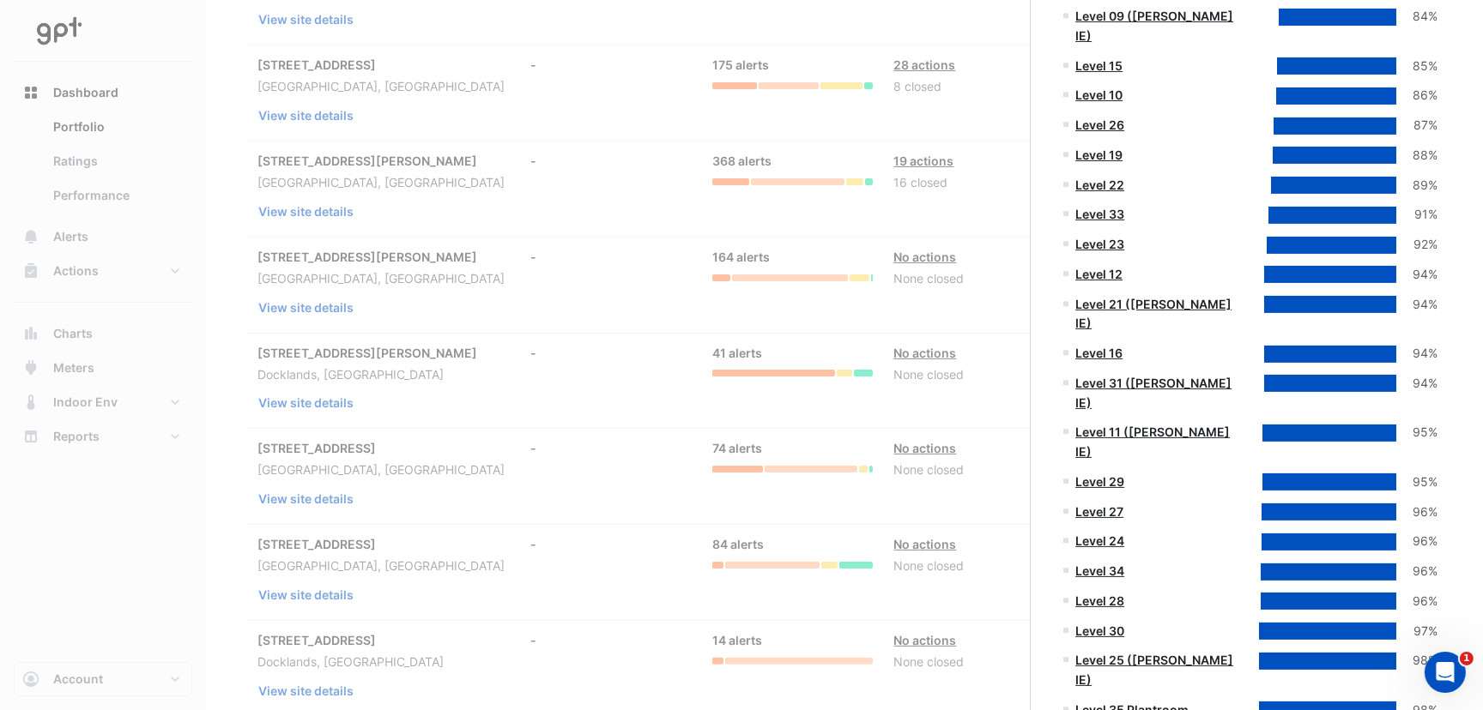
click at [1107, 703] on link "Level 35 Plantroom" at bounding box center [1131, 710] width 113 height 15
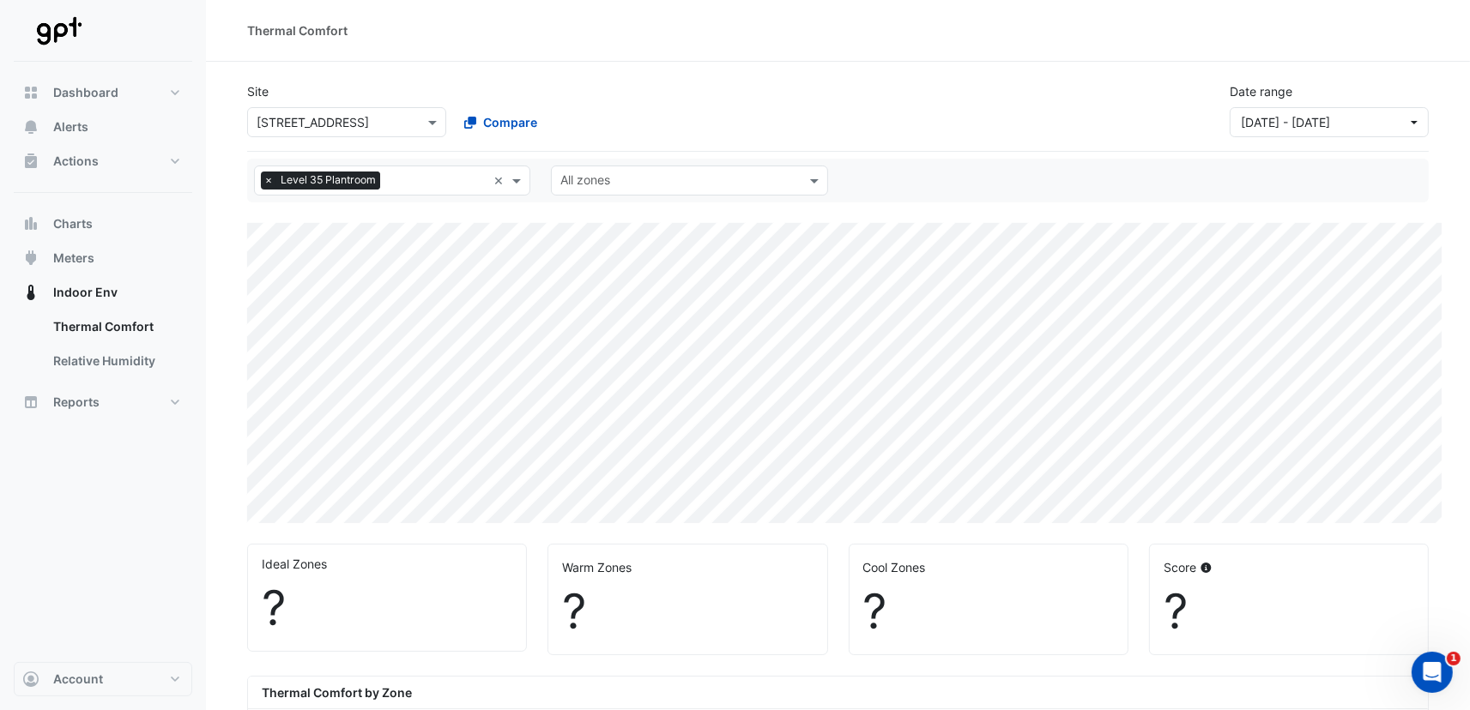
select select "***"
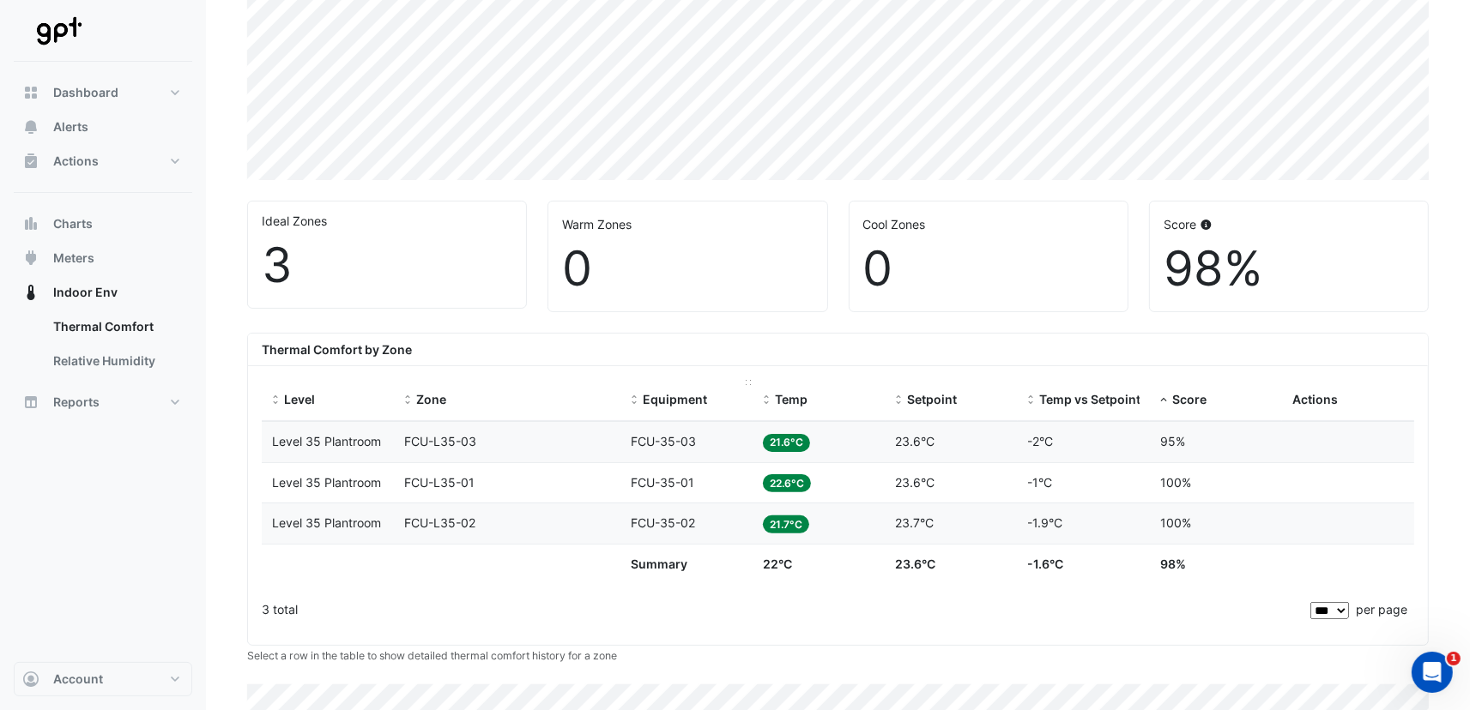
scroll to position [515, 0]
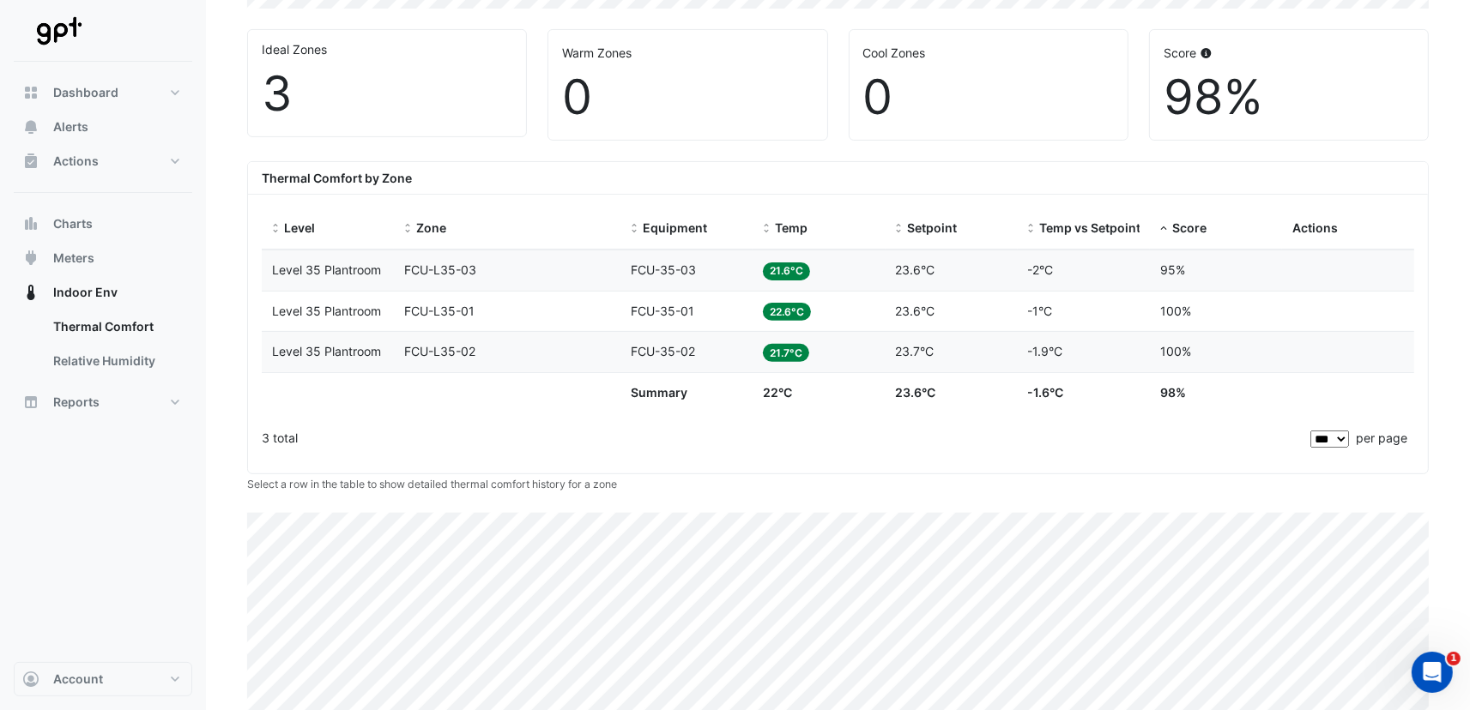
click at [323, 266] on span "Level 35 Plantroom" at bounding box center [326, 270] width 109 height 15
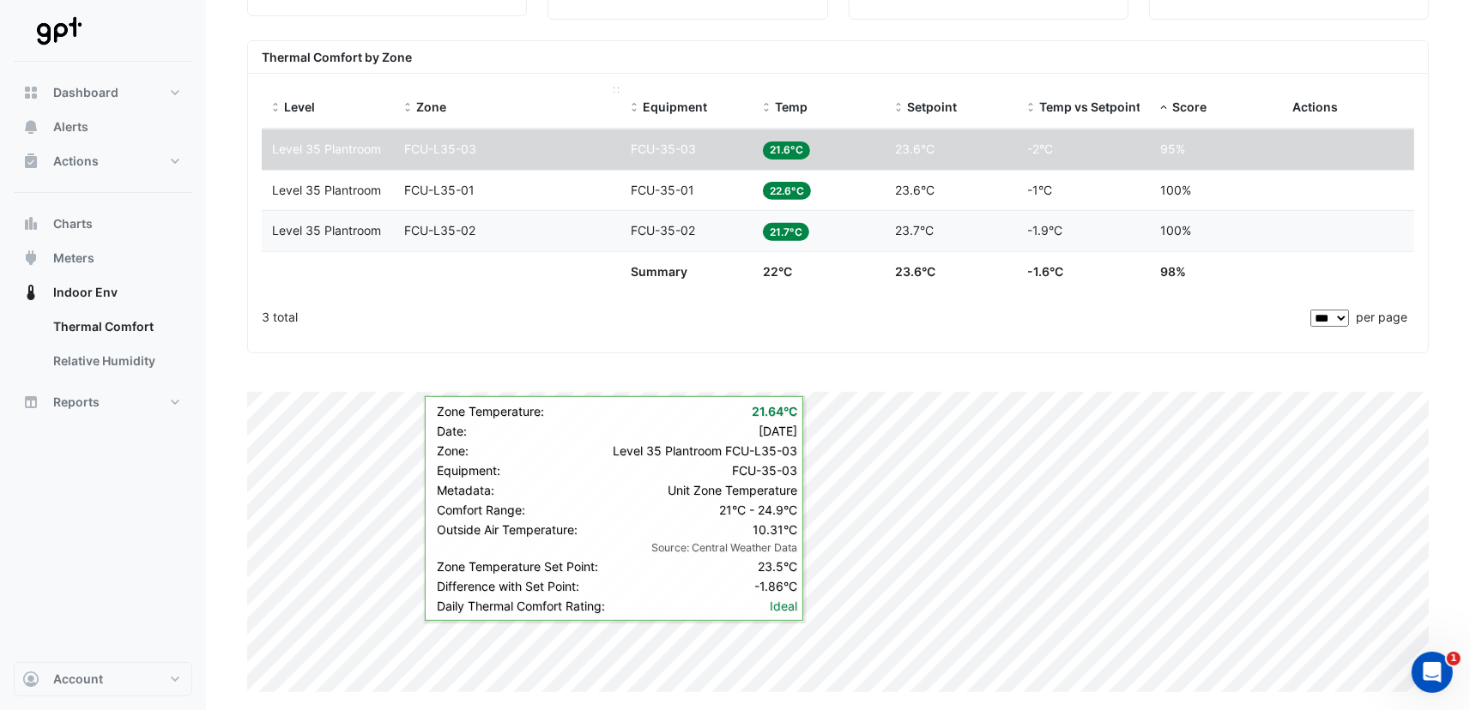
scroll to position [464, 0]
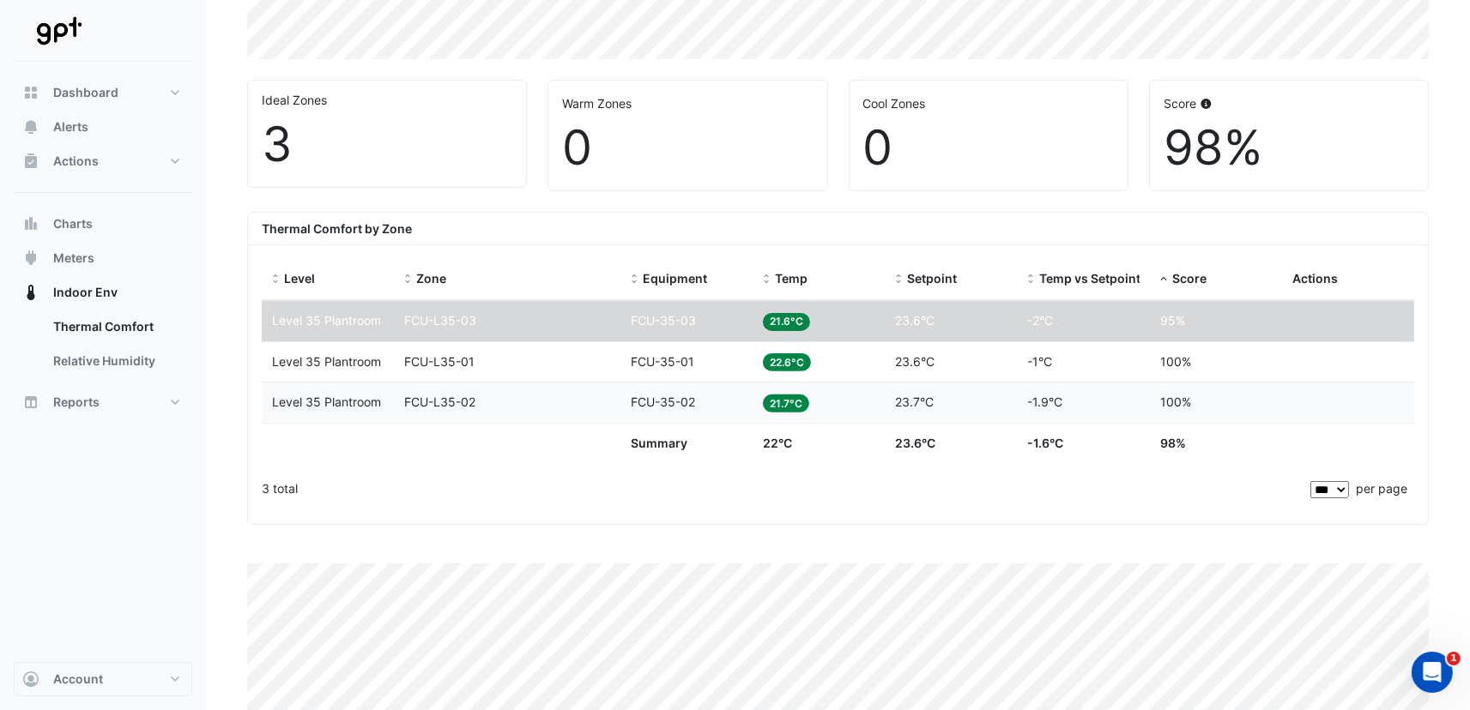
click at [780, 317] on span "21.6°C" at bounding box center [786, 322] width 47 height 18
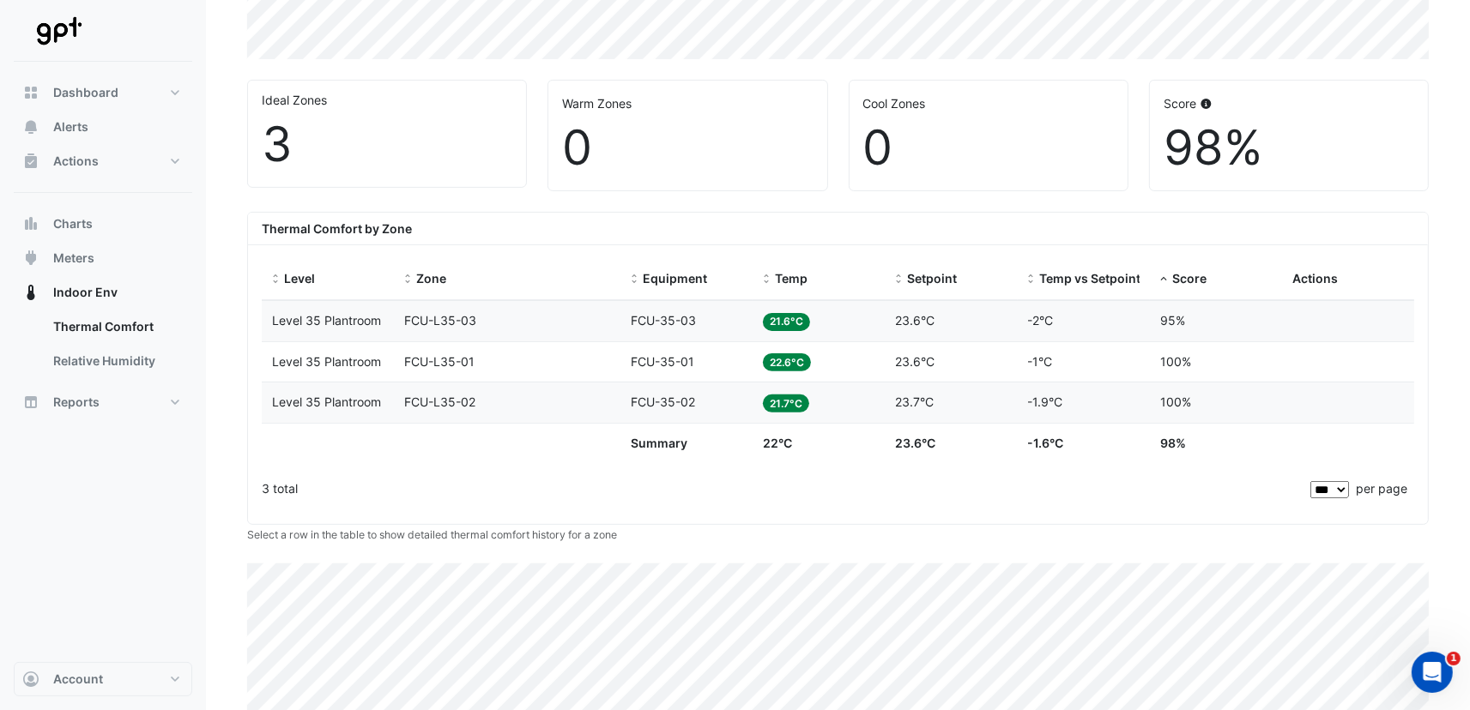
drag, startPoint x: 780, startPoint y: 317, endPoint x: 395, endPoint y: 354, distance: 387.0
click at [395, 354] on div "Level Level 35 Plantroom Zone FCU-L35-01 Equipment FCU-35-01 Temp 22.6°C Setpoi…" at bounding box center [838, 362] width 1152 height 40
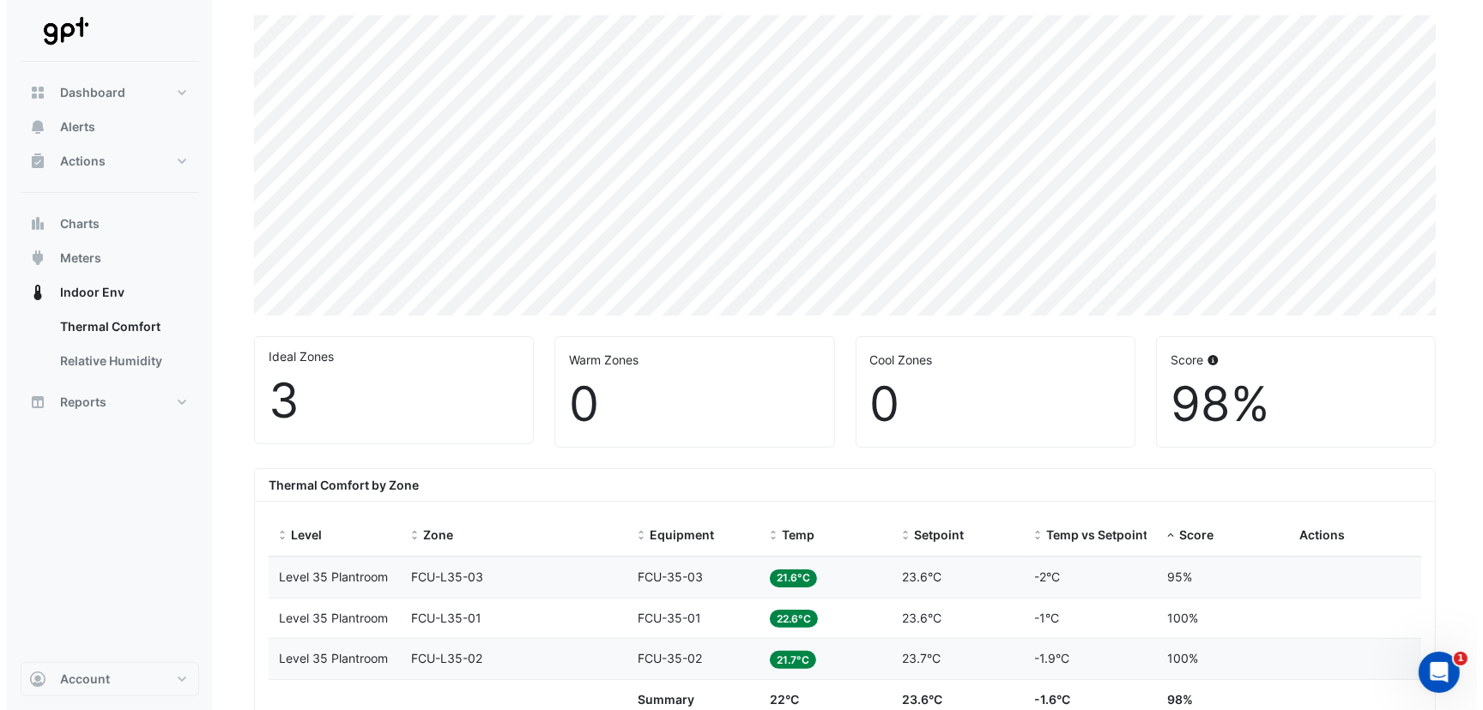
scroll to position [0, 0]
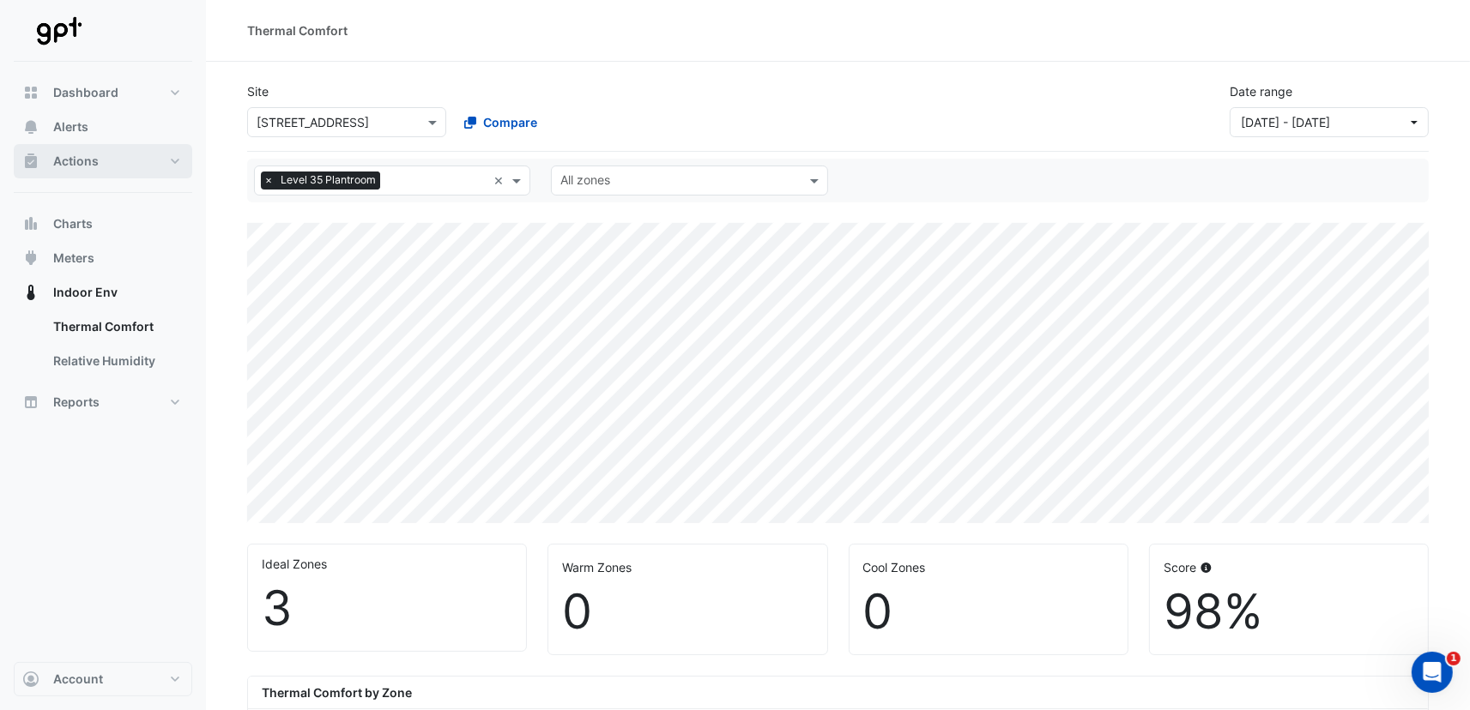
click at [74, 160] on span "Actions" at bounding box center [75, 161] width 45 height 17
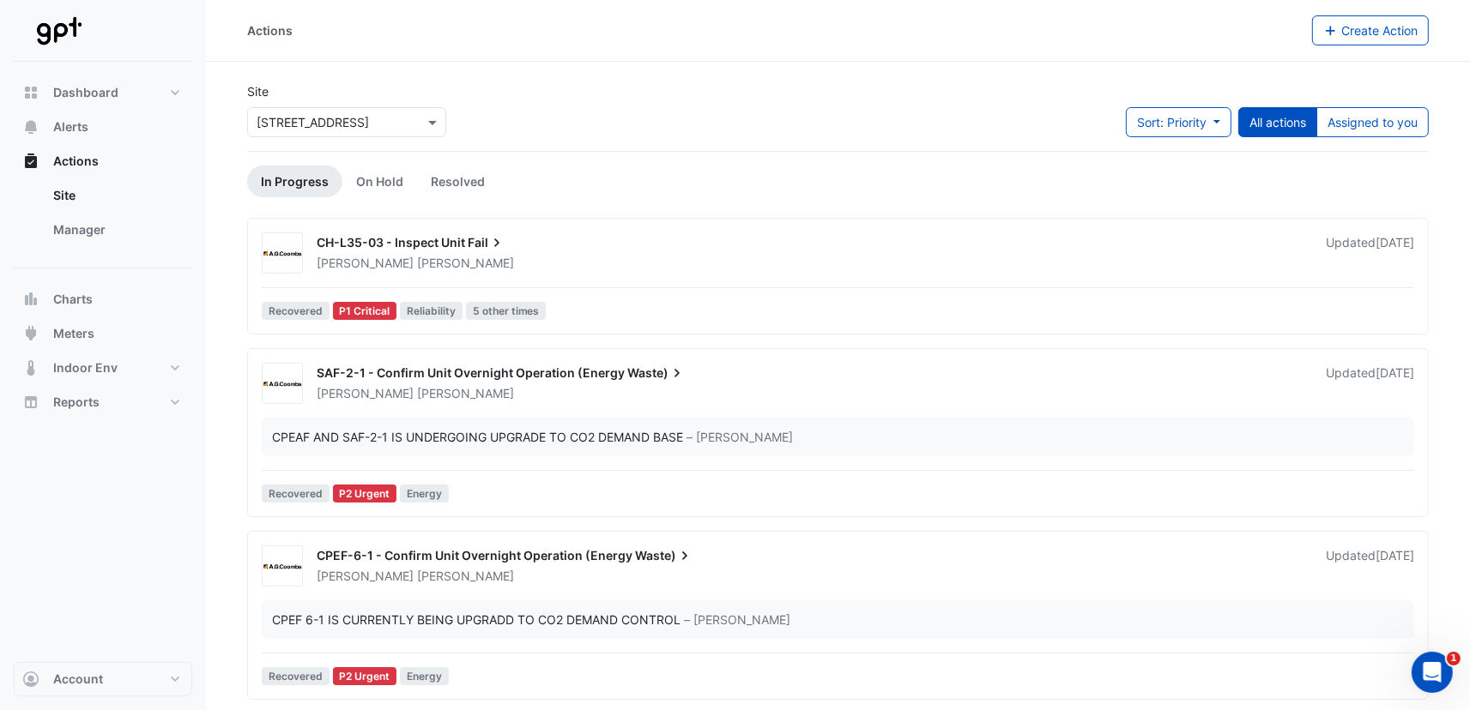
click at [293, 309] on span "Recovered" at bounding box center [296, 311] width 68 height 18
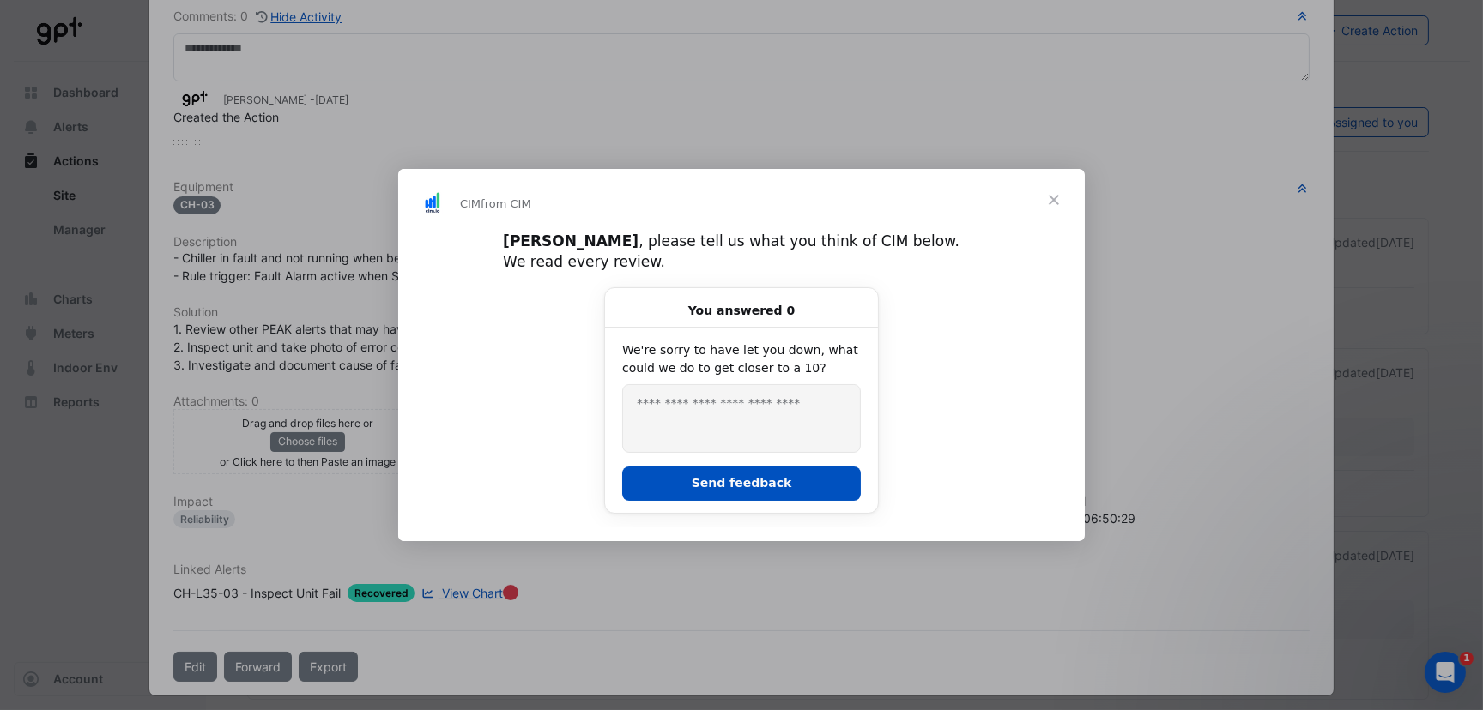
click at [1054, 207] on span "Close" at bounding box center [1054, 200] width 62 height 62
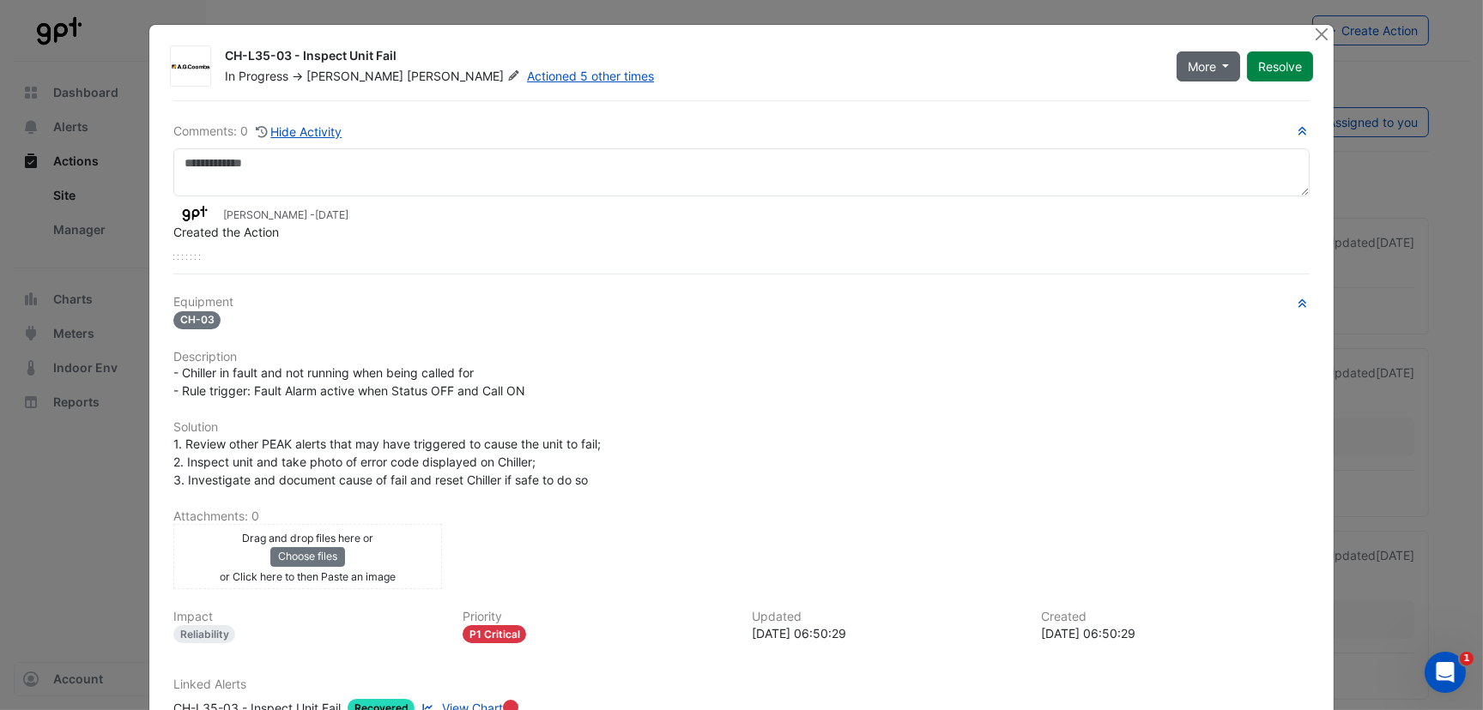
click at [1204, 75] on button "More" at bounding box center [1208, 66] width 64 height 30
click at [1271, 65] on button "Resolve" at bounding box center [1280, 66] width 66 height 30
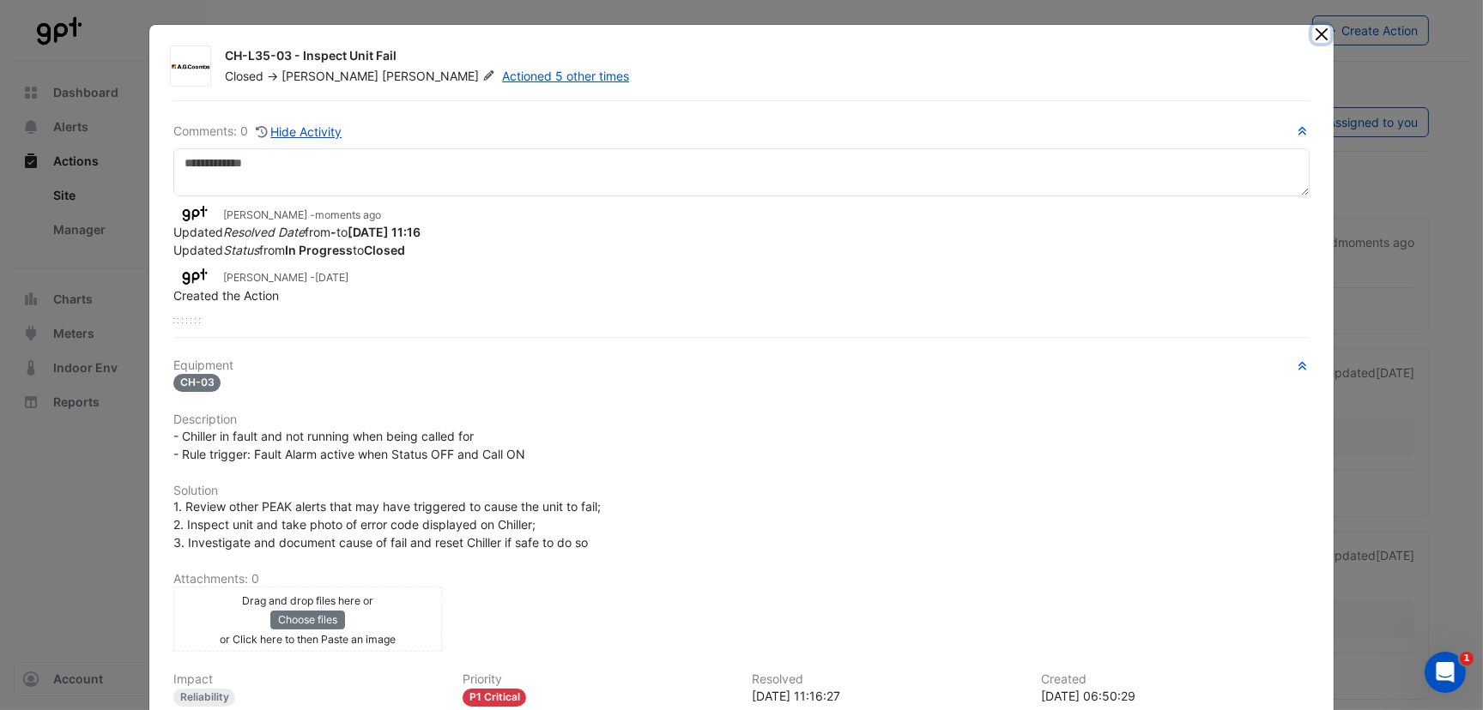
click at [1313, 33] on button "Close" at bounding box center [1321, 34] width 18 height 18
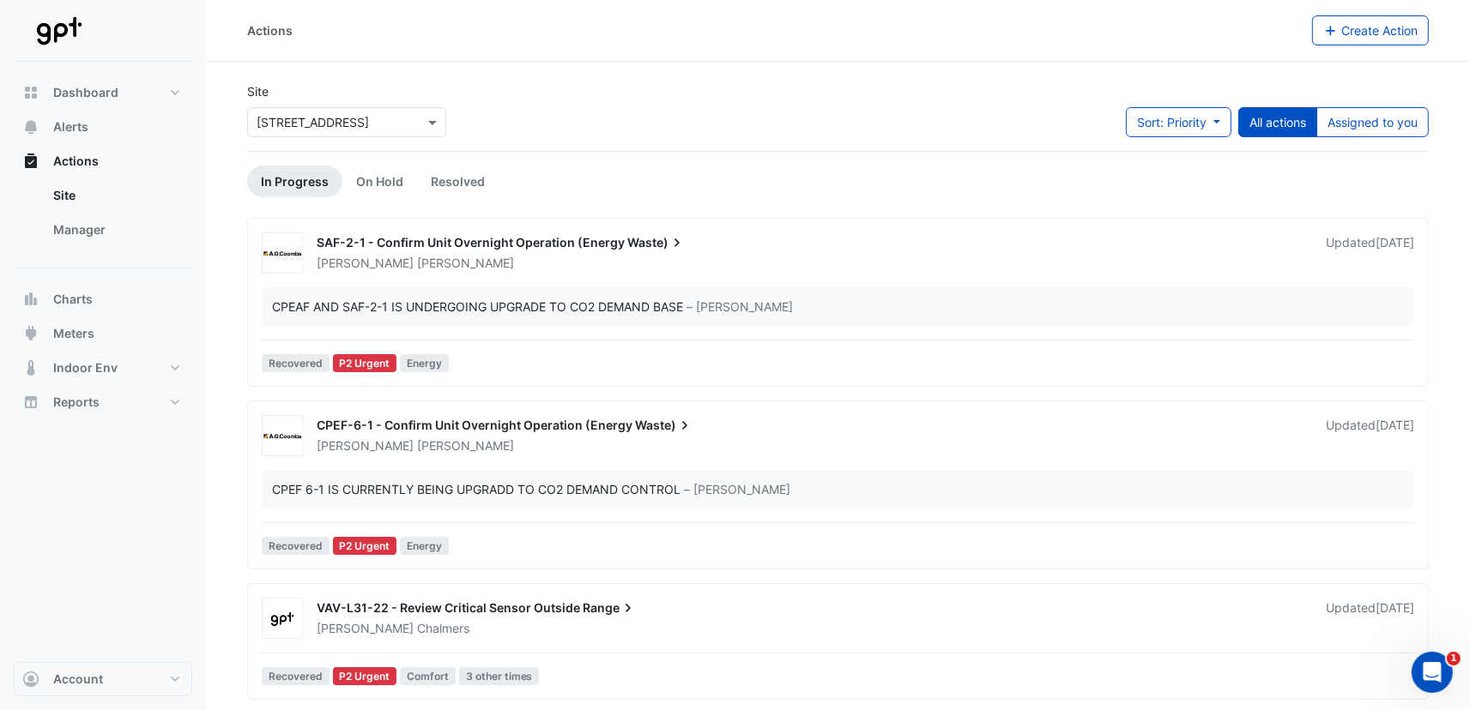
click at [417, 258] on span "Singleton" at bounding box center [465, 263] width 97 height 17
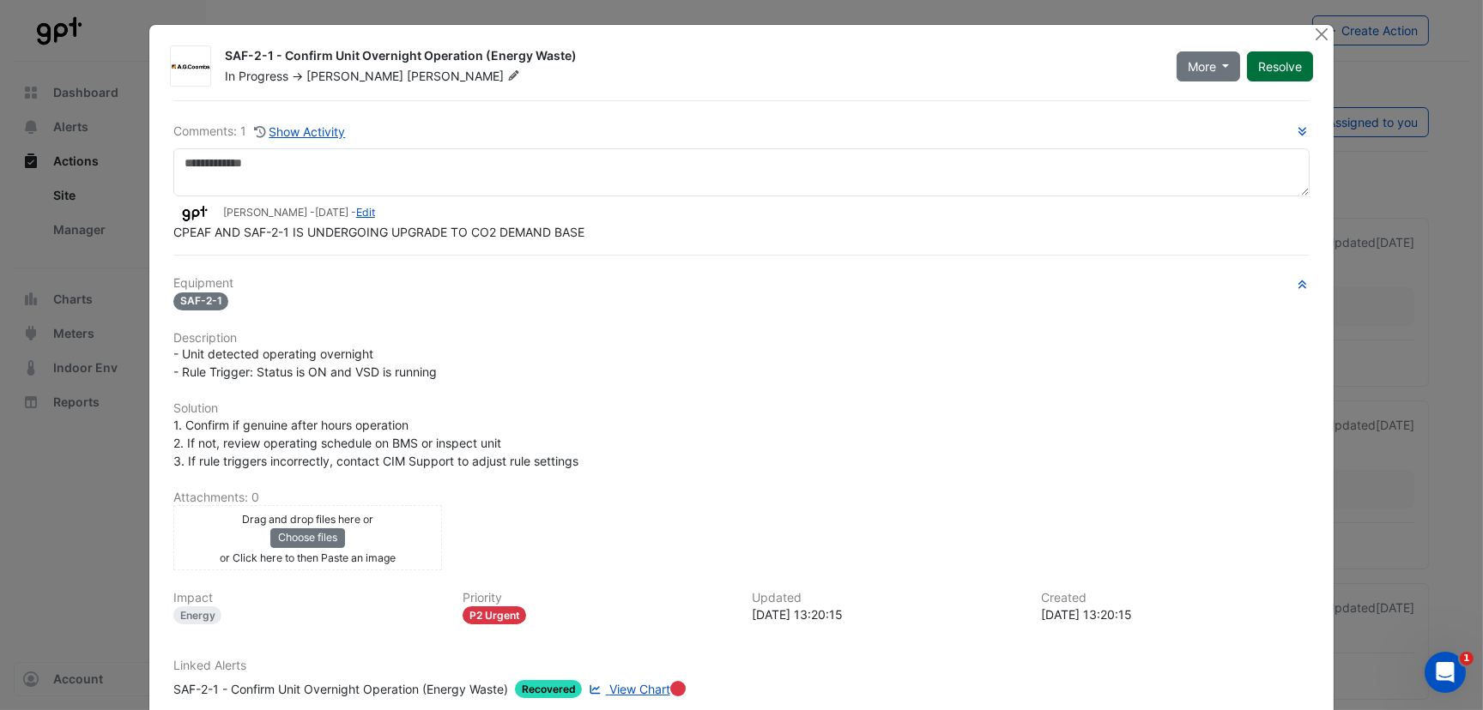
click at [1283, 63] on button "Resolve" at bounding box center [1280, 66] width 66 height 30
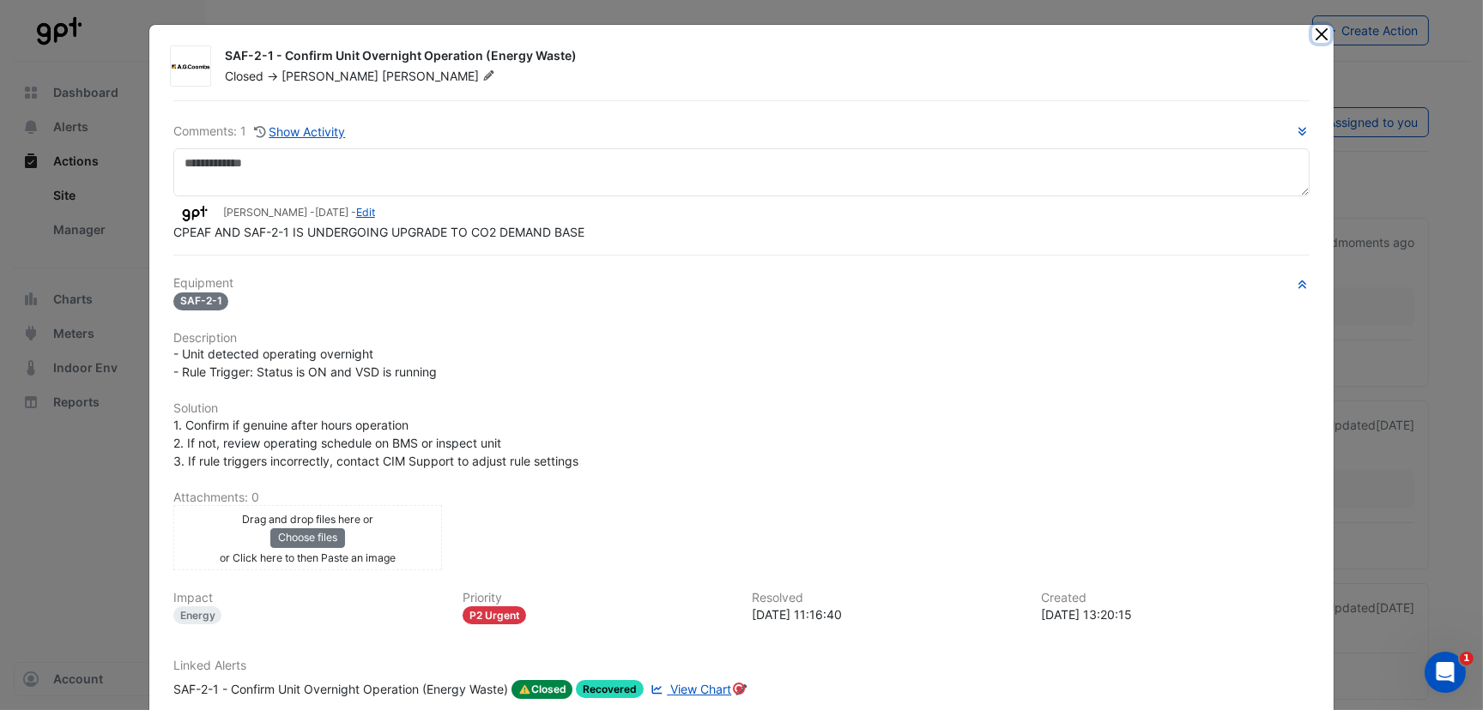
click at [1312, 33] on button "Close" at bounding box center [1321, 34] width 18 height 18
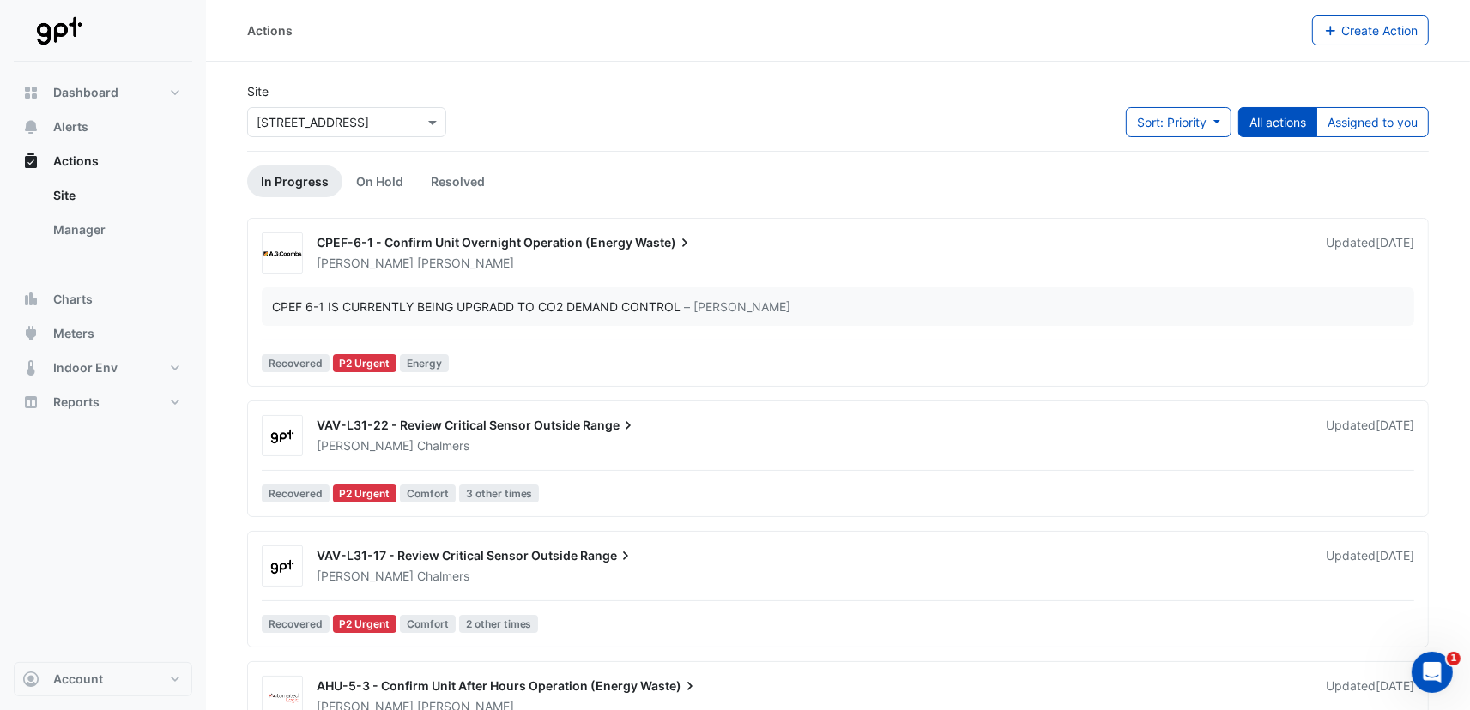
click at [384, 241] on span "CPEF-6-1 - Confirm Unit Overnight Operation (Energy" at bounding box center [475, 242] width 316 height 15
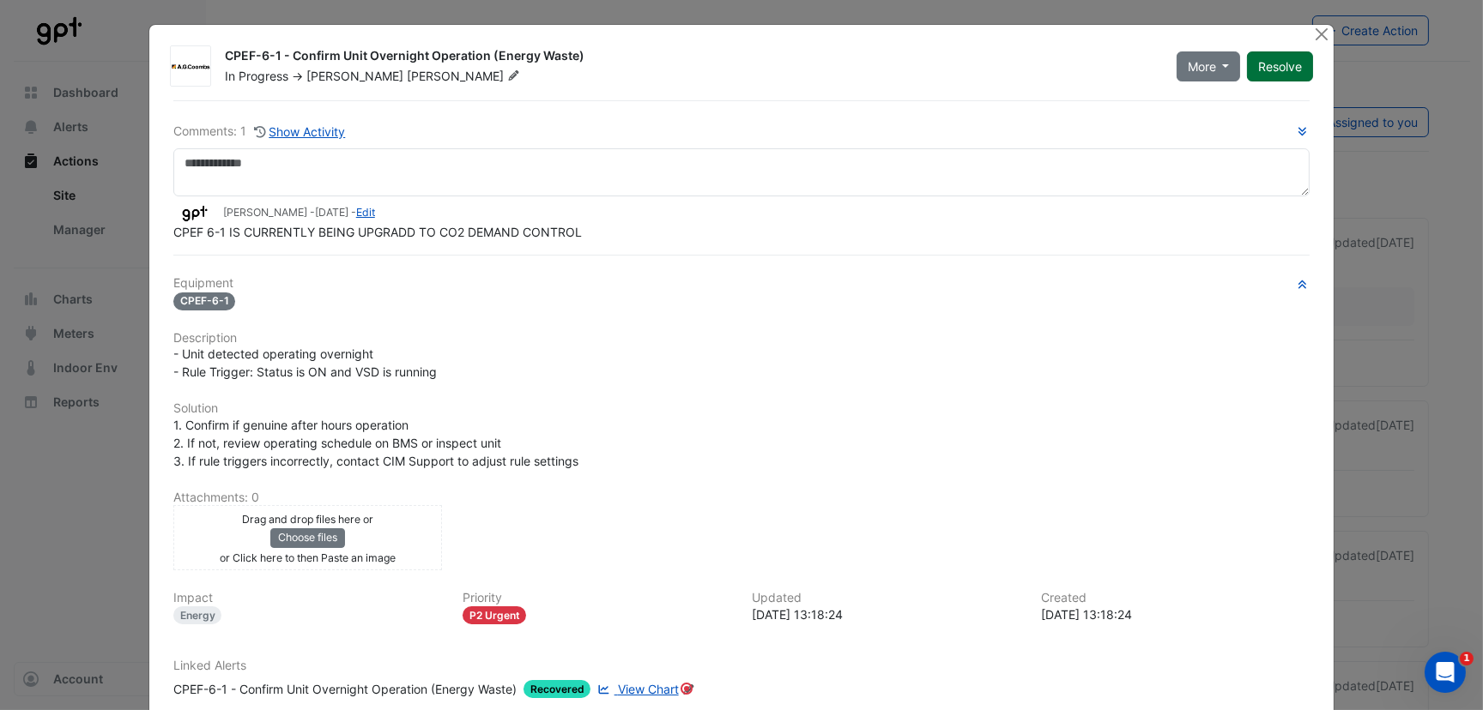
click at [1266, 65] on button "Resolve" at bounding box center [1280, 66] width 66 height 30
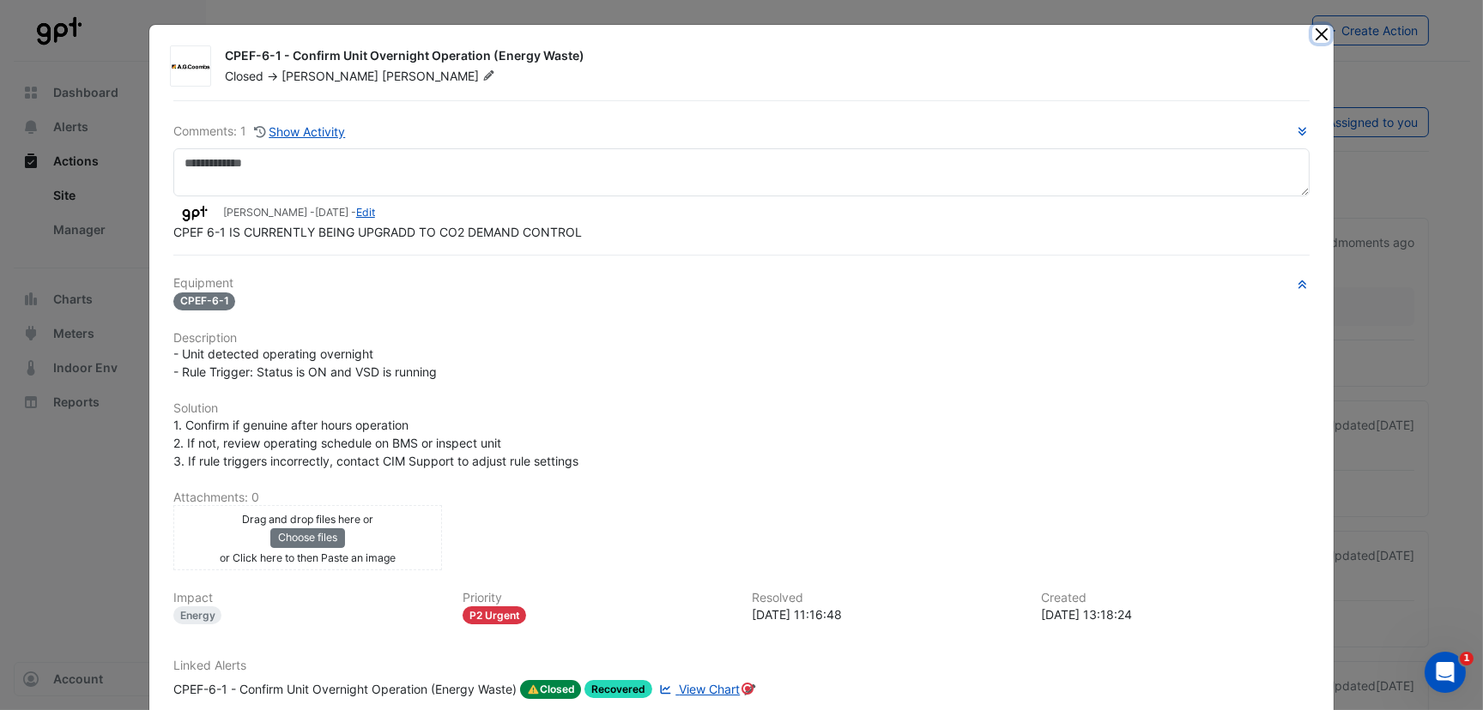
click at [1314, 35] on button "Close" at bounding box center [1321, 34] width 18 height 18
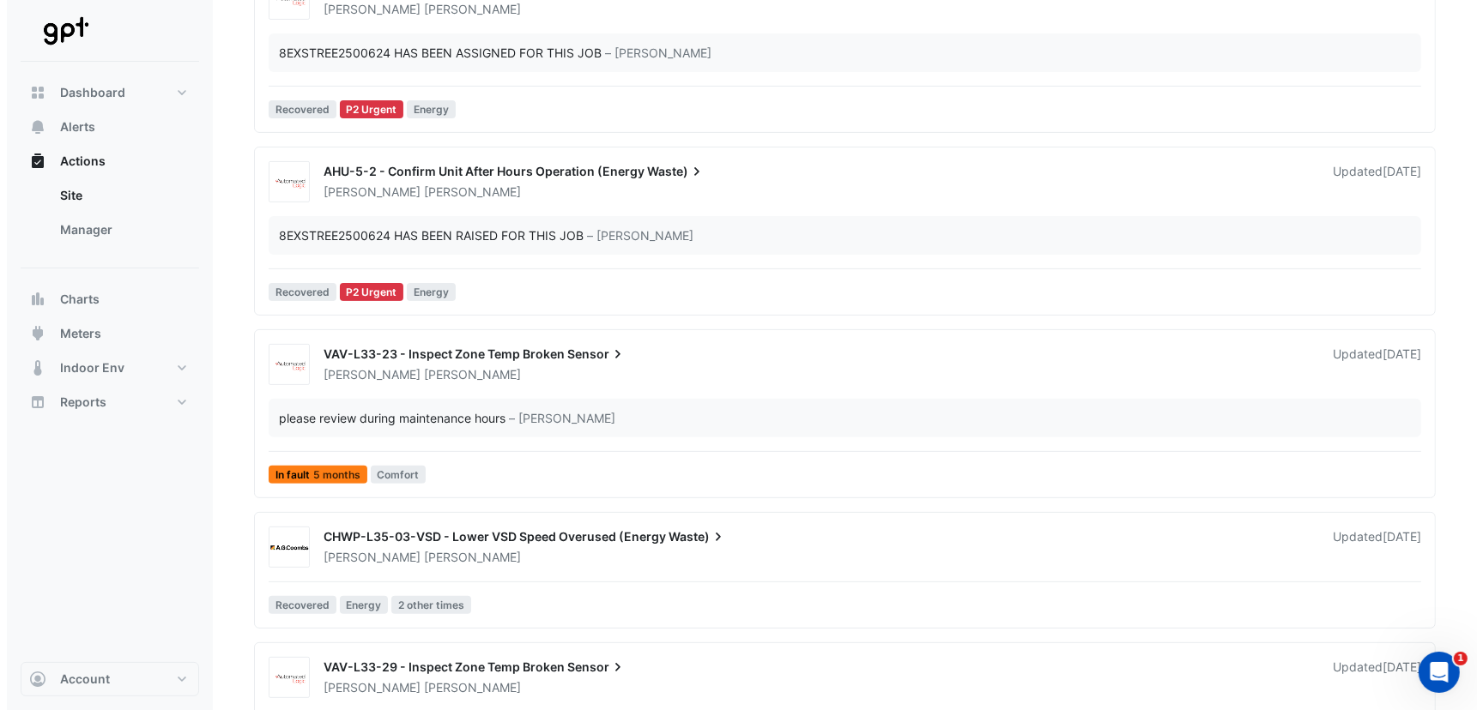
scroll to position [752, 0]
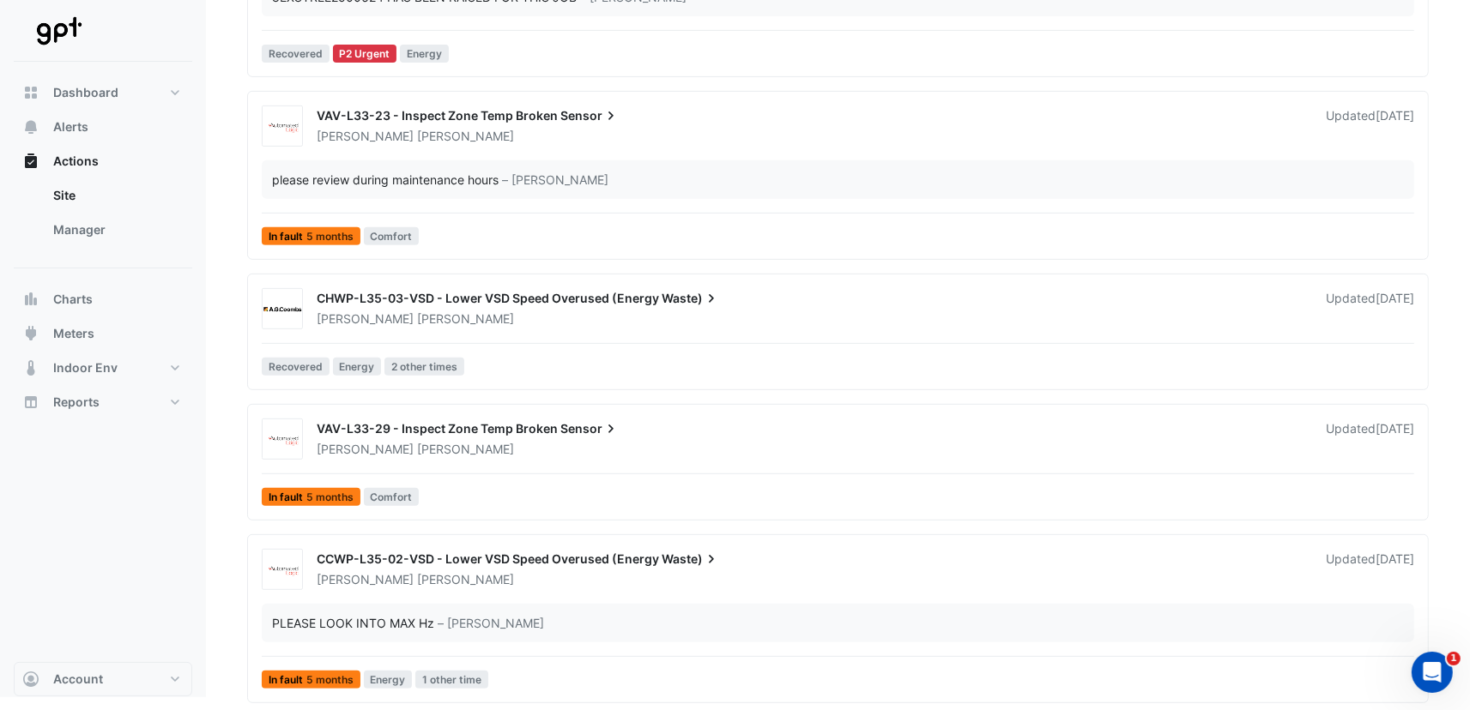
click at [419, 557] on span "CCWP-L35-02-VSD - Lower VSD Speed Overused (Energy" at bounding box center [488, 559] width 342 height 15
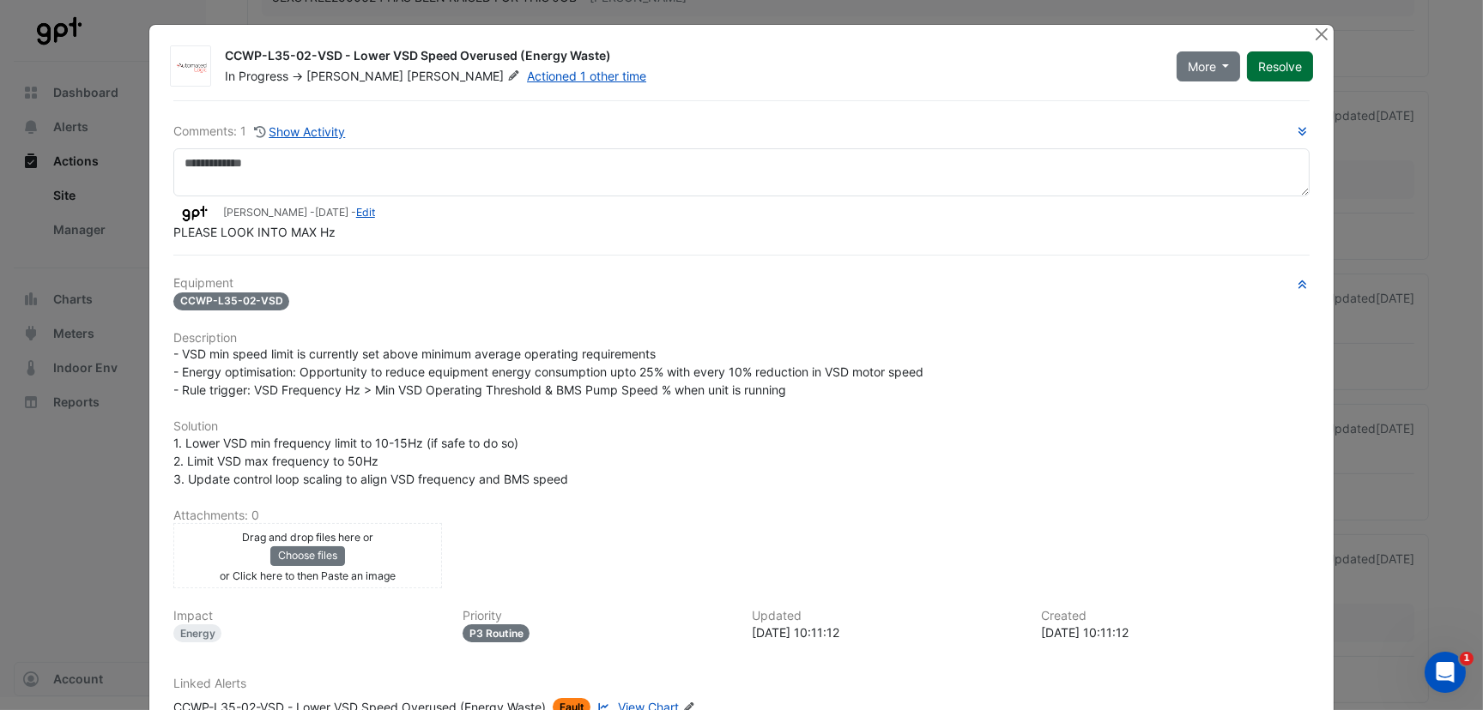
click at [1266, 66] on button "Resolve" at bounding box center [1280, 66] width 66 height 30
click at [1314, 34] on button "Close" at bounding box center [1321, 34] width 18 height 18
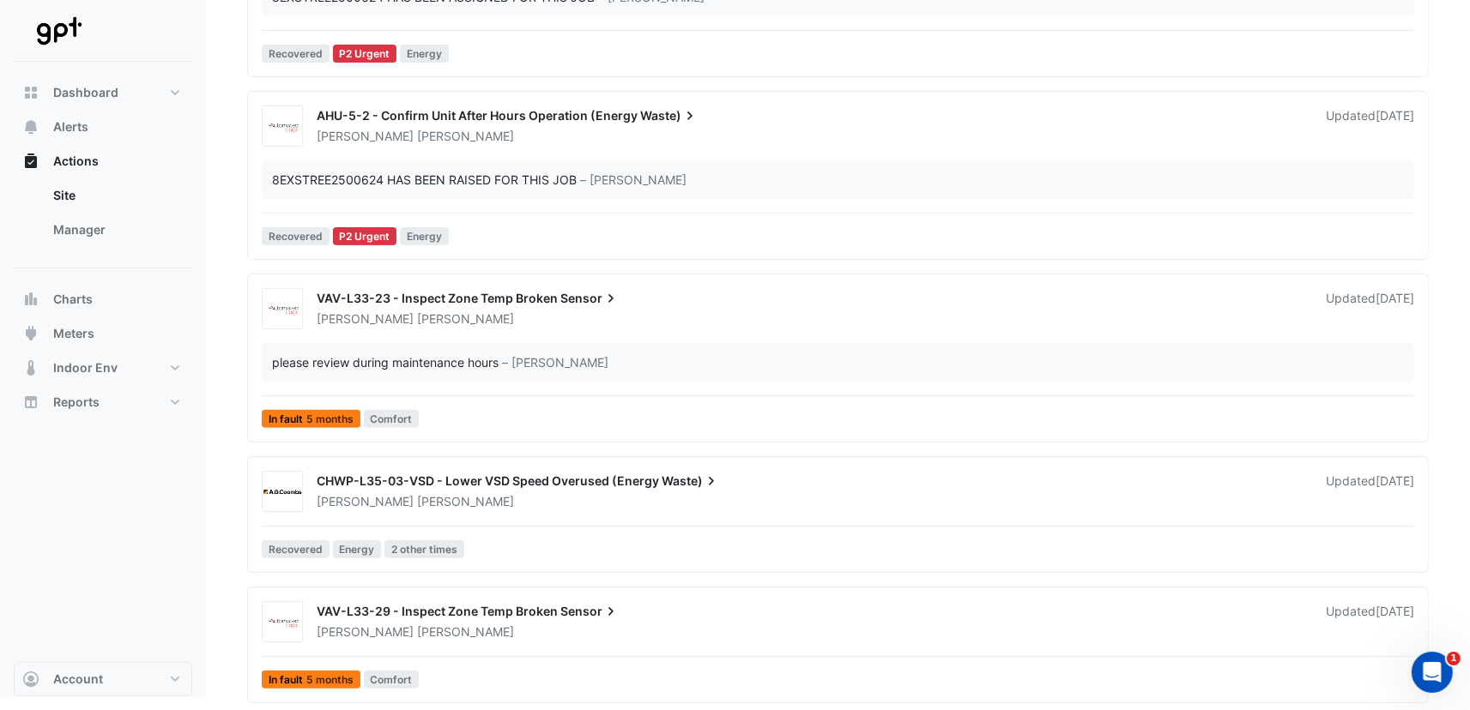
click at [422, 480] on span "CHWP-L35-03-VSD - Lower VSD Speed Overused (Energy" at bounding box center [488, 481] width 342 height 15
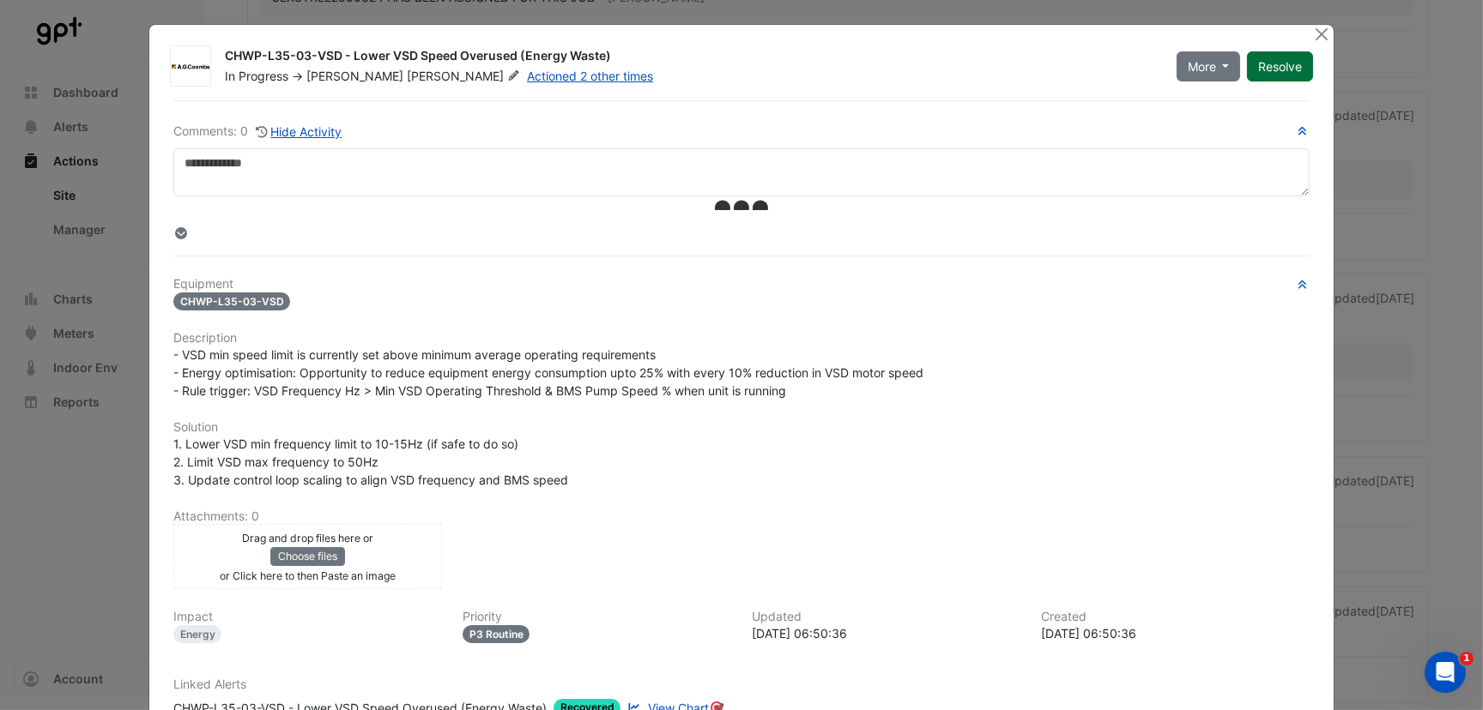
click at [1268, 60] on button "Resolve" at bounding box center [1280, 66] width 66 height 30
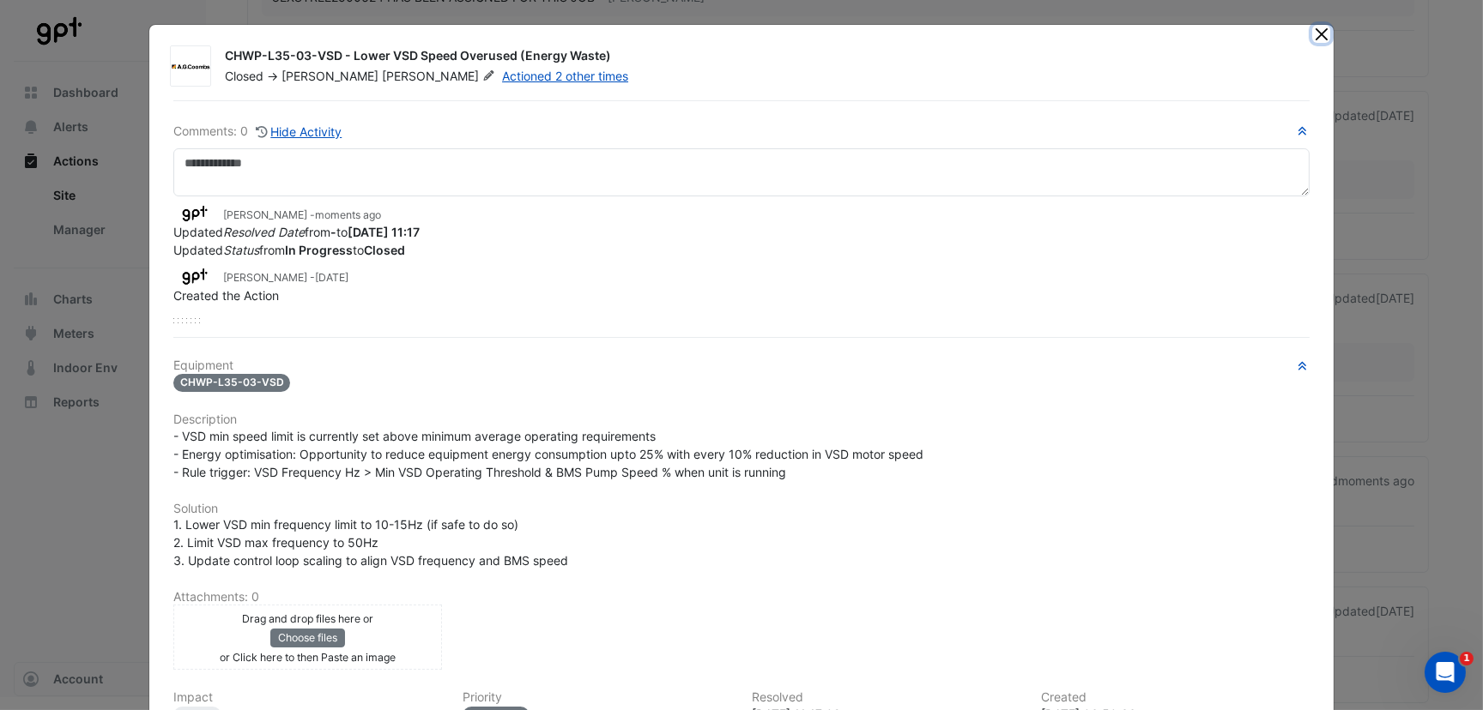
click at [1314, 34] on button "Close" at bounding box center [1321, 34] width 18 height 18
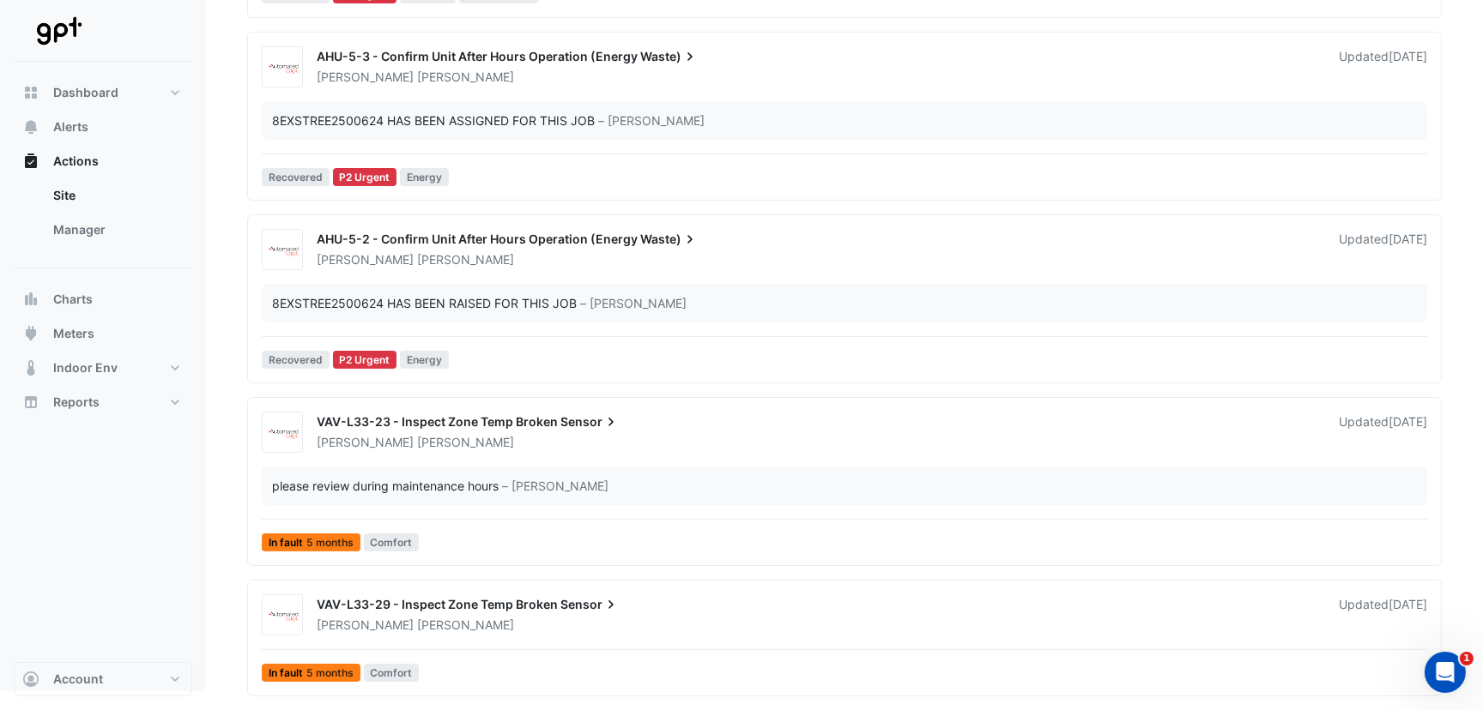
scroll to position [440, 0]
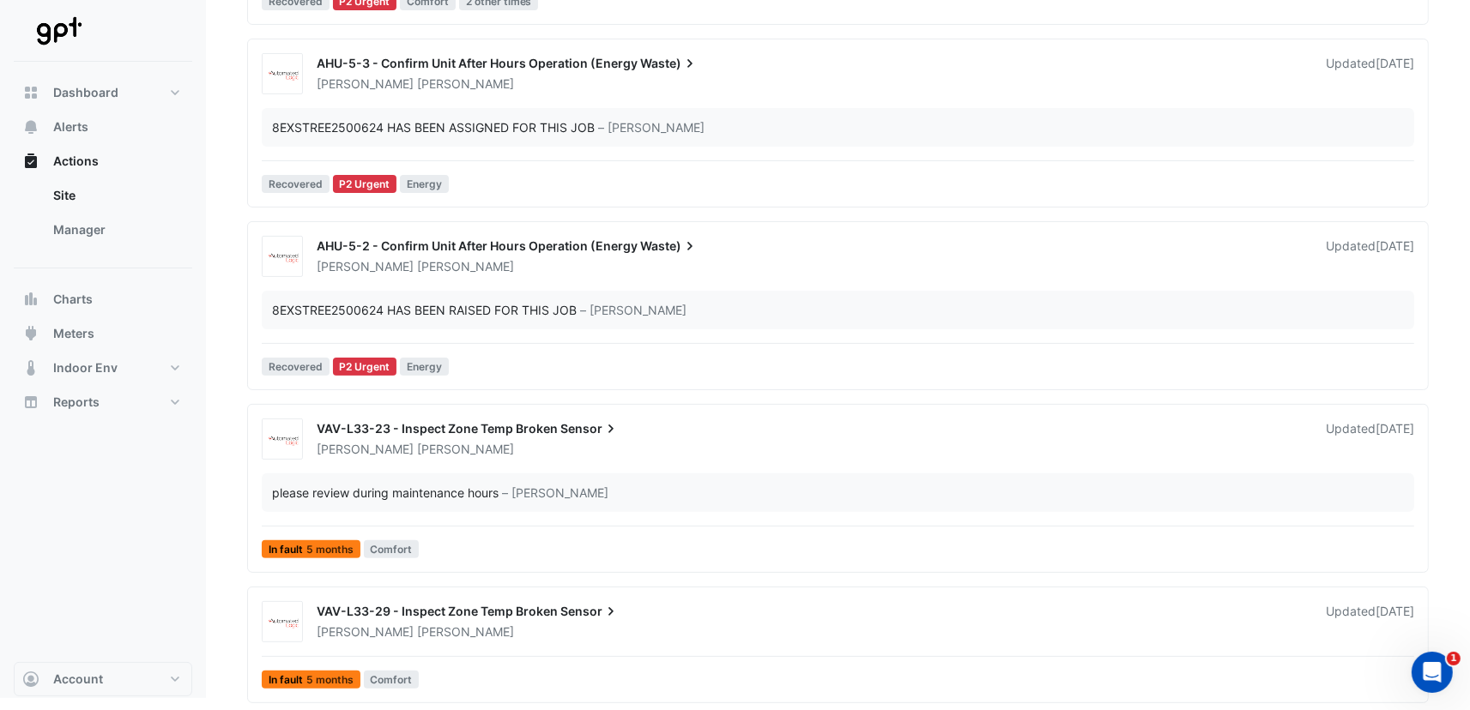
click at [430, 421] on span "VAV-L33-23 - Inspect Zone Temp Broken" at bounding box center [437, 428] width 241 height 15
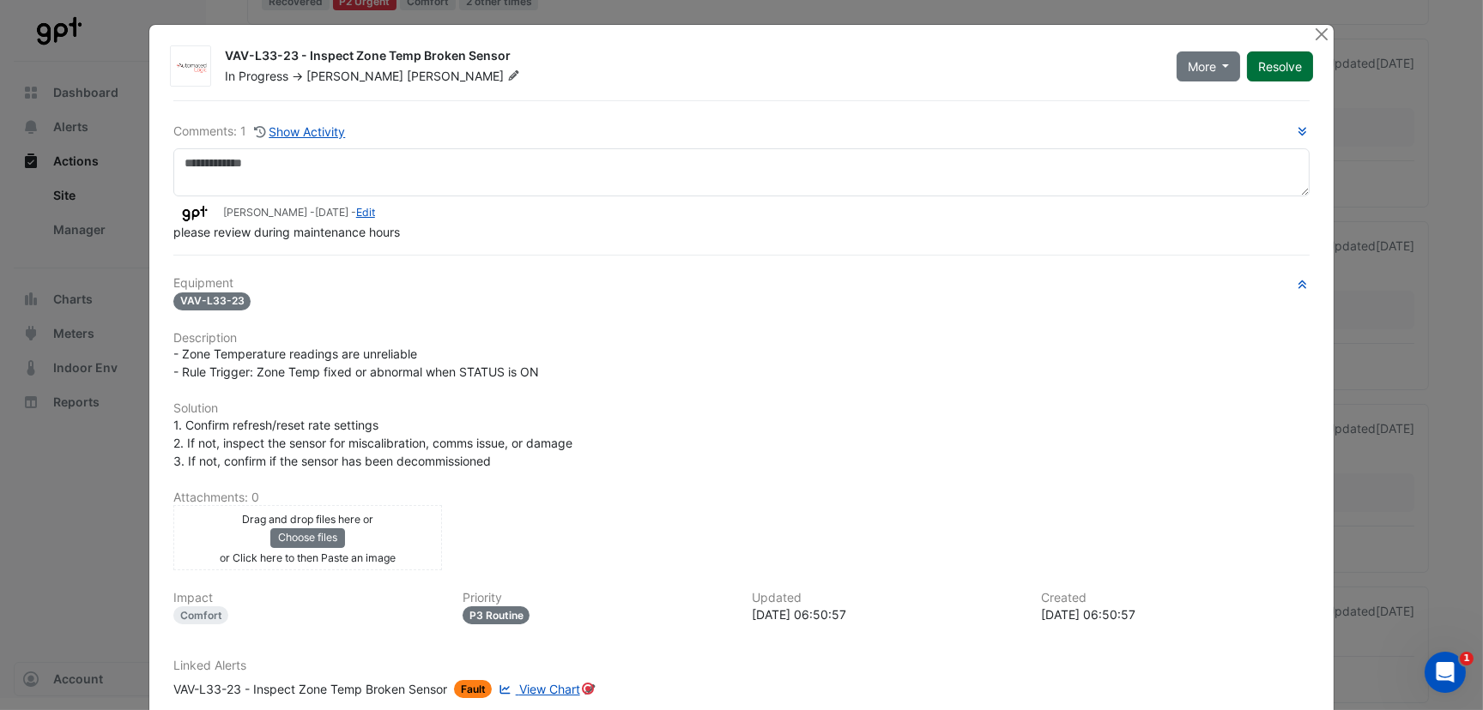
click at [1268, 62] on button "Resolve" at bounding box center [1280, 66] width 66 height 30
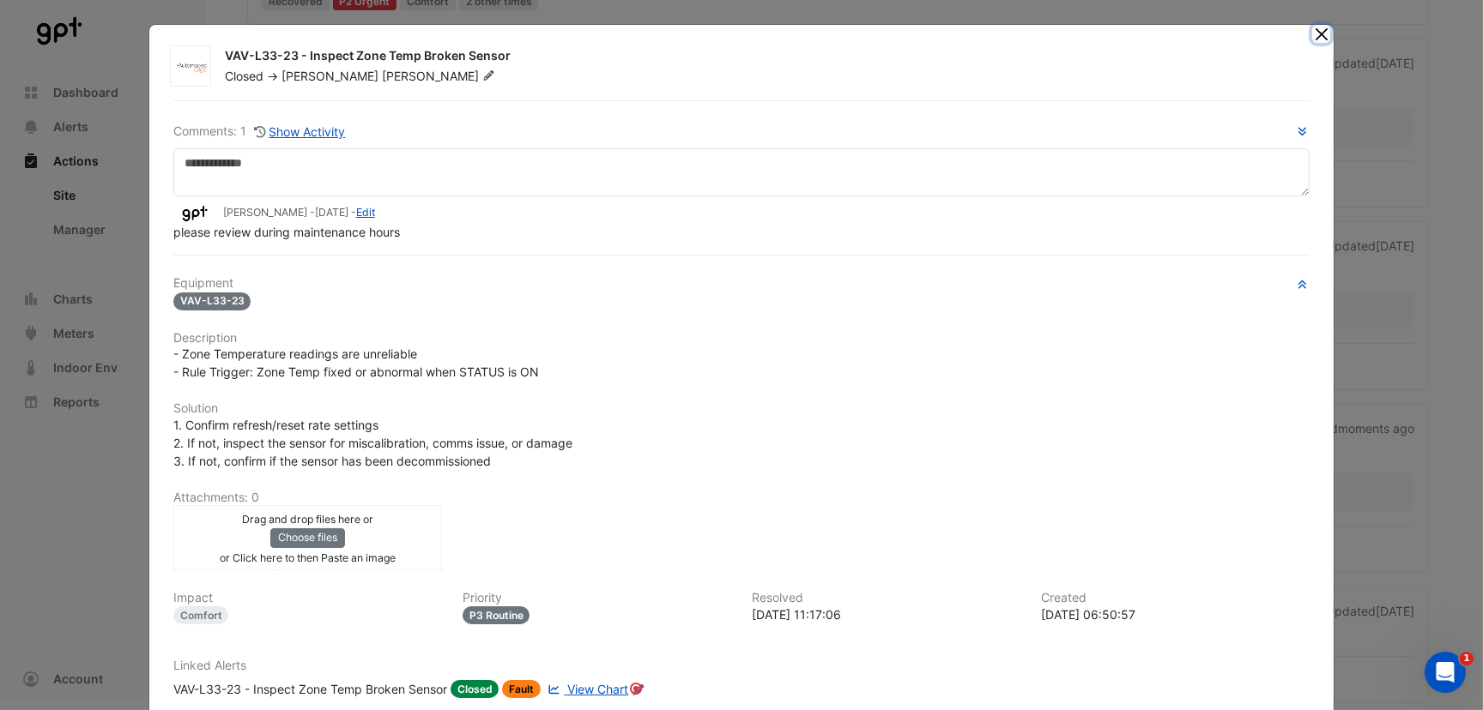
click at [1312, 31] on button "Close" at bounding box center [1321, 34] width 18 height 18
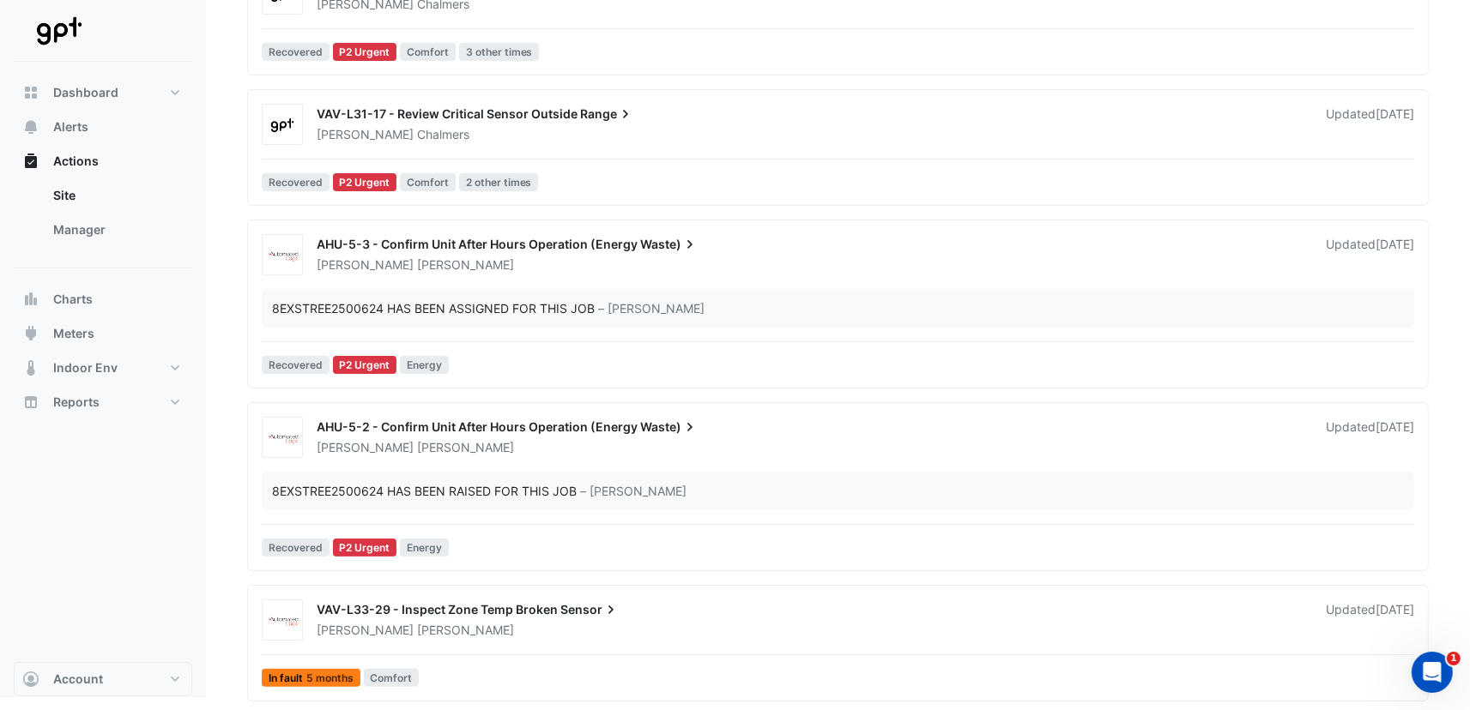
click at [502, 423] on span "AHU-5-2 - Confirm Unit After Hours Operation (Energy" at bounding box center [477, 427] width 321 height 15
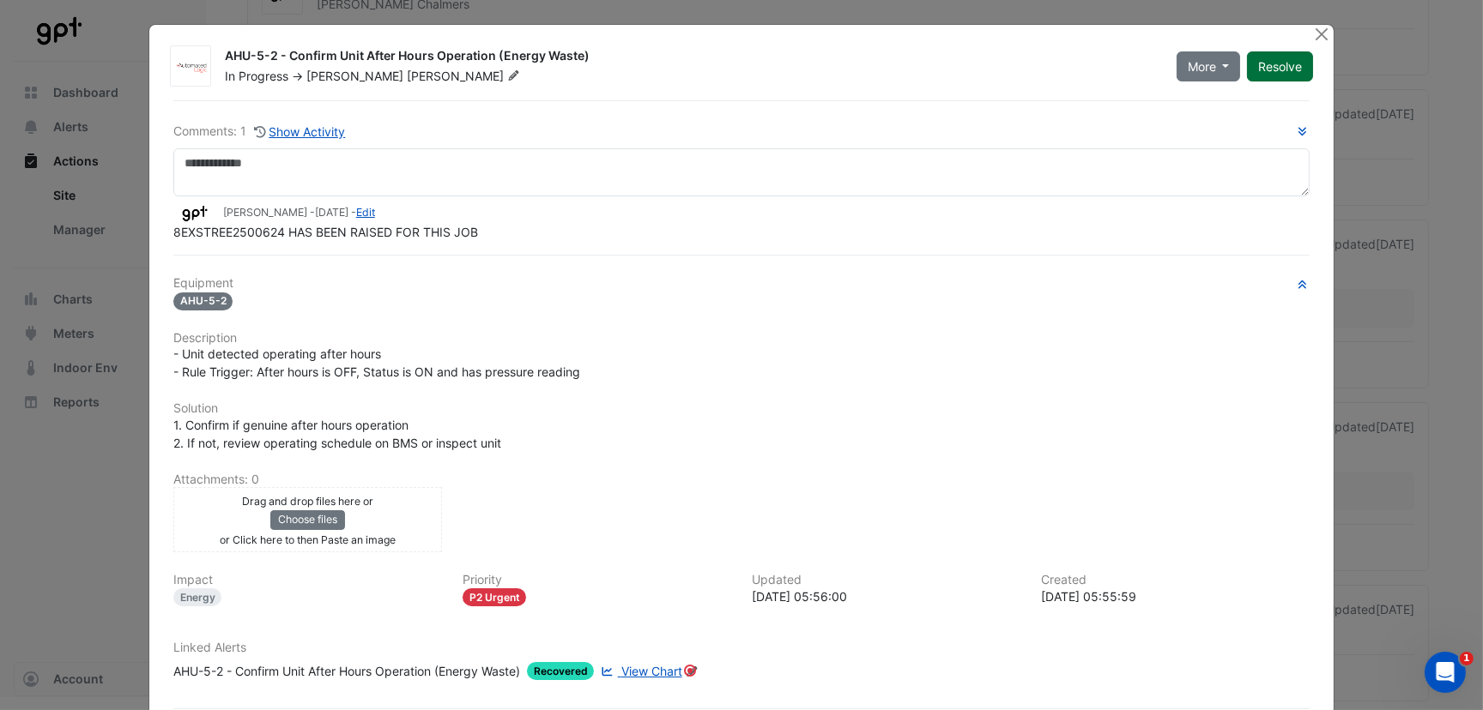
click at [1264, 58] on button "Resolve" at bounding box center [1280, 66] width 66 height 30
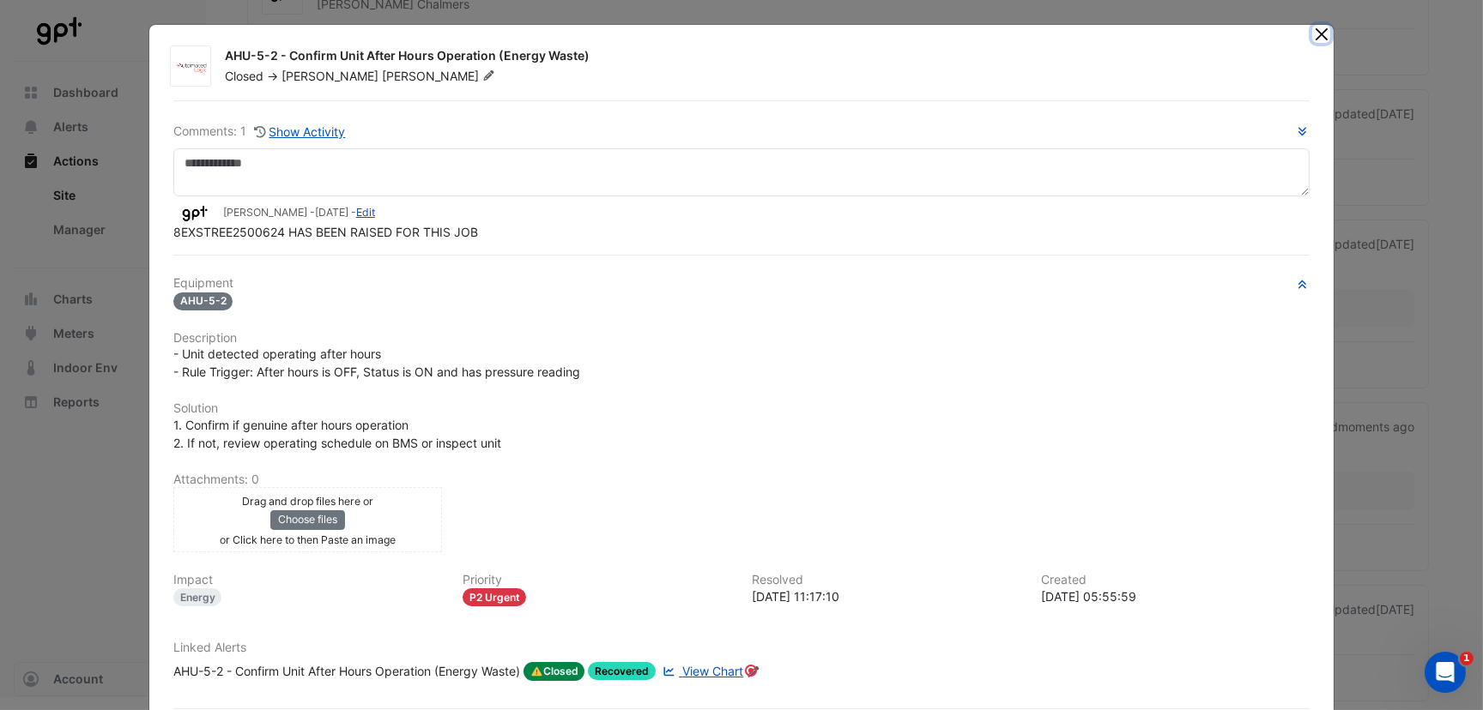
click at [1314, 28] on button "Close" at bounding box center [1321, 34] width 18 height 18
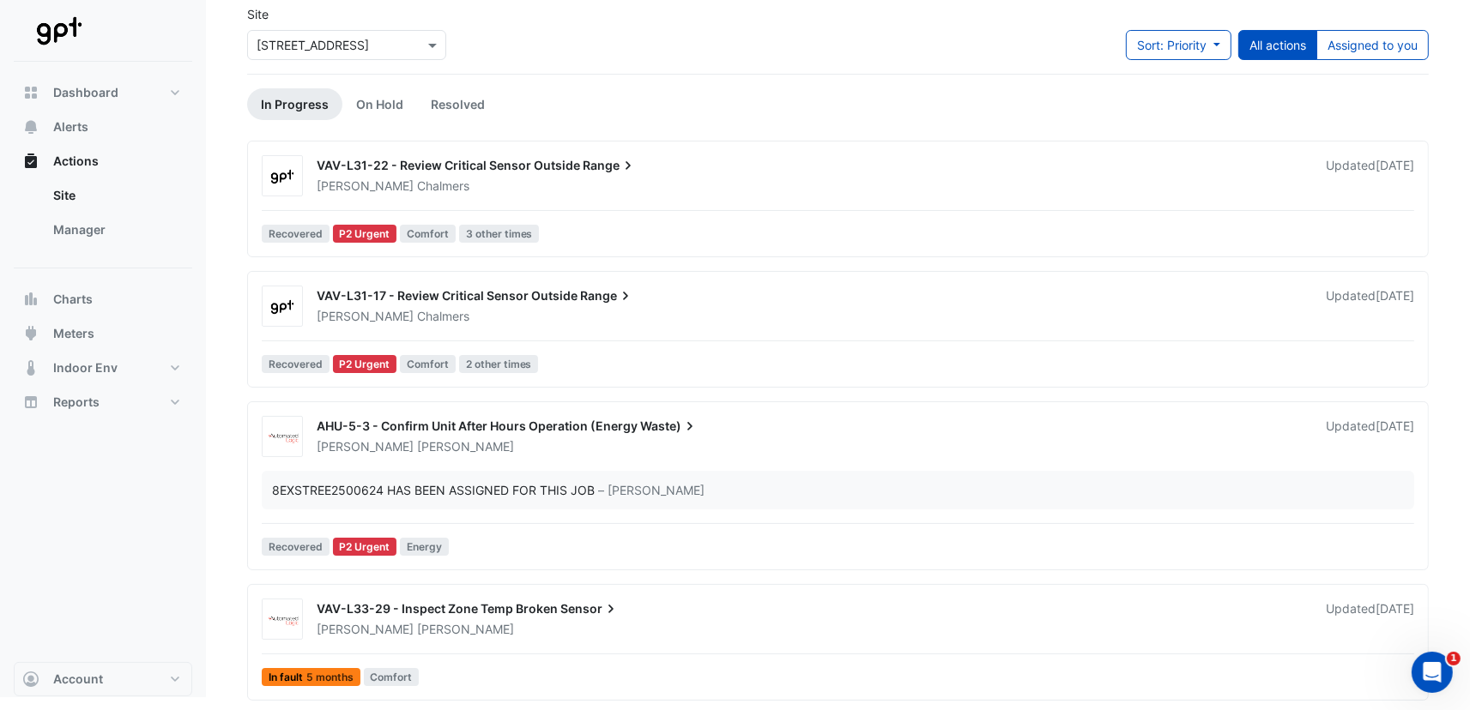
click at [496, 602] on span "VAV-L33-29 - Inspect Zone Temp Broken" at bounding box center [437, 608] width 241 height 15
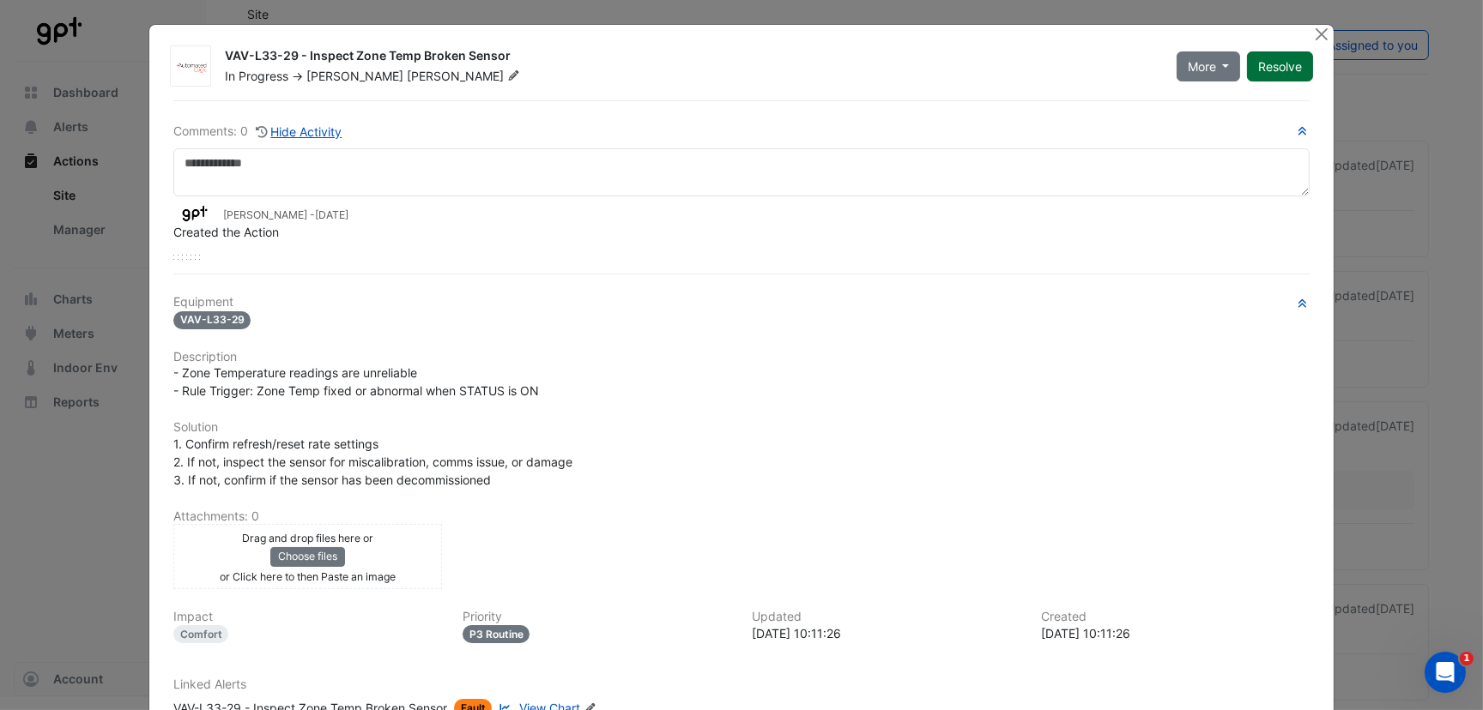
click at [1271, 56] on button "Resolve" at bounding box center [1280, 66] width 66 height 30
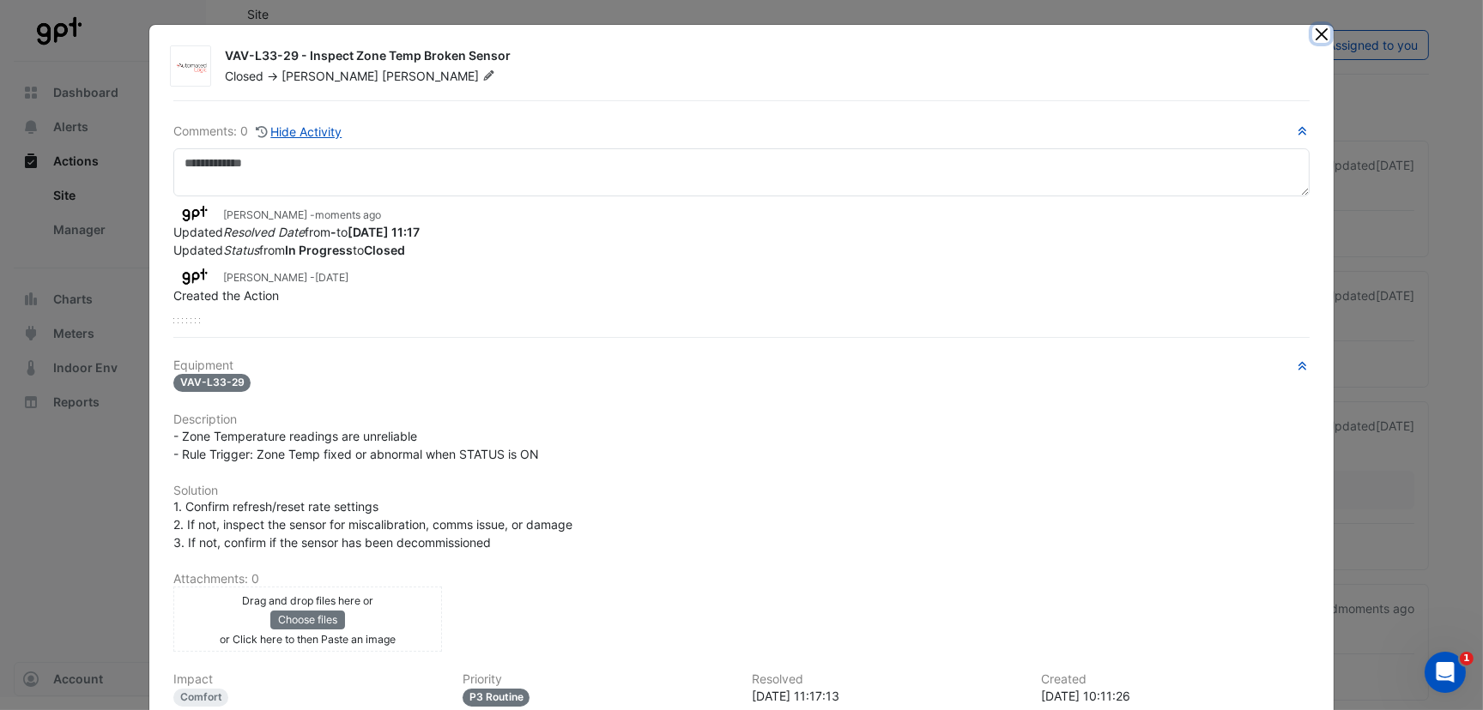
click at [1315, 32] on button "Close" at bounding box center [1321, 34] width 18 height 18
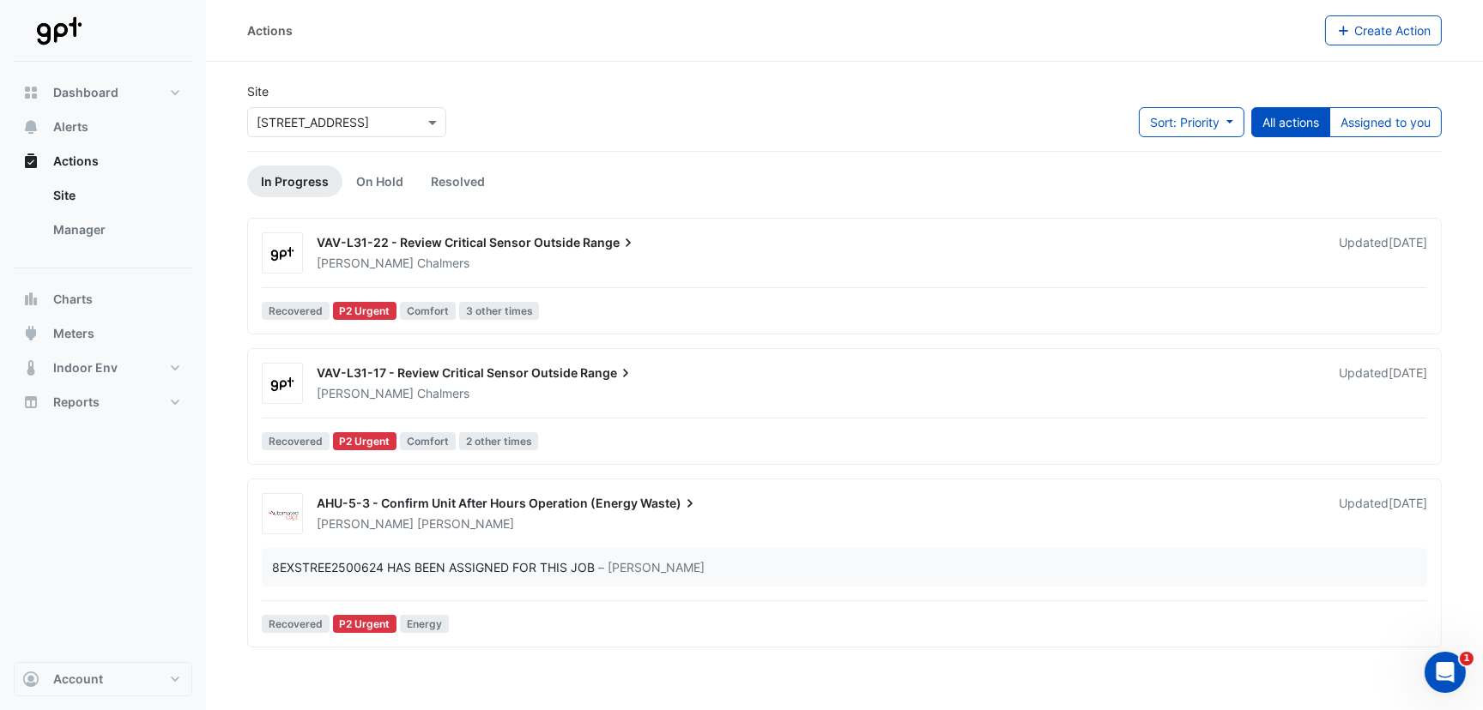
click at [462, 555] on div "8EXSTREE2500624 HAS BEEN ASSIGNED FOR THIS JOB – Neil Chalmers" at bounding box center [844, 567] width 1165 height 39
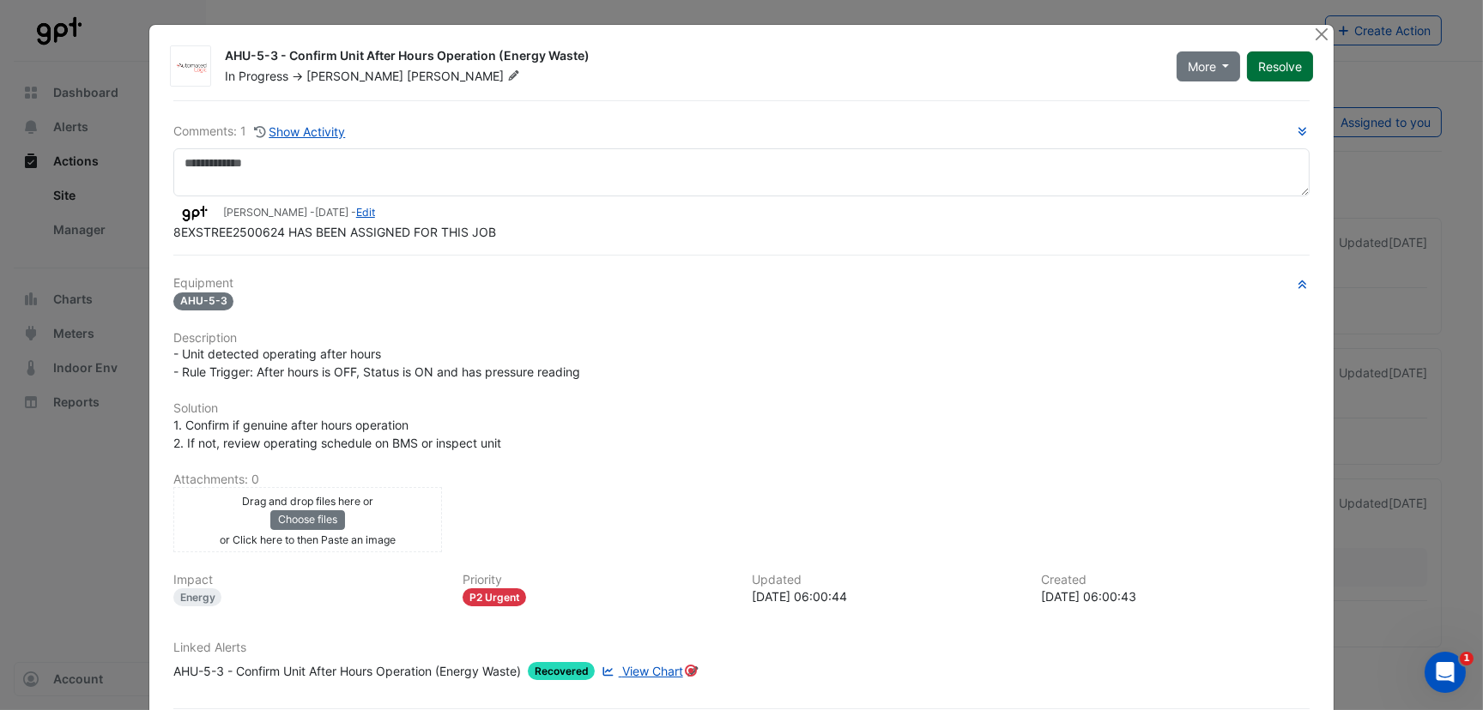
click at [1275, 60] on button "Resolve" at bounding box center [1280, 66] width 66 height 30
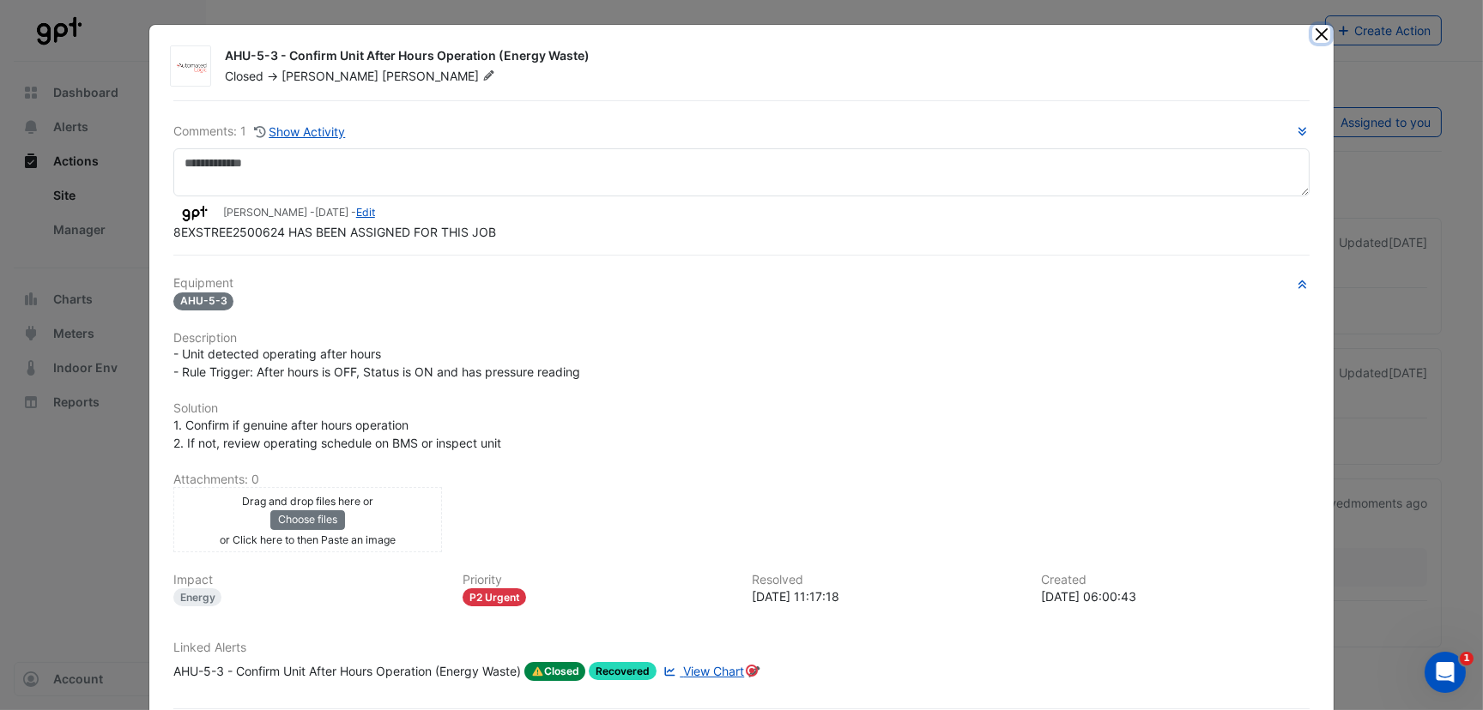
click at [1312, 28] on button "Close" at bounding box center [1321, 34] width 18 height 18
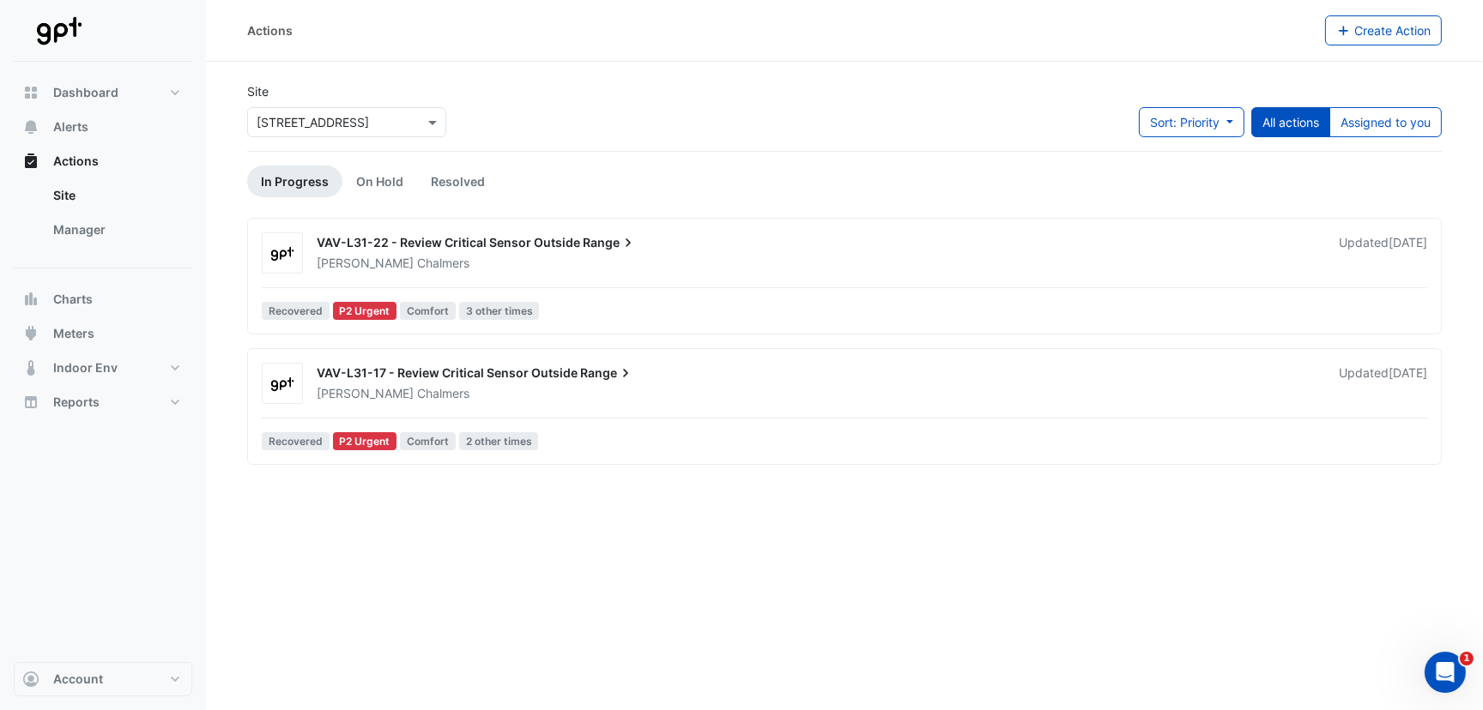
click at [417, 379] on div "VAV-L31-17 - Review Critical Sensor Outside Range" at bounding box center [817, 375] width 1001 height 21
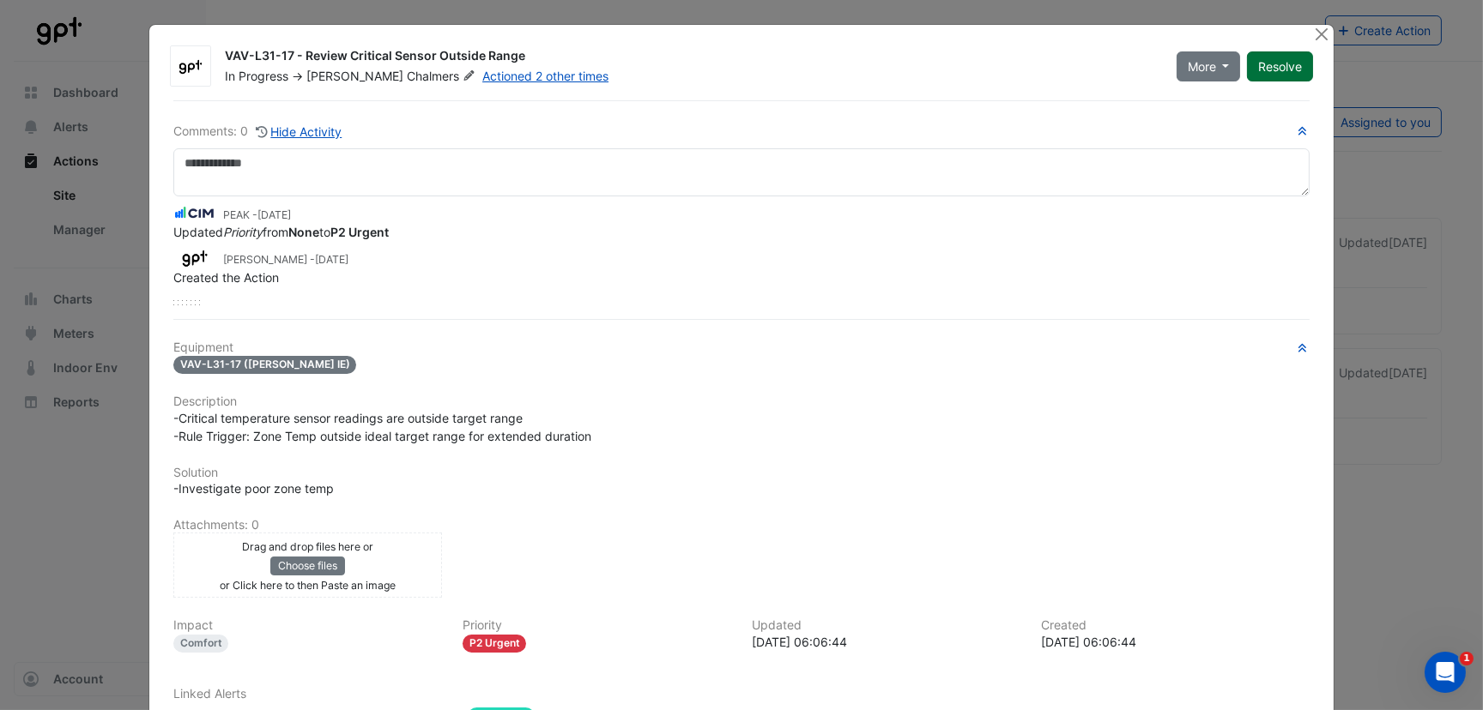
click at [1270, 60] on button "Resolve" at bounding box center [1280, 66] width 66 height 30
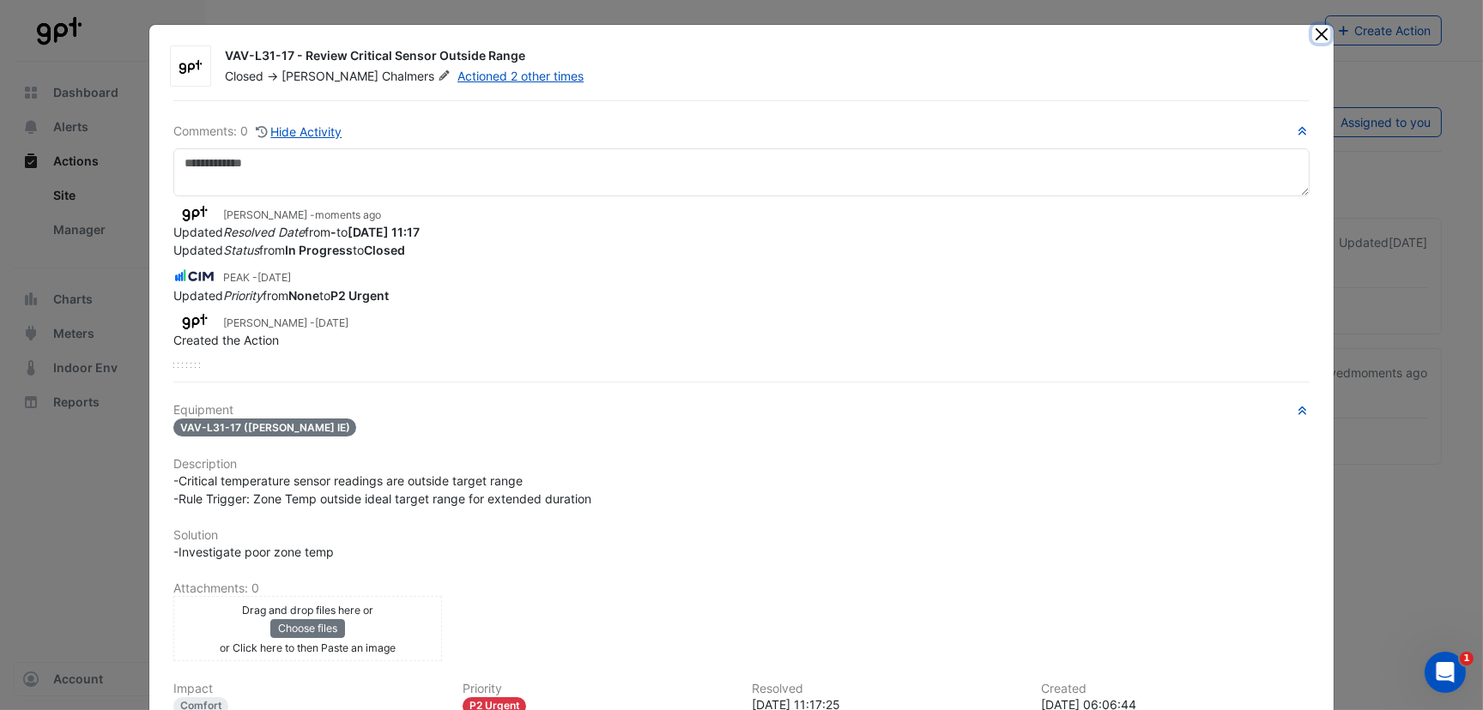
click at [1312, 31] on button "Close" at bounding box center [1321, 34] width 18 height 18
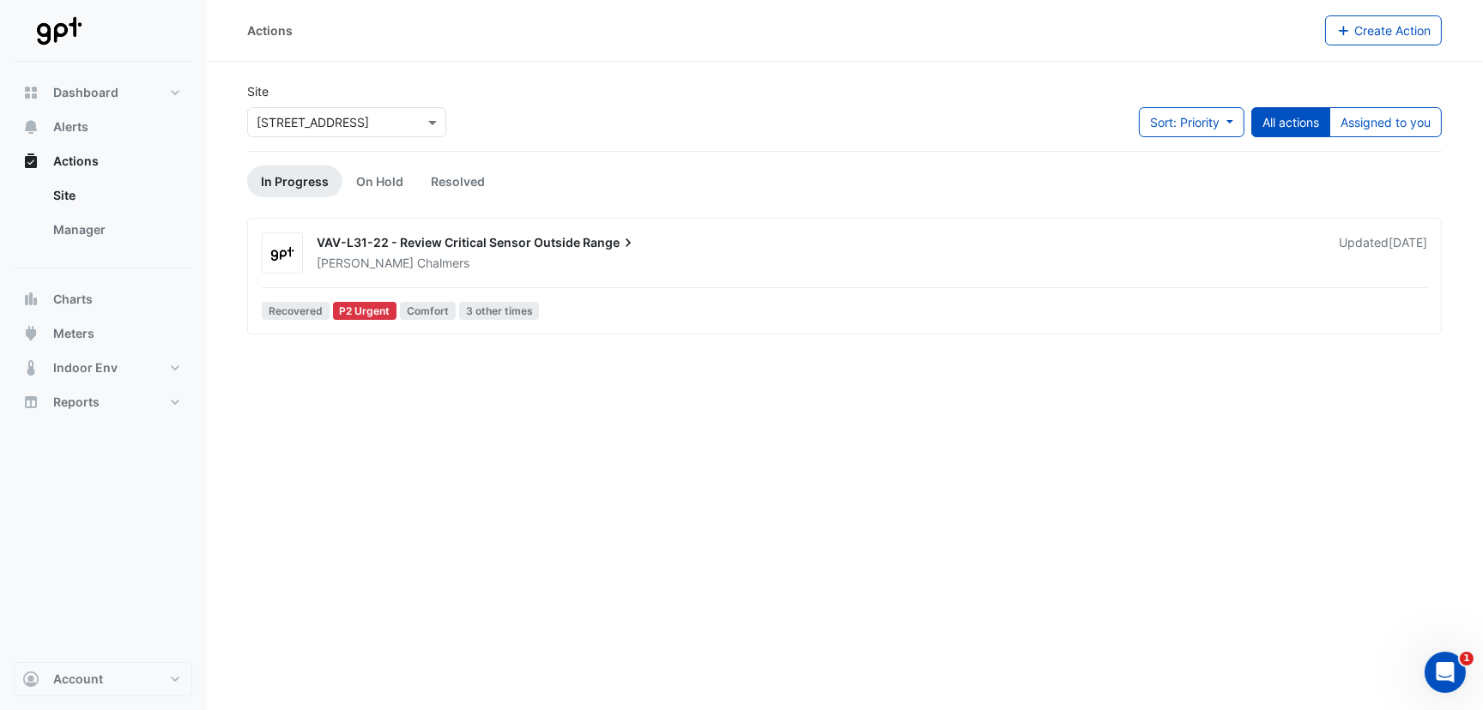
click at [475, 241] on span "VAV-L31-22 - Review Critical Sensor Outside" at bounding box center [448, 242] width 263 height 15
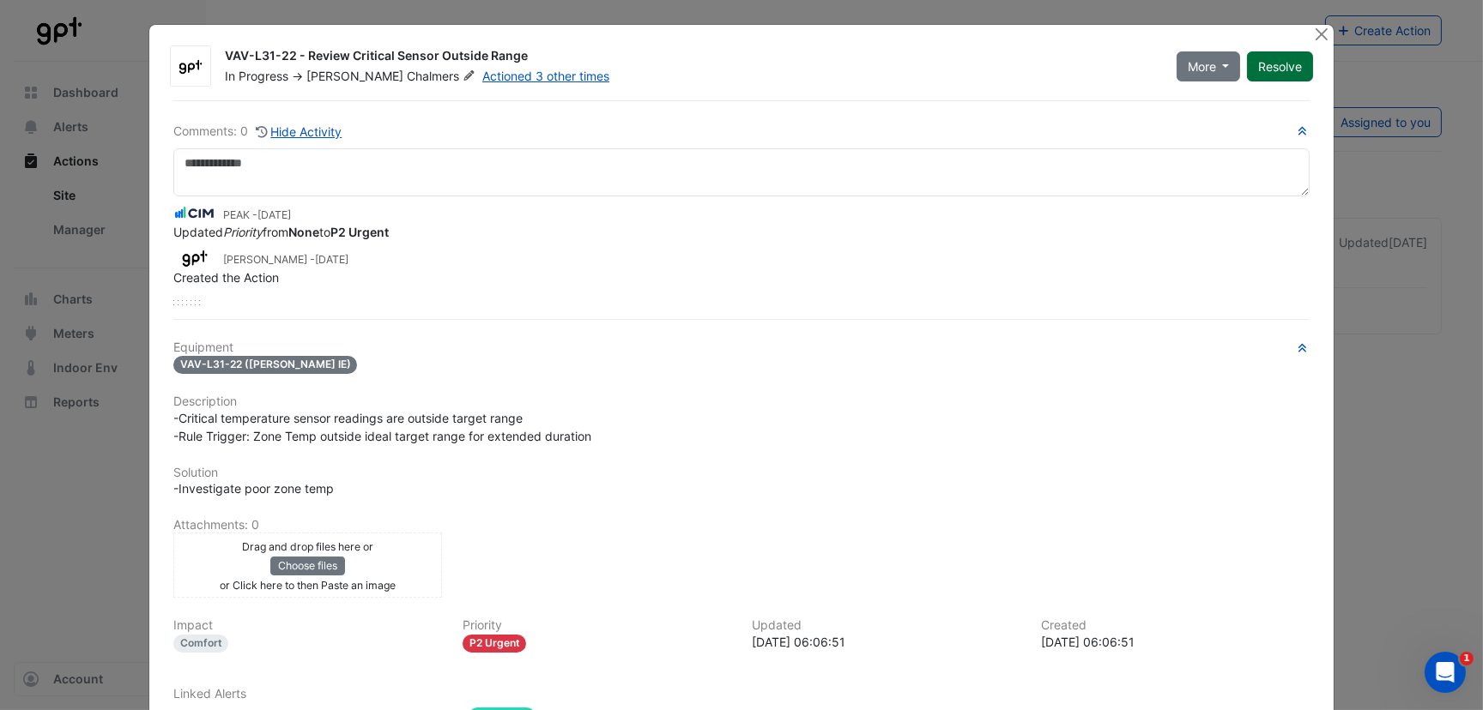
click at [1258, 57] on button "Resolve" at bounding box center [1280, 66] width 66 height 30
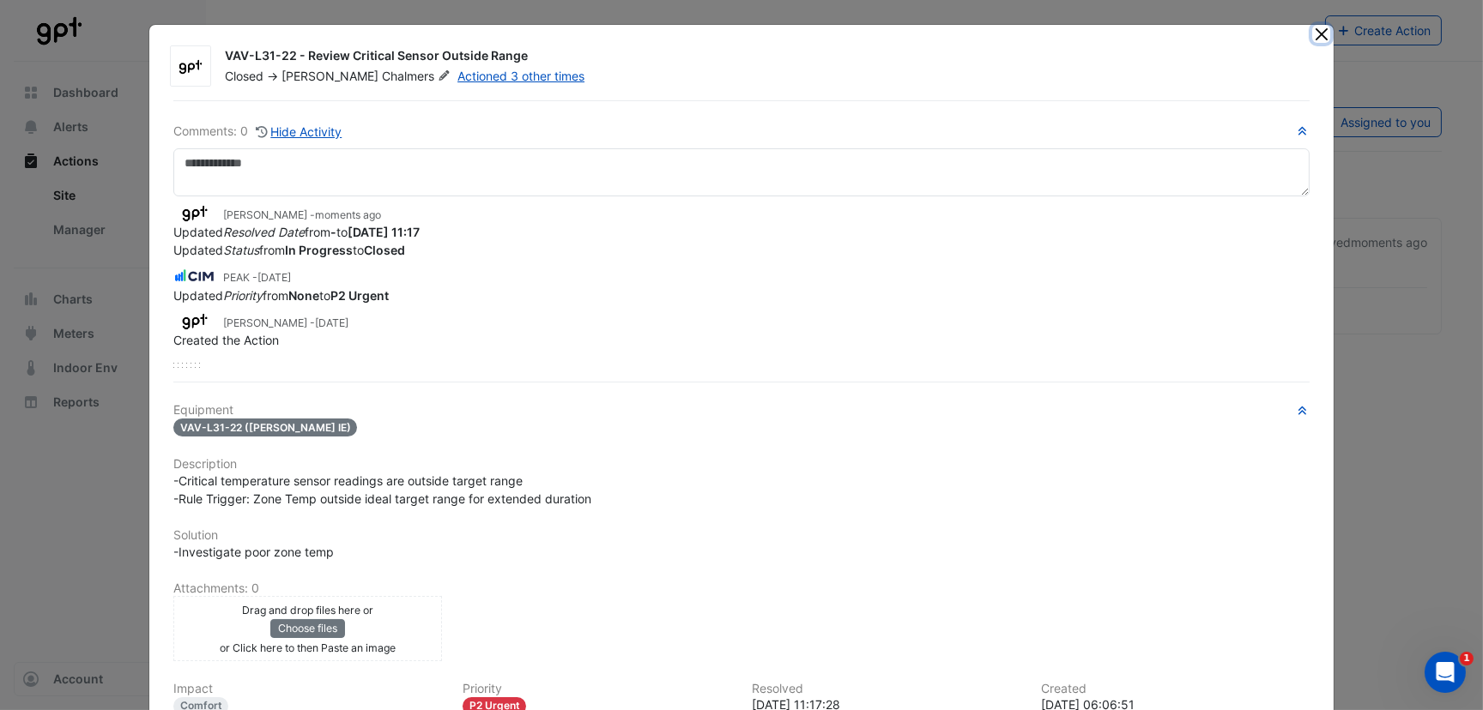
click at [1319, 30] on button "Close" at bounding box center [1321, 34] width 18 height 18
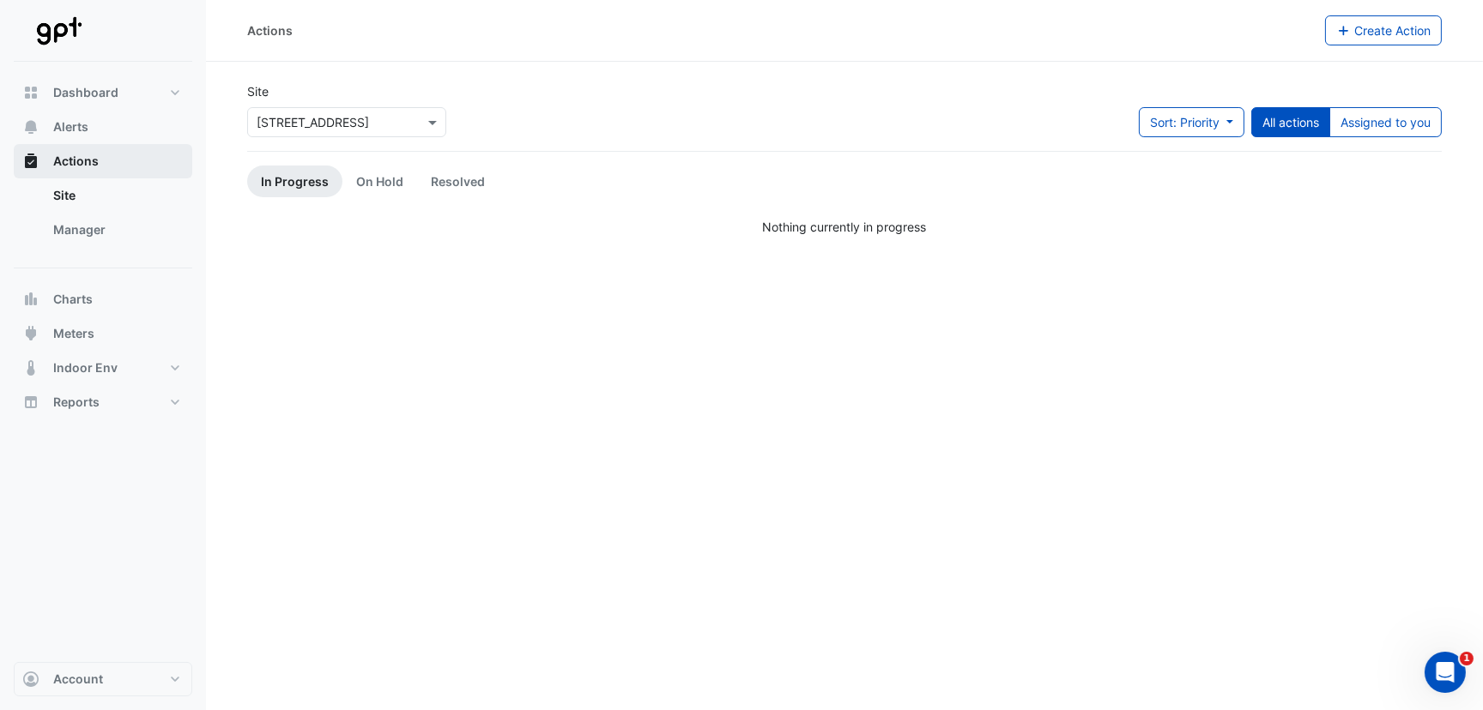
click at [84, 155] on span "Actions" at bounding box center [75, 161] width 45 height 17
click at [377, 177] on link "On Hold" at bounding box center [379, 182] width 75 height 32
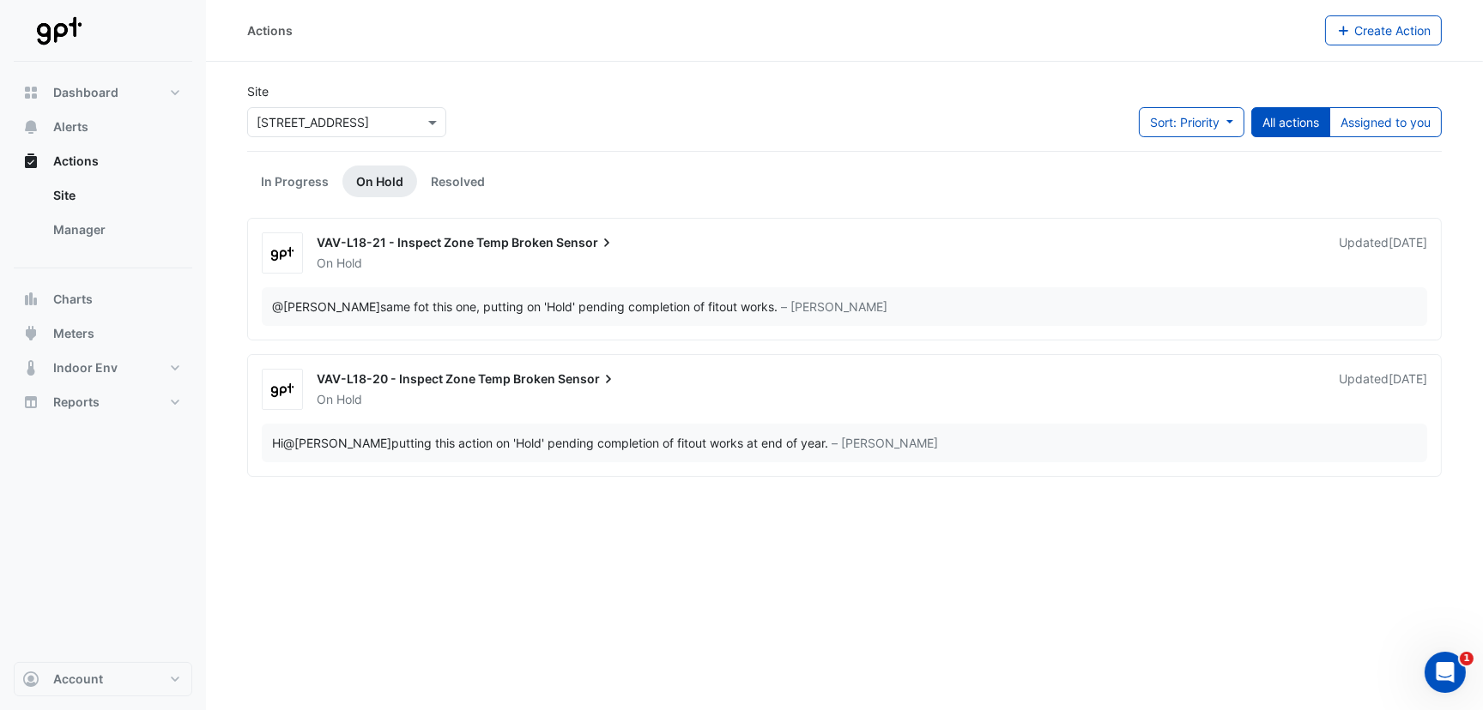
click at [362, 239] on span "VAV-L18-21 - Inspect Zone Temp Broken" at bounding box center [435, 242] width 237 height 15
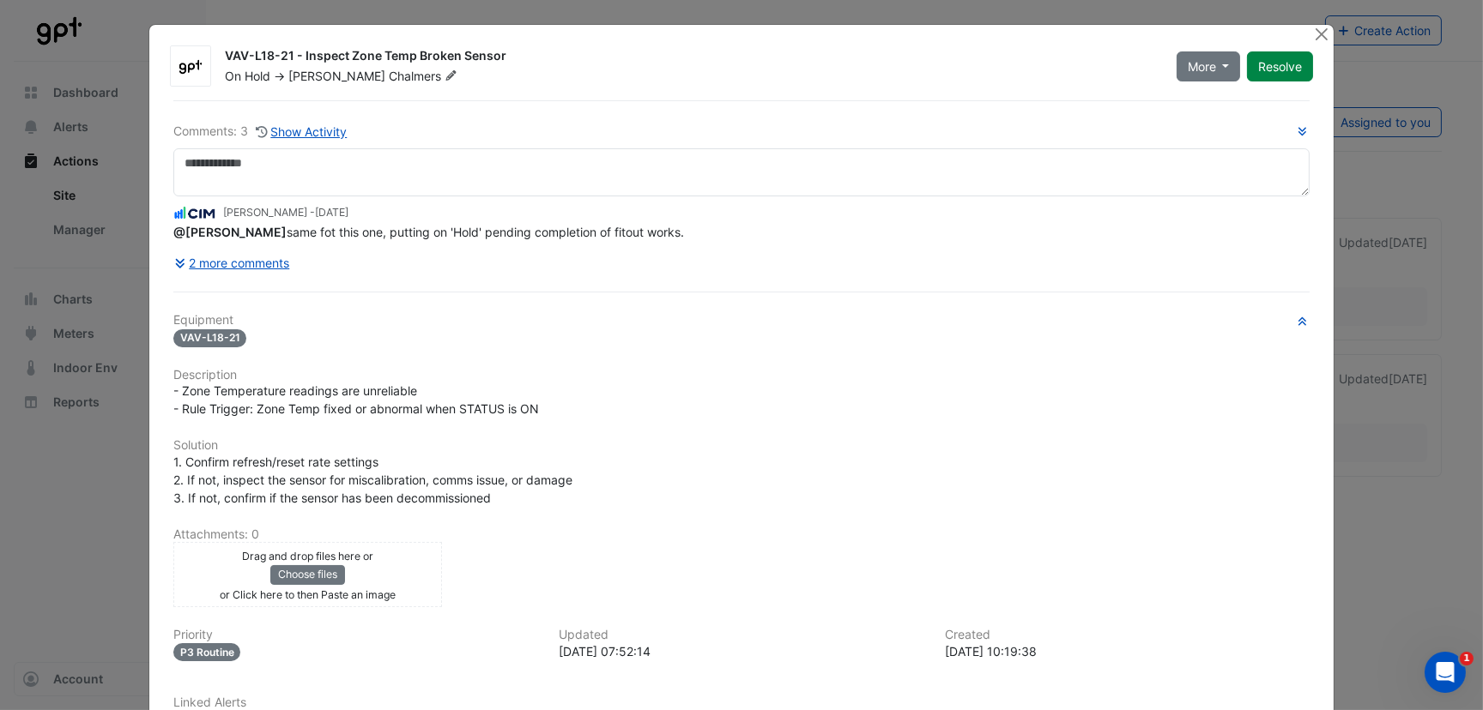
click at [1261, 63] on button "Resolve" at bounding box center [1280, 66] width 66 height 30
click at [1314, 30] on button "Close" at bounding box center [1321, 34] width 18 height 18
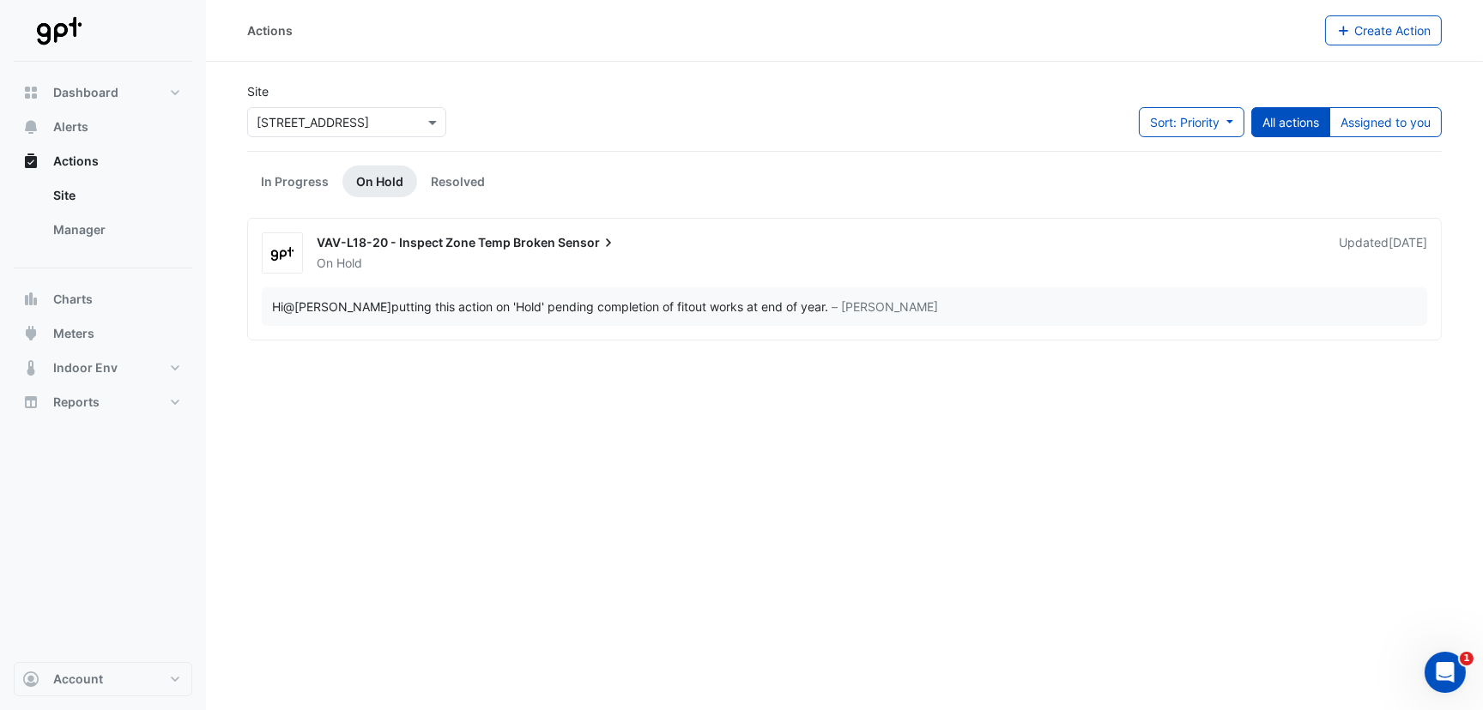
click at [392, 237] on span "VAV-L18-20 - Inspect Zone Temp Broken" at bounding box center [436, 242] width 239 height 15
drag, startPoint x: 392, startPoint y: 237, endPoint x: 443, endPoint y: 240, distance: 50.7
click at [443, 240] on span "VAV-L18-20 - Inspect Zone Temp Broken" at bounding box center [436, 242] width 239 height 15
click at [302, 250] on div at bounding box center [282, 253] width 55 height 41
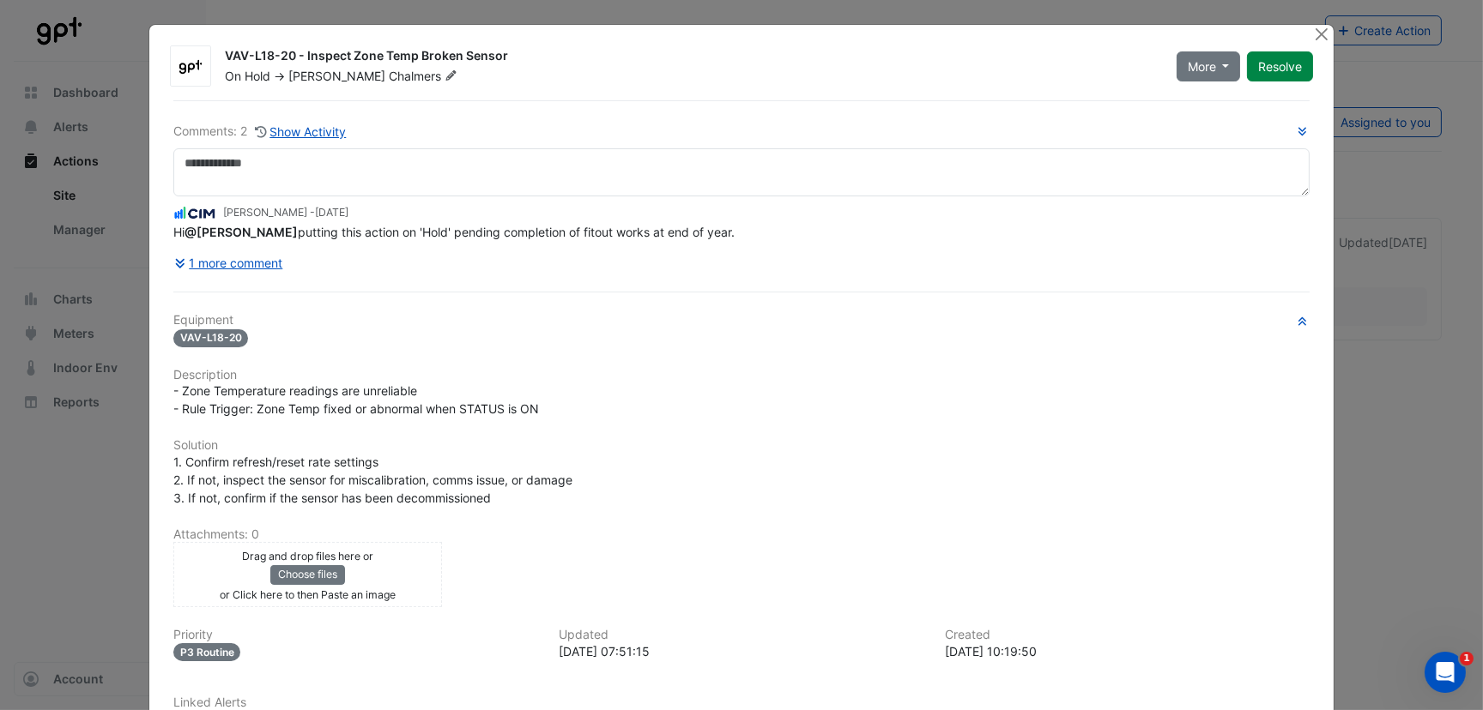
click at [1282, 62] on button "Resolve" at bounding box center [1280, 66] width 66 height 30
click at [1312, 34] on button "Close" at bounding box center [1321, 34] width 18 height 18
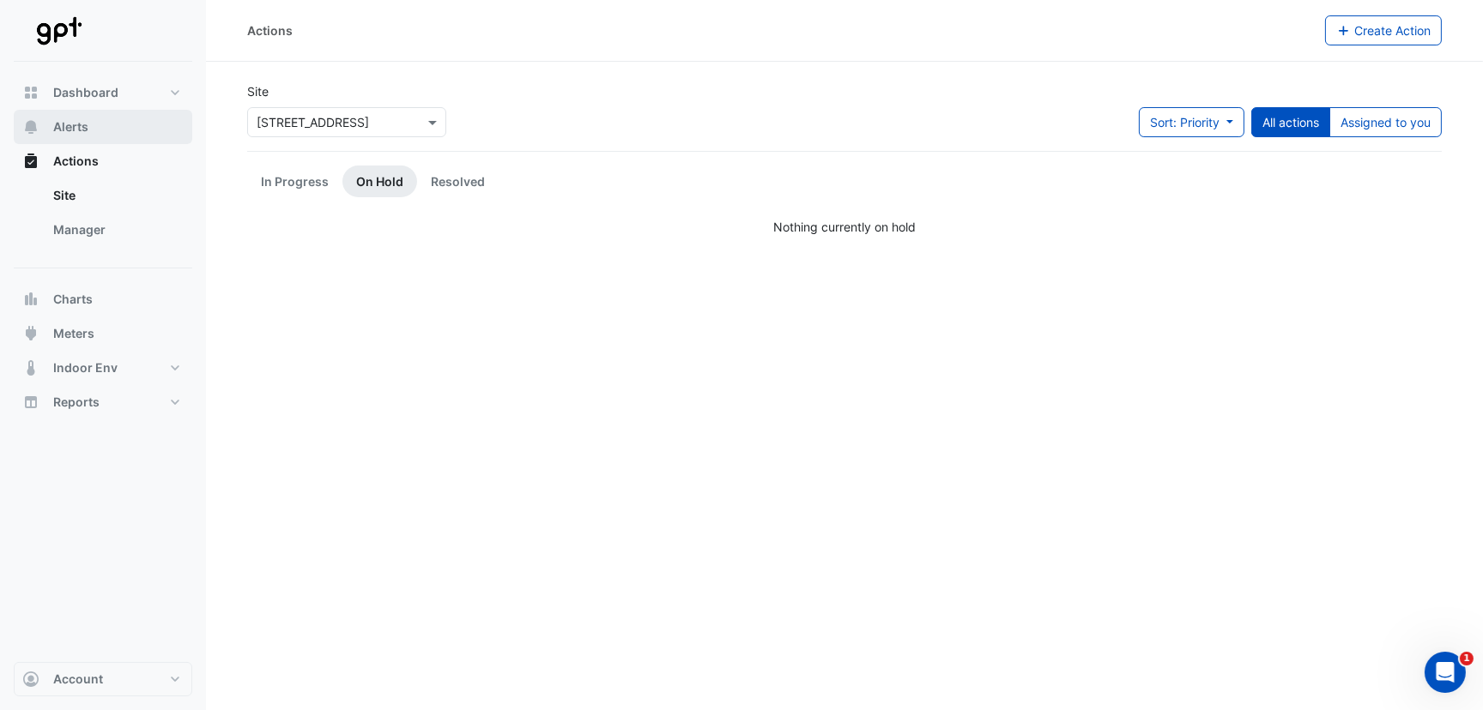
click at [71, 124] on span "Alerts" at bounding box center [70, 126] width 35 height 17
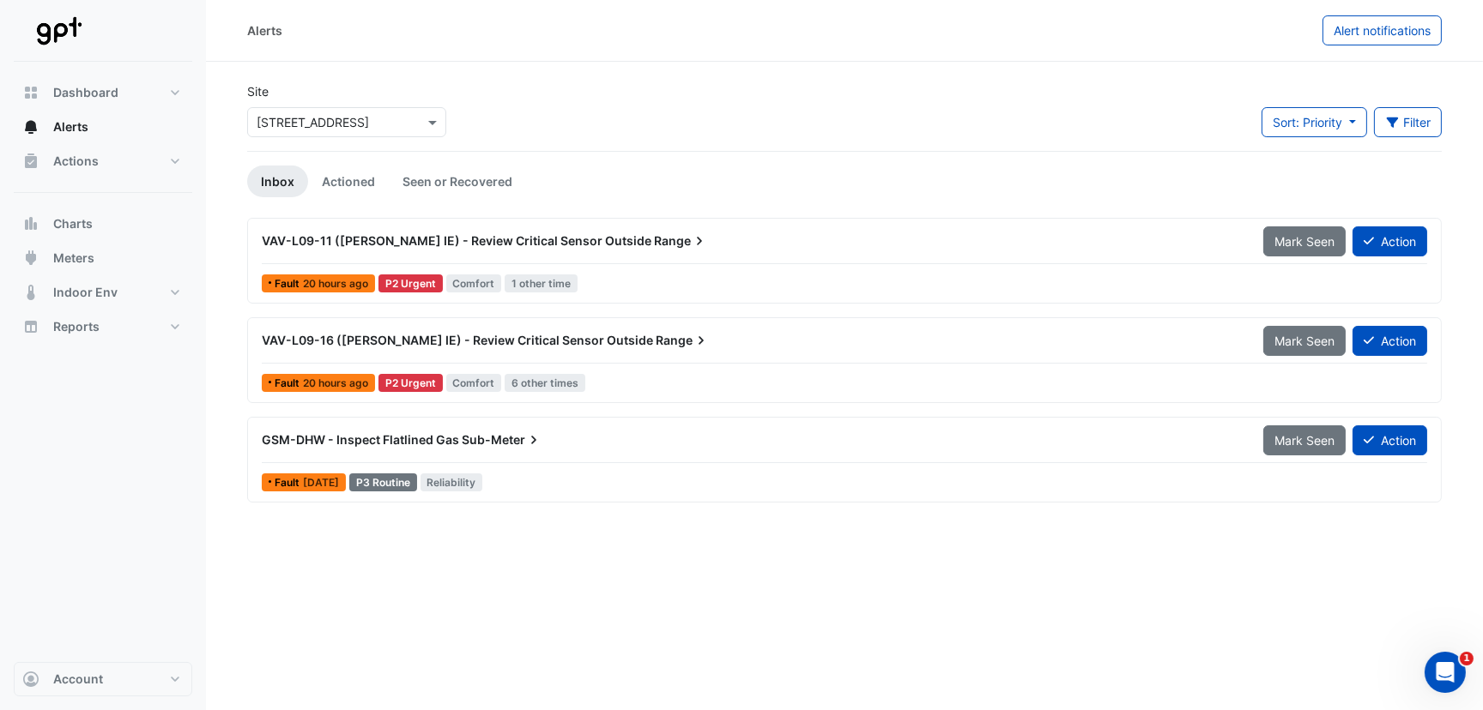
click at [333, 438] on span "GSM-DHW - Inspect Flatlined Gas" at bounding box center [360, 439] width 197 height 15
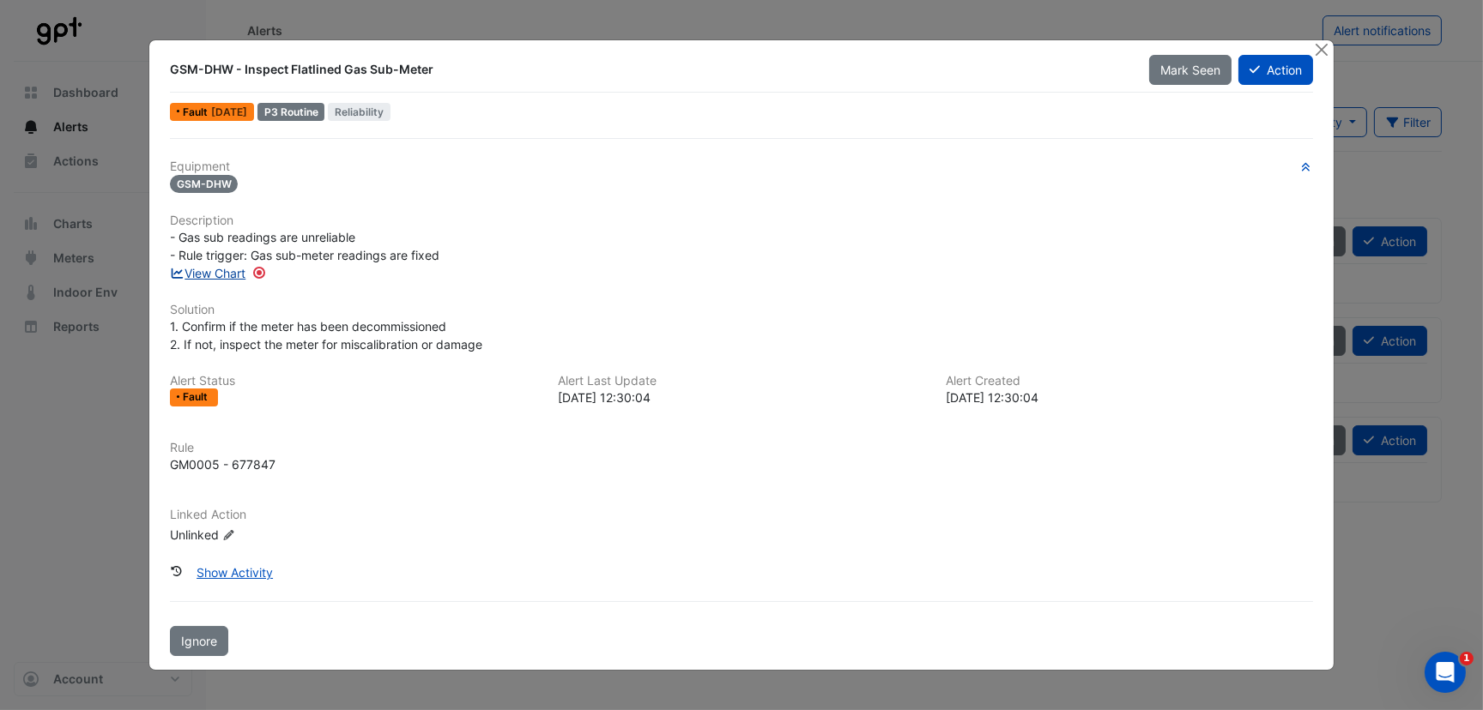
click at [222, 280] on link "View Chart" at bounding box center [208, 273] width 76 height 15
click at [1316, 48] on button "Close" at bounding box center [1321, 49] width 18 height 18
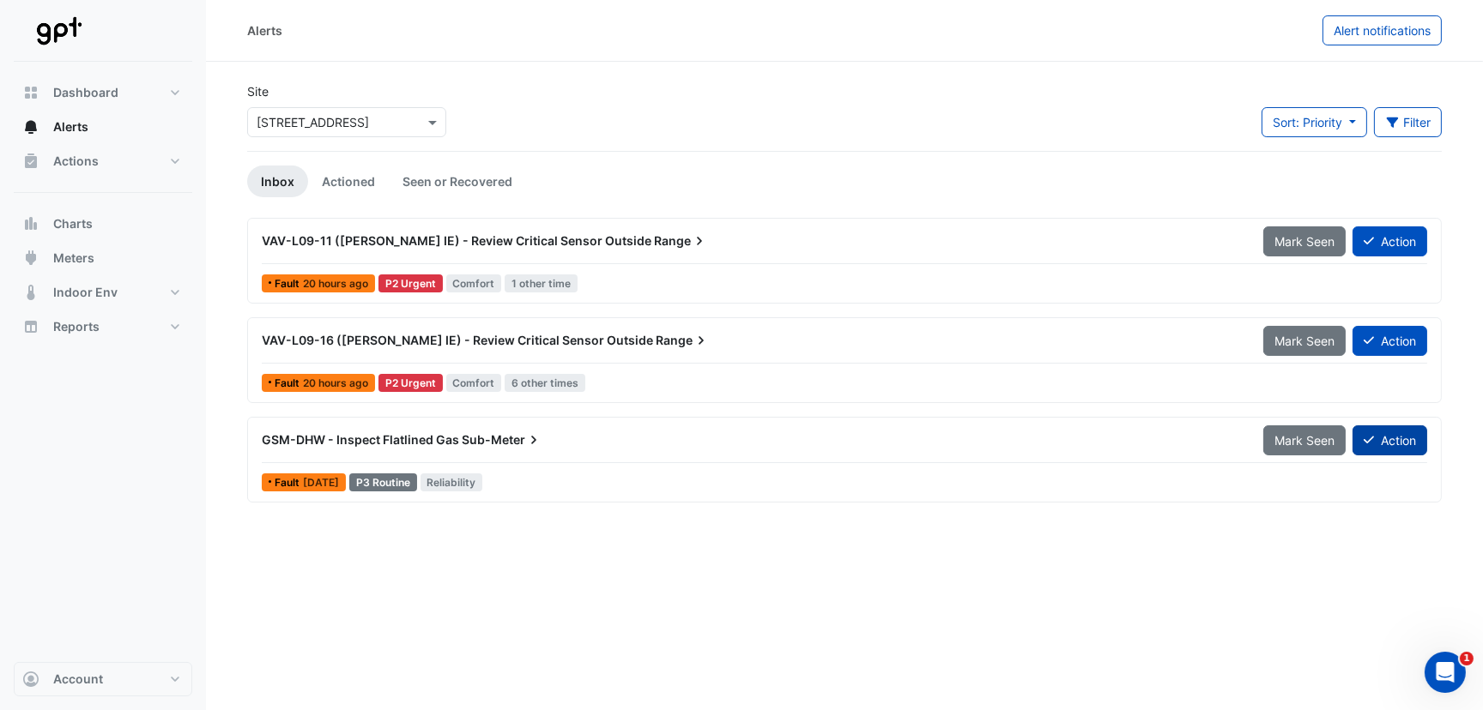
click at [1385, 444] on button "Action" at bounding box center [1389, 441] width 75 height 30
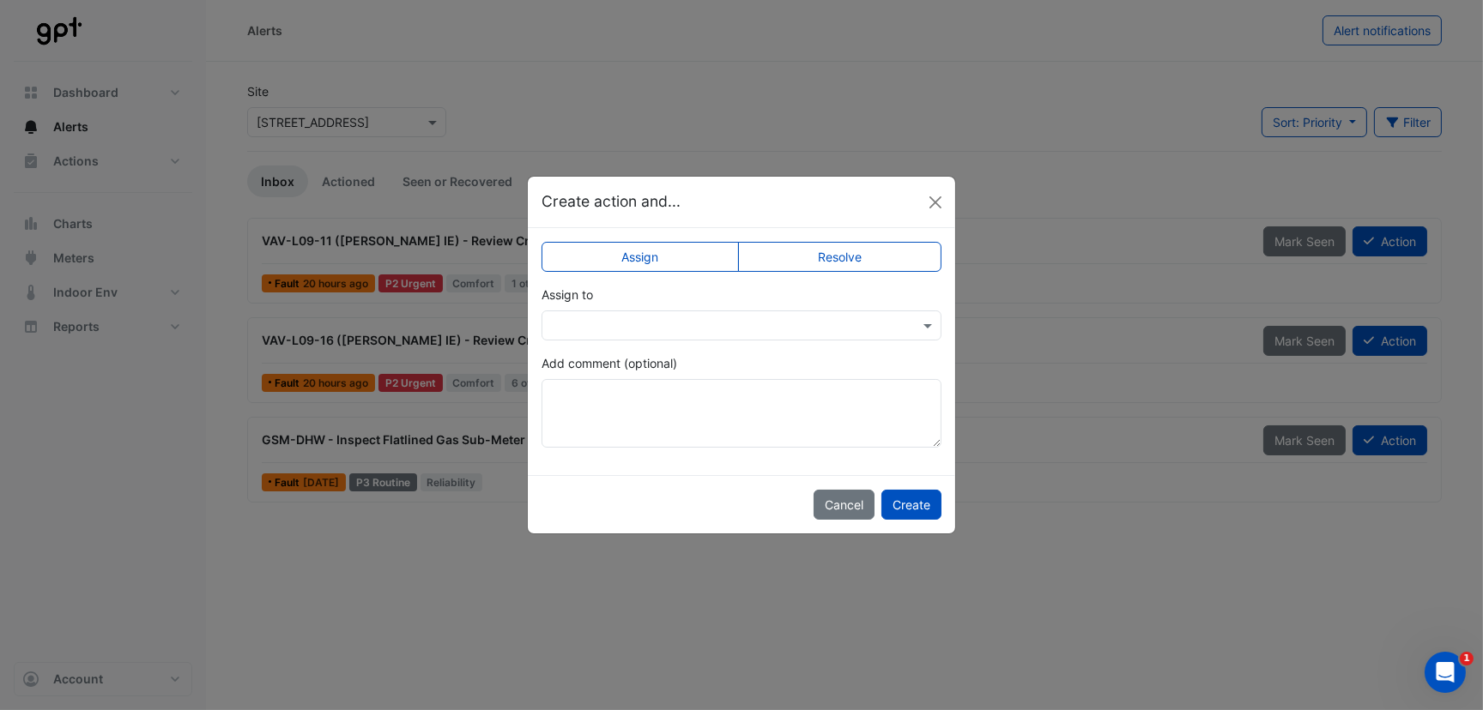
click at [631, 260] on label "Assign" at bounding box center [639, 257] width 197 height 30
click at [651, 319] on input "text" at bounding box center [724, 326] width 347 height 18
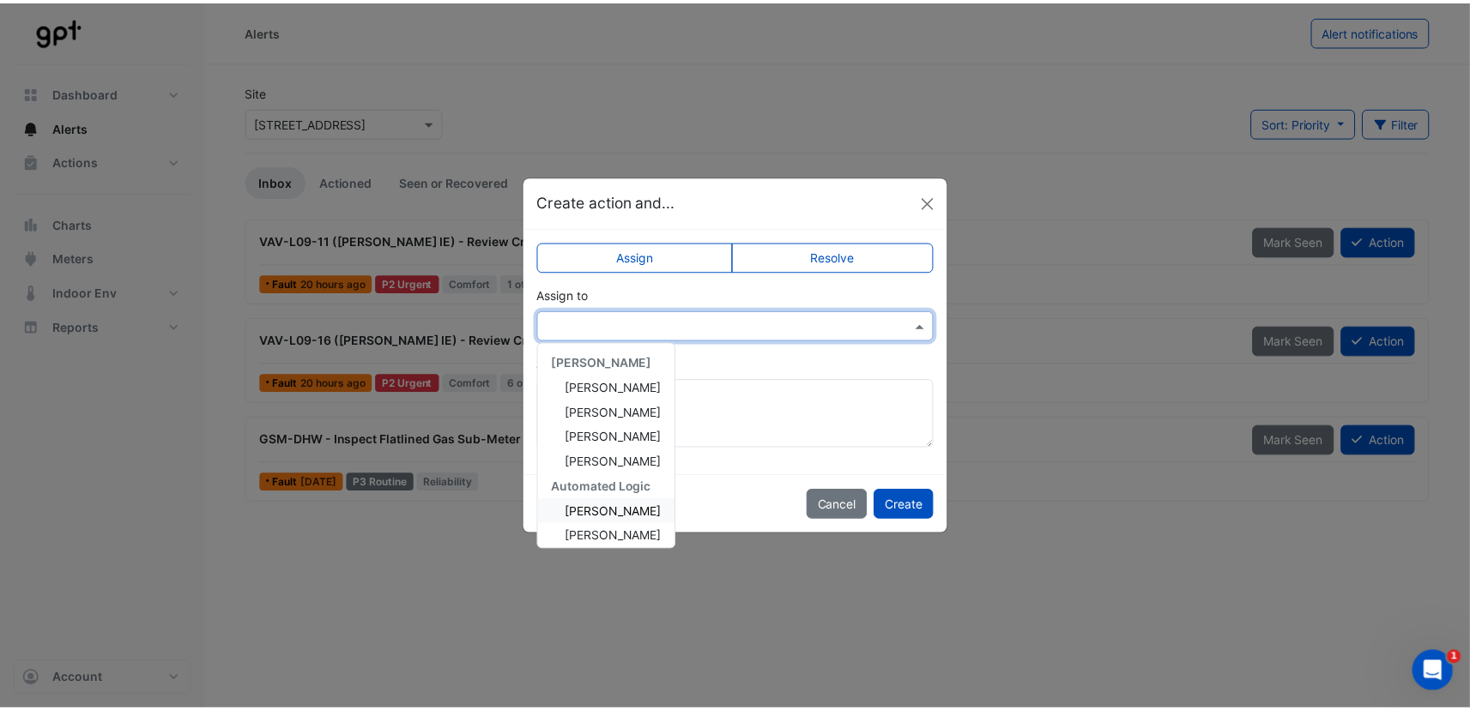
scroll to position [85, 0]
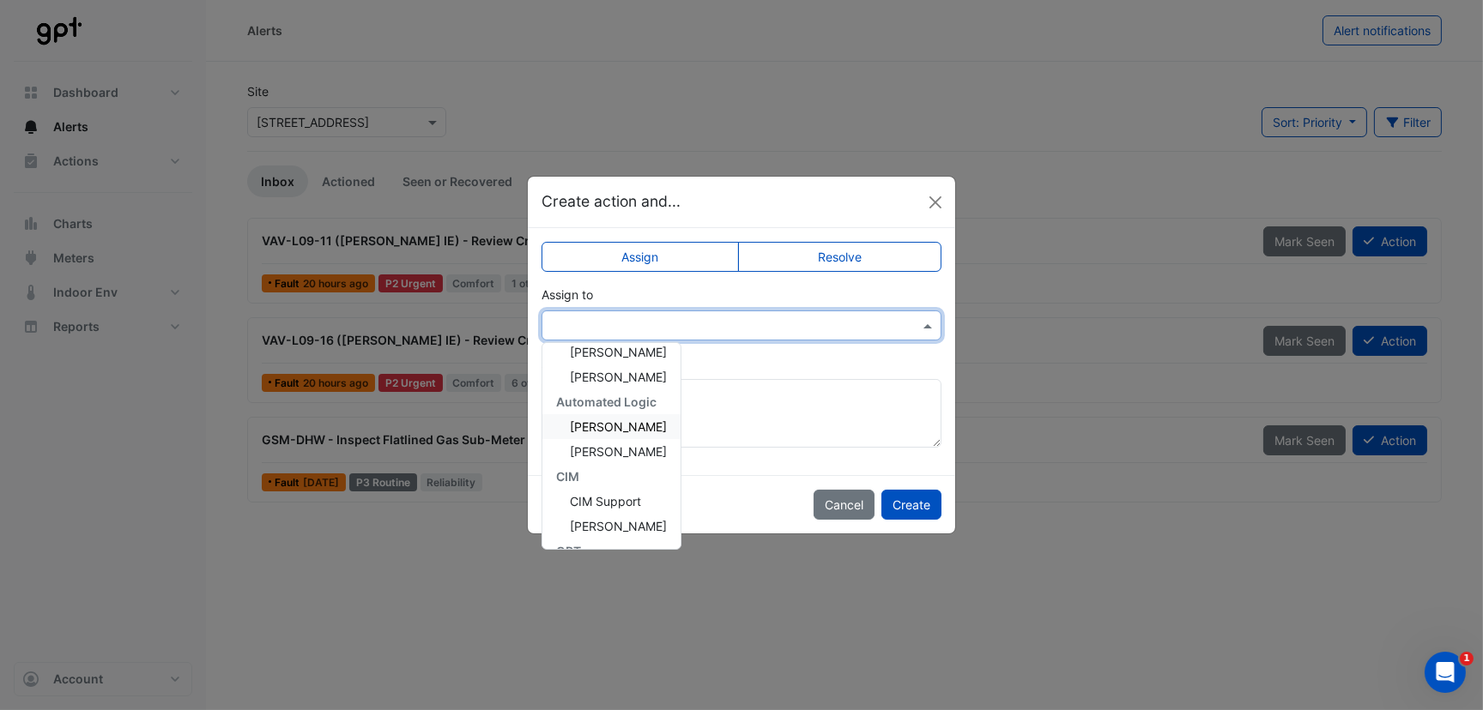
click at [614, 427] on span "[PERSON_NAME]" at bounding box center [618, 427] width 97 height 15
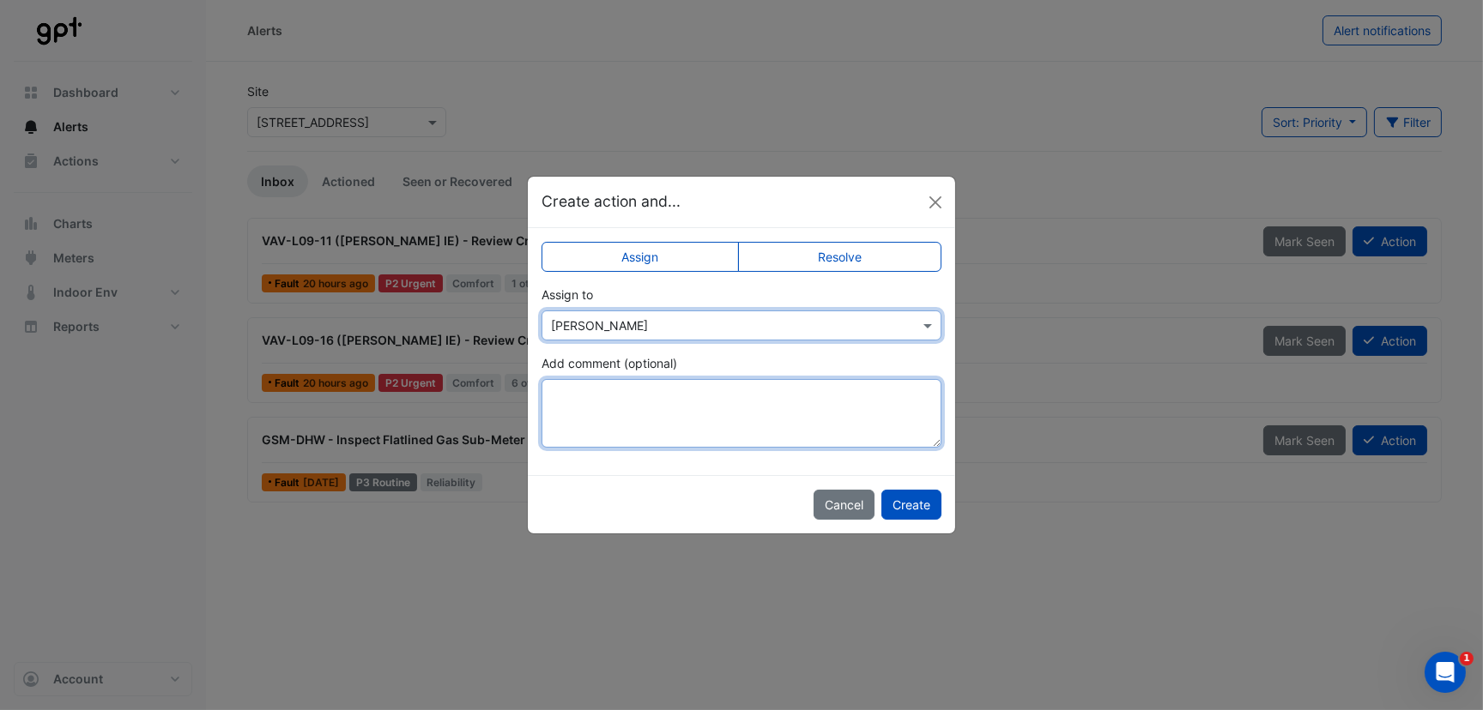
click at [622, 407] on textarea "Add comment (optional)" at bounding box center [741, 413] width 400 height 69
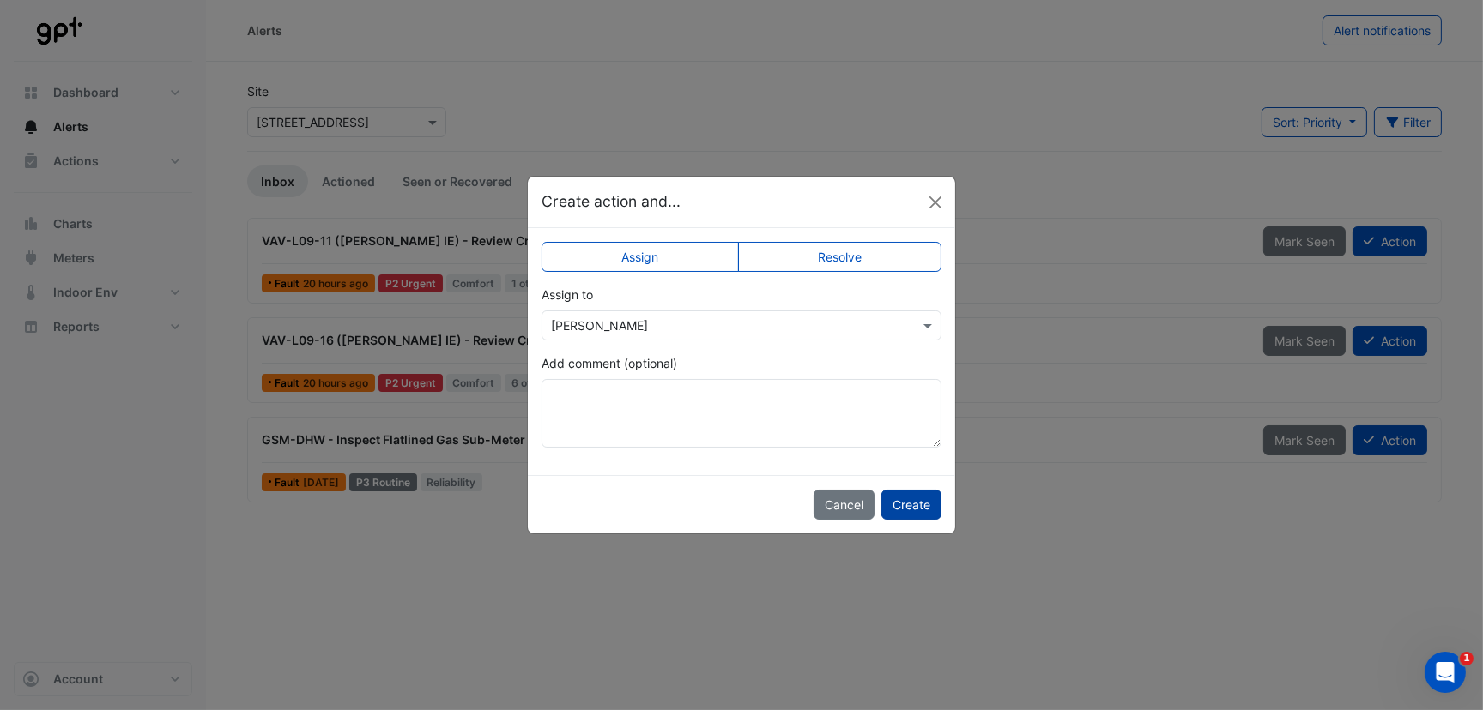
click at [910, 504] on button "Create" at bounding box center [911, 505] width 60 height 30
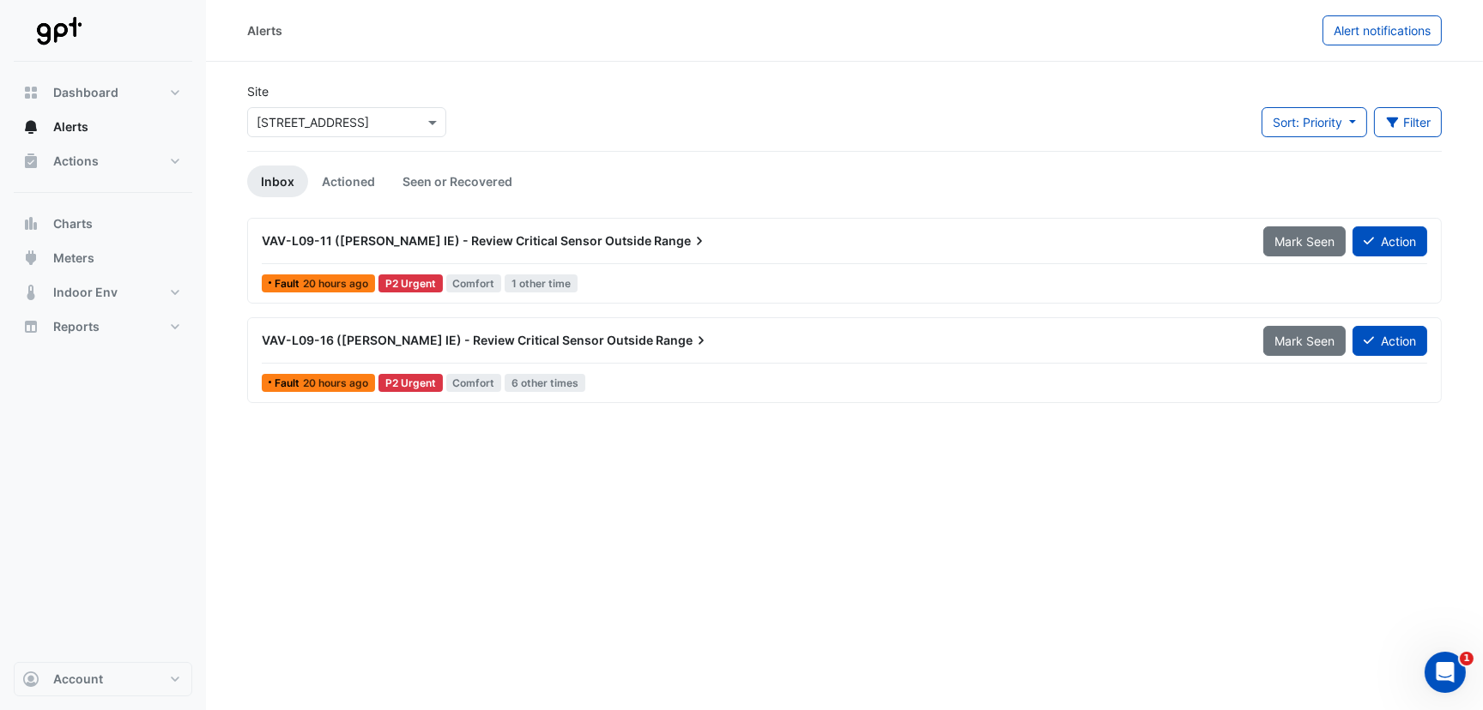
click at [365, 239] on span "VAV-L09-11 (NABERS IE) - Review Critical Sensor Outside" at bounding box center [457, 240] width 390 height 15
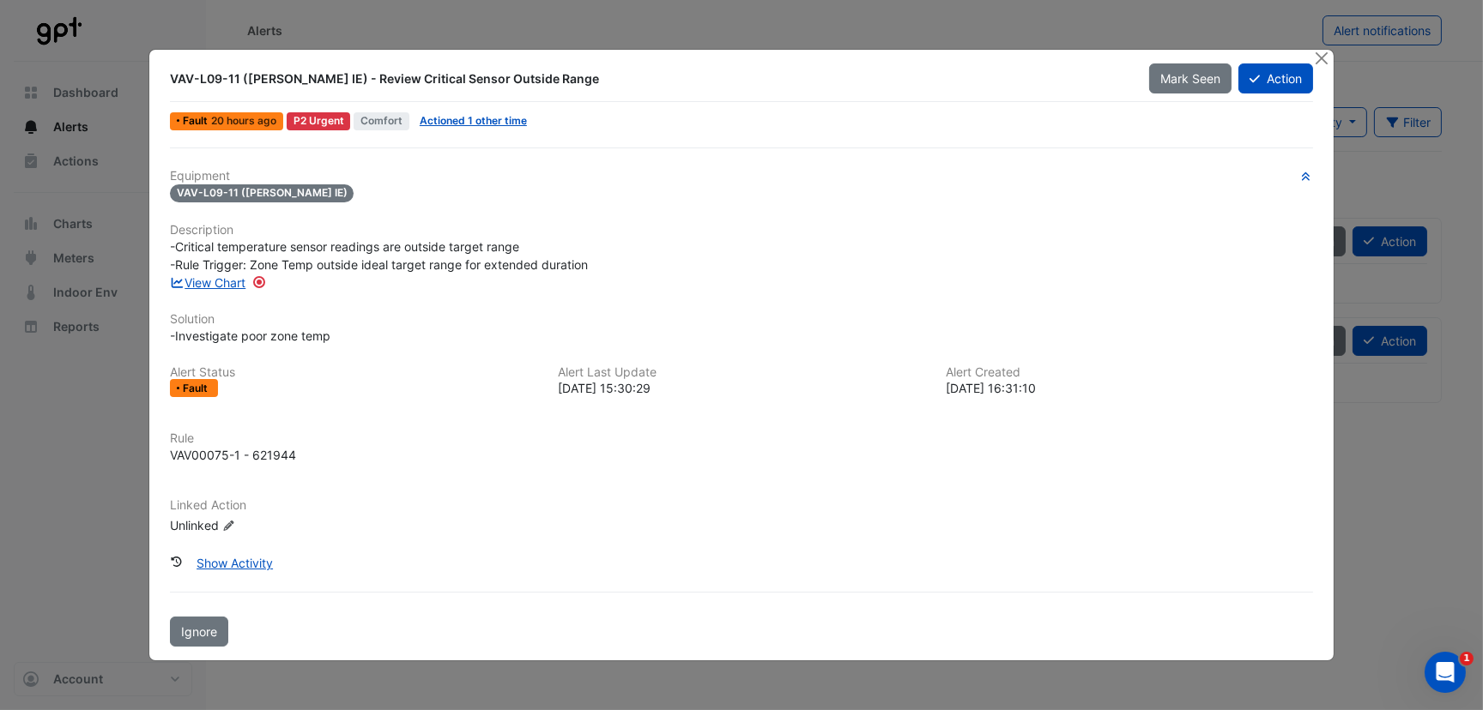
click at [1300, 63] on div "VAV-L09-11 (NABERS IE) - Review Critical Sensor Outside Range Mark Seen Action …" at bounding box center [741, 356] width 1184 height 612
click at [1275, 82] on button "Action" at bounding box center [1275, 78] width 75 height 30
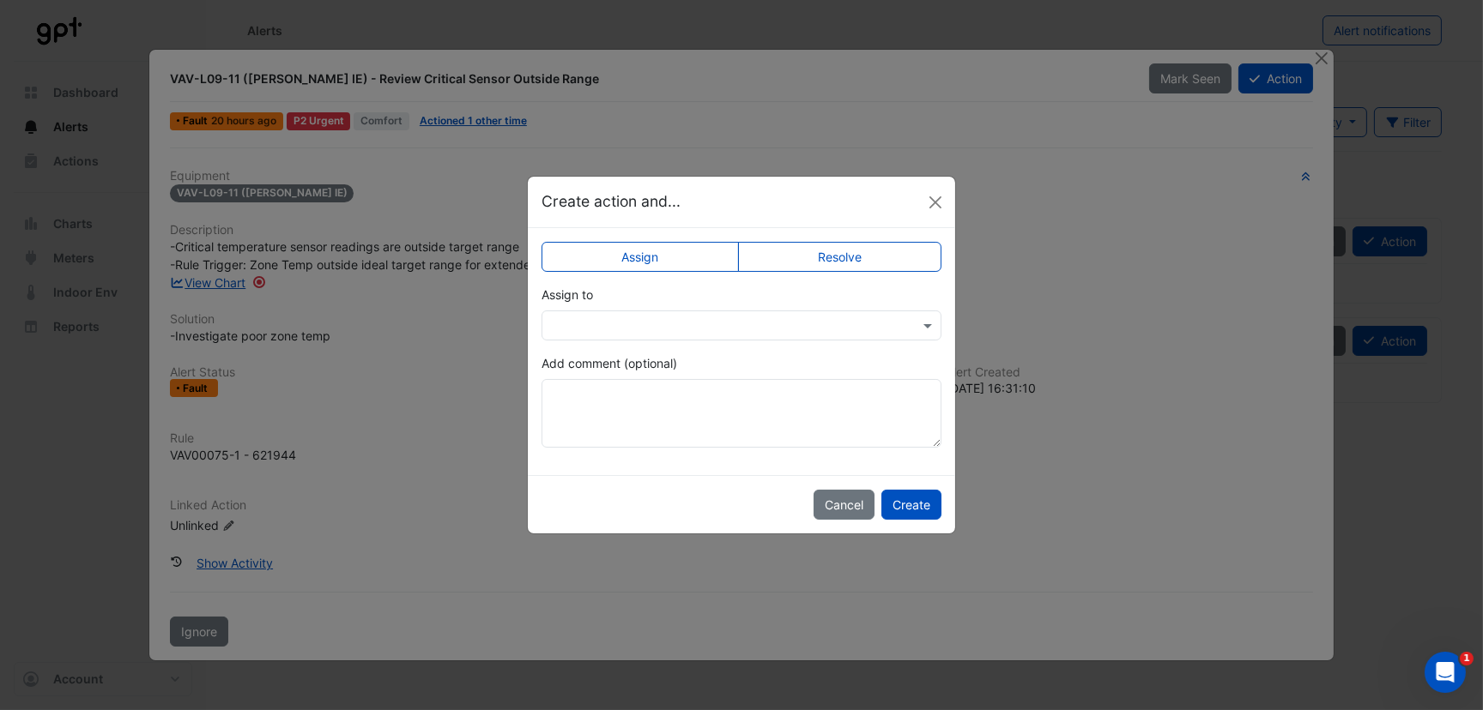
click at [856, 258] on label "Resolve" at bounding box center [840, 257] width 204 height 30
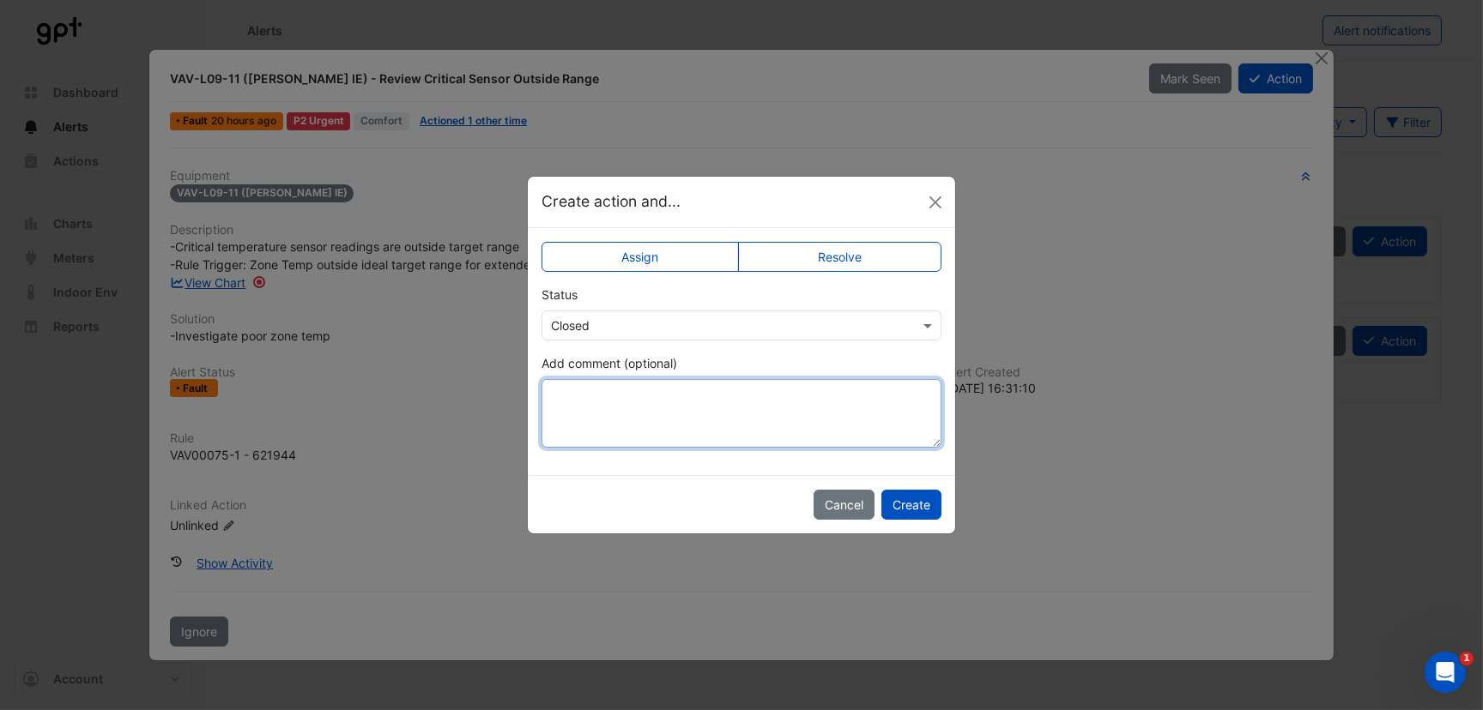
click at [588, 400] on textarea "Add comment (optional)" at bounding box center [741, 413] width 400 height 69
type textarea "**********"
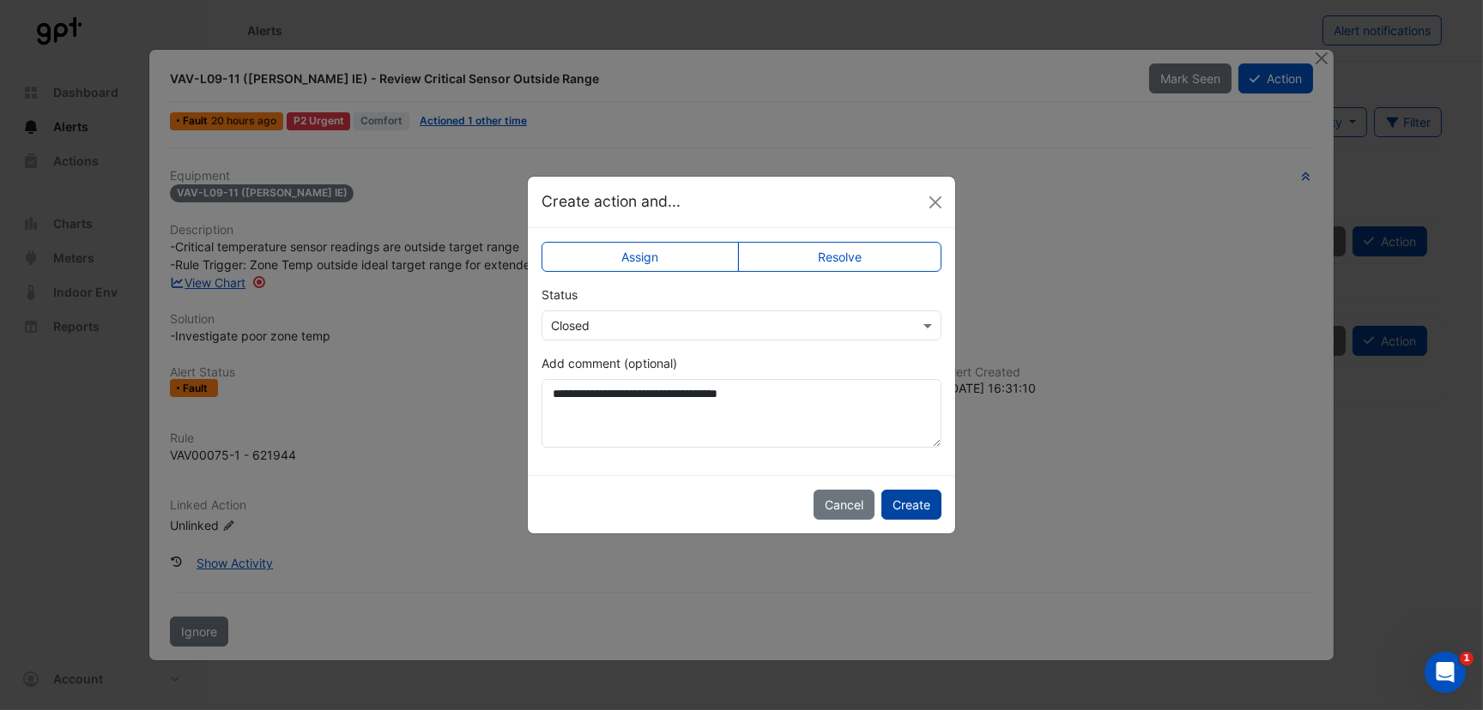
click at [921, 499] on button "Create" at bounding box center [911, 505] width 60 height 30
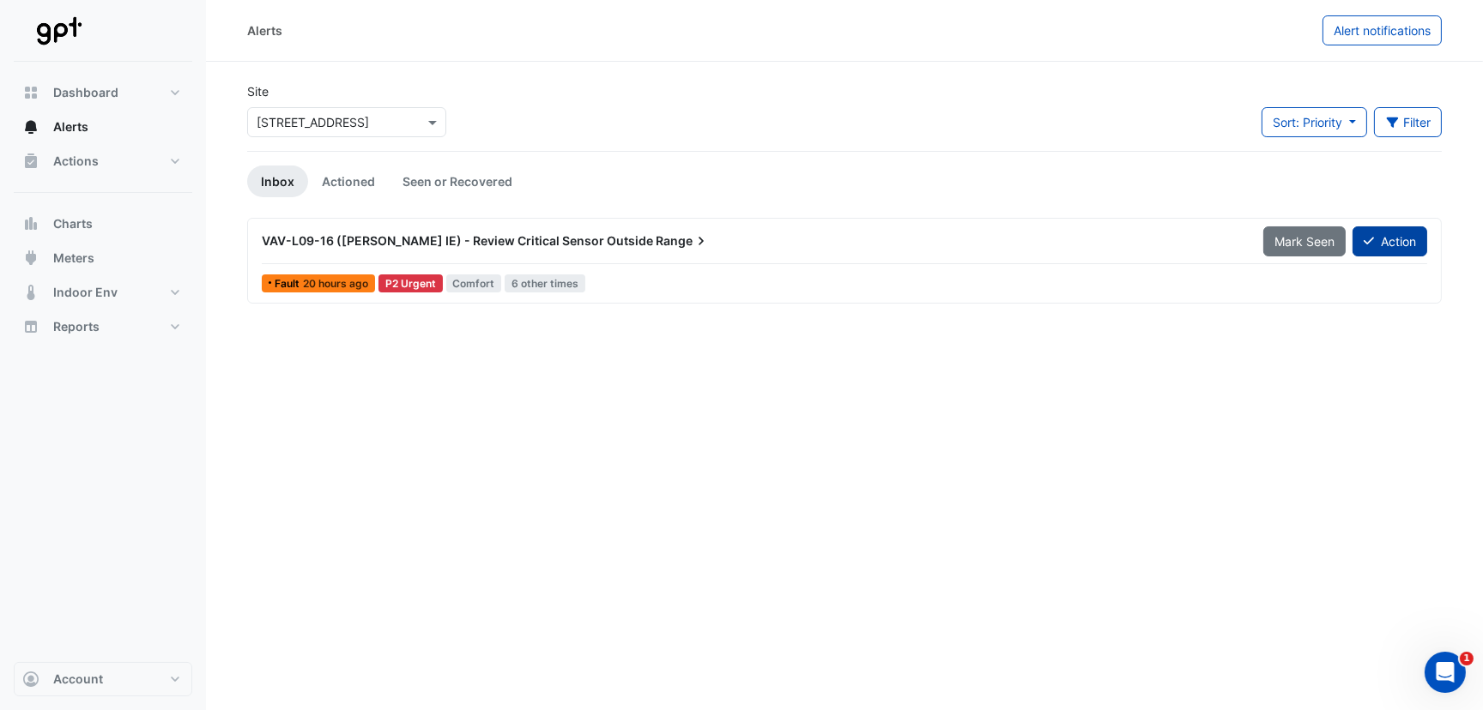
click at [1402, 232] on button "Action" at bounding box center [1389, 241] width 75 height 30
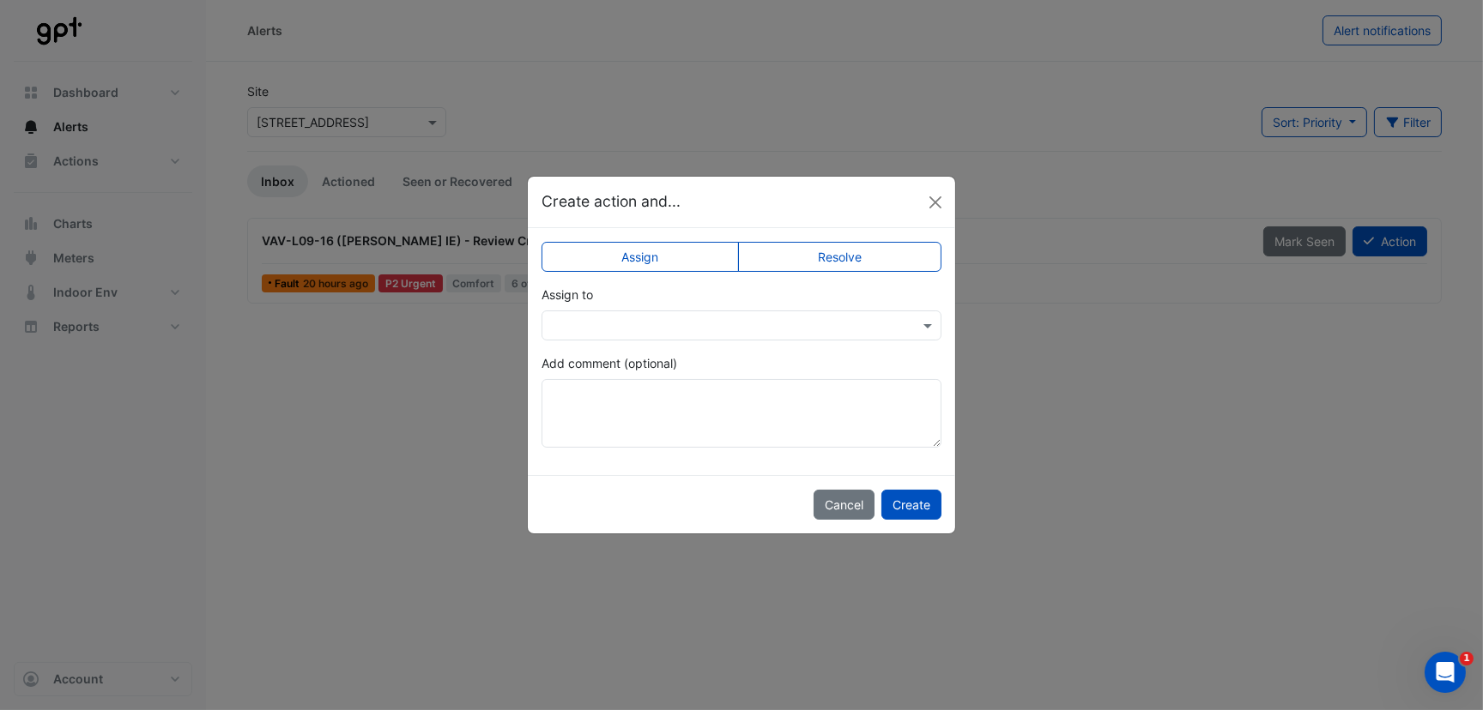
drag, startPoint x: 814, startPoint y: 253, endPoint x: 806, endPoint y: 257, distance: 9.6
click at [811, 254] on label "Resolve" at bounding box center [840, 257] width 204 height 30
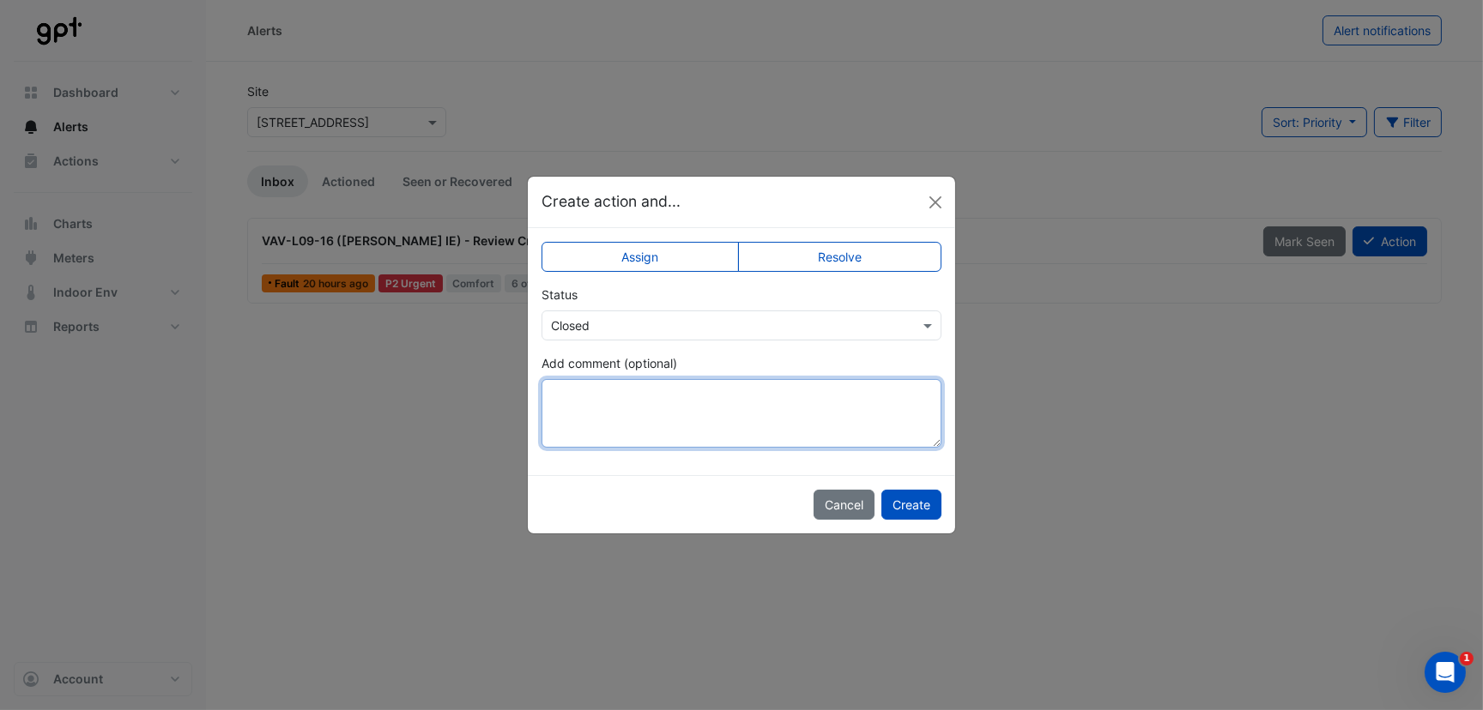
click at [571, 411] on textarea "Add comment (optional)" at bounding box center [741, 413] width 400 height 69
type textarea "**********"
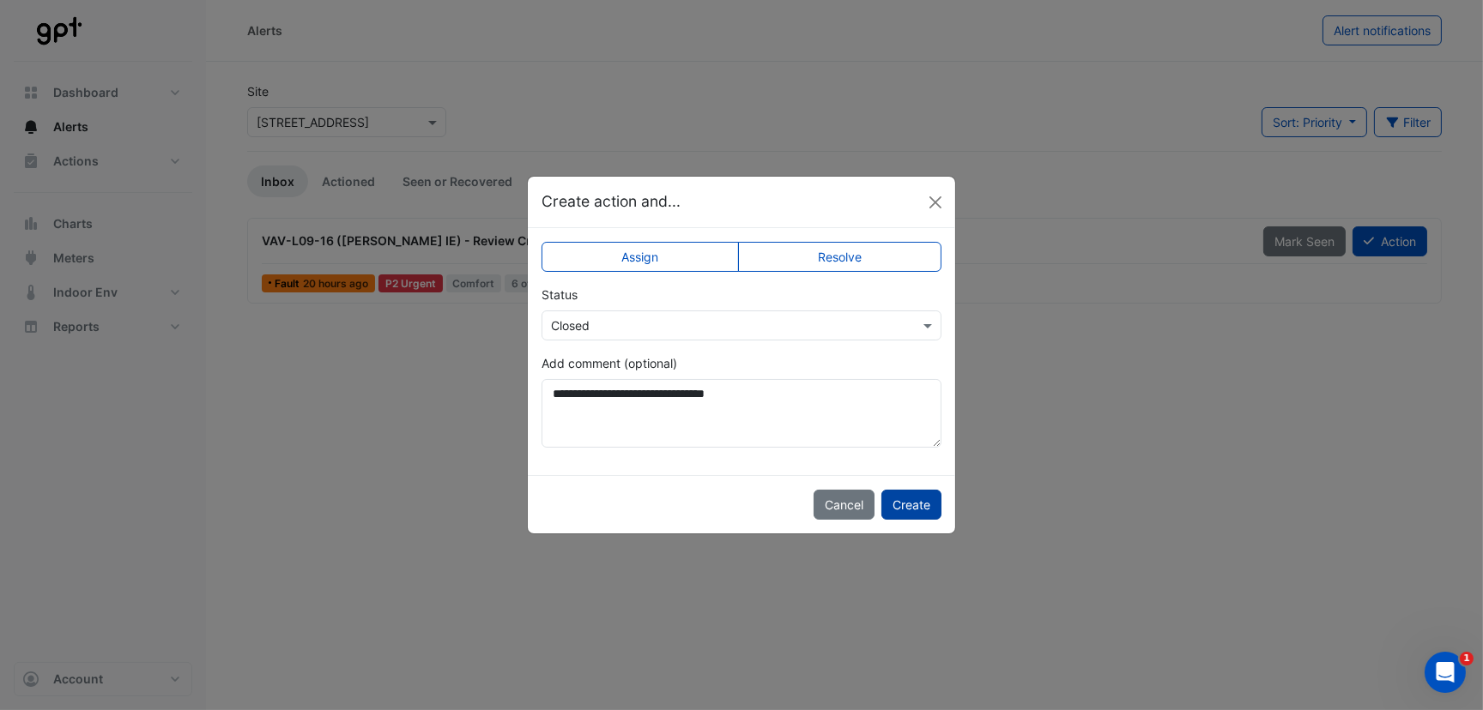
click at [937, 508] on button "Create" at bounding box center [911, 505] width 60 height 30
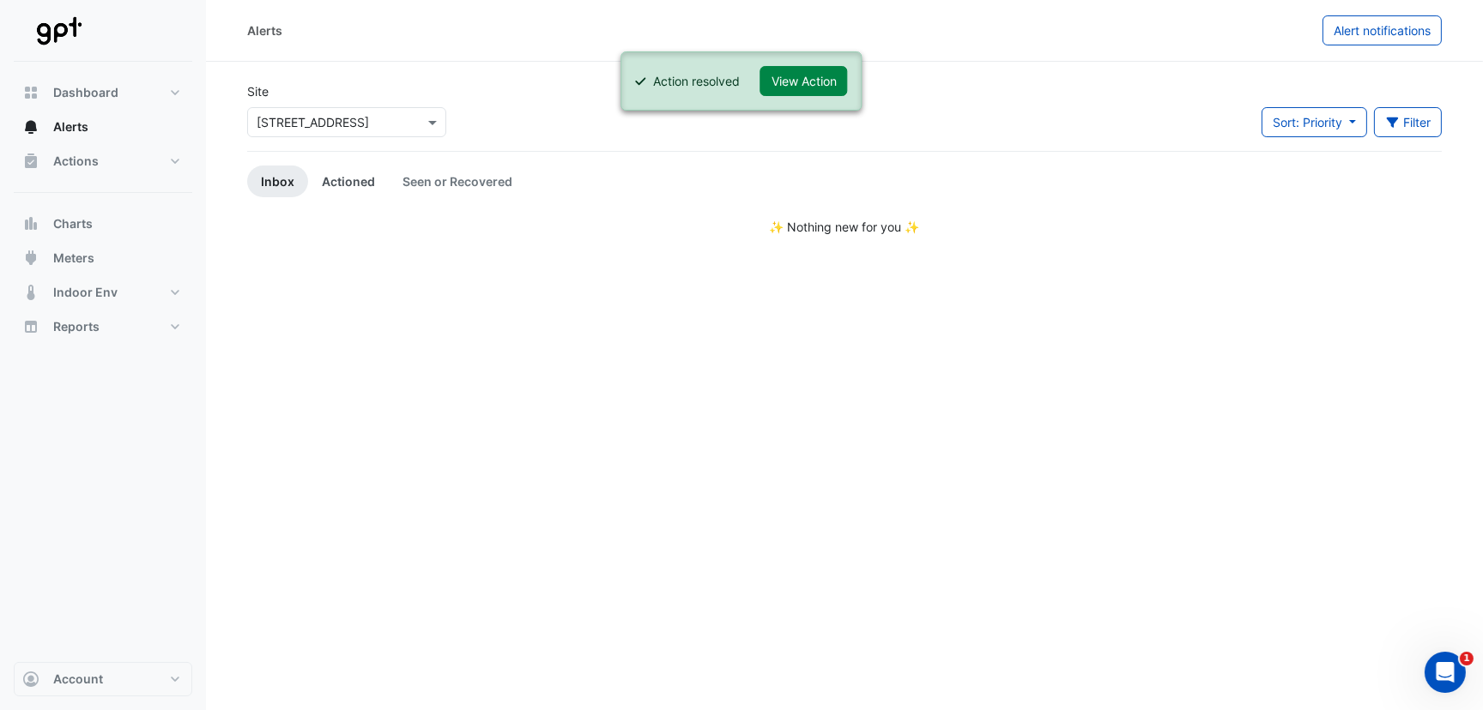
click at [355, 179] on link "Actioned" at bounding box center [348, 182] width 81 height 32
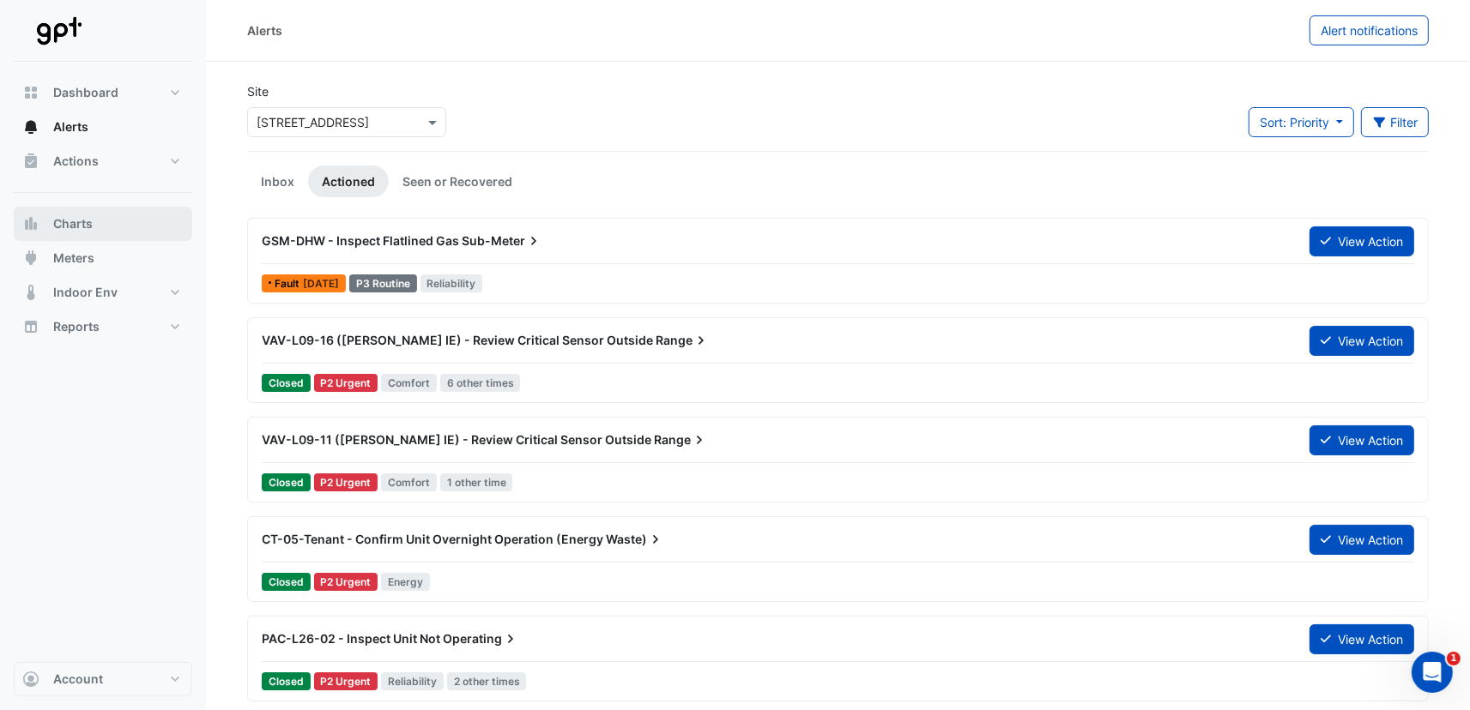
click at [82, 226] on span "Charts" at bounding box center [72, 223] width 39 height 17
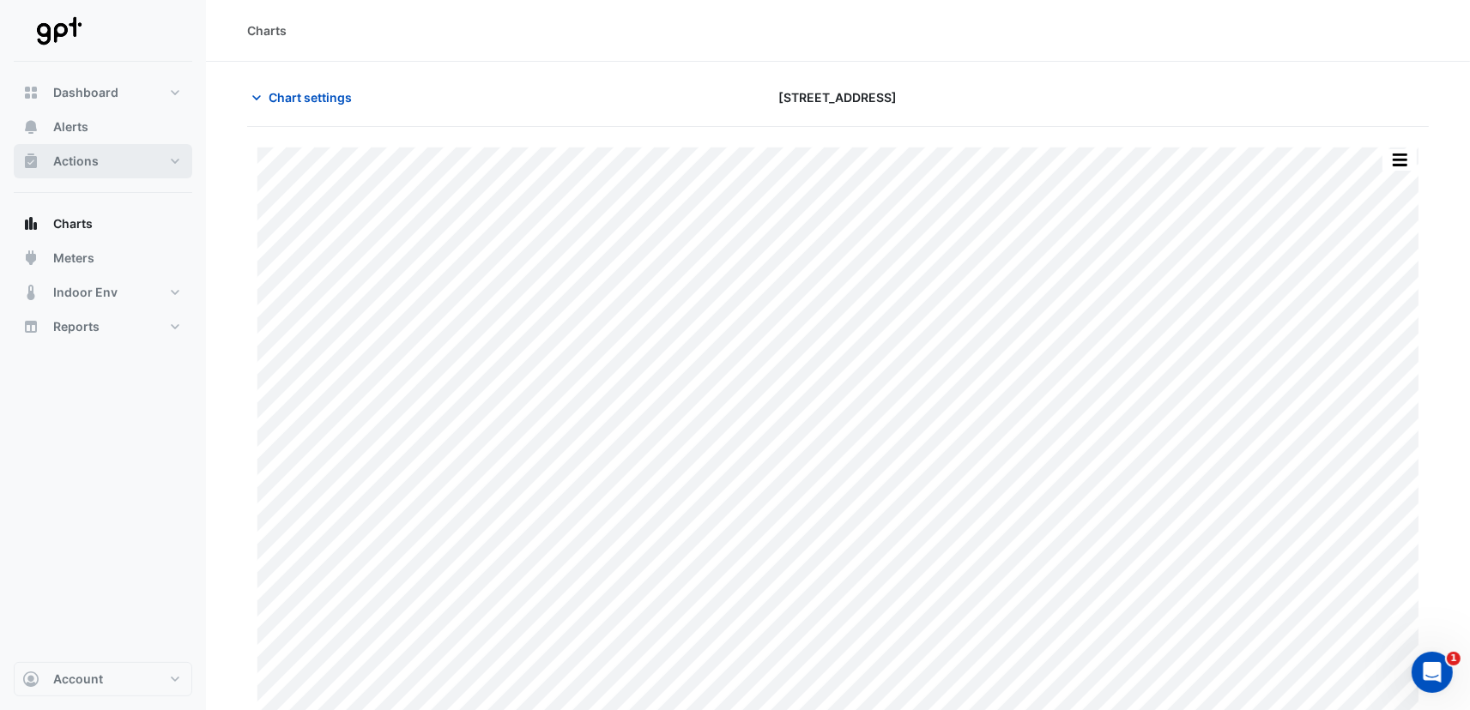
click at [51, 160] on button "Actions" at bounding box center [103, 161] width 178 height 34
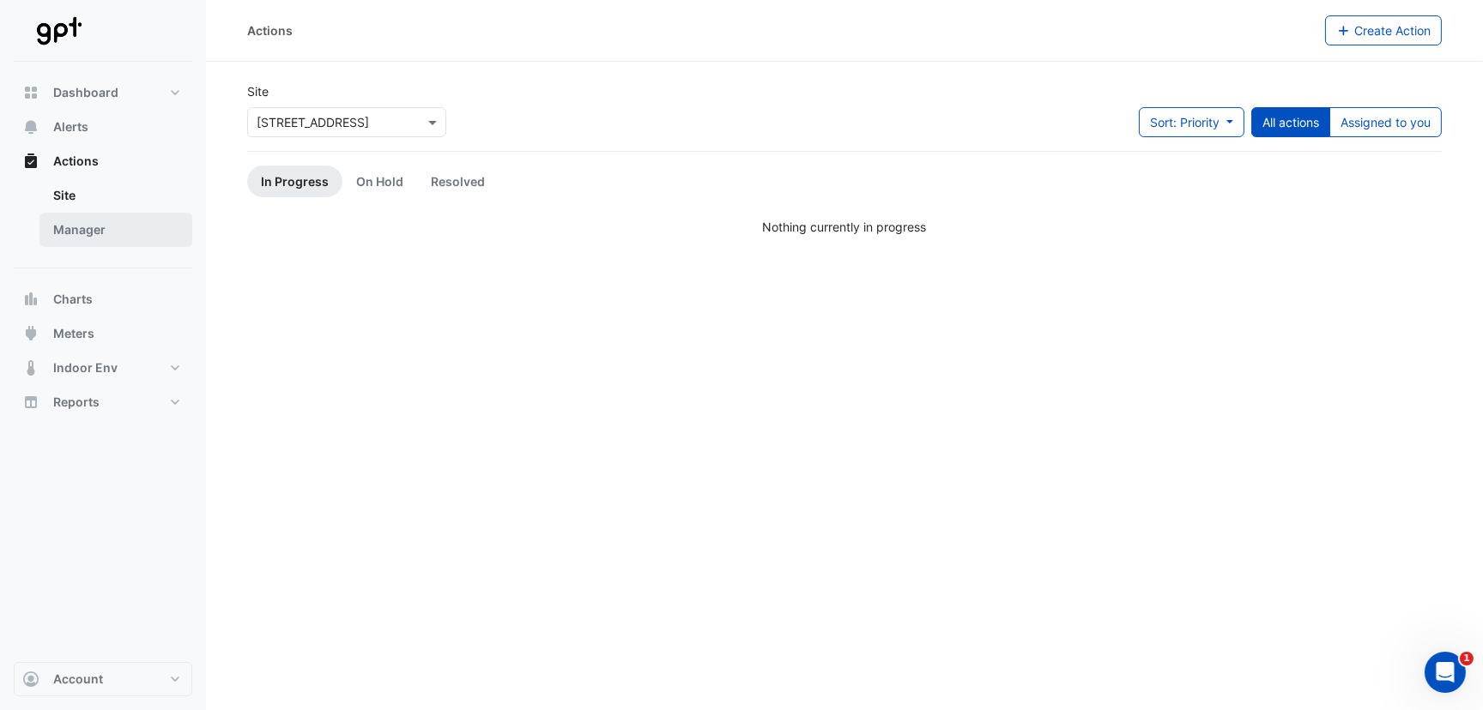
click at [79, 234] on link "Manager" at bounding box center [115, 230] width 153 height 34
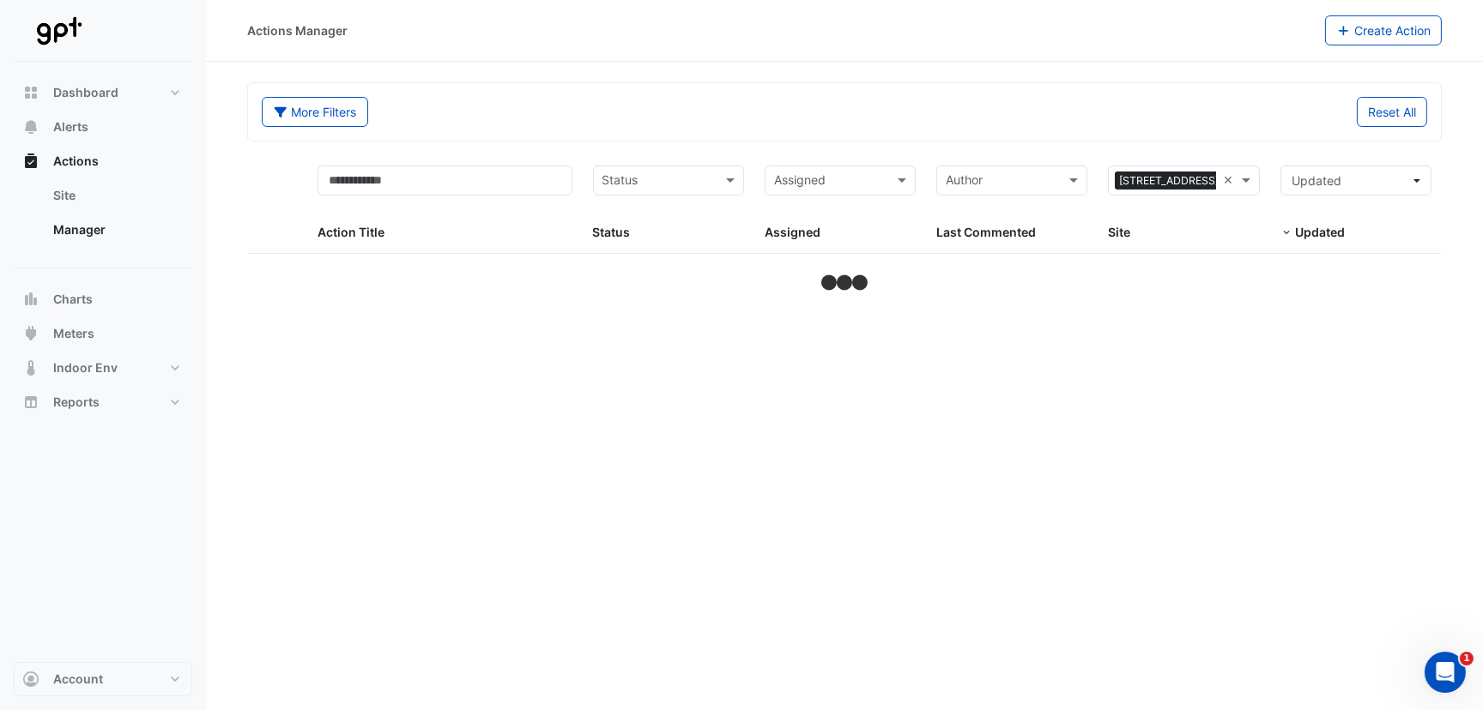
select select "***"
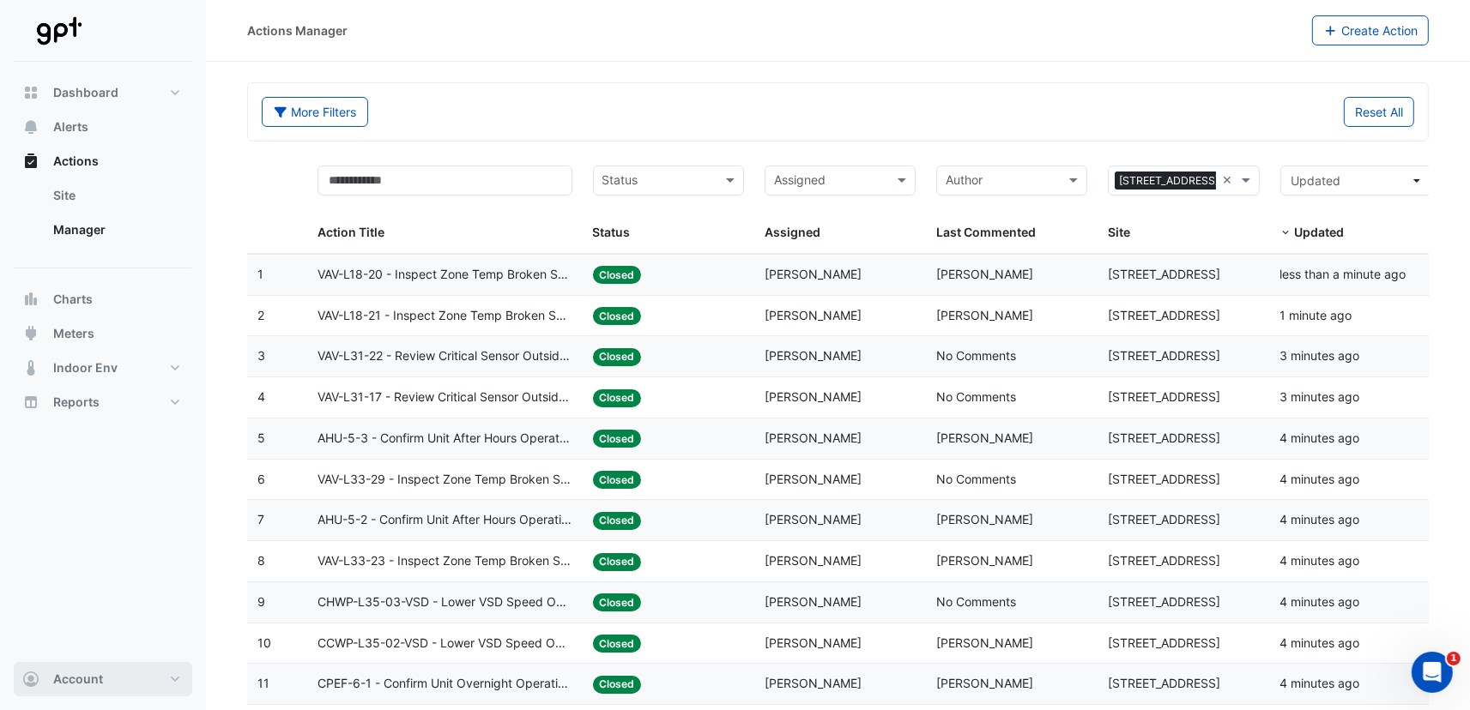
click at [112, 679] on button "Account" at bounding box center [103, 679] width 178 height 34
click at [94, 490] on link "Account Settings" at bounding box center [102, 485] width 163 height 34
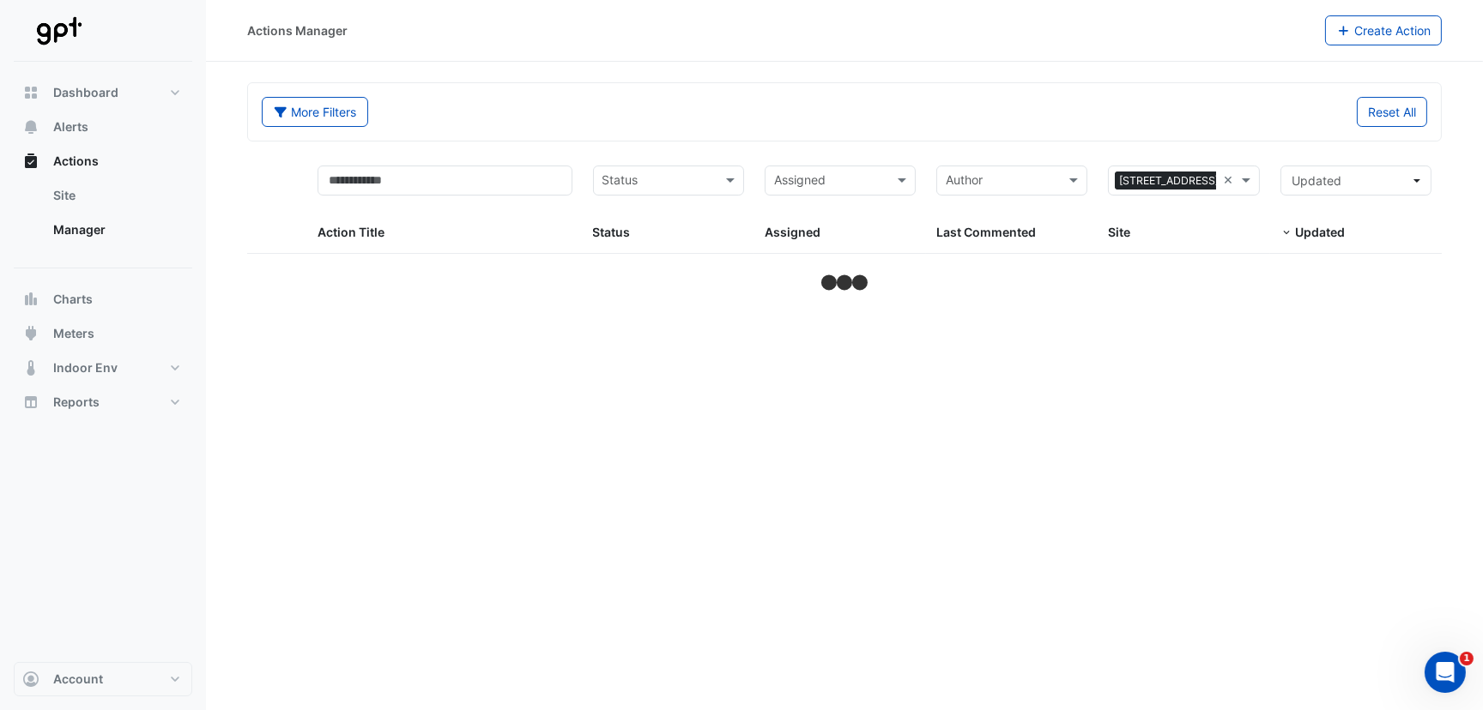
select select "***"
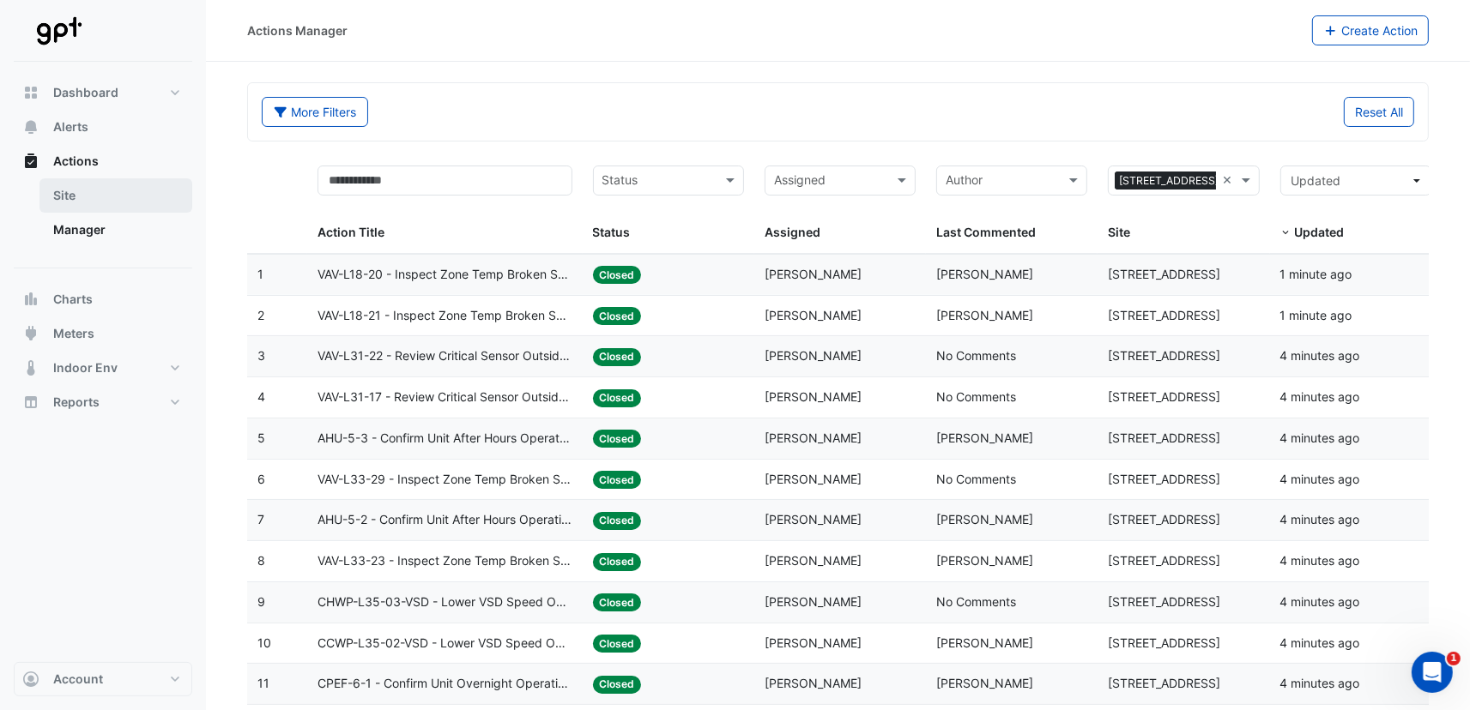
click at [95, 190] on link "Site" at bounding box center [115, 195] width 153 height 34
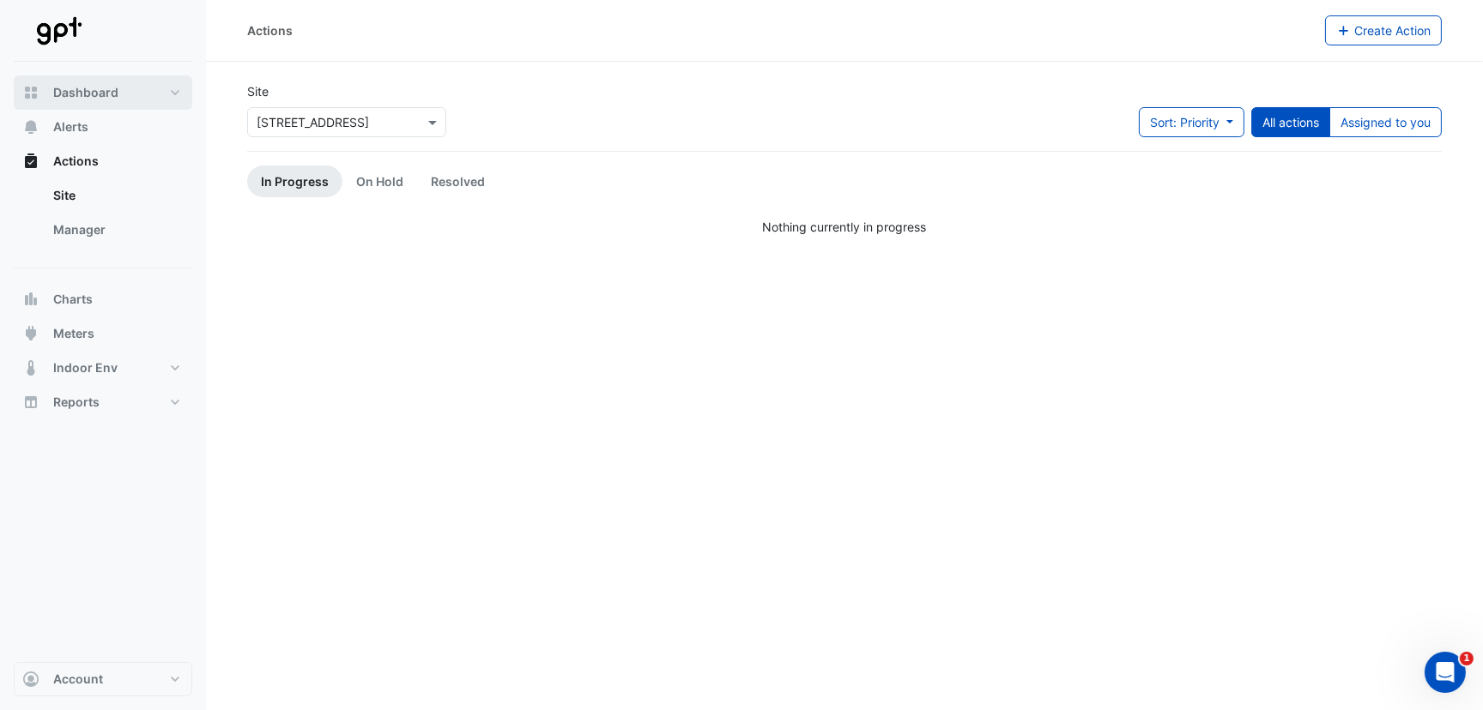
click at [117, 91] on button "Dashboard" at bounding box center [103, 92] width 178 height 34
select select "***"
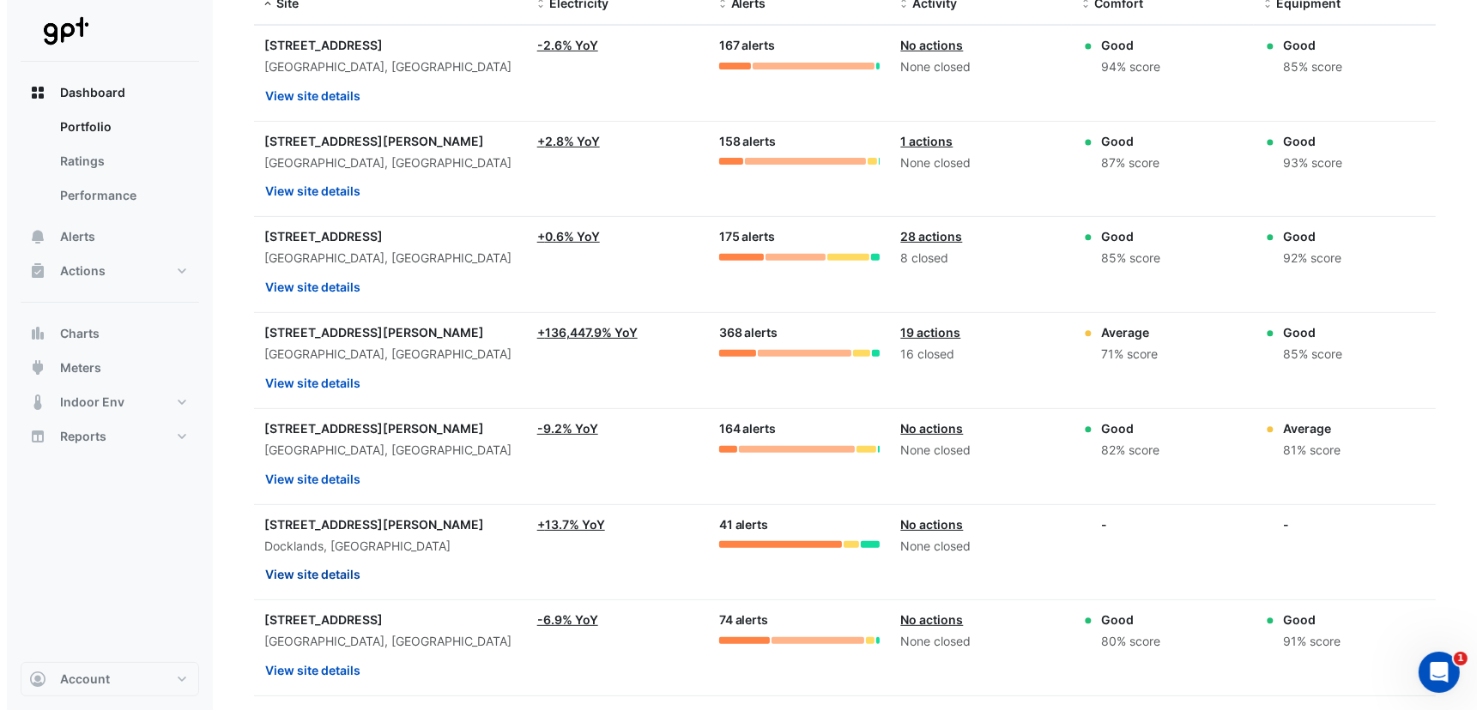
scroll to position [686, 0]
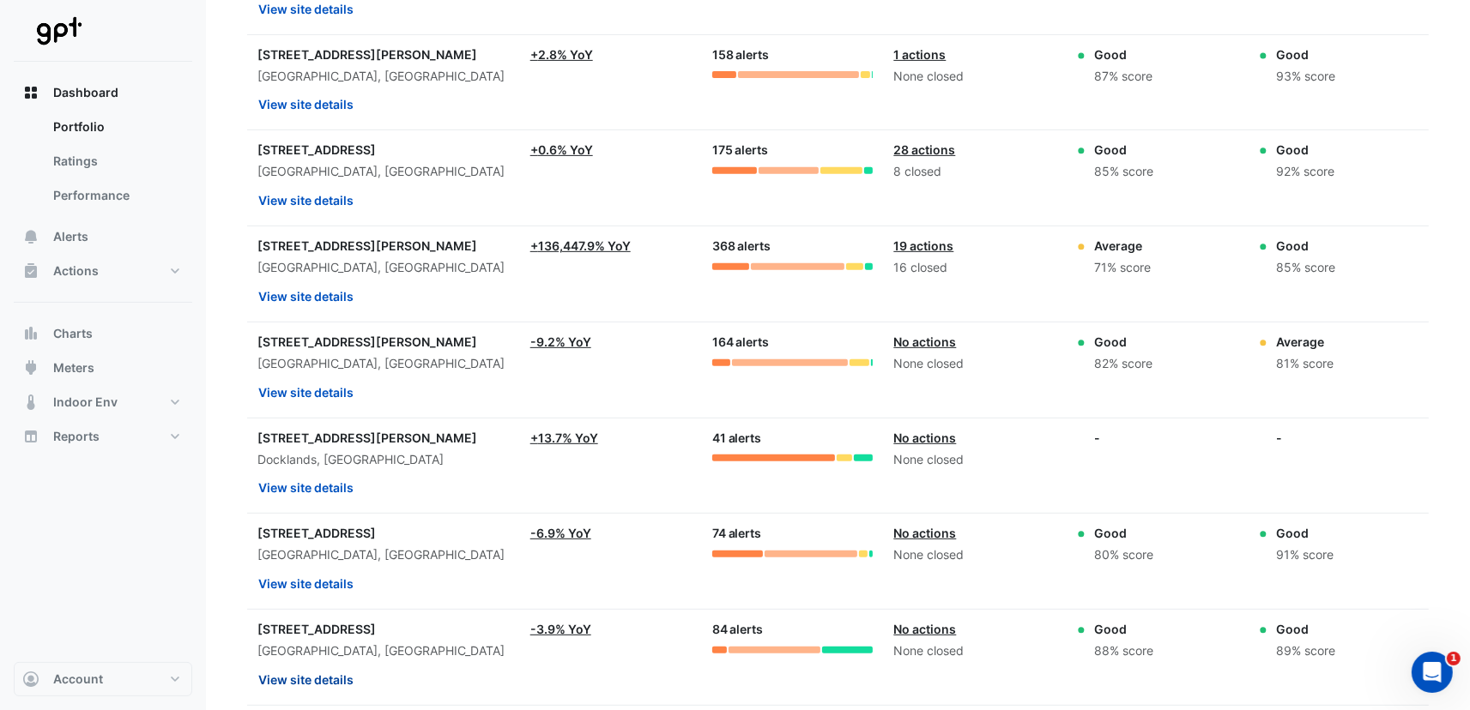
click at [309, 671] on button "View site details" at bounding box center [305, 680] width 97 height 30
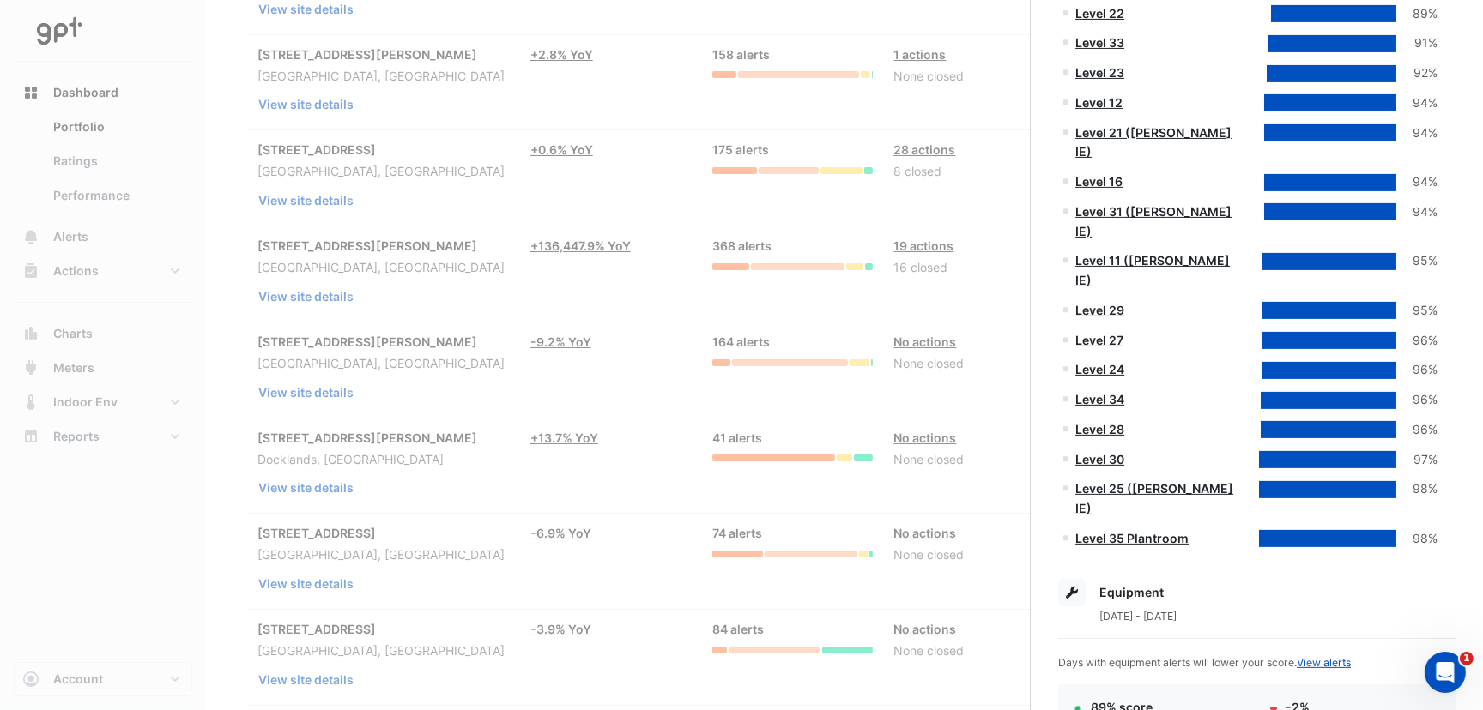
scroll to position [1373, 0]
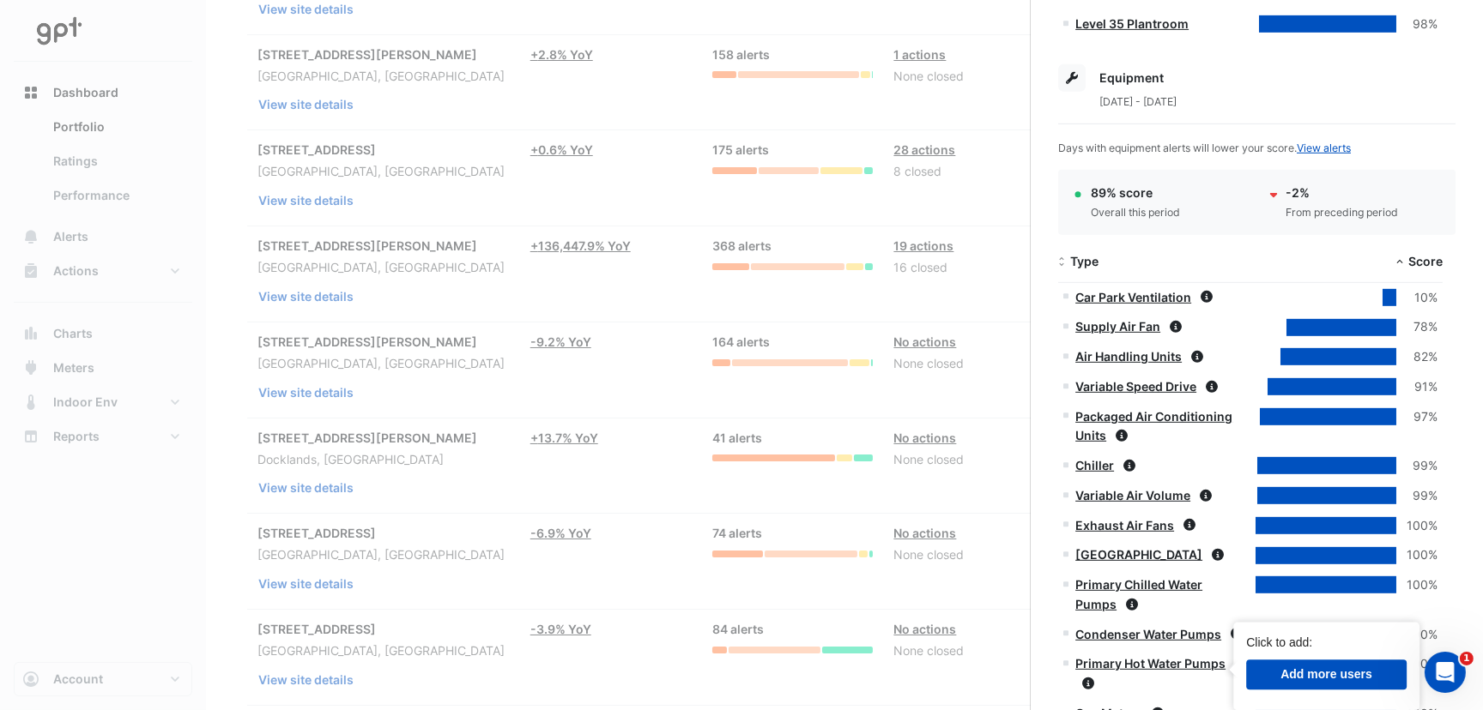
drag, startPoint x: 1183, startPoint y: 662, endPoint x: 1319, endPoint y: 669, distance: 135.7
click at [1319, 669] on span "Add more users" at bounding box center [1326, 674] width 92 height 14
